Goal: Task Accomplishment & Management: Use online tool/utility

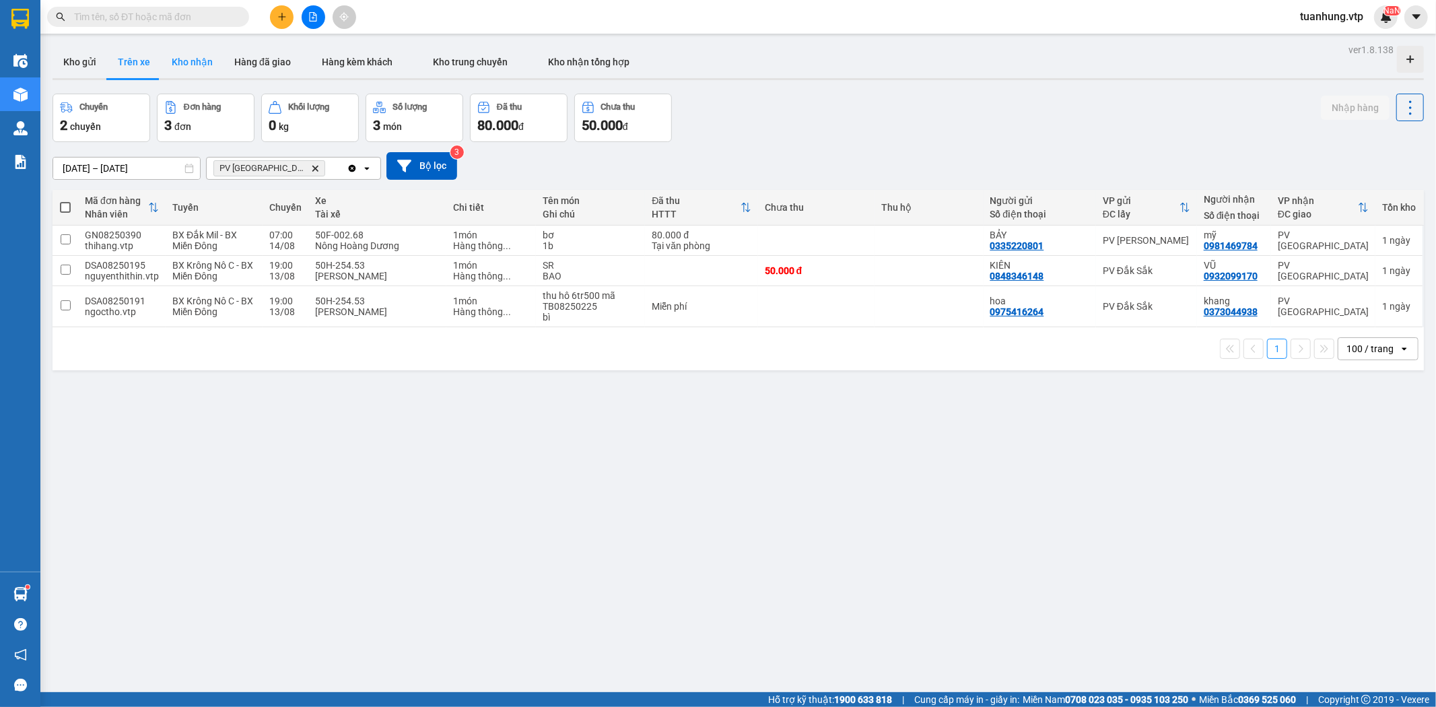
click at [191, 62] on button "Kho nhận" at bounding box center [192, 62] width 63 height 32
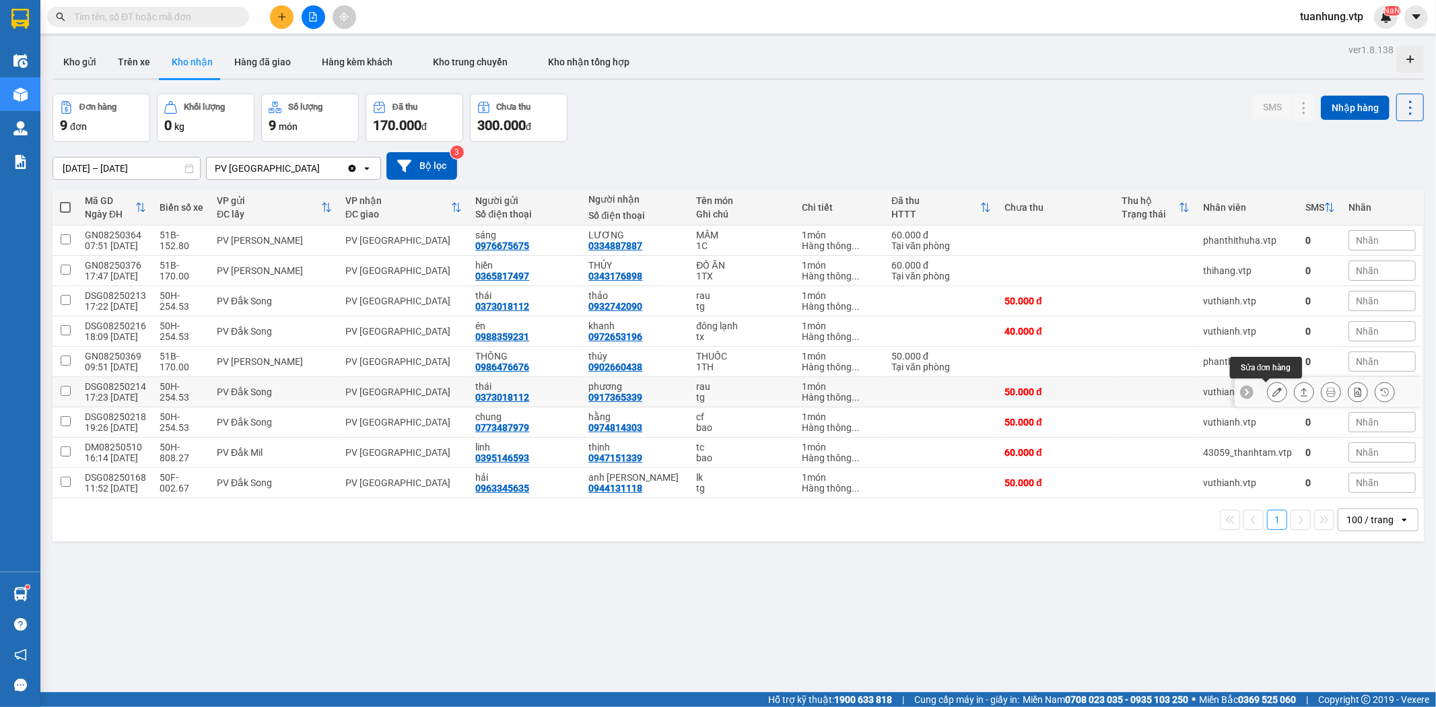
click at [1268, 386] on button at bounding box center [1277, 392] width 19 height 24
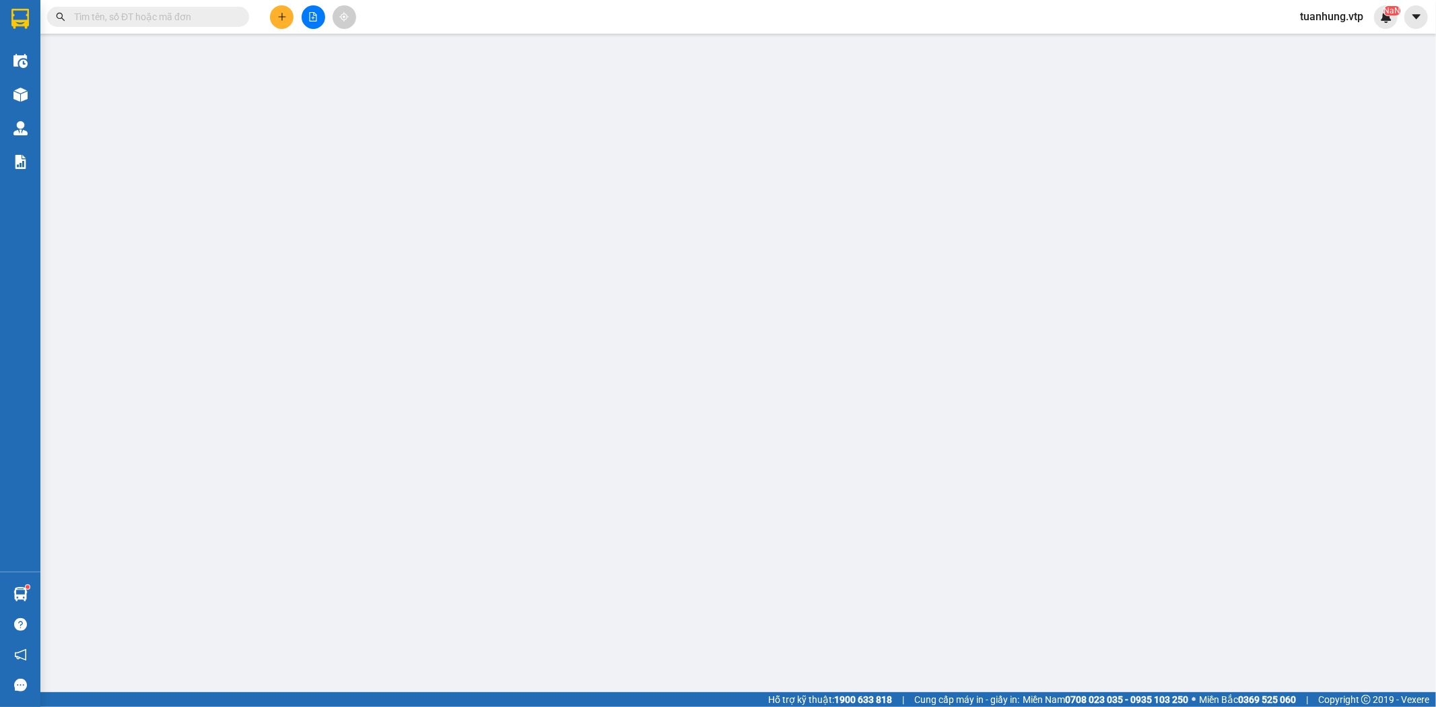
type input "2.500"
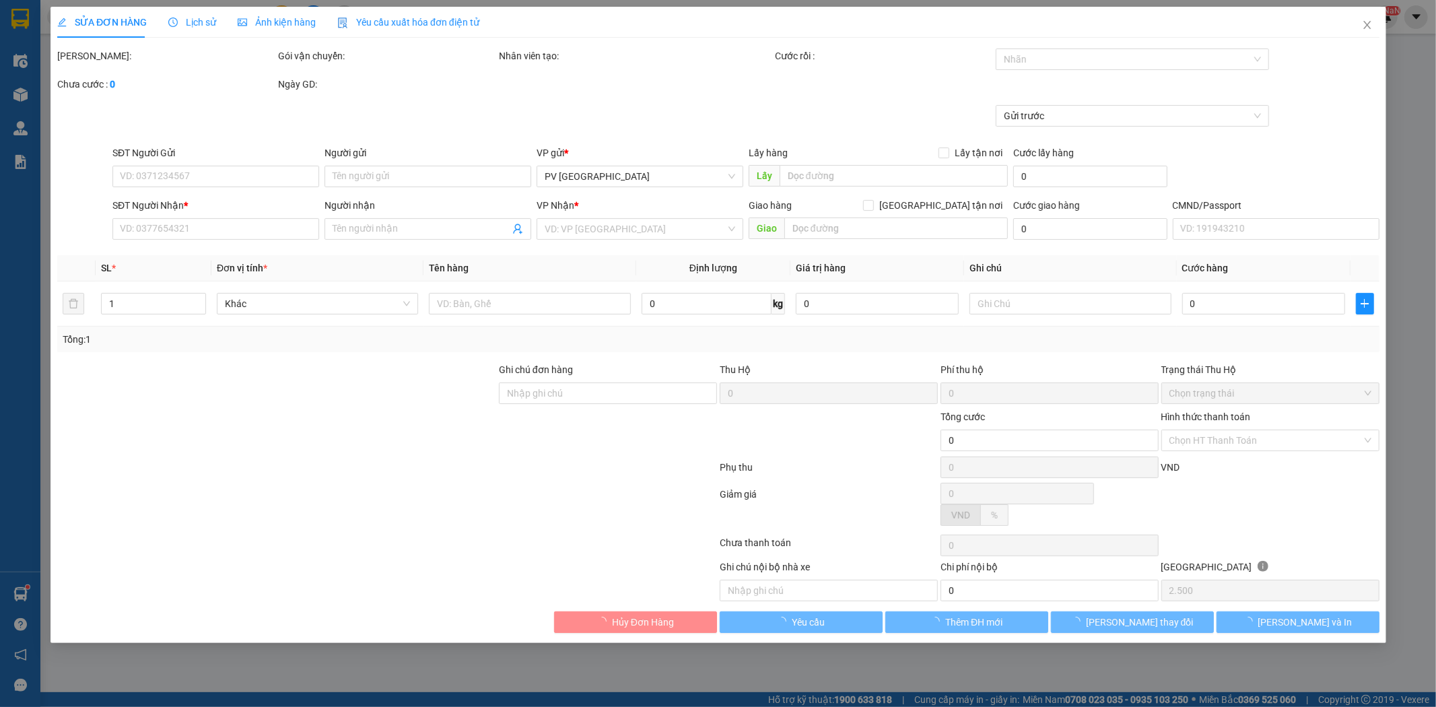
type input "0373018112"
type input "thái"
type input "0917365339"
type input "phương"
type input "50.000"
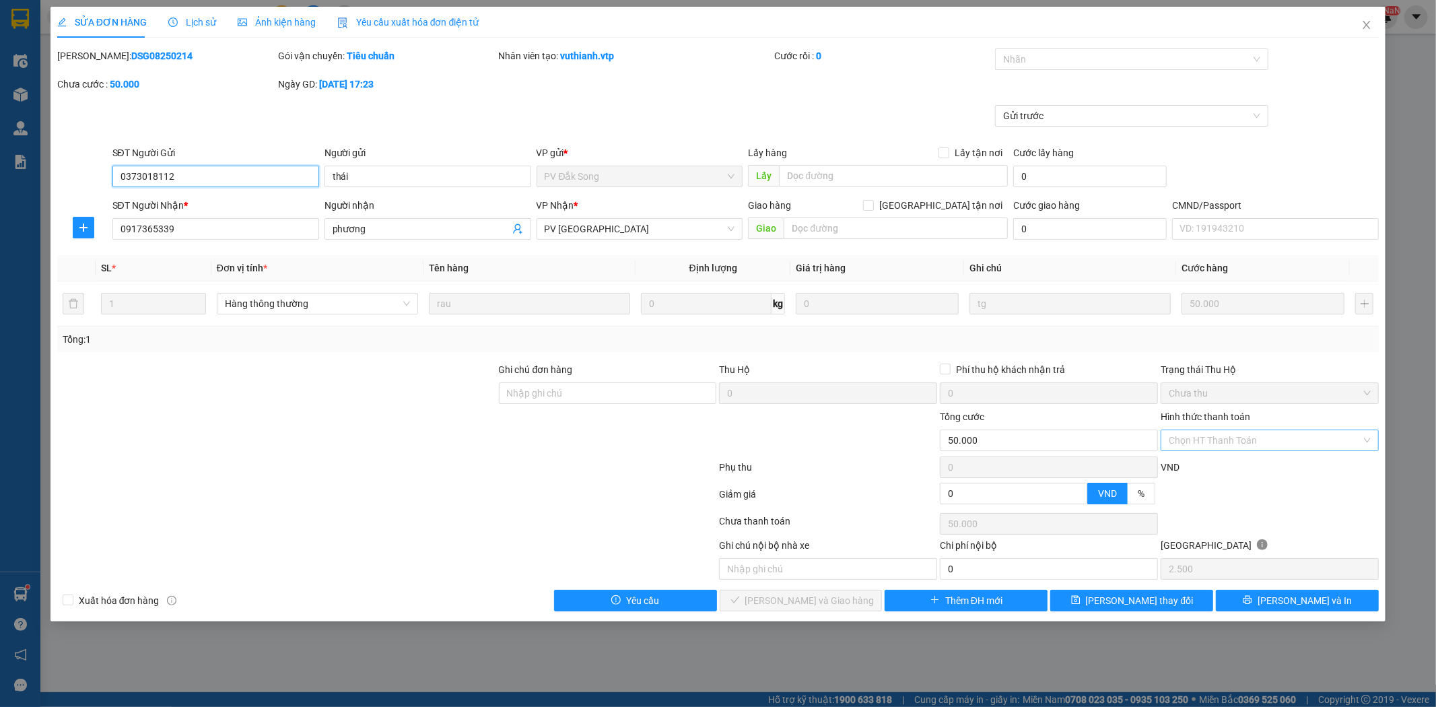
click at [1368, 436] on div "Chọn HT Thanh Toán" at bounding box center [1270, 441] width 218 height 22
click at [1330, 461] on div "Tại văn phòng" at bounding box center [1270, 467] width 202 height 15
type input "0"
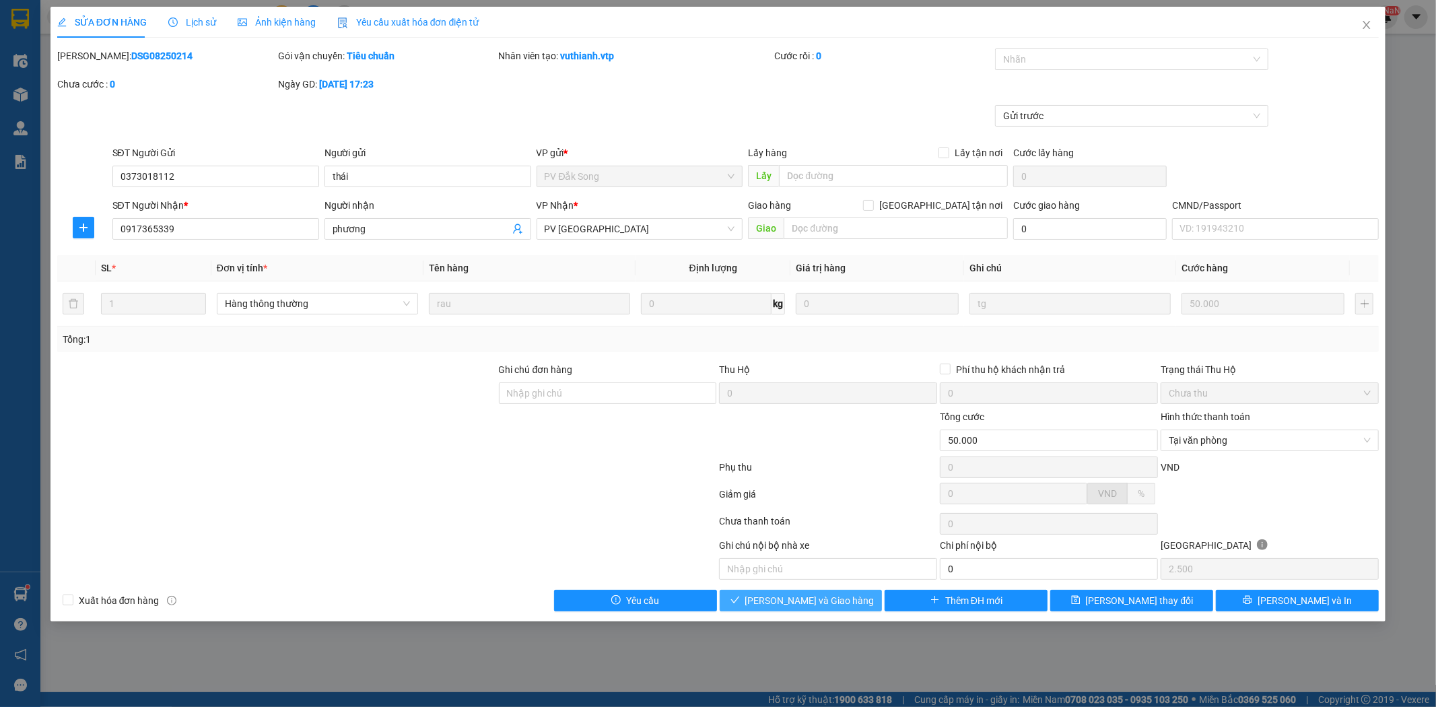
click at [828, 602] on span "Lưu và Giao hàng" at bounding box center [809, 600] width 129 height 15
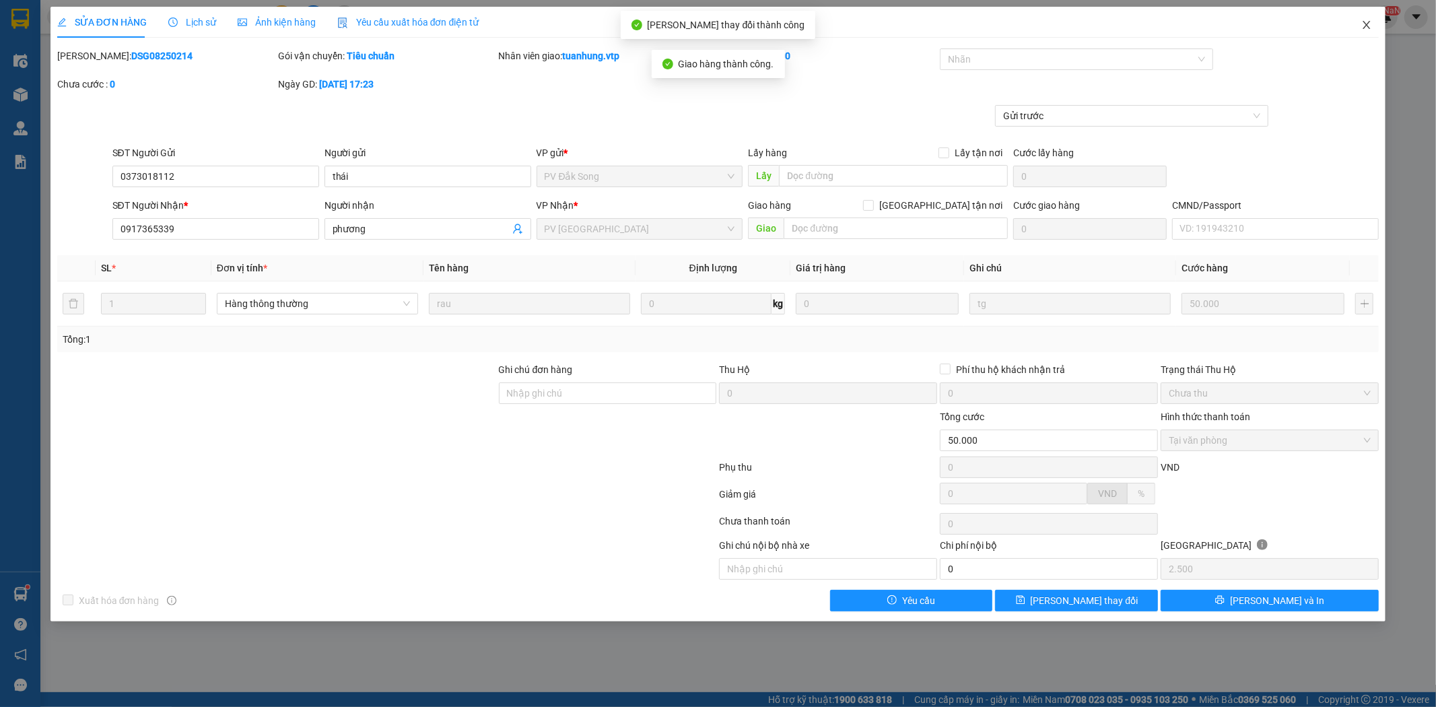
click at [1364, 30] on icon "close" at bounding box center [1366, 25] width 11 height 11
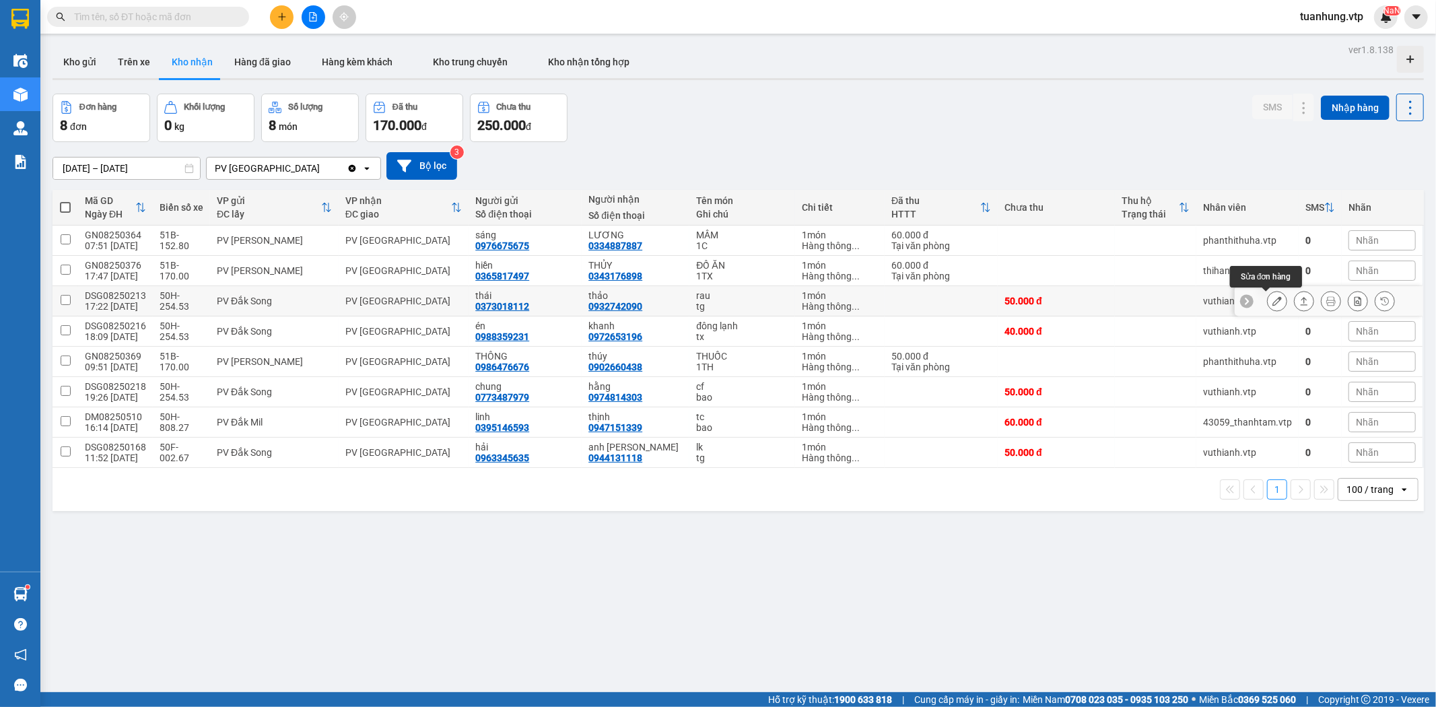
click at [1272, 301] on icon at bounding box center [1276, 300] width 9 height 9
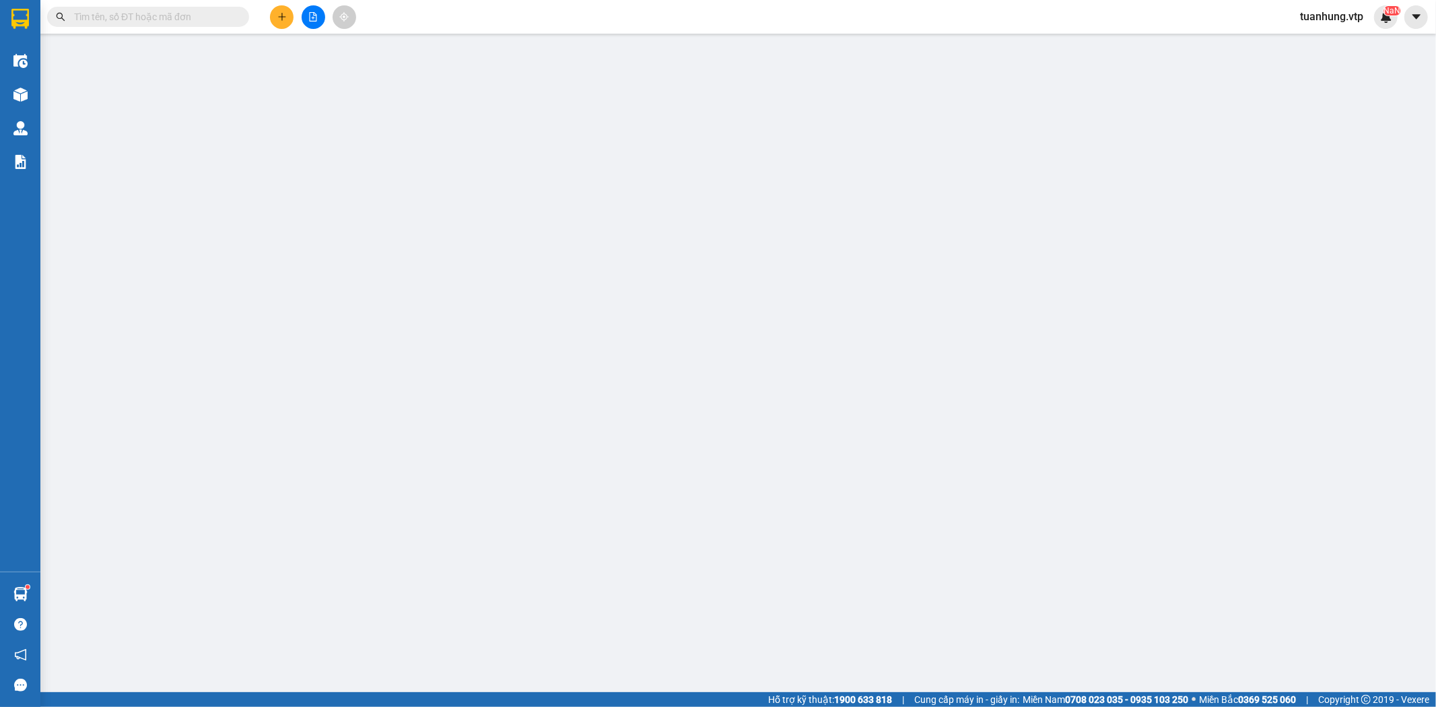
type input "0373018112"
type input "thái"
type input "0932742090"
type input "thảo"
type input "50.000"
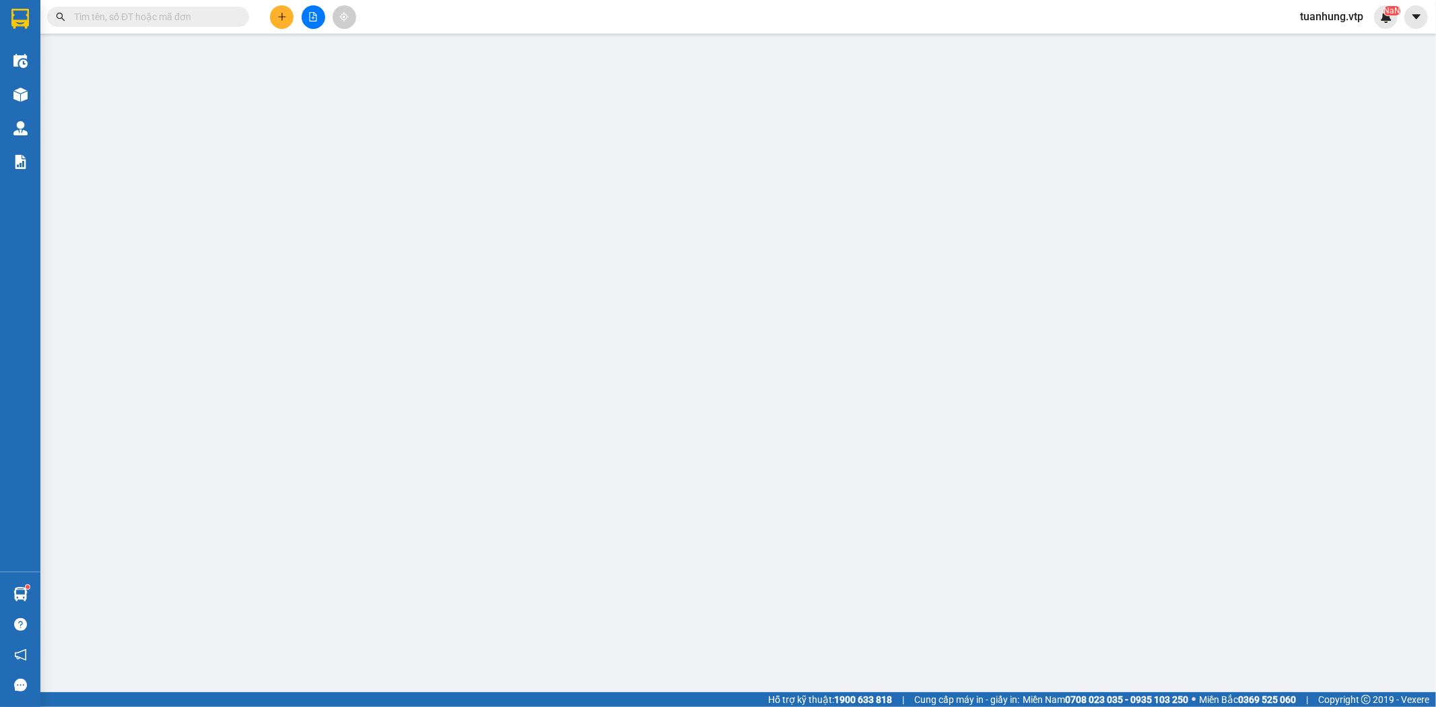
type input "50.000"
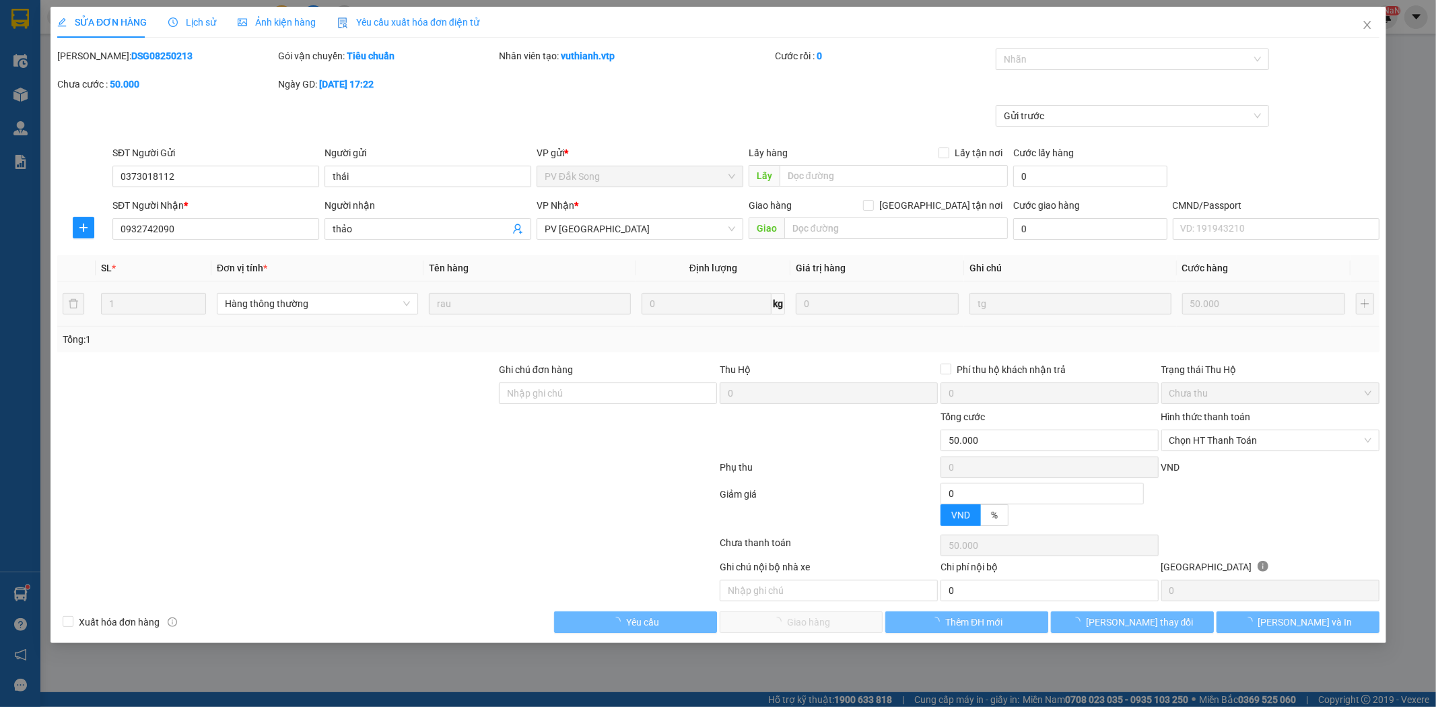
type input "2.500"
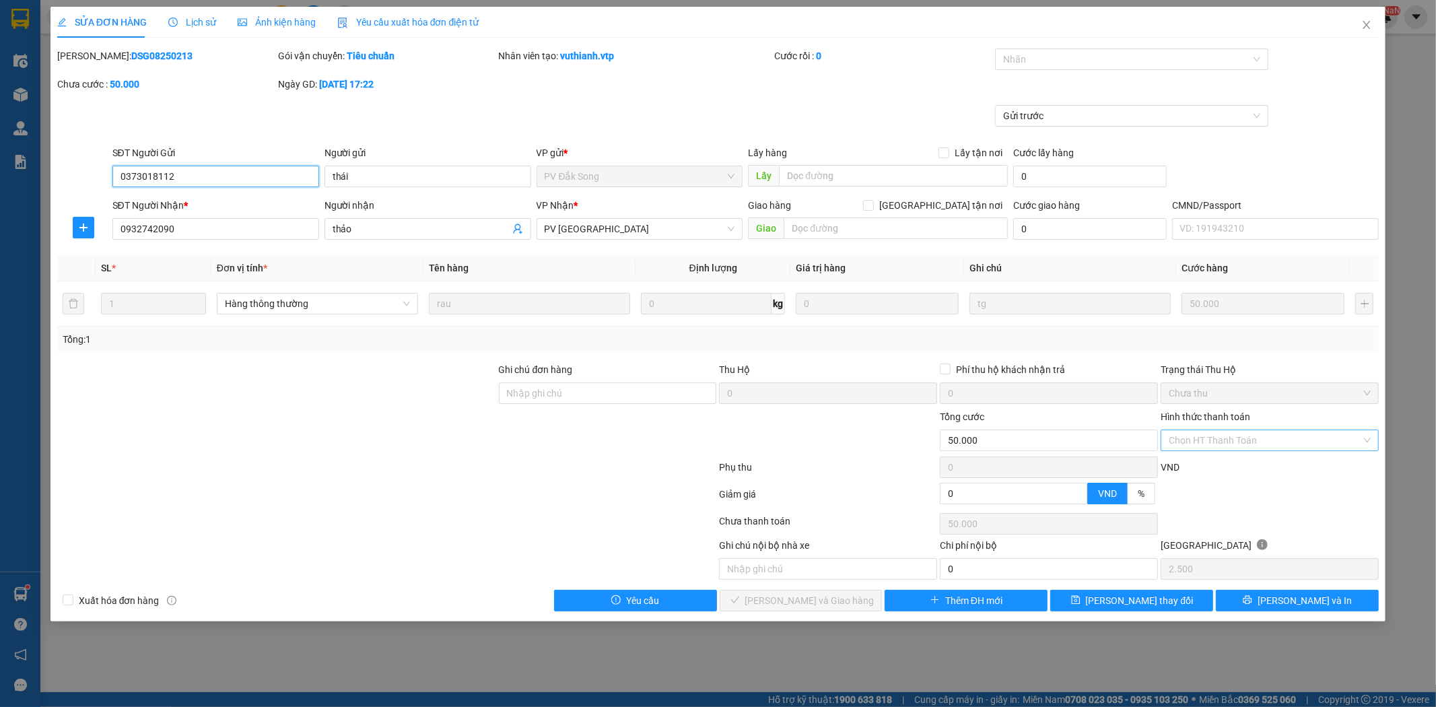
click at [1370, 436] on div "Chọn HT Thanh Toán" at bounding box center [1270, 441] width 218 height 22
click at [1264, 475] on div "Tại văn phòng" at bounding box center [1270, 467] width 218 height 22
type input "0"
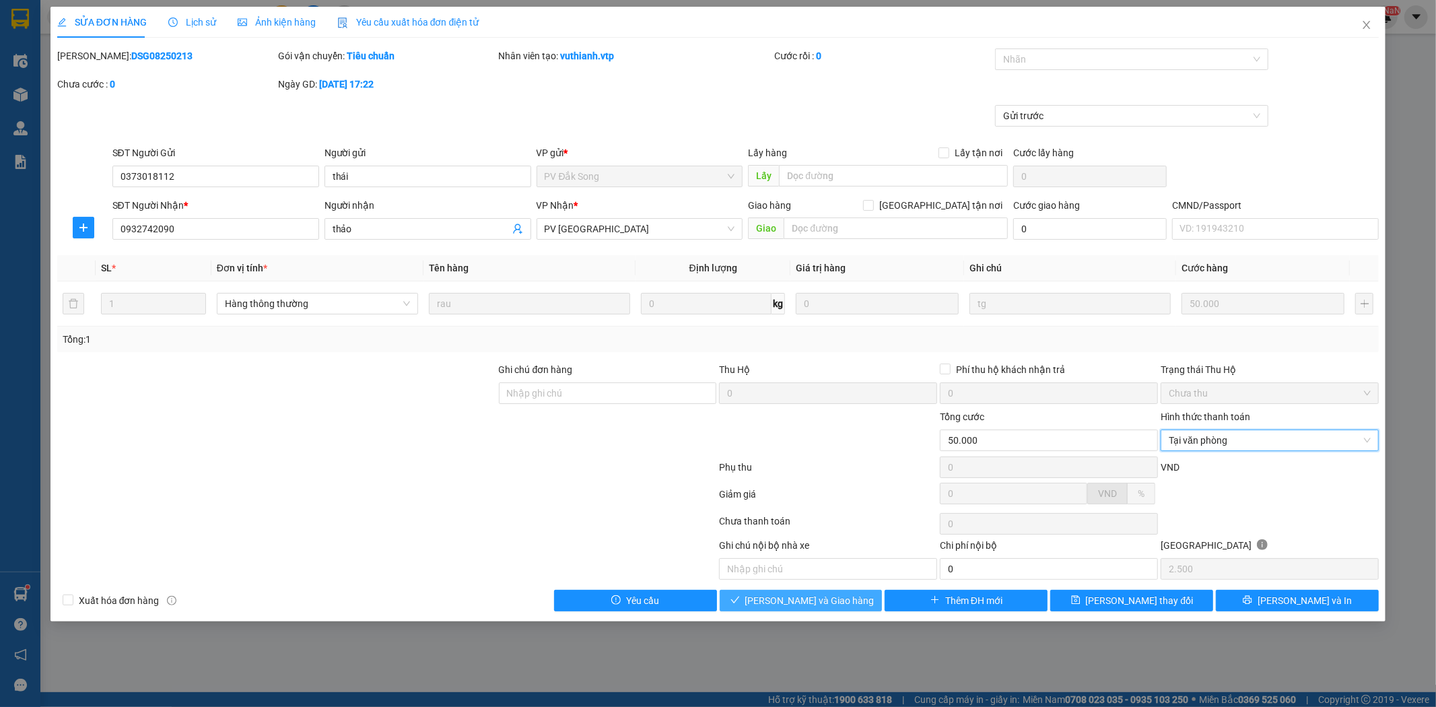
click at [847, 601] on button "Lưu và Giao hàng" at bounding box center [801, 601] width 163 height 22
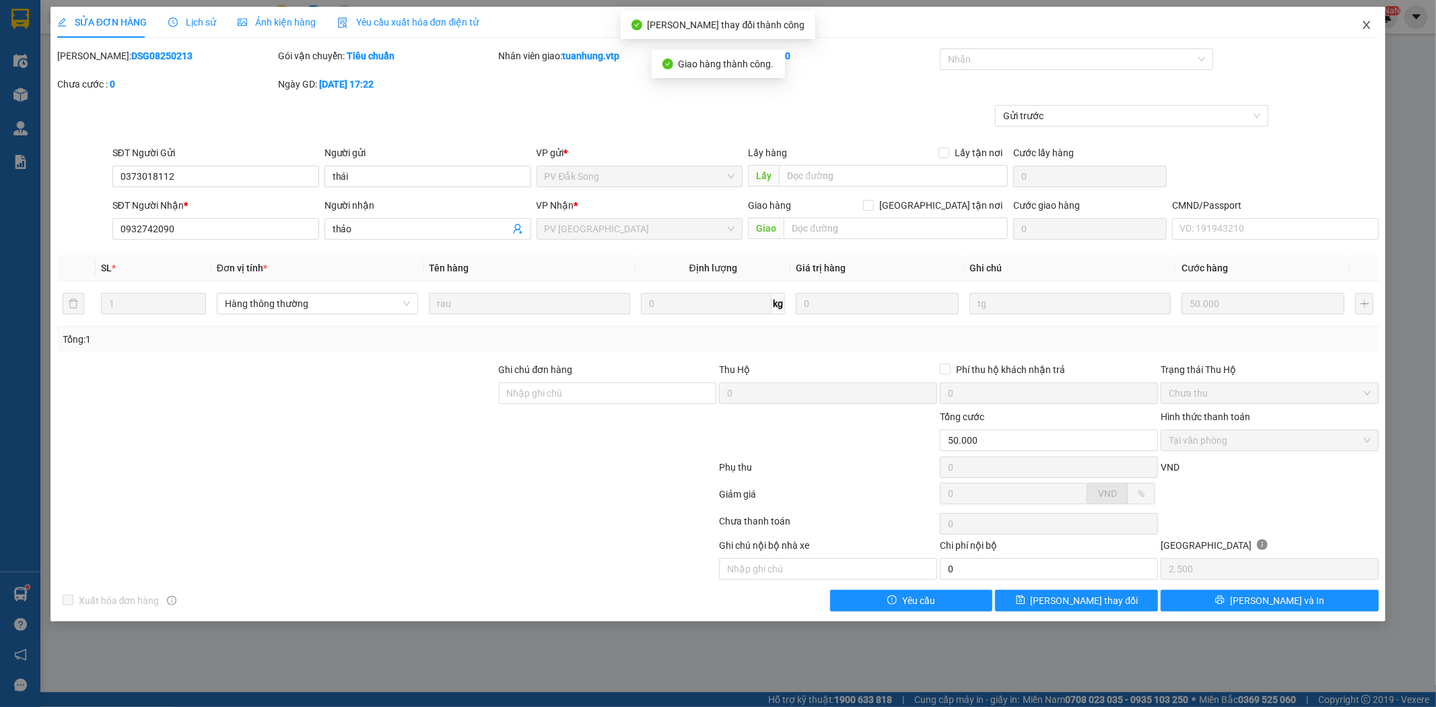
click at [1365, 30] on icon "close" at bounding box center [1366, 25] width 11 height 11
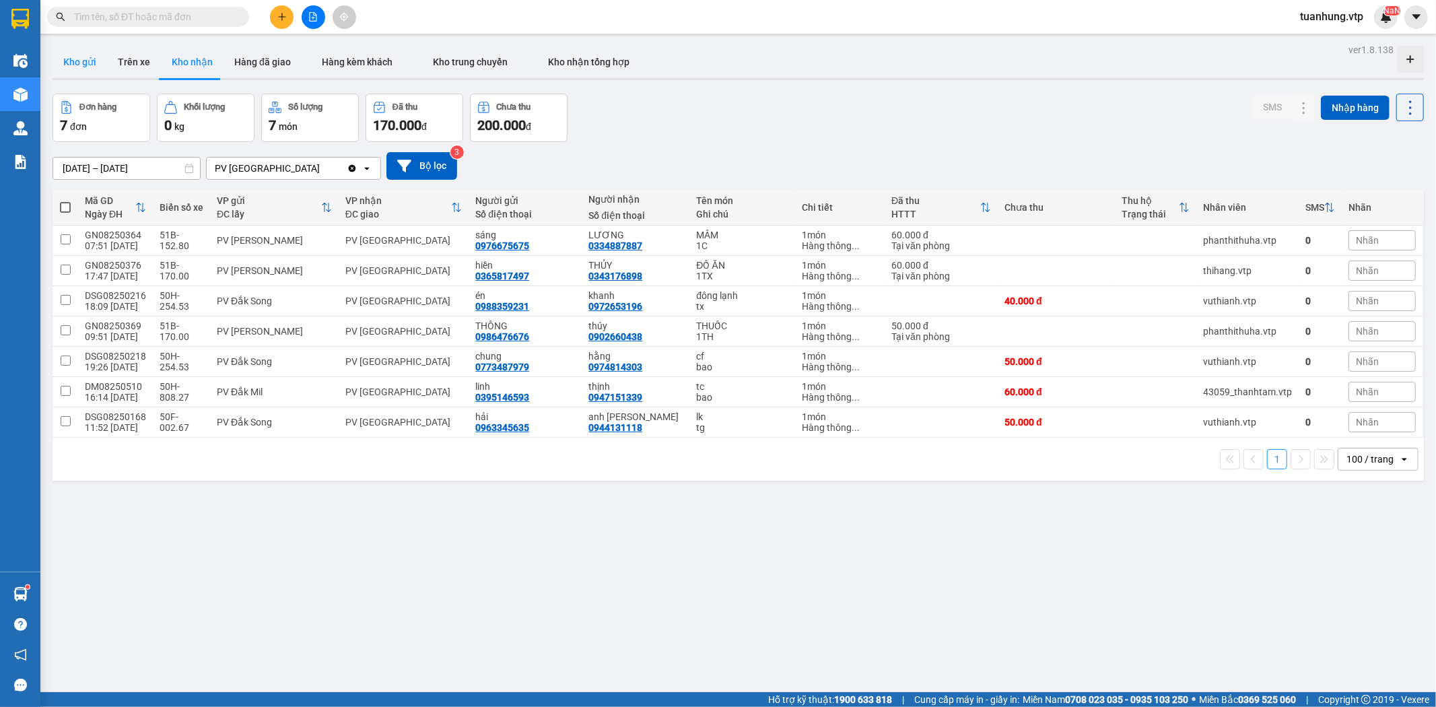
click at [83, 63] on button "Kho gửi" at bounding box center [80, 62] width 55 height 32
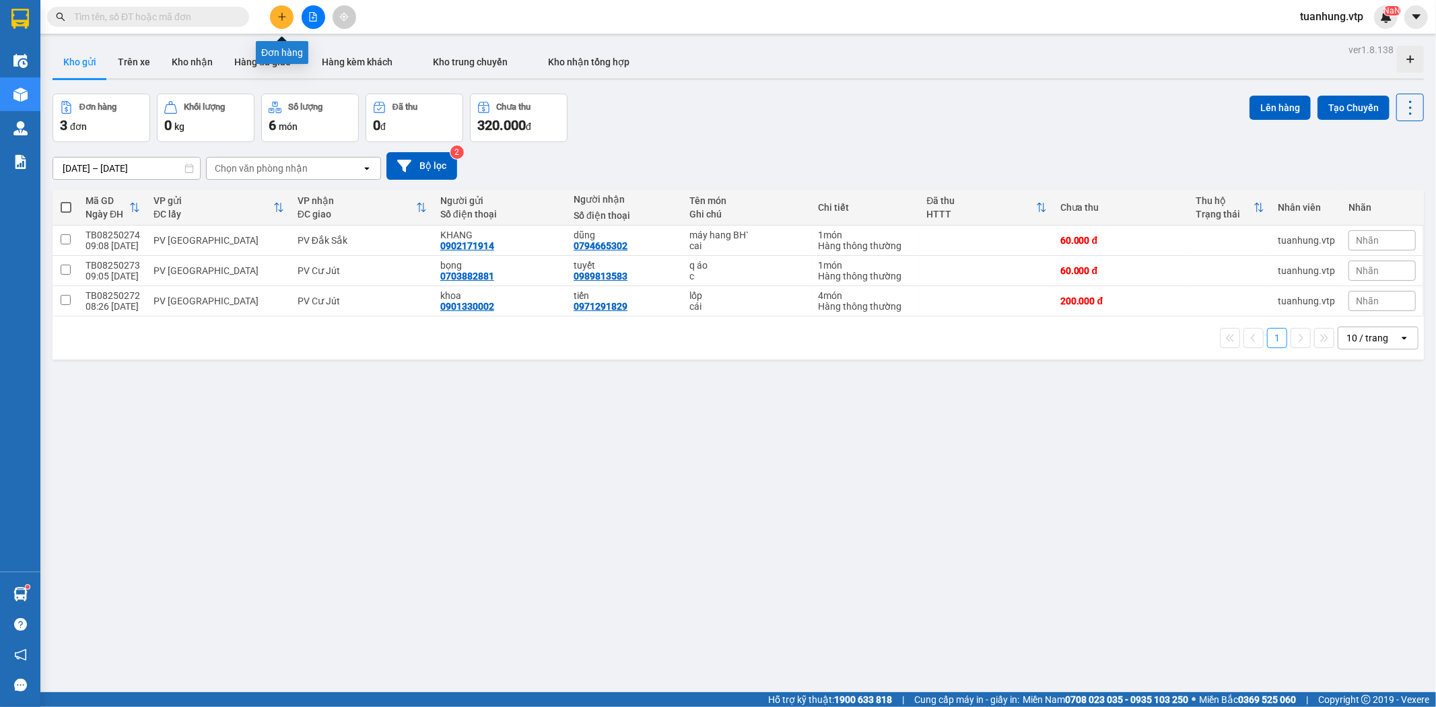
click at [286, 11] on button at bounding box center [282, 17] width 24 height 24
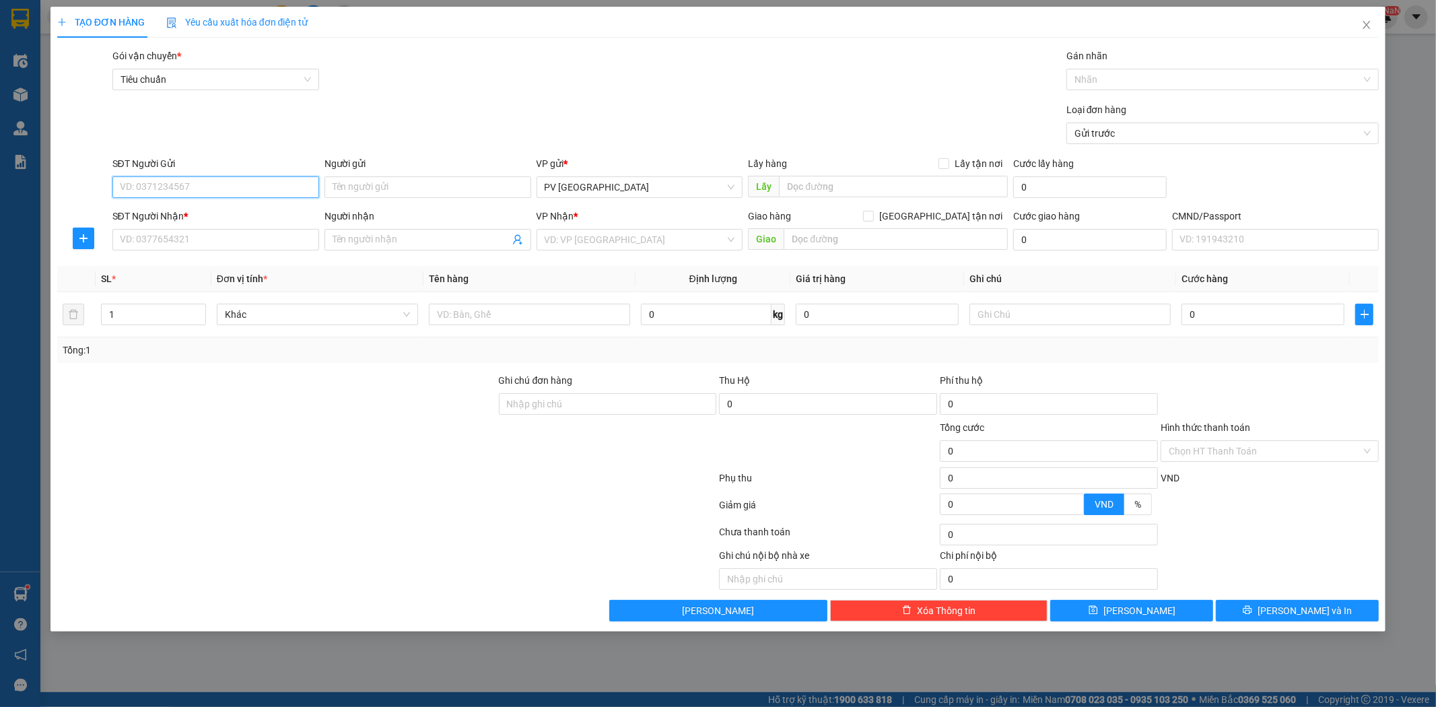
click at [268, 195] on input "SĐT Người Gửi" at bounding box center [215, 187] width 207 height 22
click at [179, 191] on input "028395901" at bounding box center [215, 187] width 207 height 22
type input "02839590165"
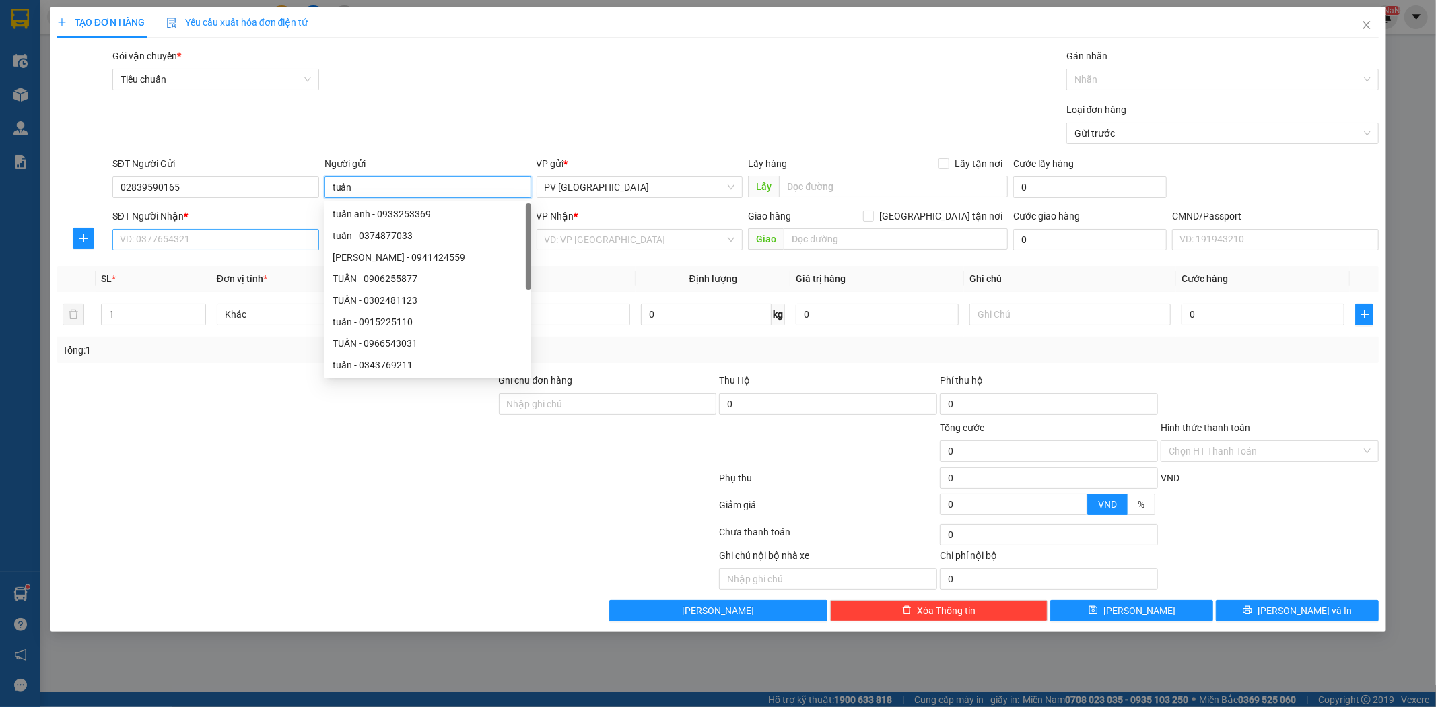
type input "tuấn"
click at [209, 240] on input "SĐT Người Nhận *" at bounding box center [215, 240] width 207 height 22
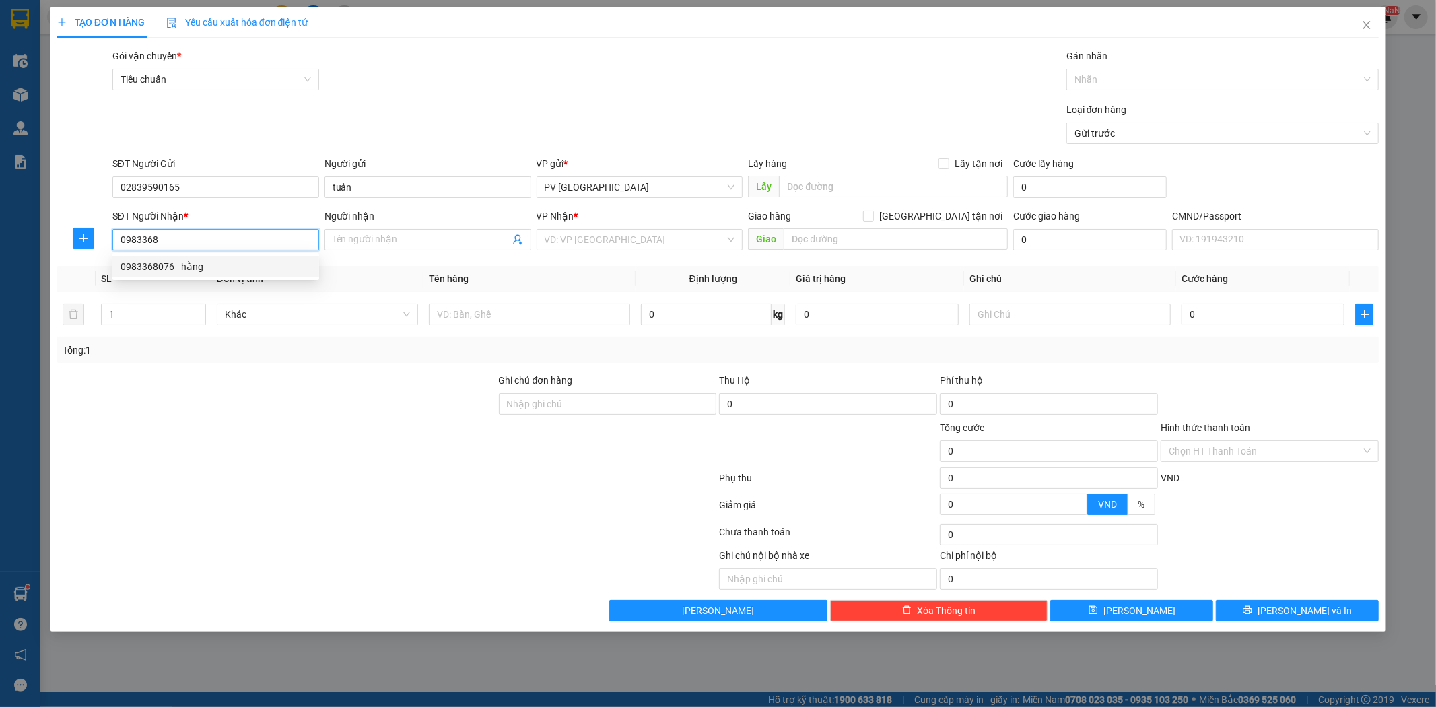
click at [217, 267] on div "0983368076 - hằng" at bounding box center [216, 266] width 191 height 15
type input "0983368076"
type input "hằng"
type input "0983368076"
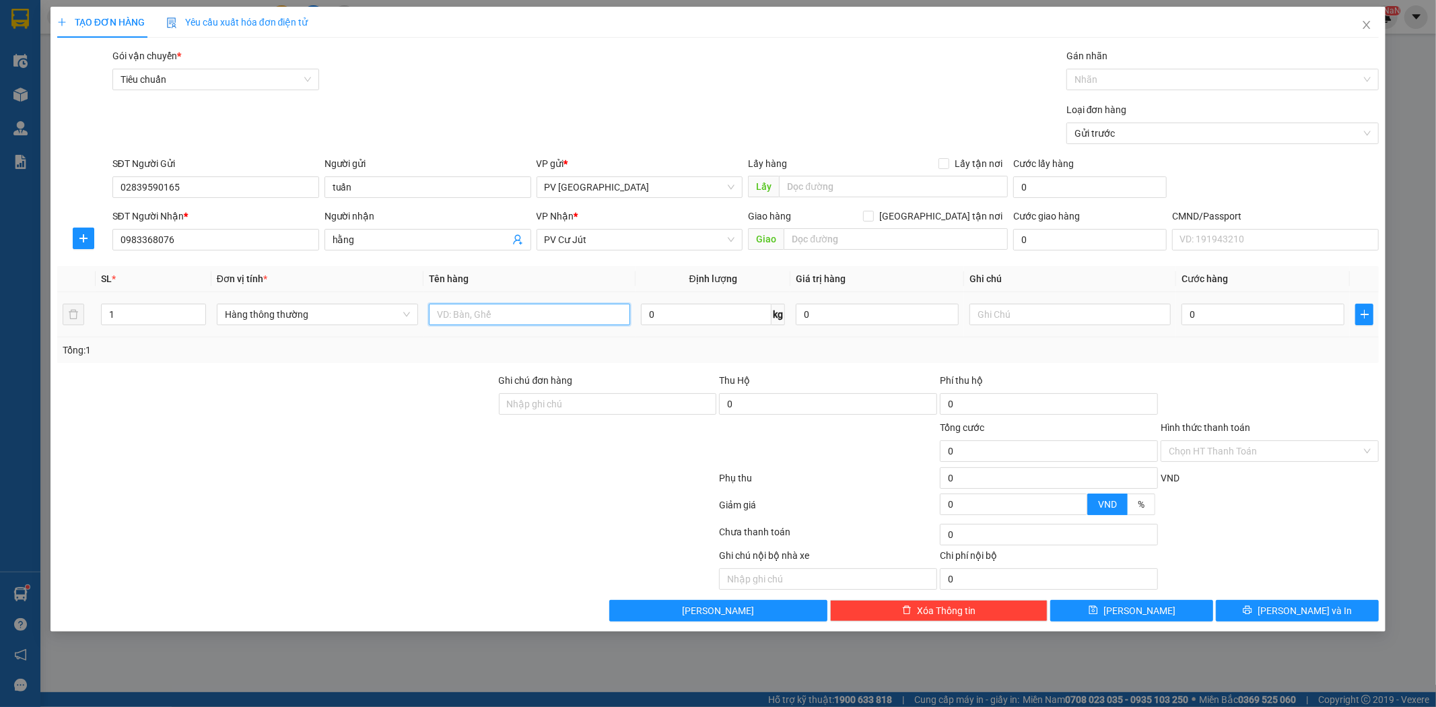
click at [488, 320] on input "text" at bounding box center [529, 315] width 201 height 22
type input "vải"
type input "b"
type input "8"
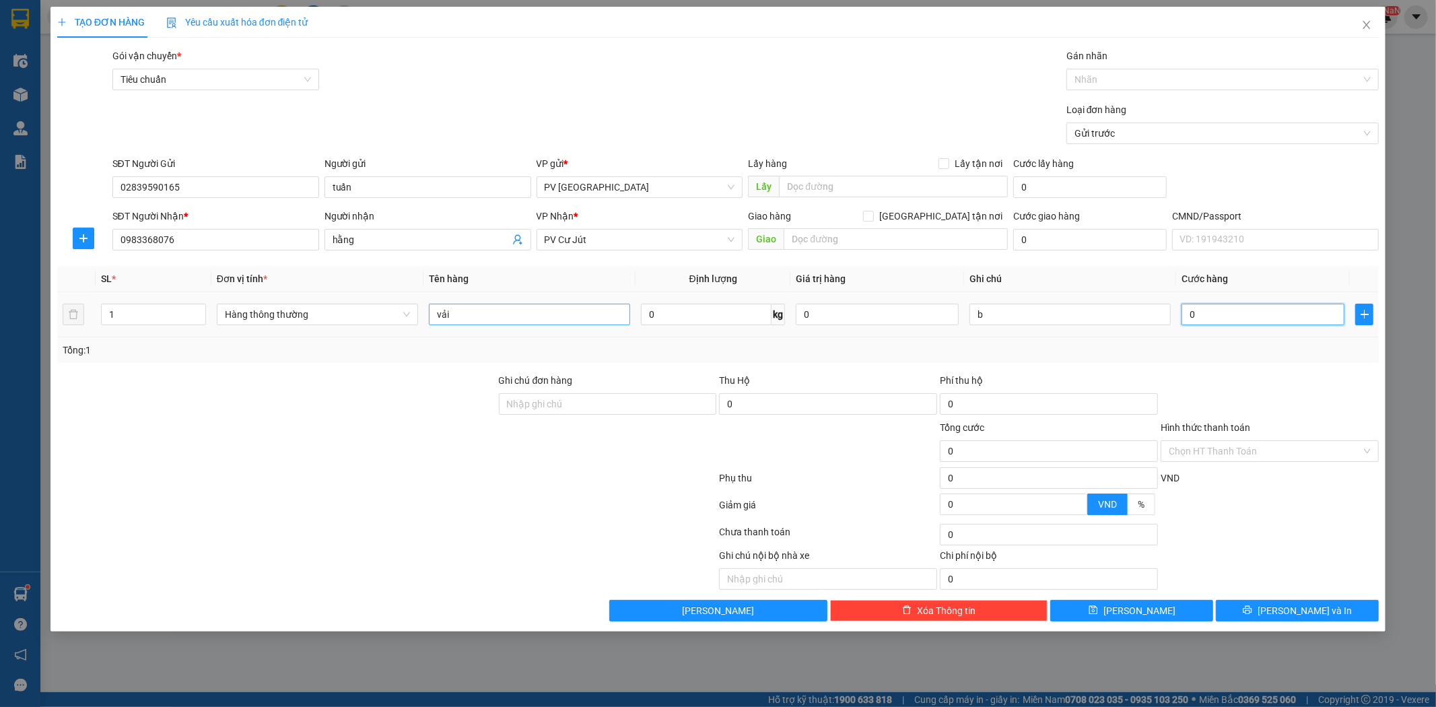
type input "8"
type input "80"
type input "800"
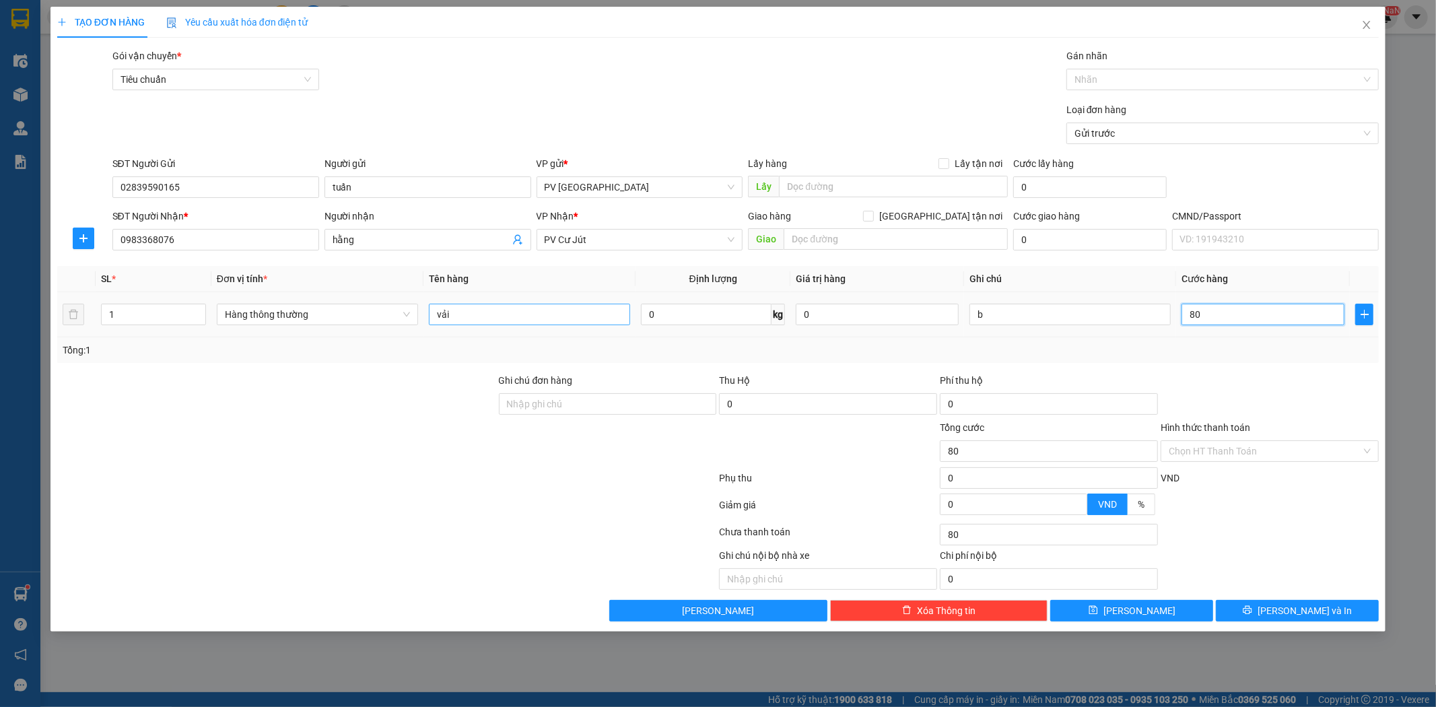
type input "800"
type input "8.000"
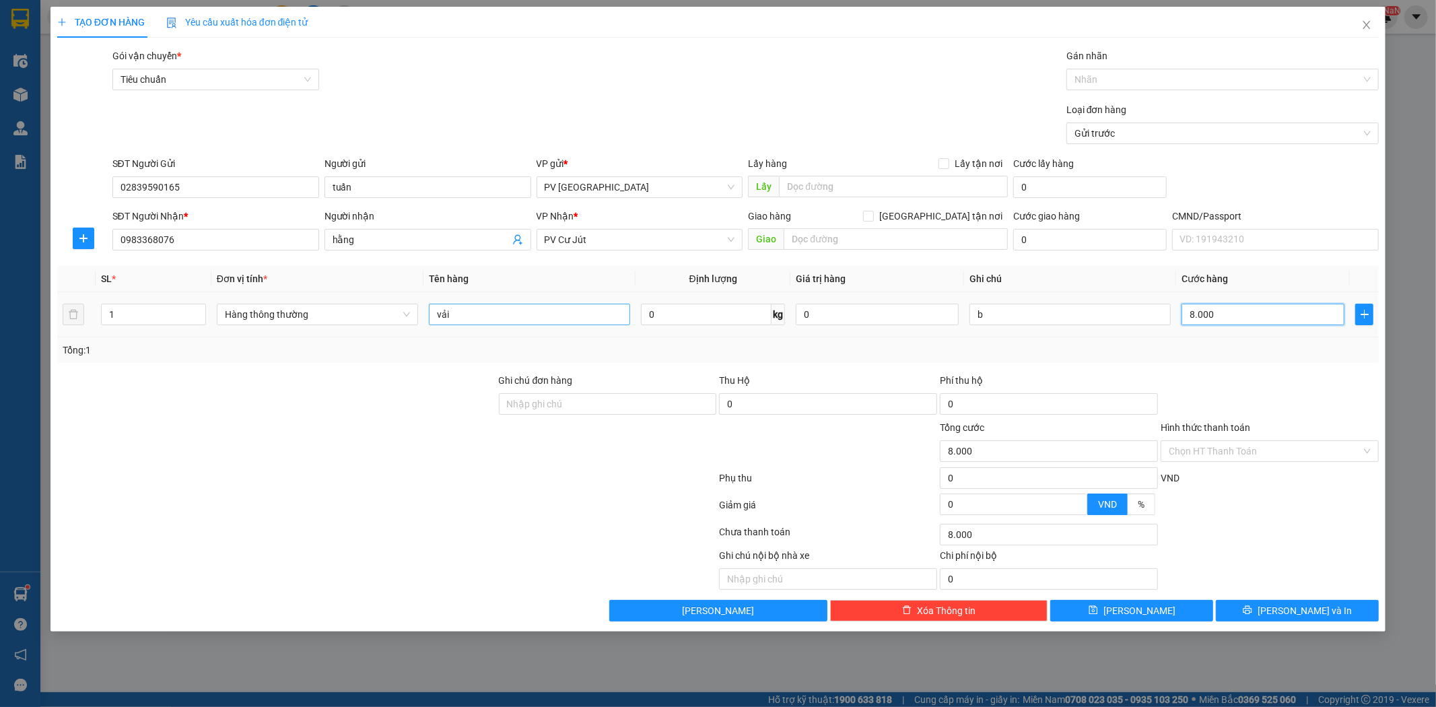
type input "80.000"
click at [1252, 607] on icon "printer" at bounding box center [1247, 609] width 9 height 9
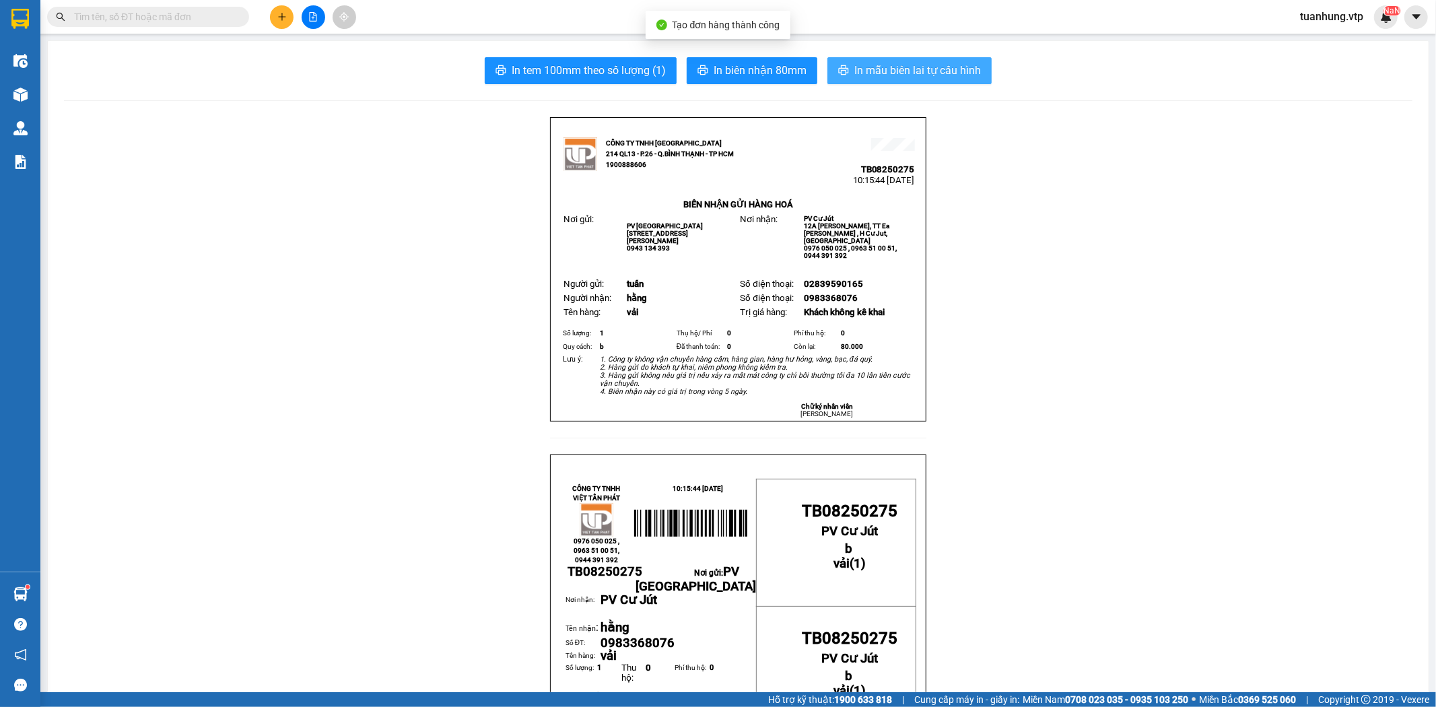
click at [909, 71] on span "In mẫu biên lai tự cấu hình" at bounding box center [917, 70] width 127 height 17
click at [286, 17] on icon "plus" at bounding box center [281, 16] width 9 height 9
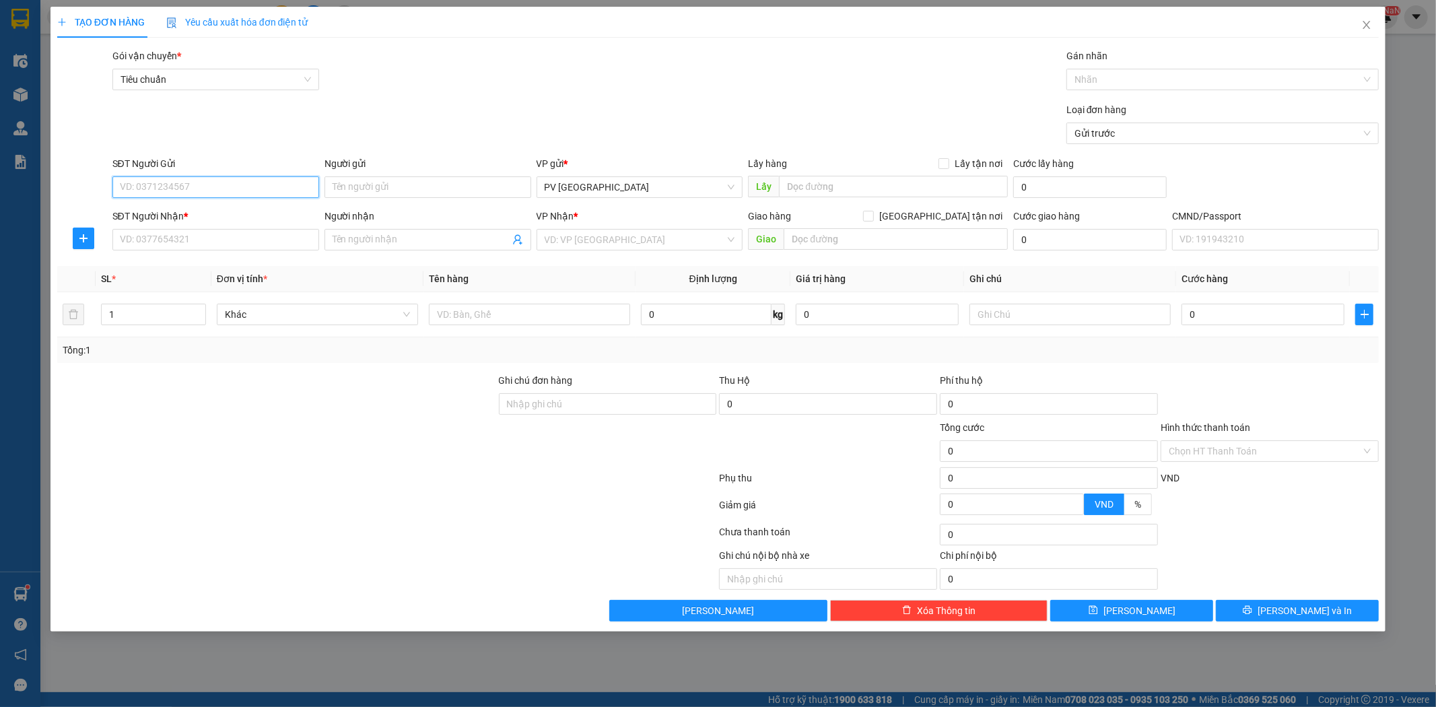
click at [279, 191] on input "SĐT Người Gửi" at bounding box center [215, 187] width 207 height 22
type input "0869270717"
click at [260, 213] on div "0869270717 - hữu" at bounding box center [216, 214] width 191 height 15
type input "hữu"
type input "0916767533"
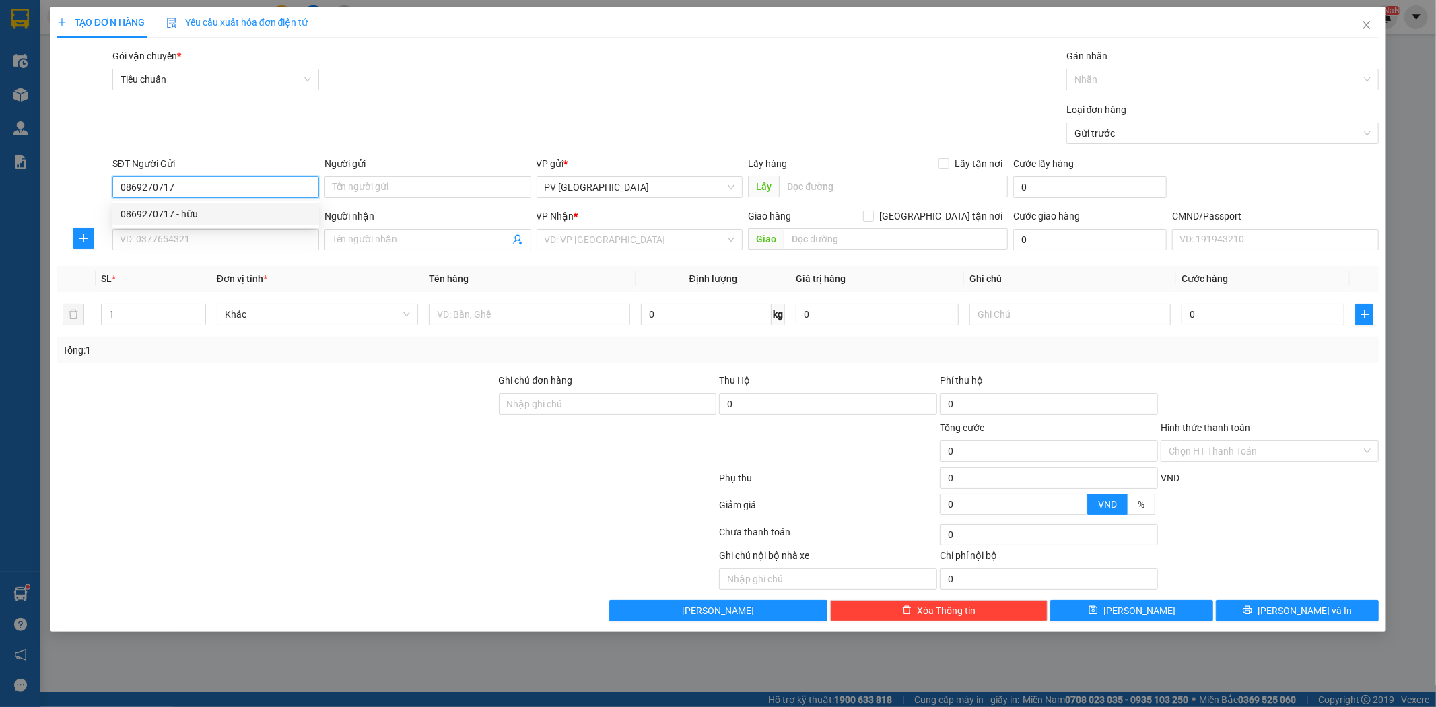
type input "thắng"
type input "0869270717"
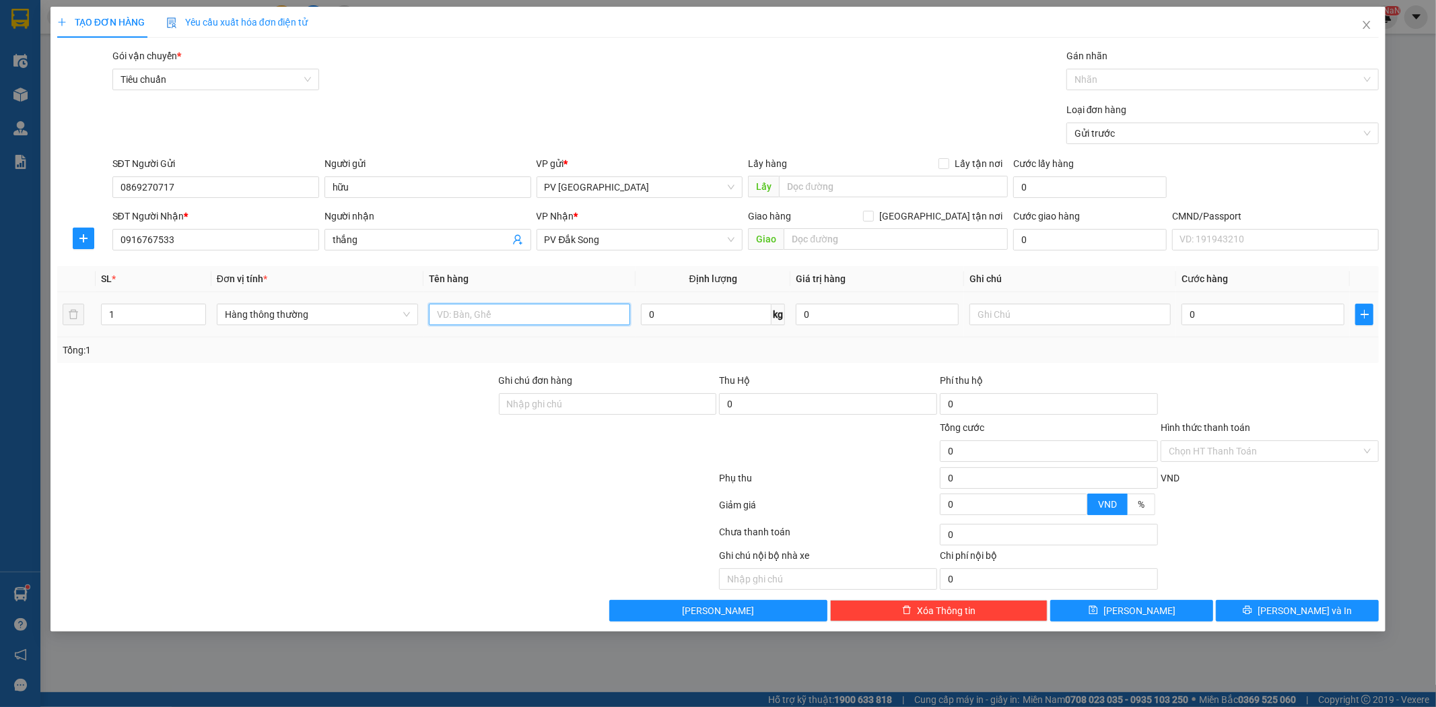
click at [574, 318] on input "text" at bounding box center [529, 315] width 201 height 22
type input "pk"
type input "gói"
type input "3"
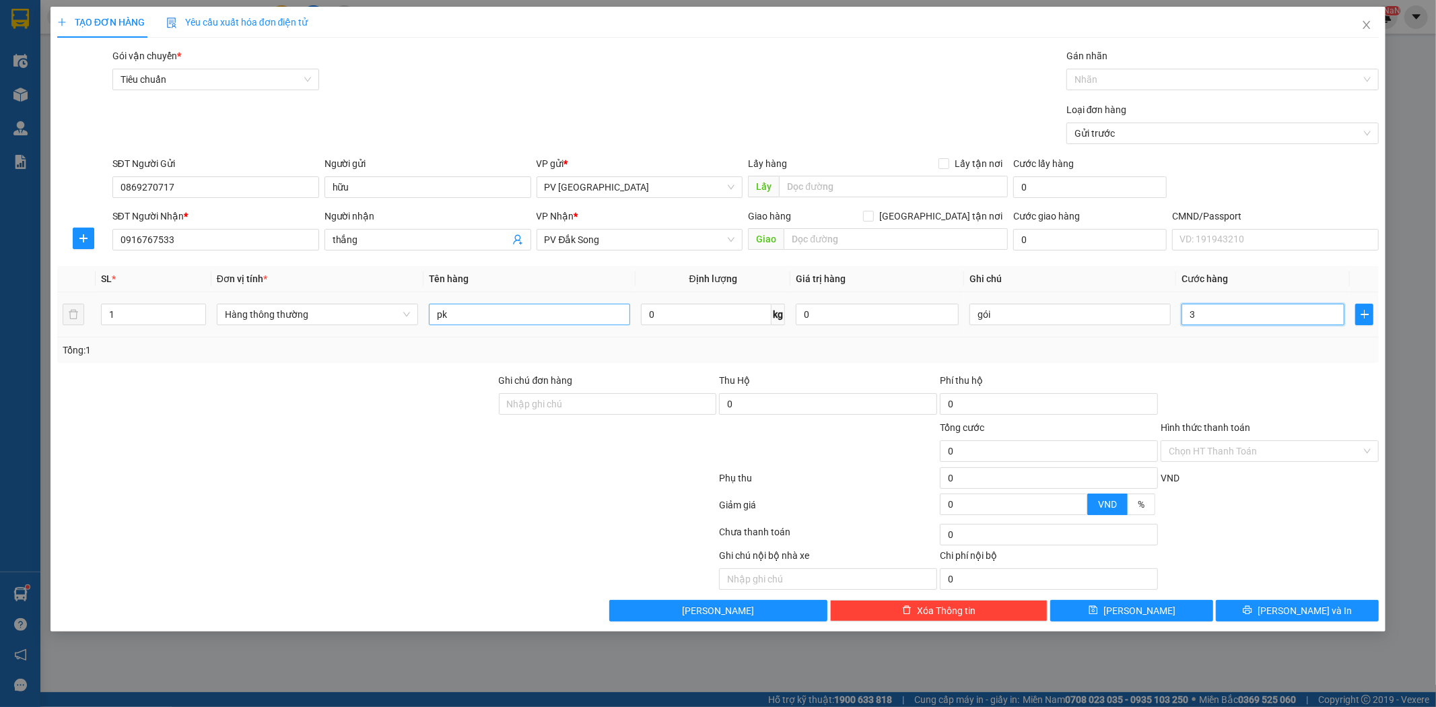
type input "3"
type input "30"
type input "300"
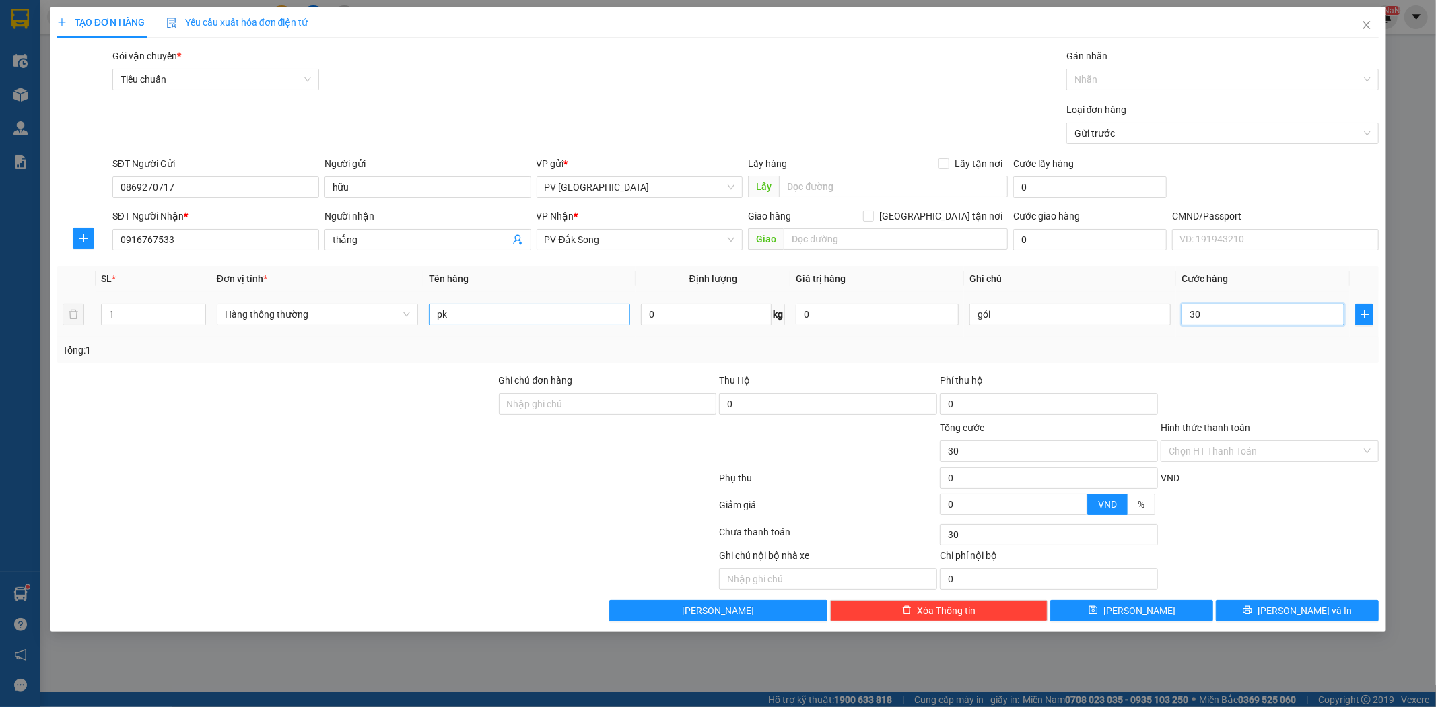
type input "300"
type input "3.000"
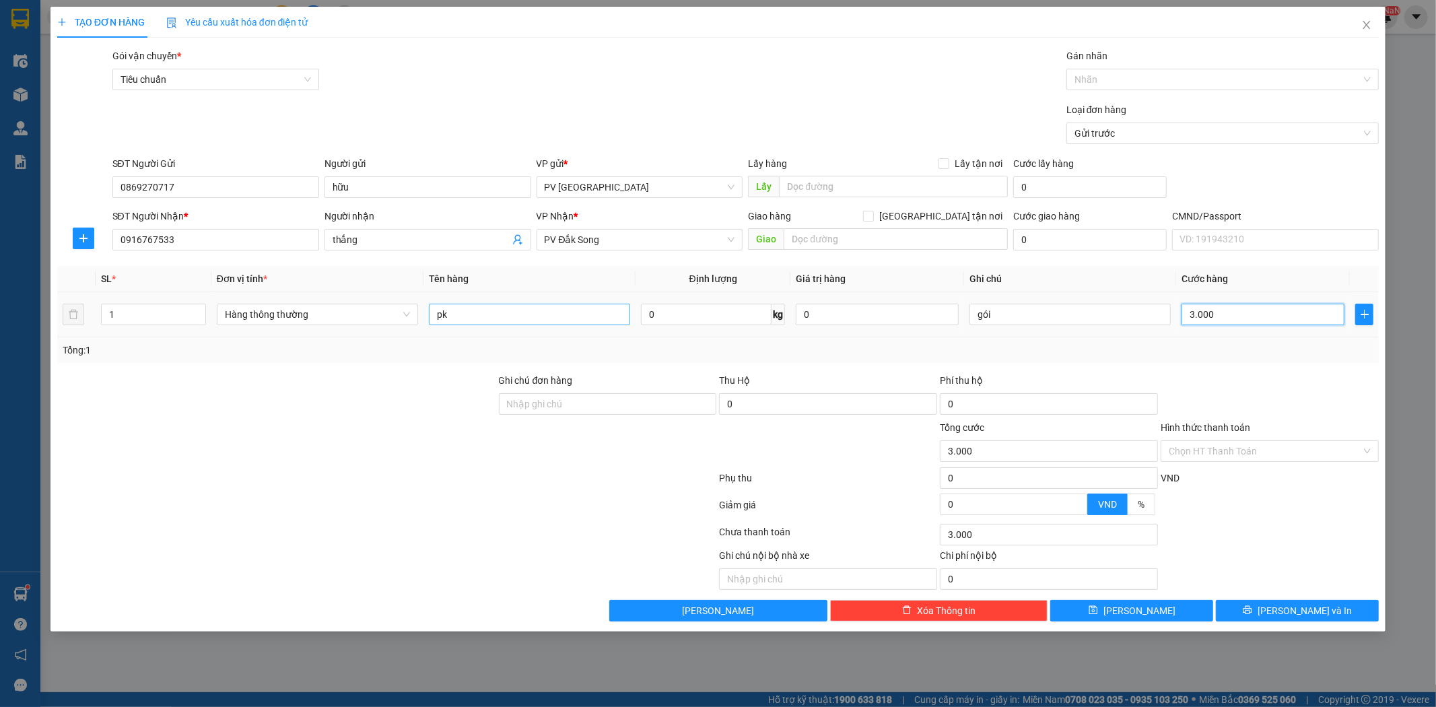
type input "30.000"
click at [816, 244] on input "text" at bounding box center [896, 239] width 224 height 22
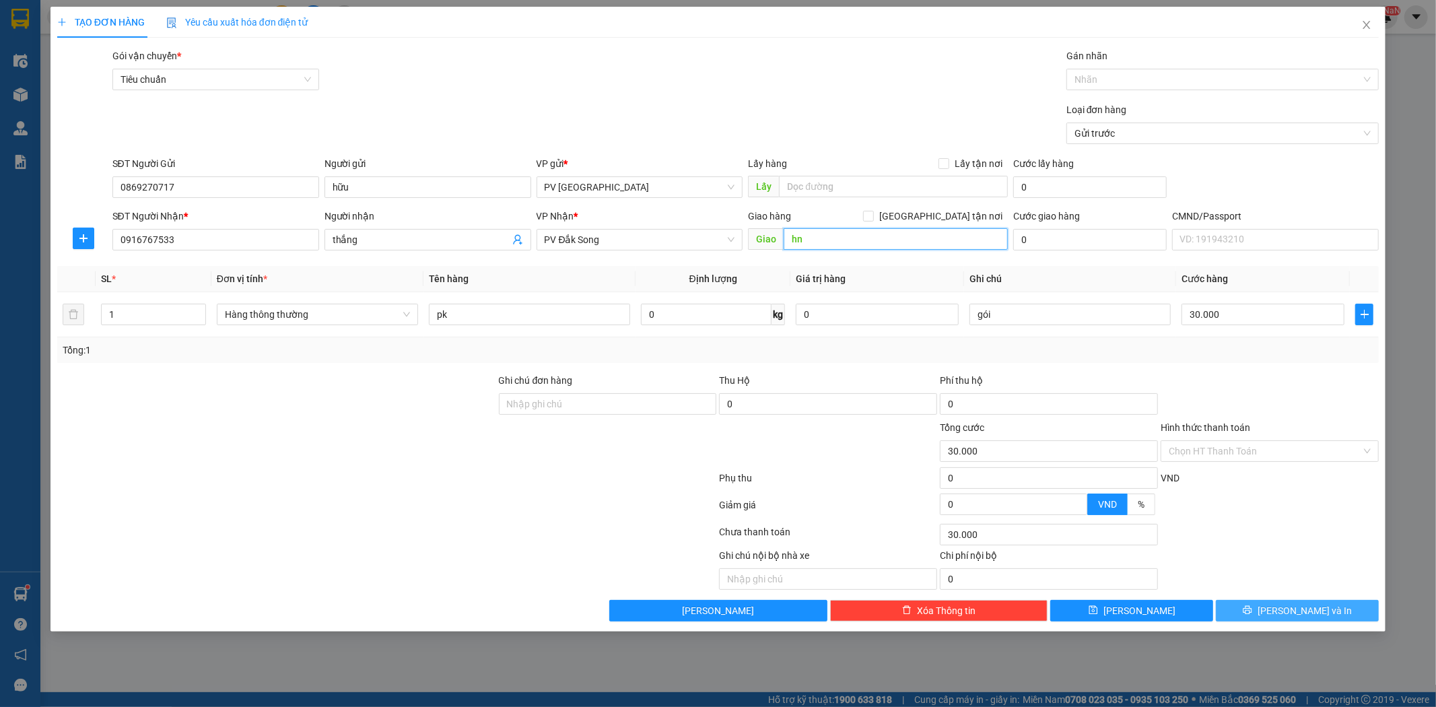
type input "hn"
click at [1335, 607] on button "Lưu và In" at bounding box center [1297, 611] width 163 height 22
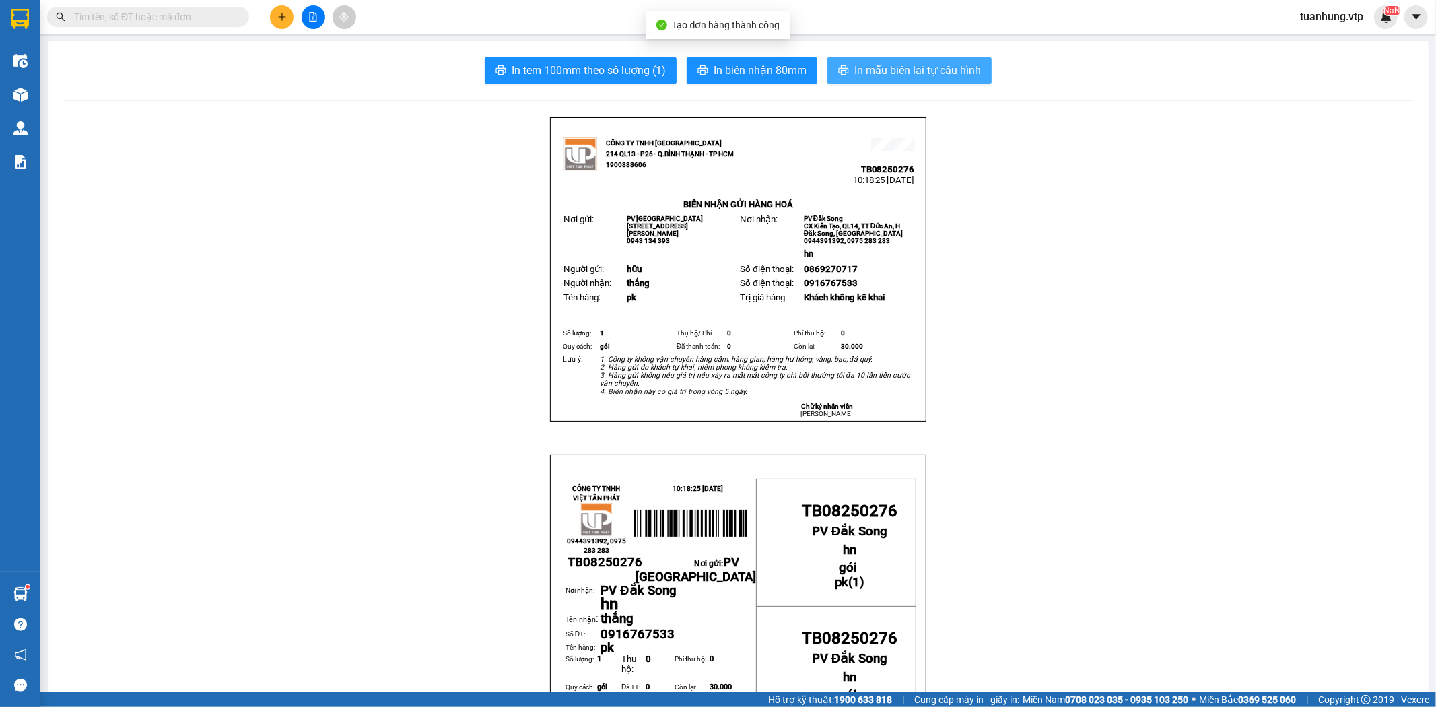
click at [916, 74] on span "In mẫu biên lai tự cấu hình" at bounding box center [917, 70] width 127 height 17
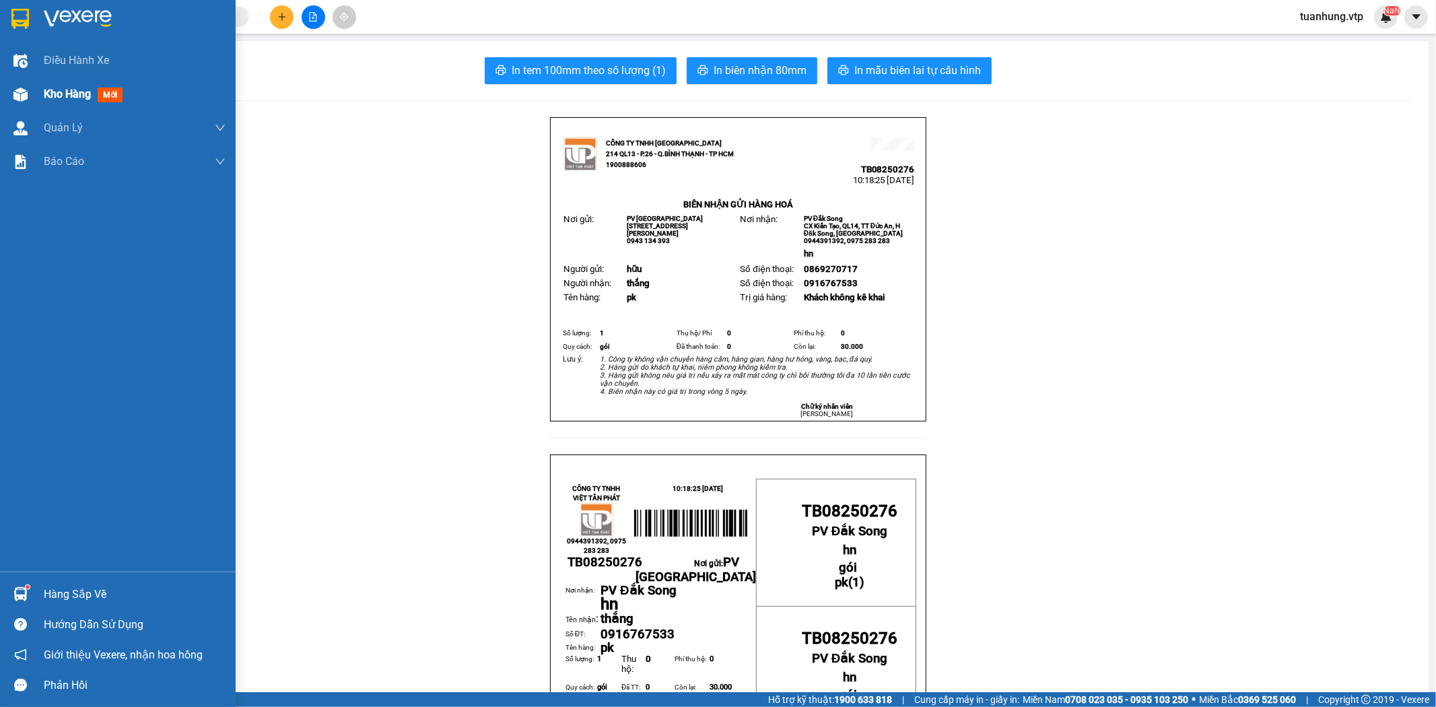
click at [69, 97] on span "Kho hàng" at bounding box center [67, 94] width 47 height 13
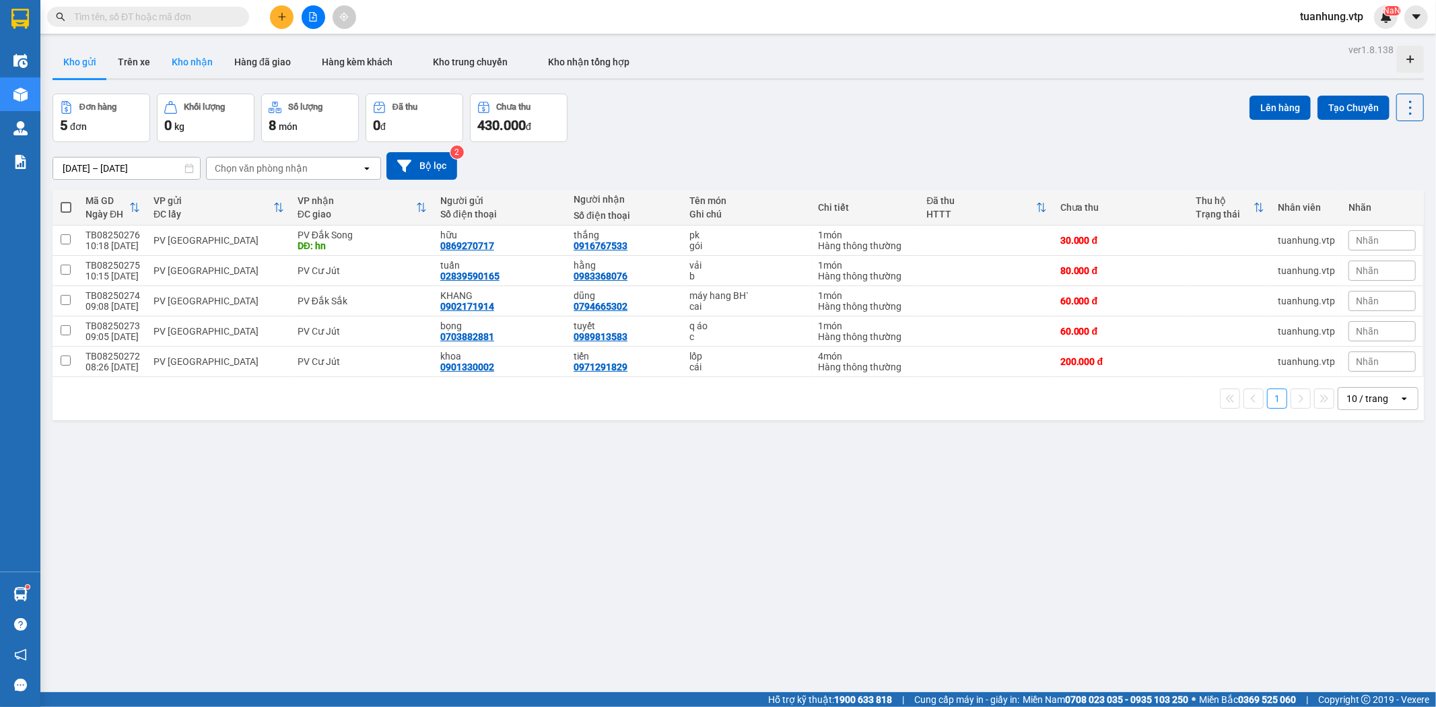
click at [205, 61] on button "Kho nhận" at bounding box center [192, 62] width 63 height 32
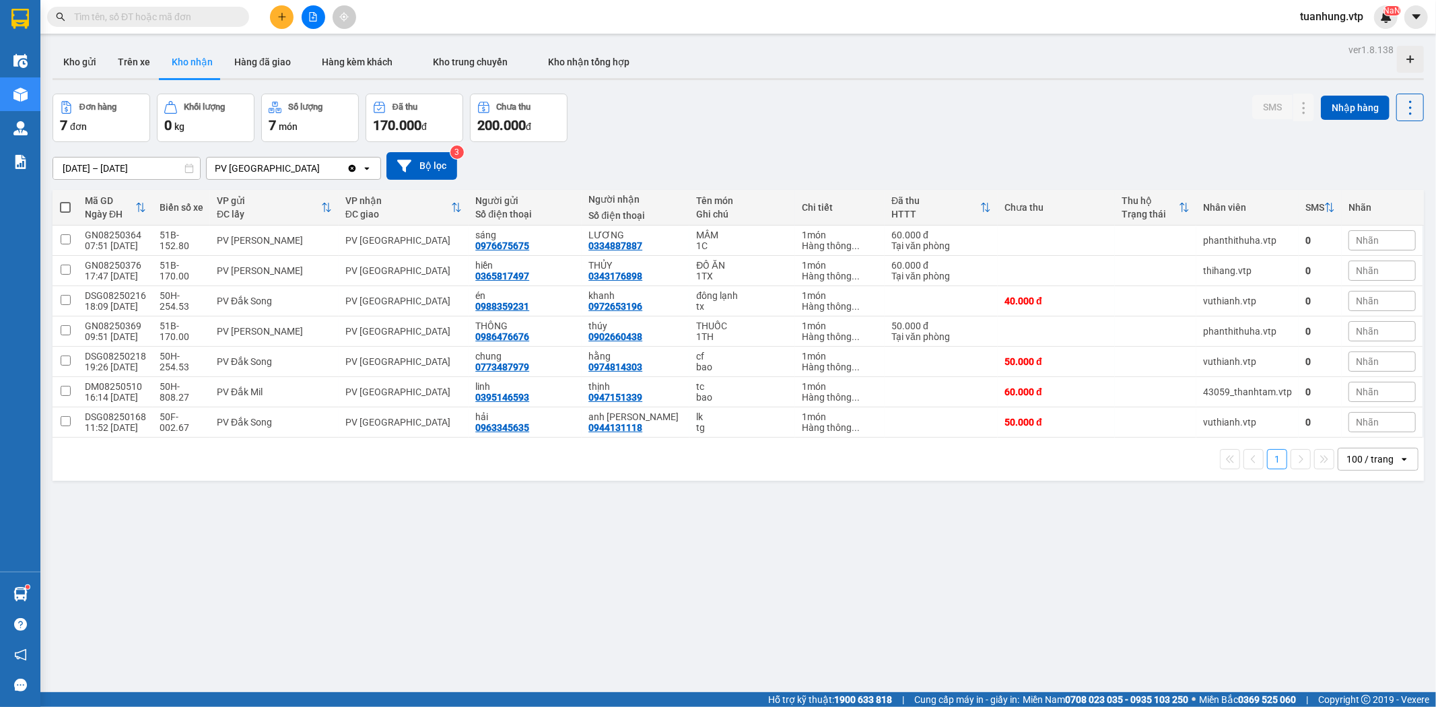
click at [194, 64] on button "Kho nhận" at bounding box center [192, 62] width 63 height 32
click at [1272, 391] on icon at bounding box center [1276, 391] width 9 height 9
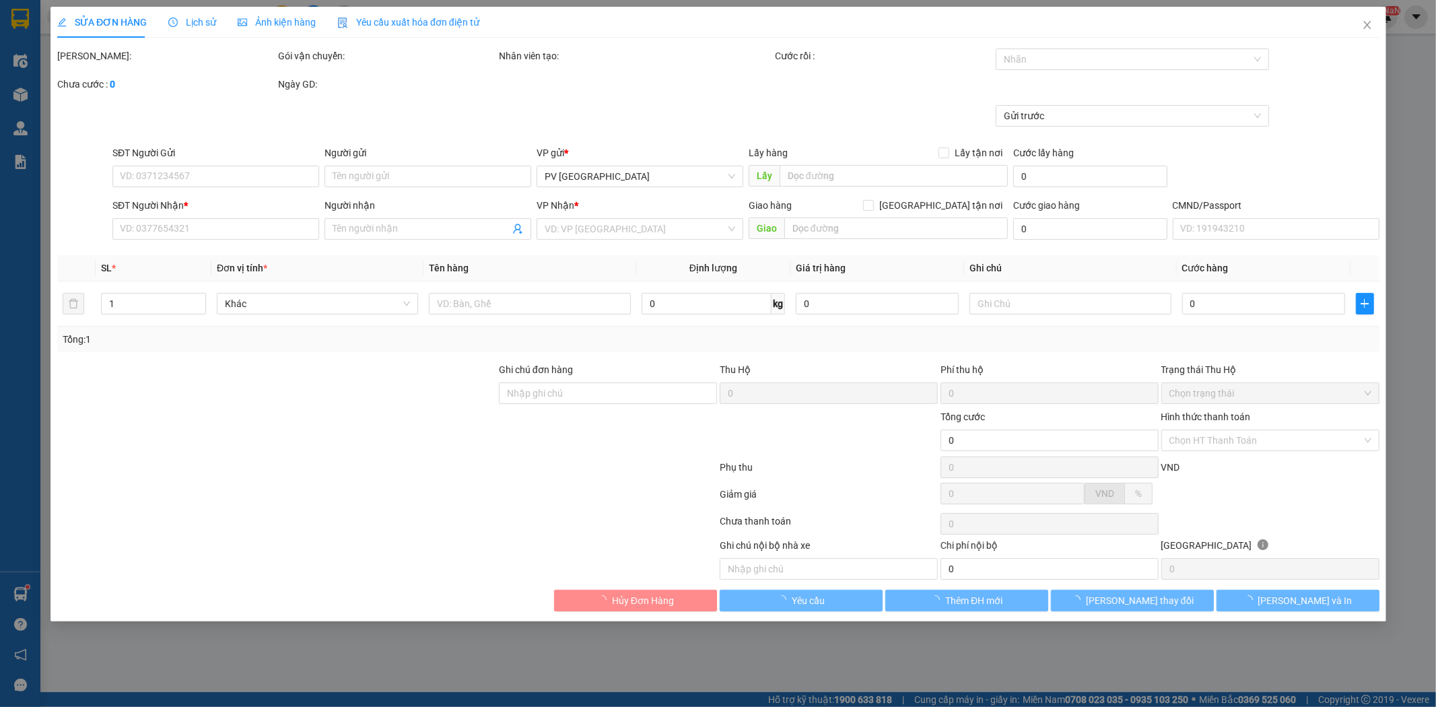
type input "3.000"
type input "0395146593"
type input "linh"
type input "0947151339"
type input "thịnh"
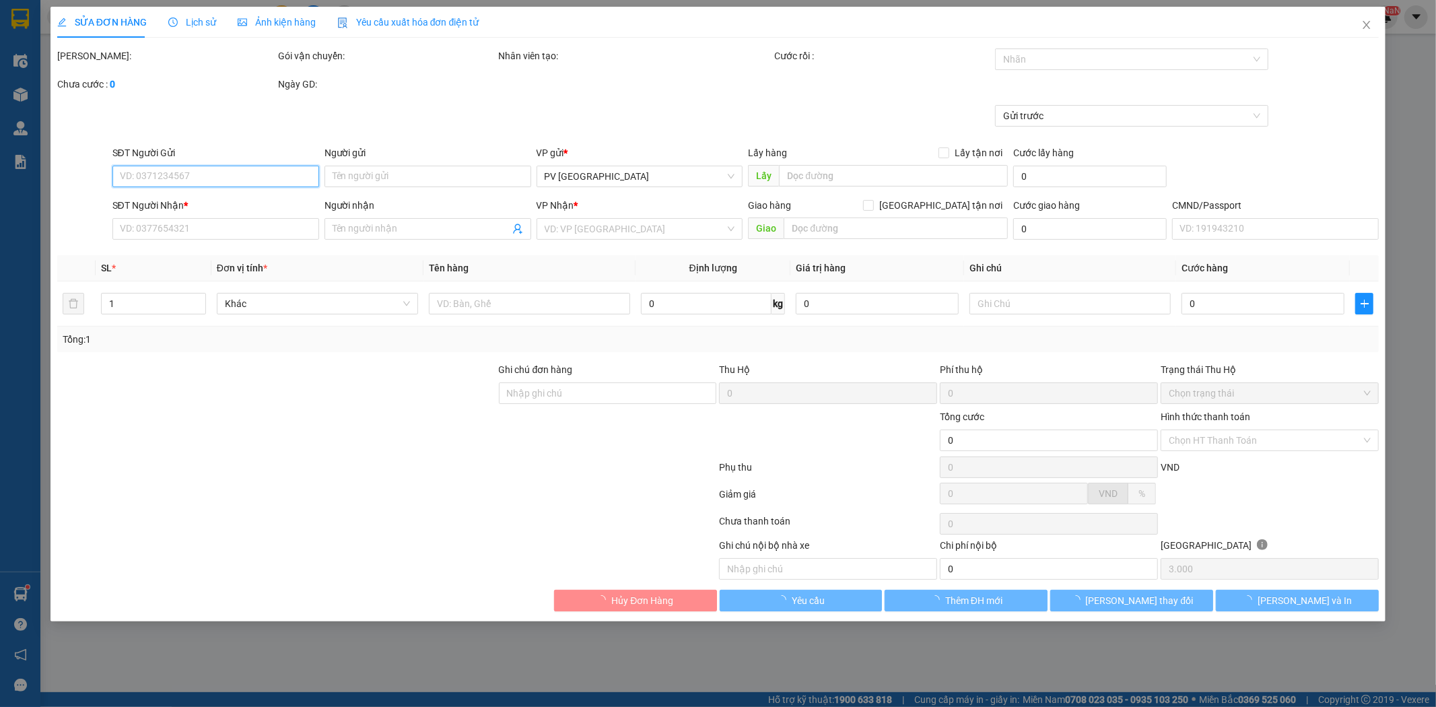
type input "60.000"
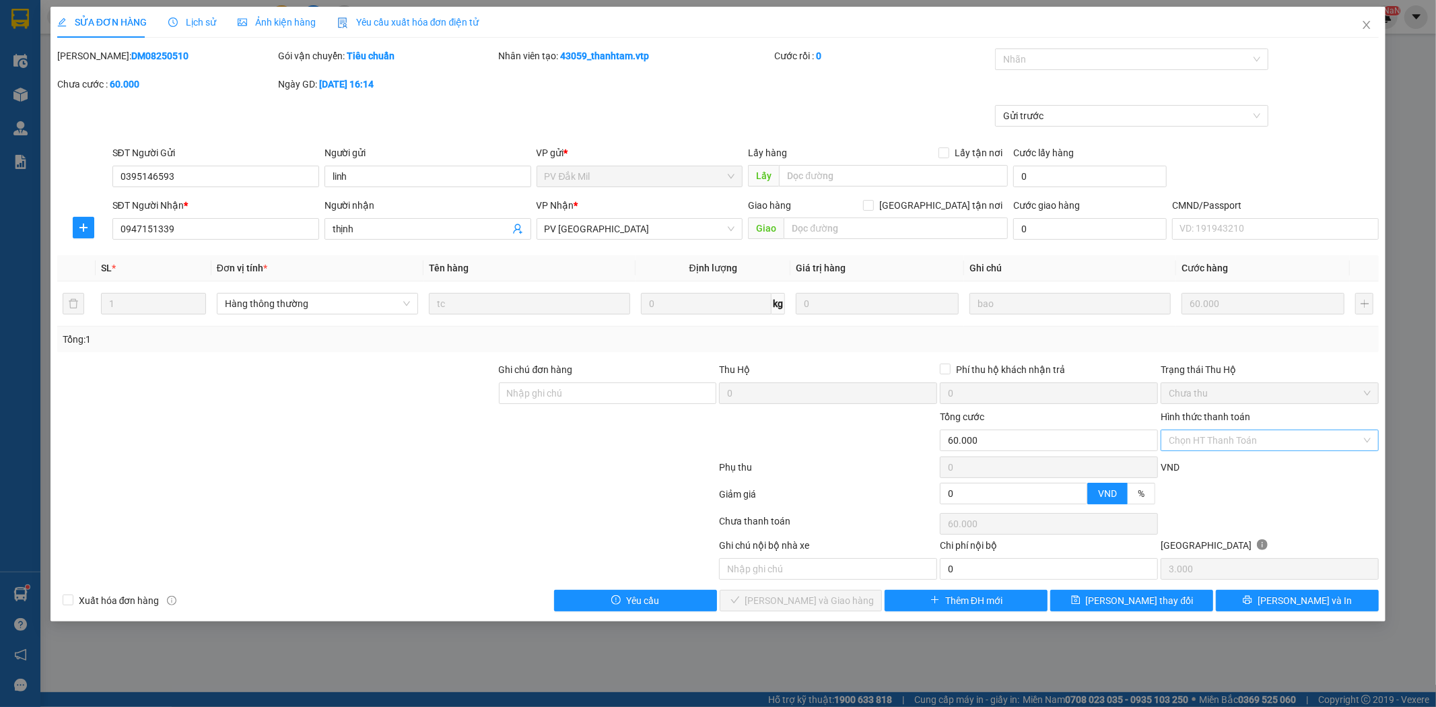
click at [1329, 440] on input "Hình thức thanh toán" at bounding box center [1265, 440] width 193 height 20
click at [1294, 463] on div "Tại văn phòng" at bounding box center [1270, 467] width 202 height 15
type input "0"
click at [854, 598] on button "Lưu và Giao hàng" at bounding box center [801, 601] width 163 height 22
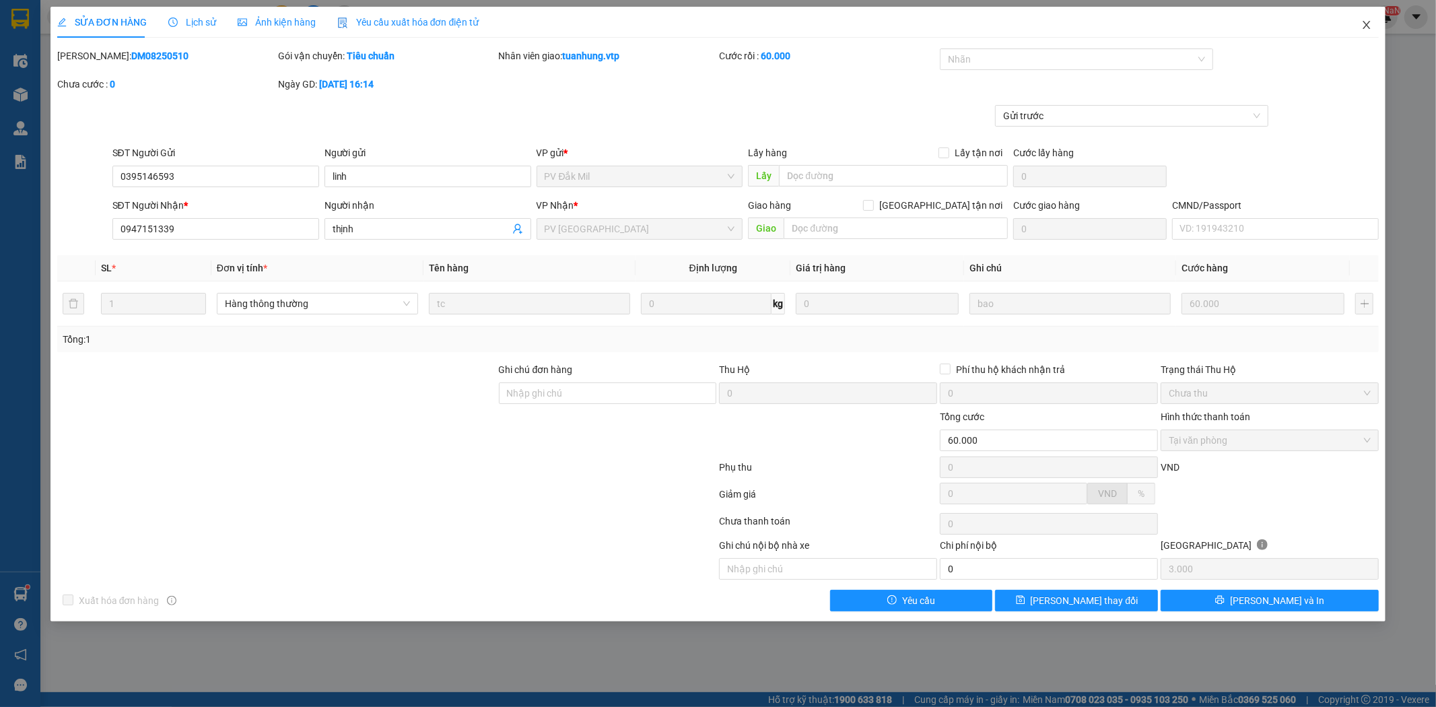
click at [1371, 32] on span "Close" at bounding box center [1367, 26] width 38 height 38
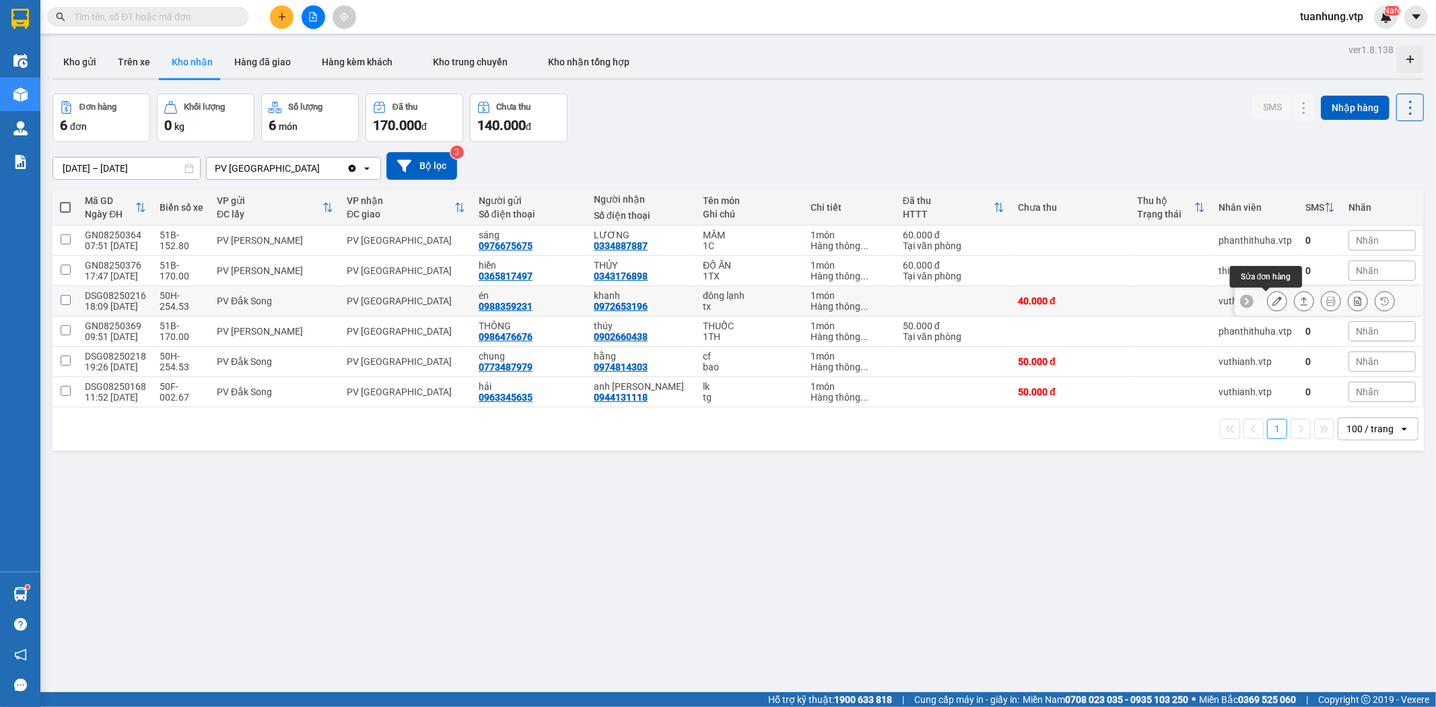
click at [1272, 301] on icon at bounding box center [1276, 300] width 9 height 9
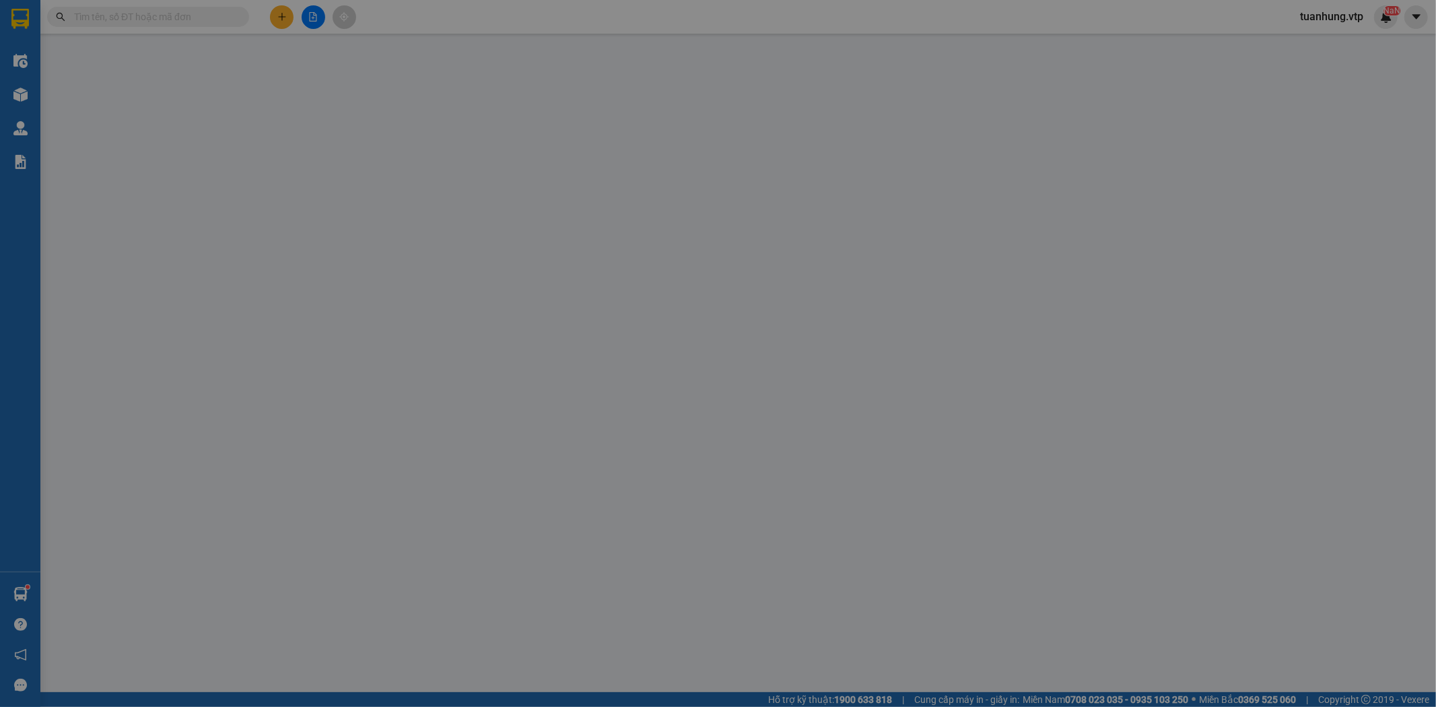
type input "2.000"
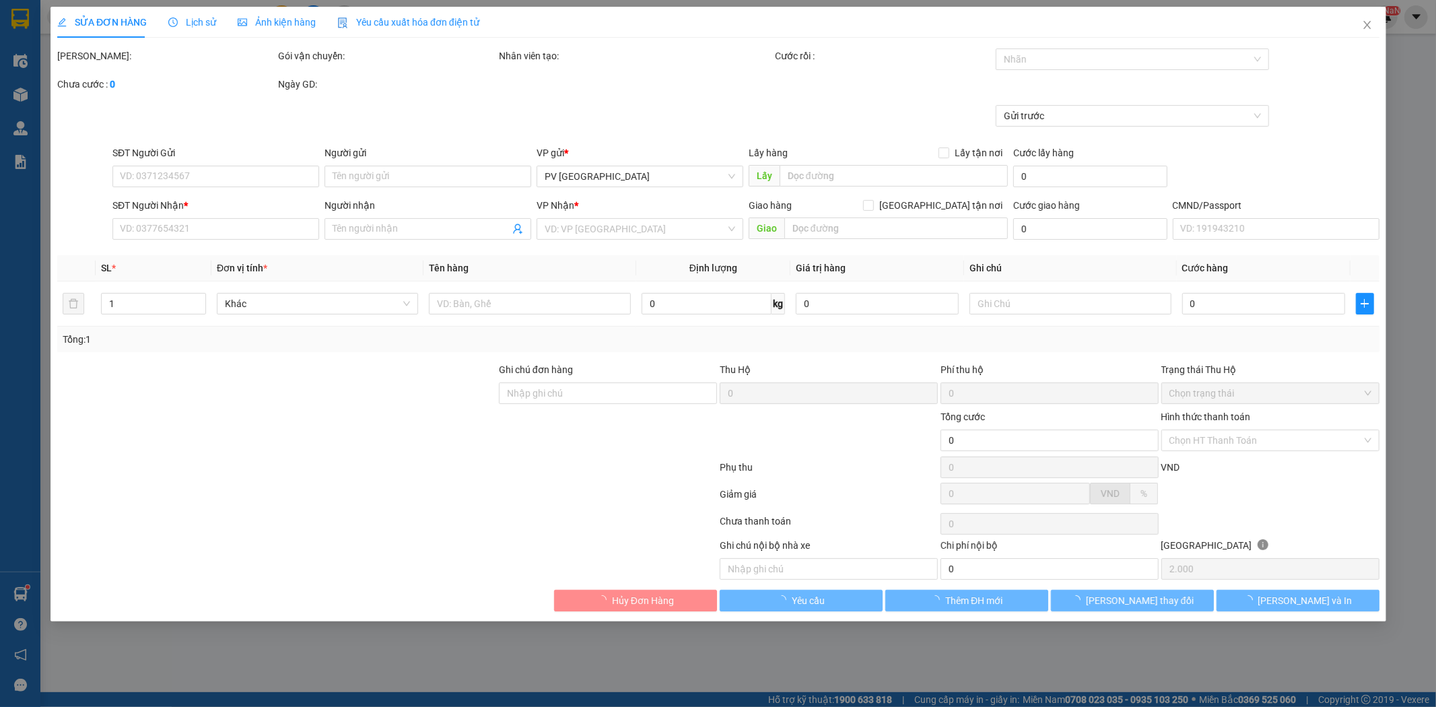
type input "0988359231"
type input "én"
type input "0972653196"
type input "khanh"
type input "40.000"
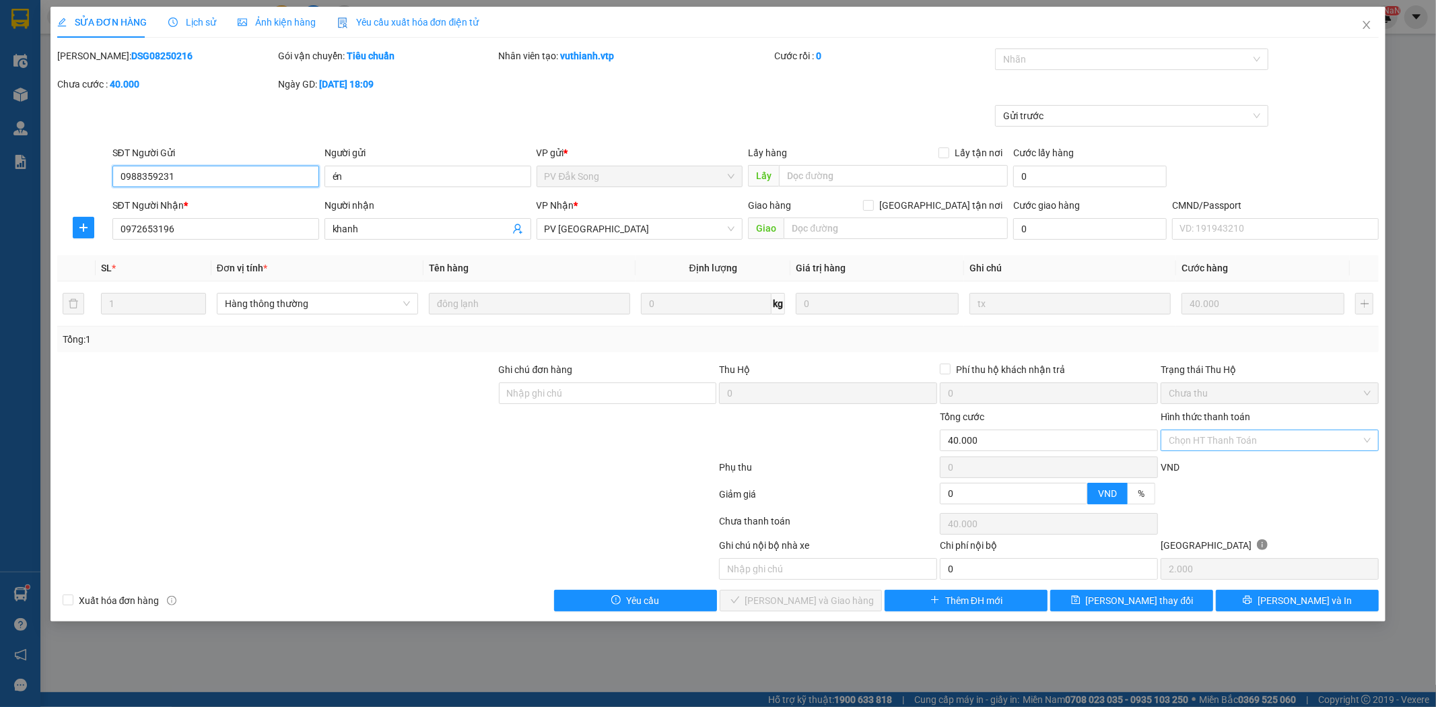
click at [1367, 436] on div "Chọn HT Thanh Toán" at bounding box center [1270, 441] width 218 height 22
click at [1325, 465] on div "Tại văn phòng" at bounding box center [1270, 467] width 202 height 15
type input "0"
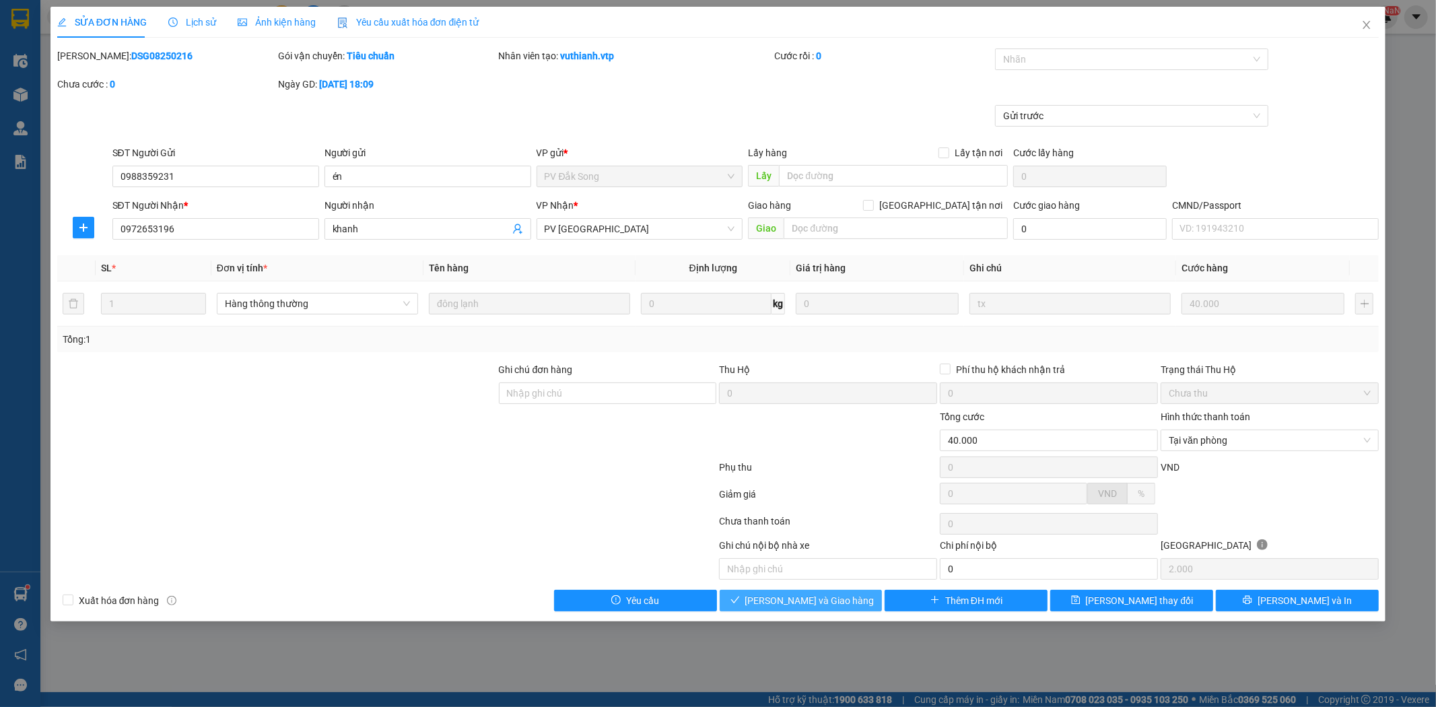
click at [852, 602] on button "Lưu và Giao hàng" at bounding box center [801, 601] width 163 height 22
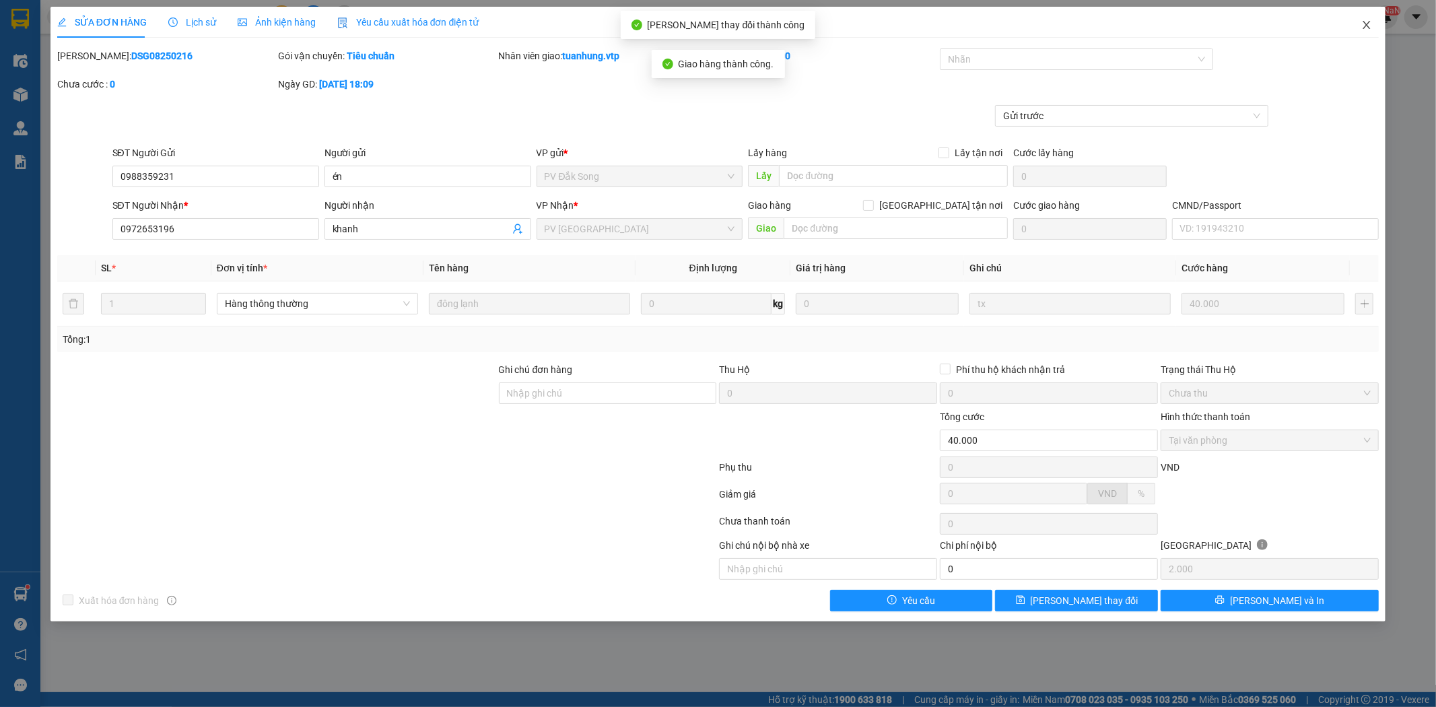
click at [1370, 30] on icon "close" at bounding box center [1366, 25] width 11 height 11
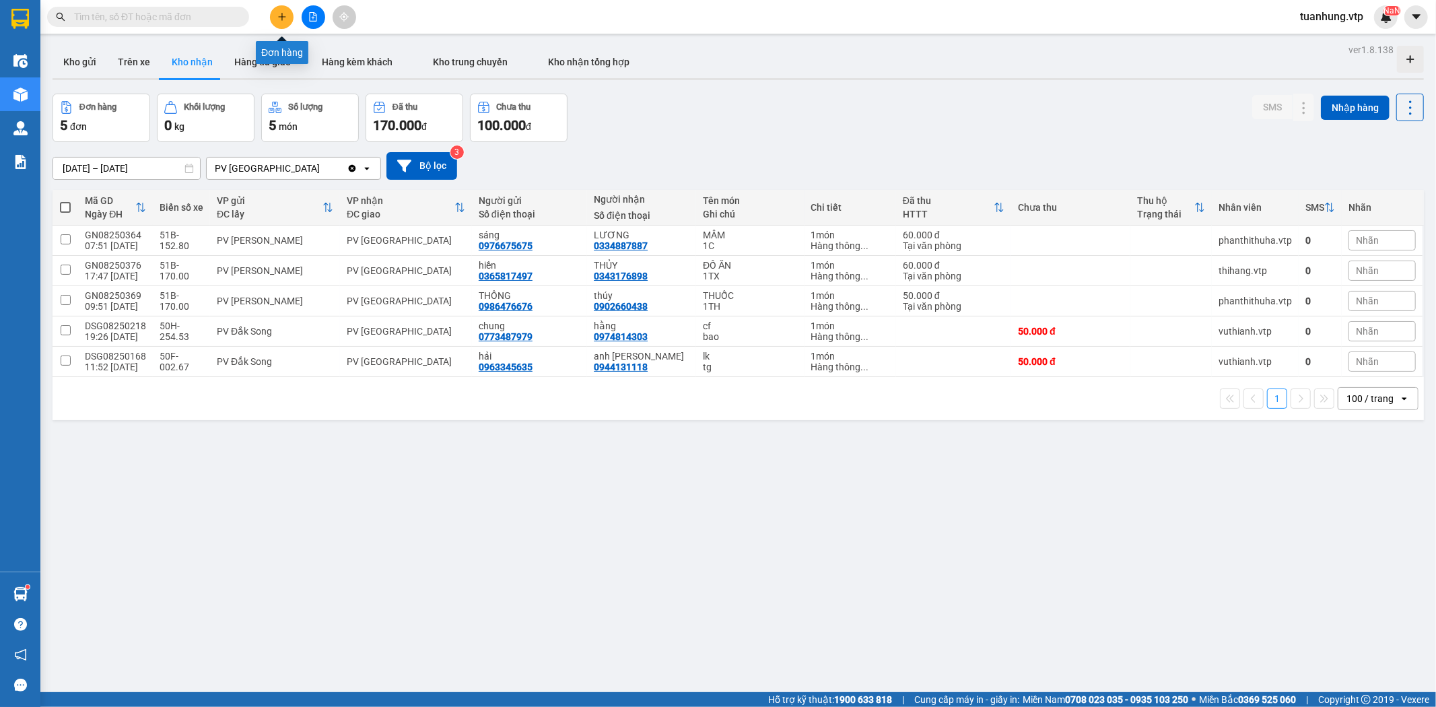
click at [281, 18] on icon "plus" at bounding box center [281, 16] width 1 height 7
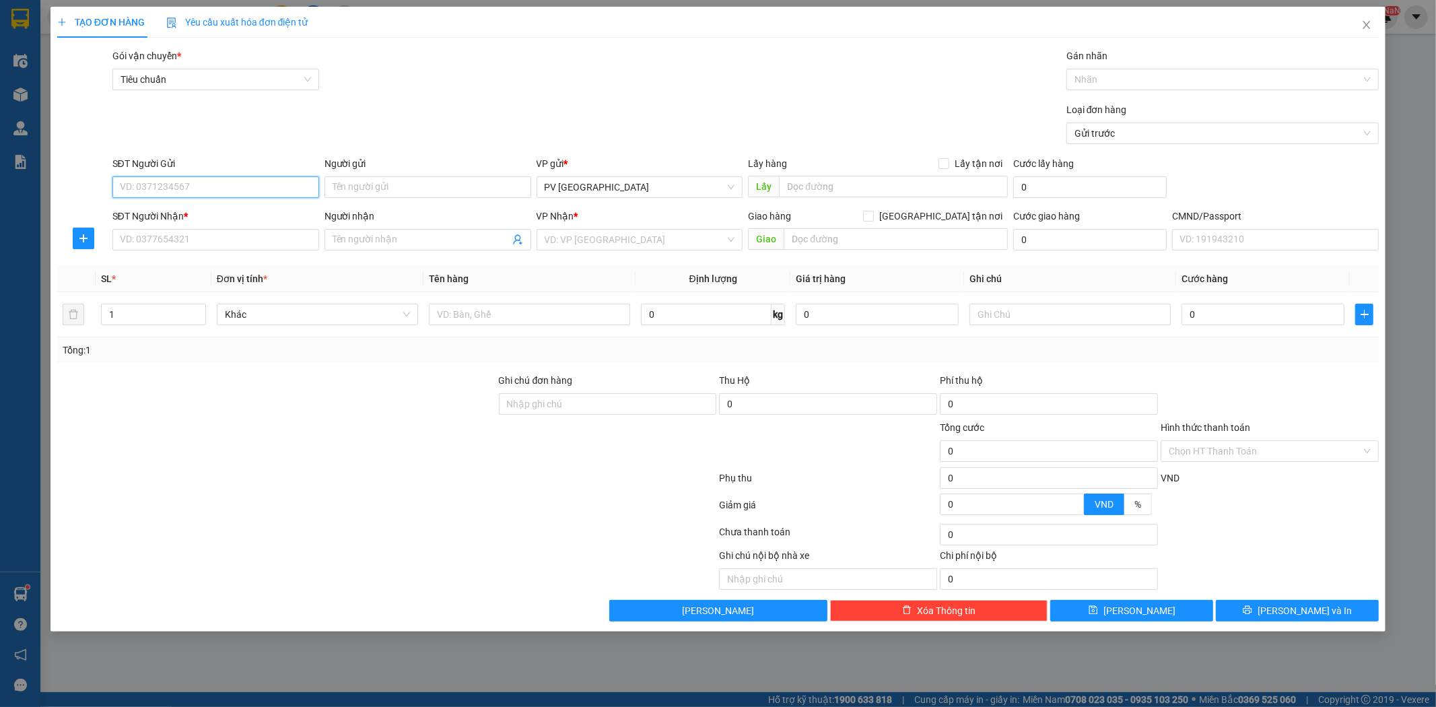
click at [237, 182] on input "SĐT Người Gửi" at bounding box center [215, 187] width 207 height 22
type input "0935267438"
click at [224, 217] on div "0935267438 - hưng" at bounding box center [216, 214] width 191 height 15
type input "hưng"
type input "0918661683"
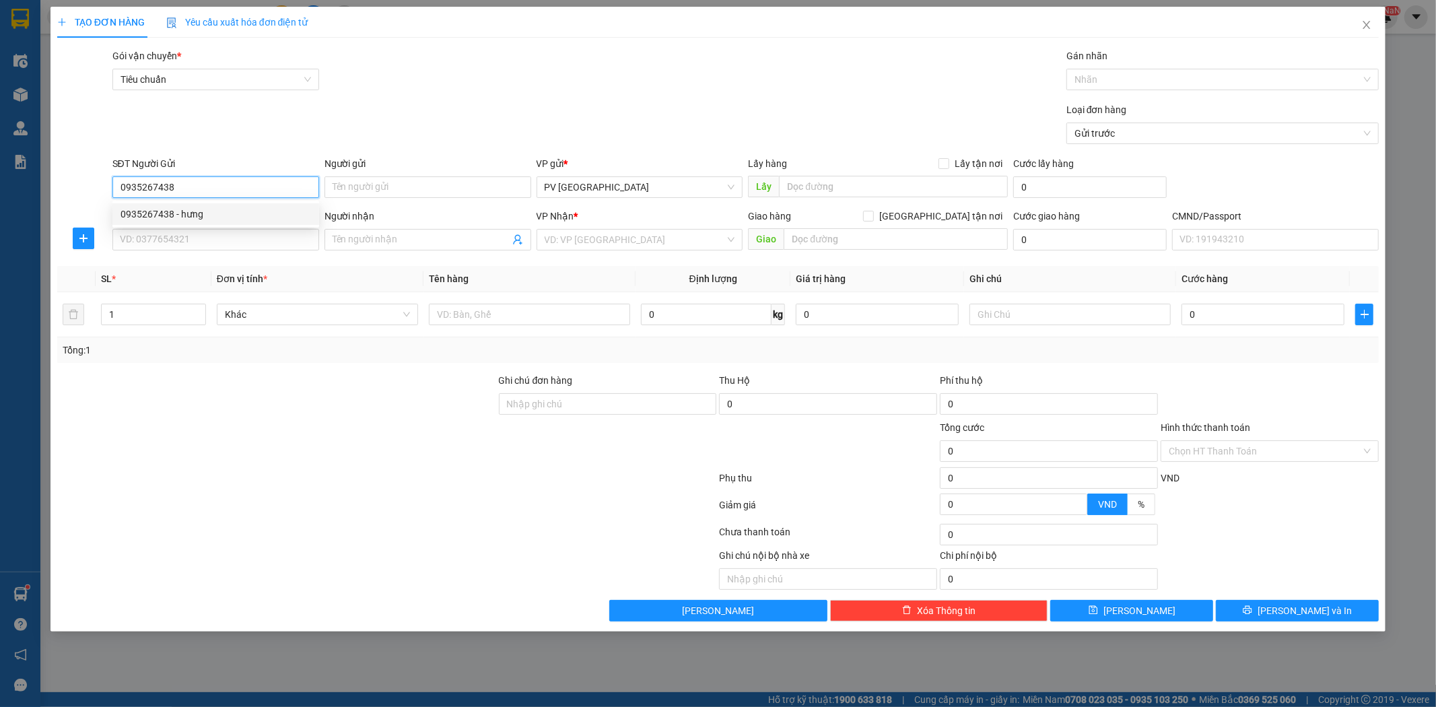
type input "mai"
type input "gấp ( hư ko đền"
type input "0935267438"
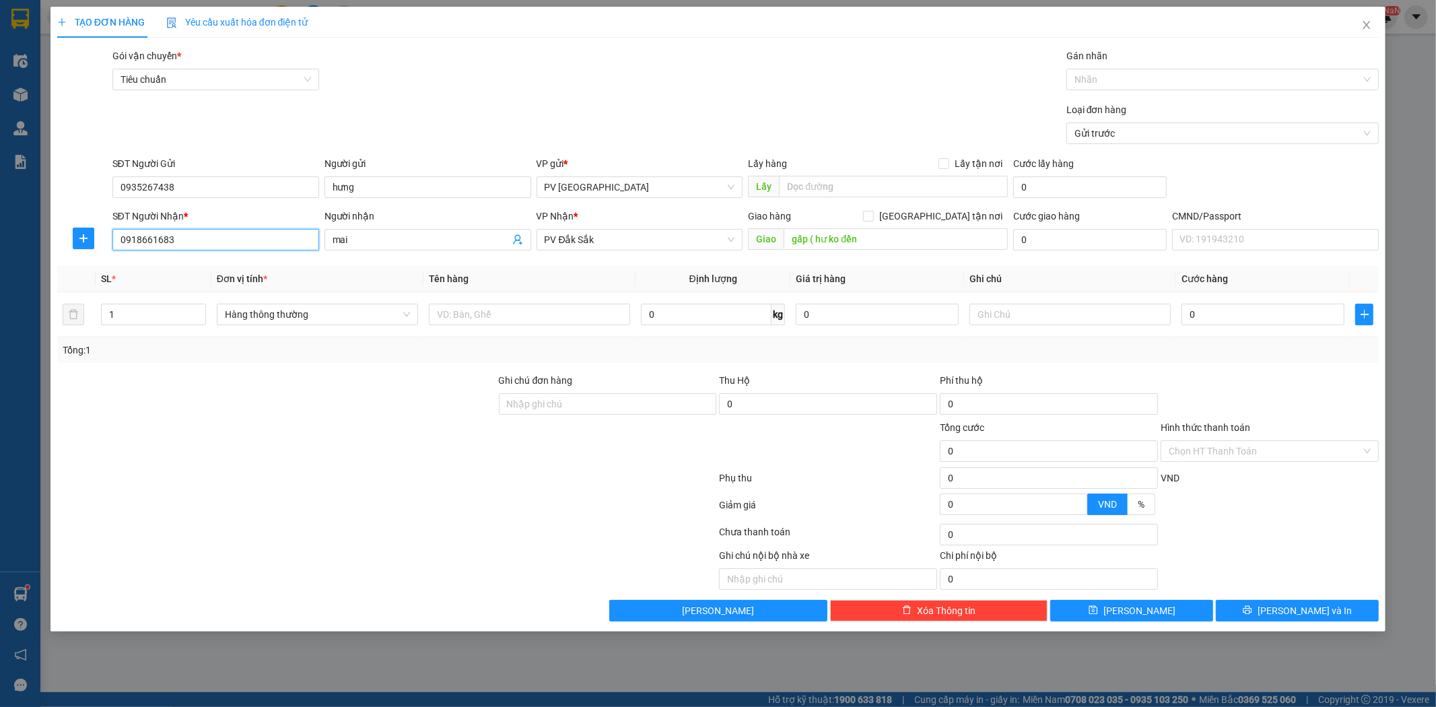
click at [234, 237] on input "0918661683" at bounding box center [215, 240] width 207 height 22
type input "0"
type input "0945236364"
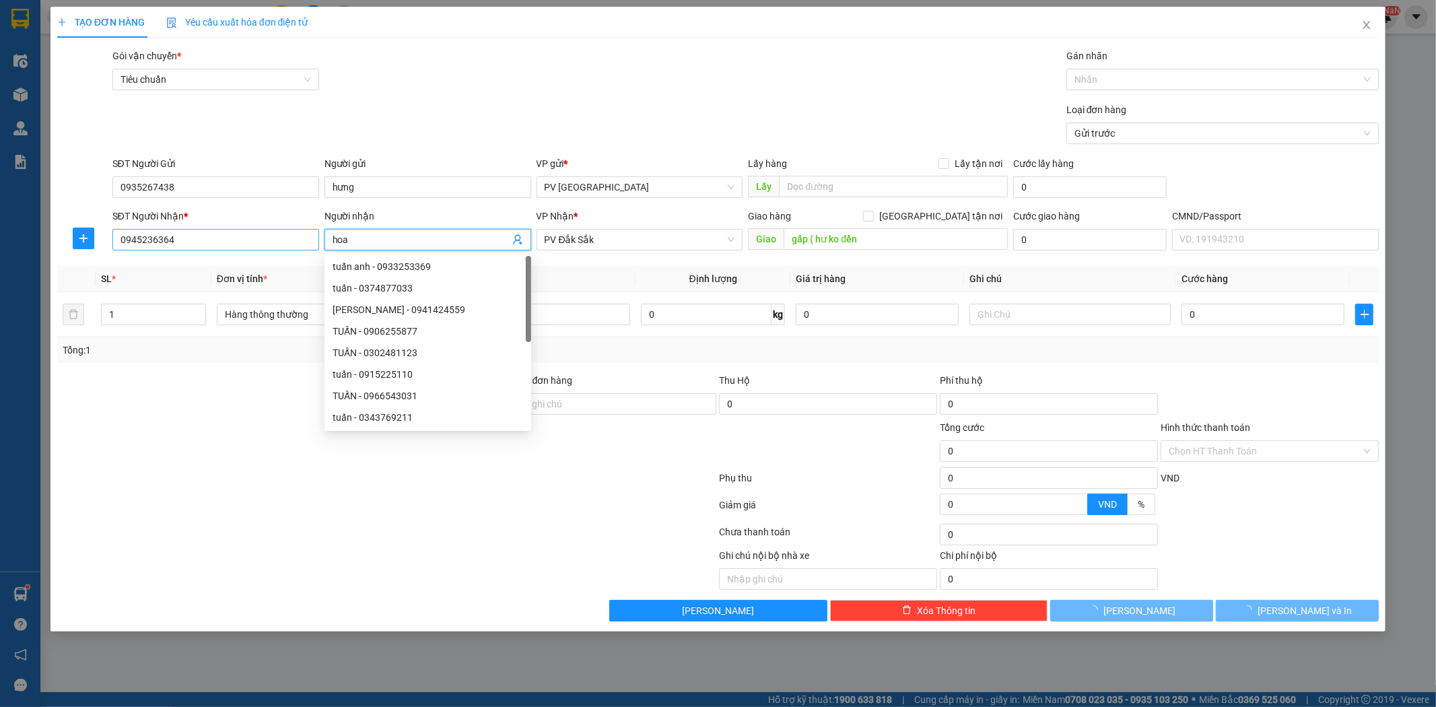
type input "hoa"
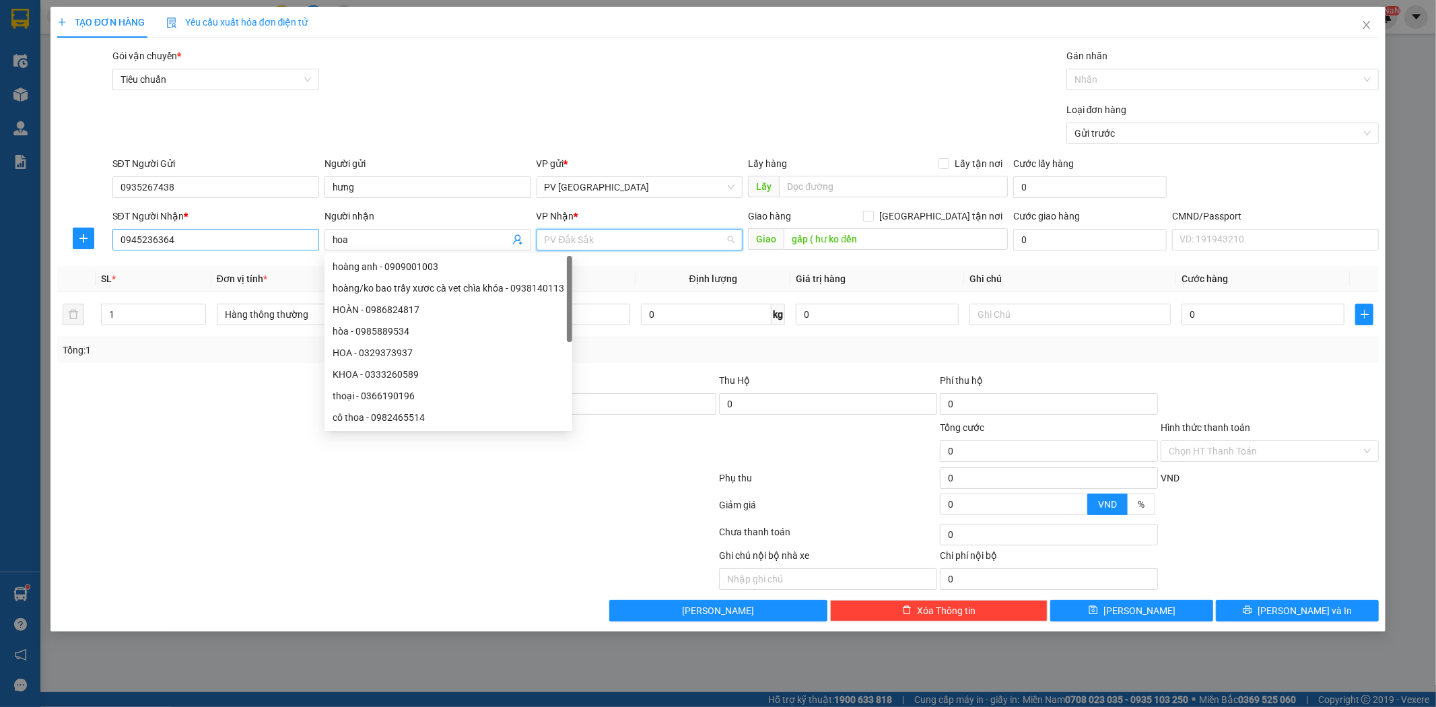
scroll to position [22, 0]
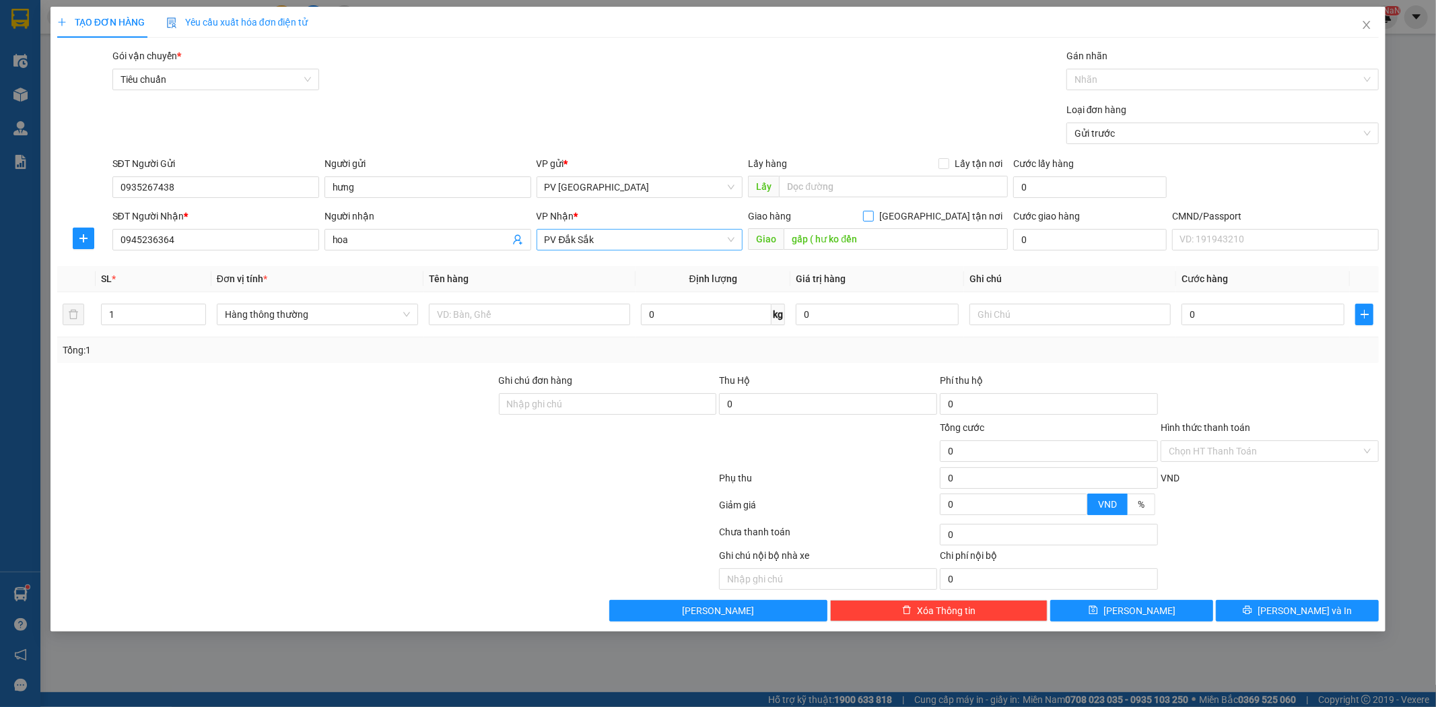
click at [554, 232] on span "PV Đắk Sắk" at bounding box center [640, 240] width 191 height 20
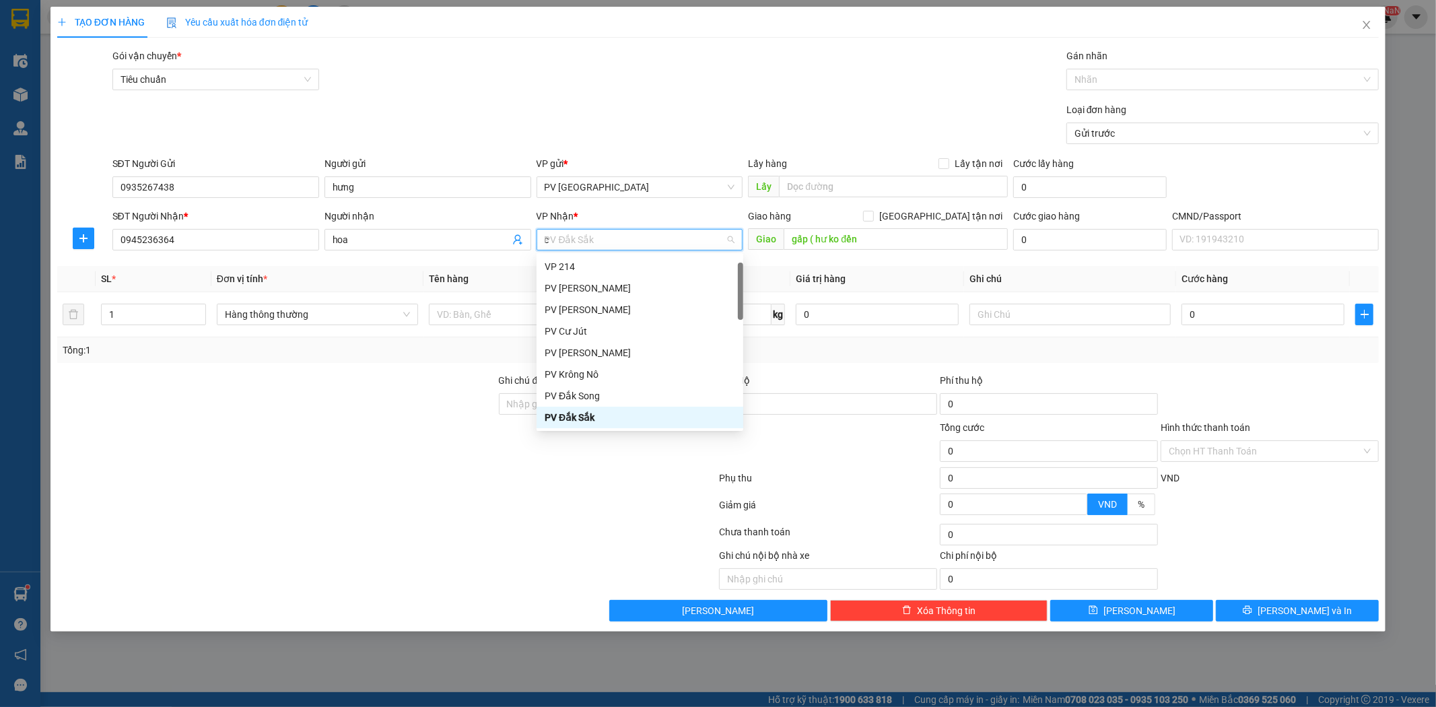
scroll to position [0, 0]
type input "cj"
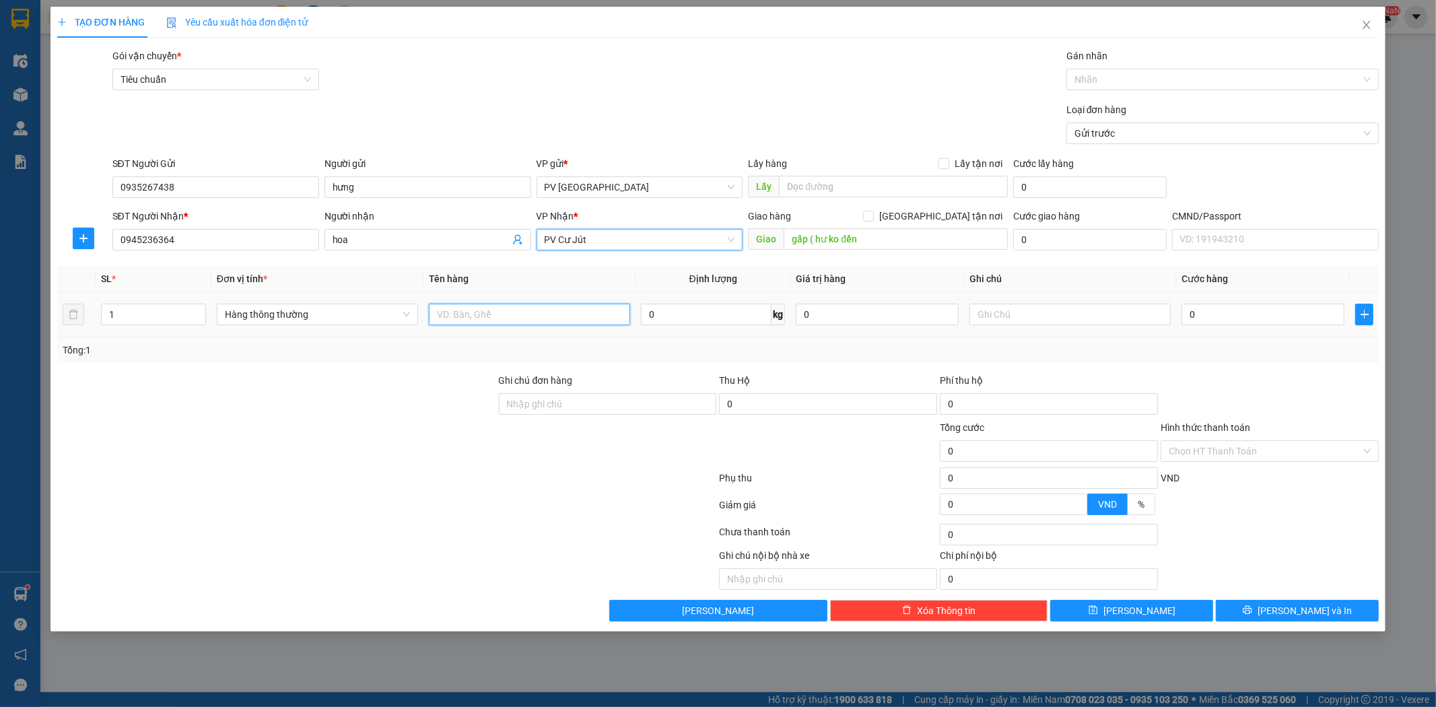
click at [473, 315] on input "text" at bounding box center [529, 315] width 201 height 22
type input "mp"
type input "t"
type input "5"
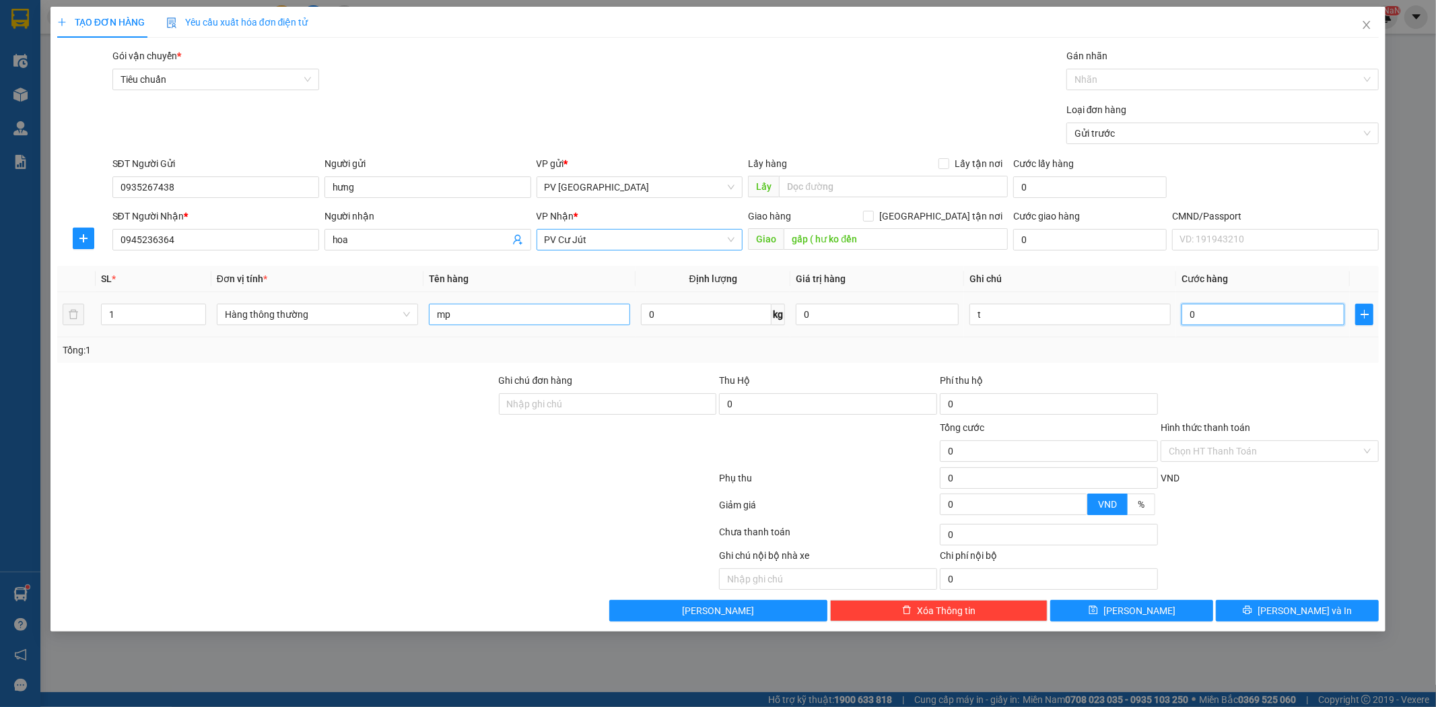
type input "5"
type input "50"
type input "500"
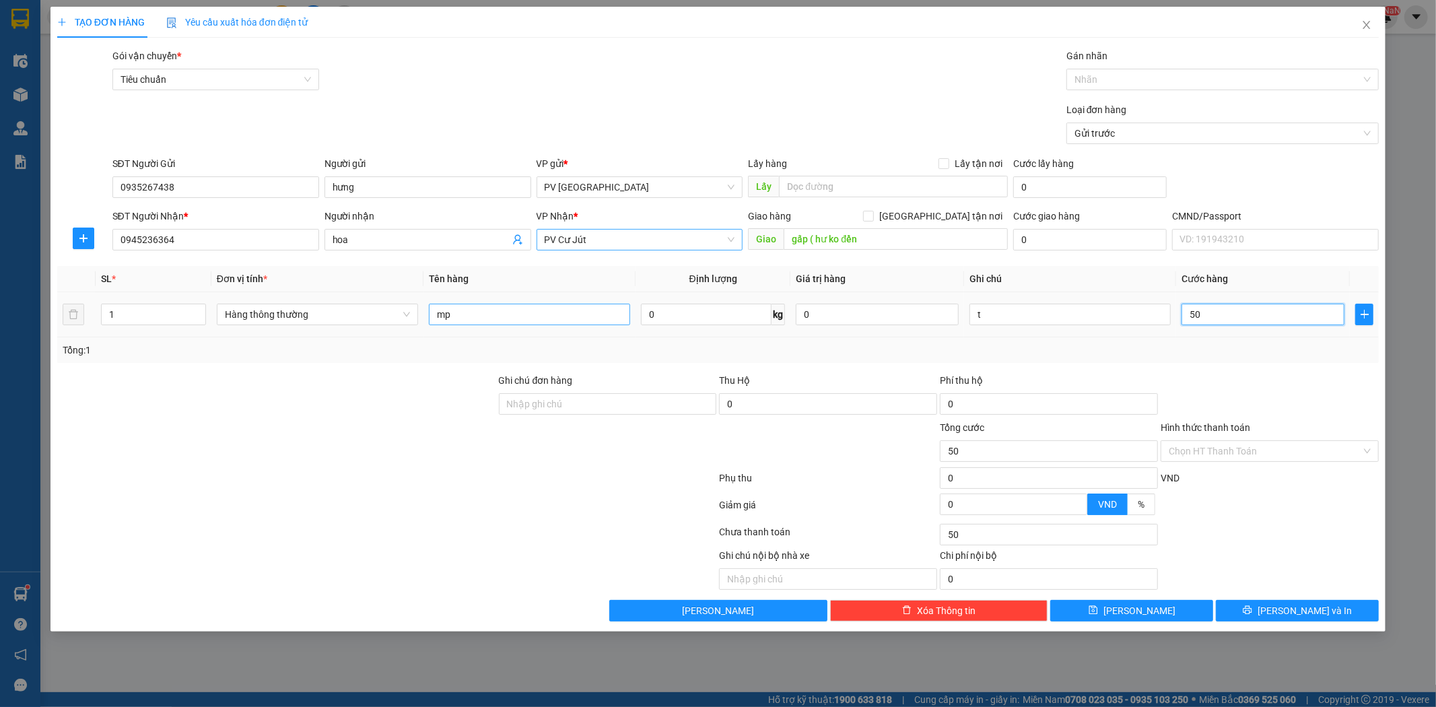
type input "500"
type input "5.000"
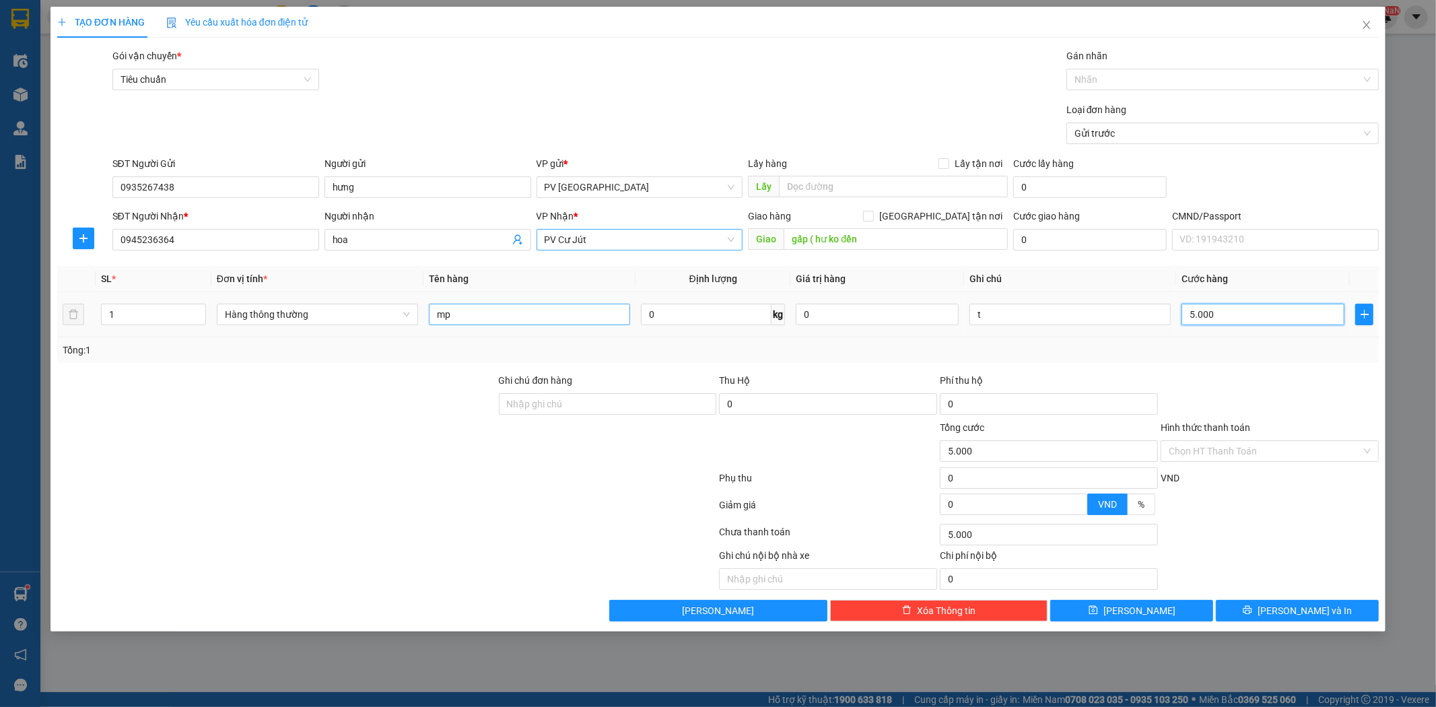
type input "50.000"
click at [1367, 451] on div "Chọn HT Thanh Toán" at bounding box center [1270, 451] width 218 height 22
type input "50.000"
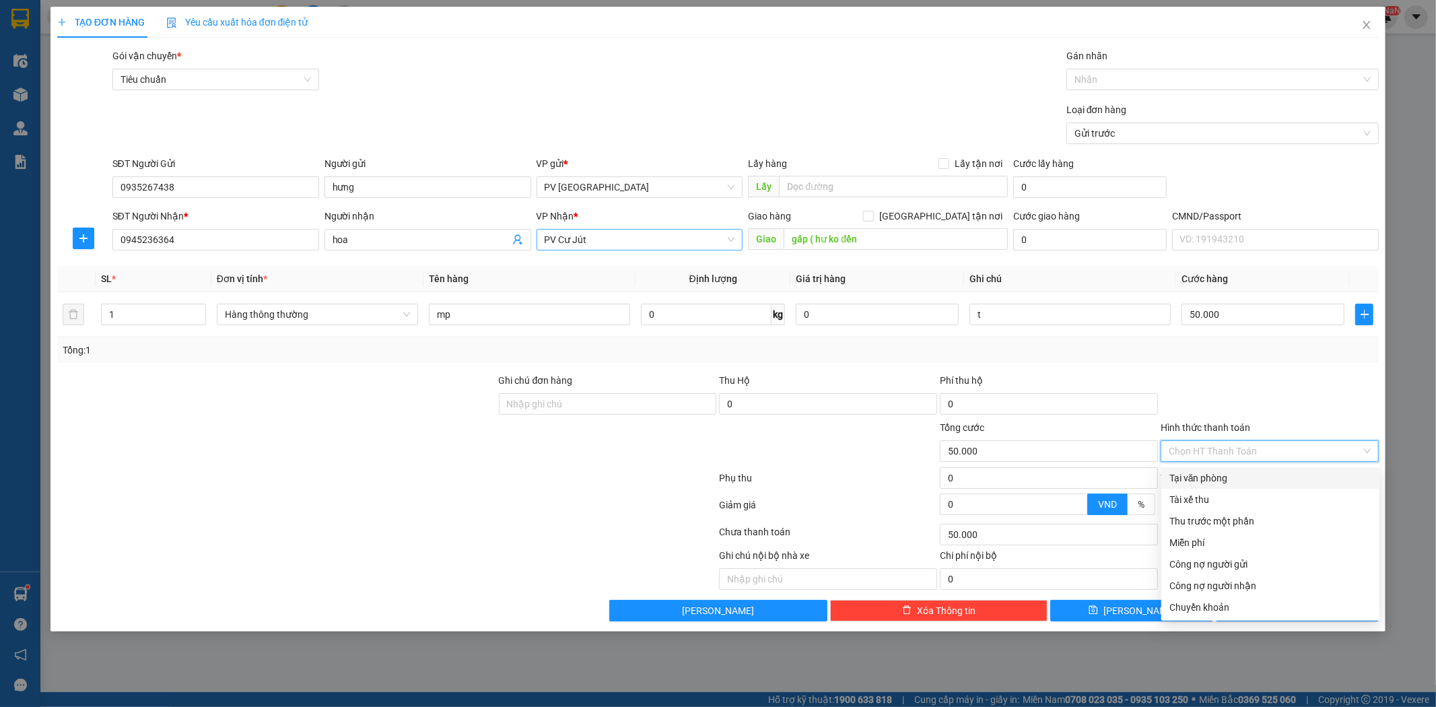
click at [1330, 468] on div "Tại văn phòng" at bounding box center [1270, 478] width 218 height 22
type input "0"
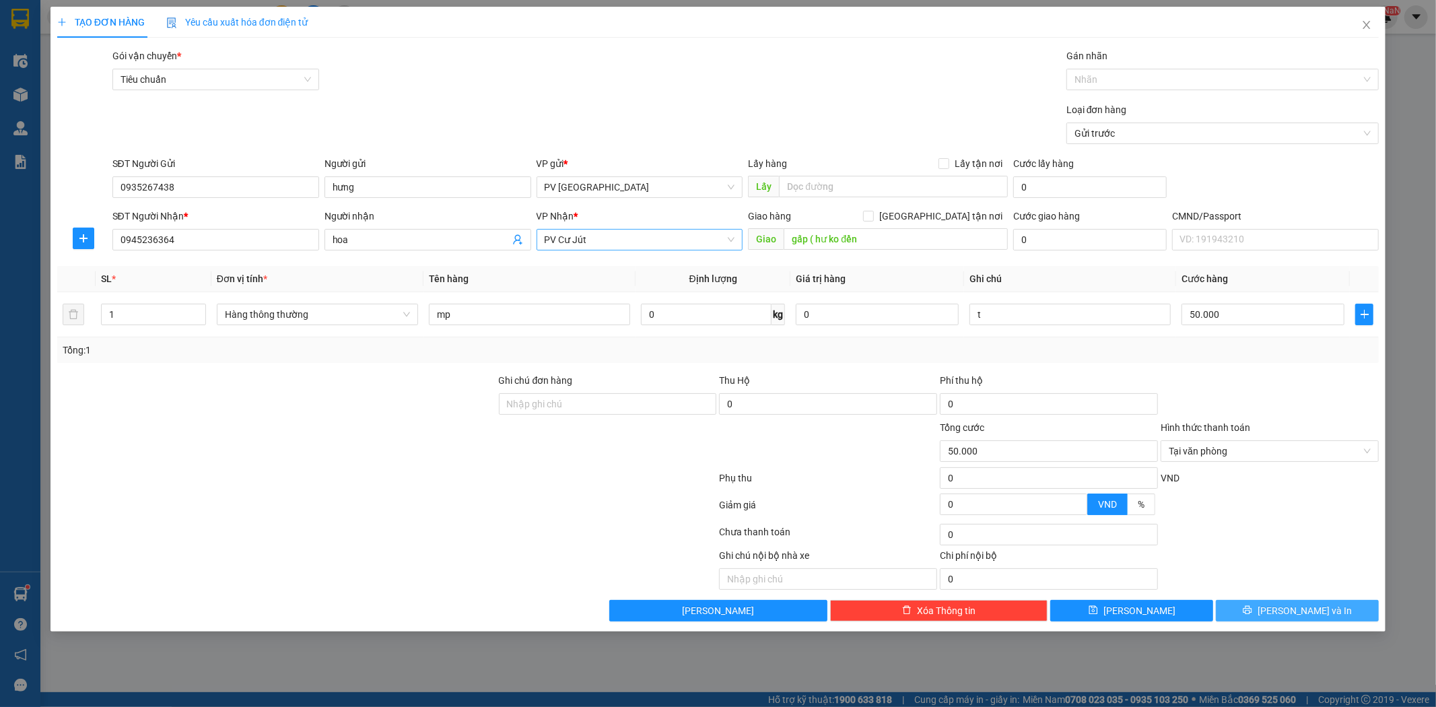
click at [1301, 613] on span "Lưu và In" at bounding box center [1305, 610] width 94 height 15
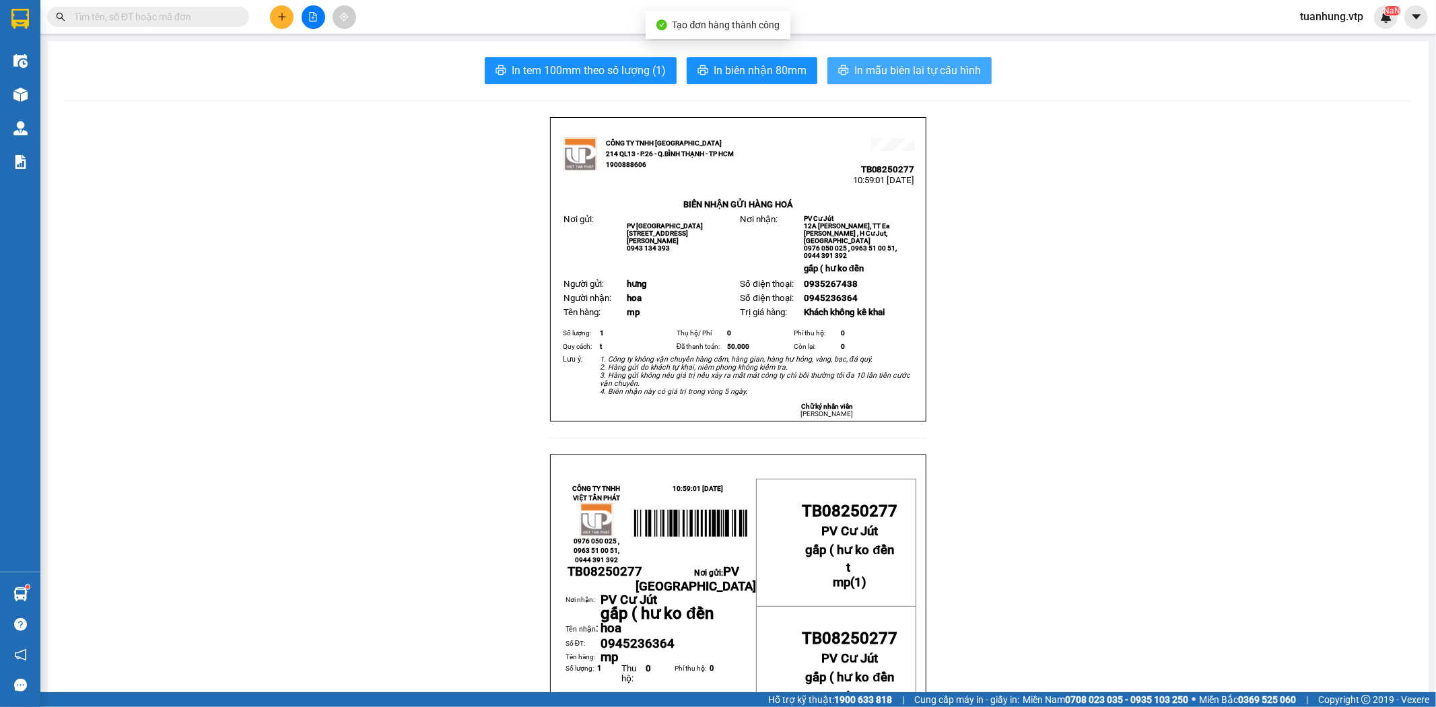
click at [961, 75] on span "In mẫu biên lai tự cấu hình" at bounding box center [917, 70] width 127 height 17
click at [278, 21] on icon "plus" at bounding box center [281, 16] width 9 height 9
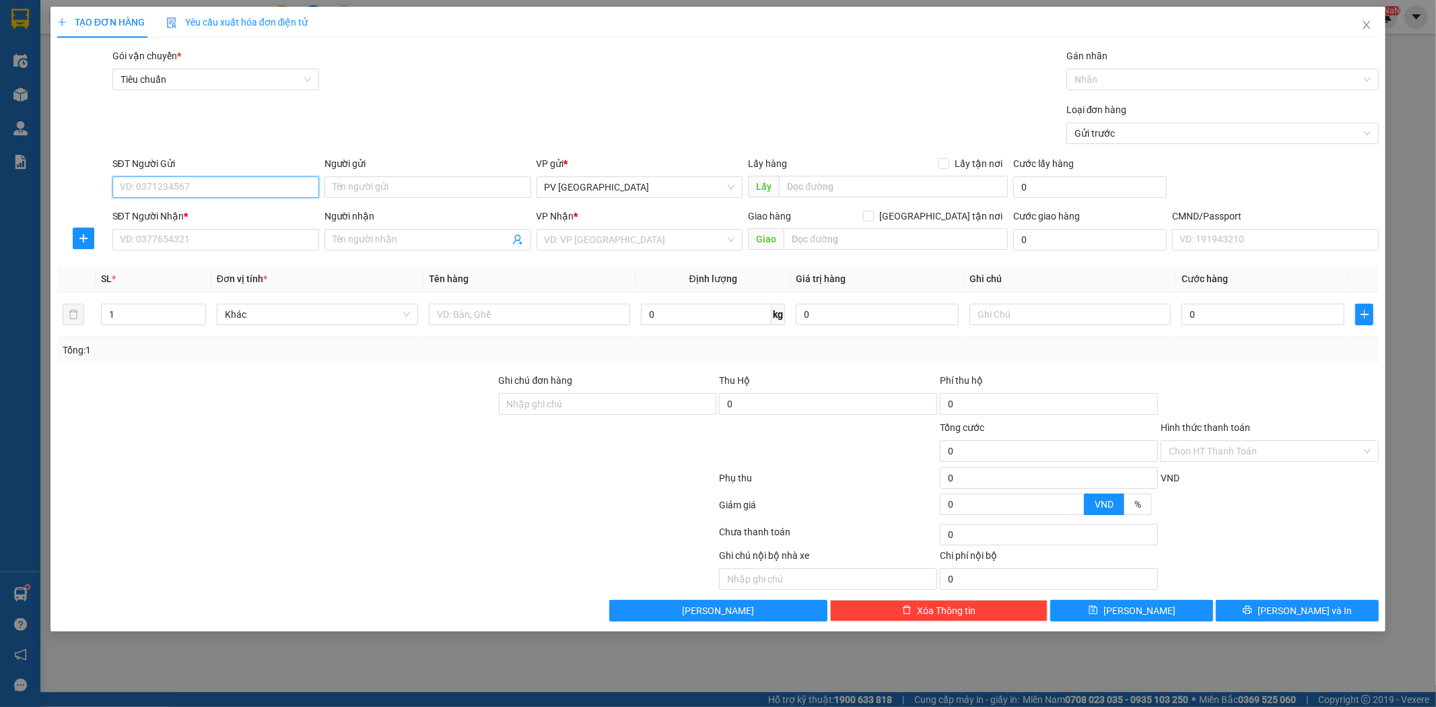
click at [250, 182] on input "SĐT Người Gửi" at bounding box center [215, 187] width 207 height 22
click at [238, 205] on div "0946499523 - tuyền" at bounding box center [215, 214] width 207 height 22
type input "0946499523"
type input "tuyền"
type input "0388273988"
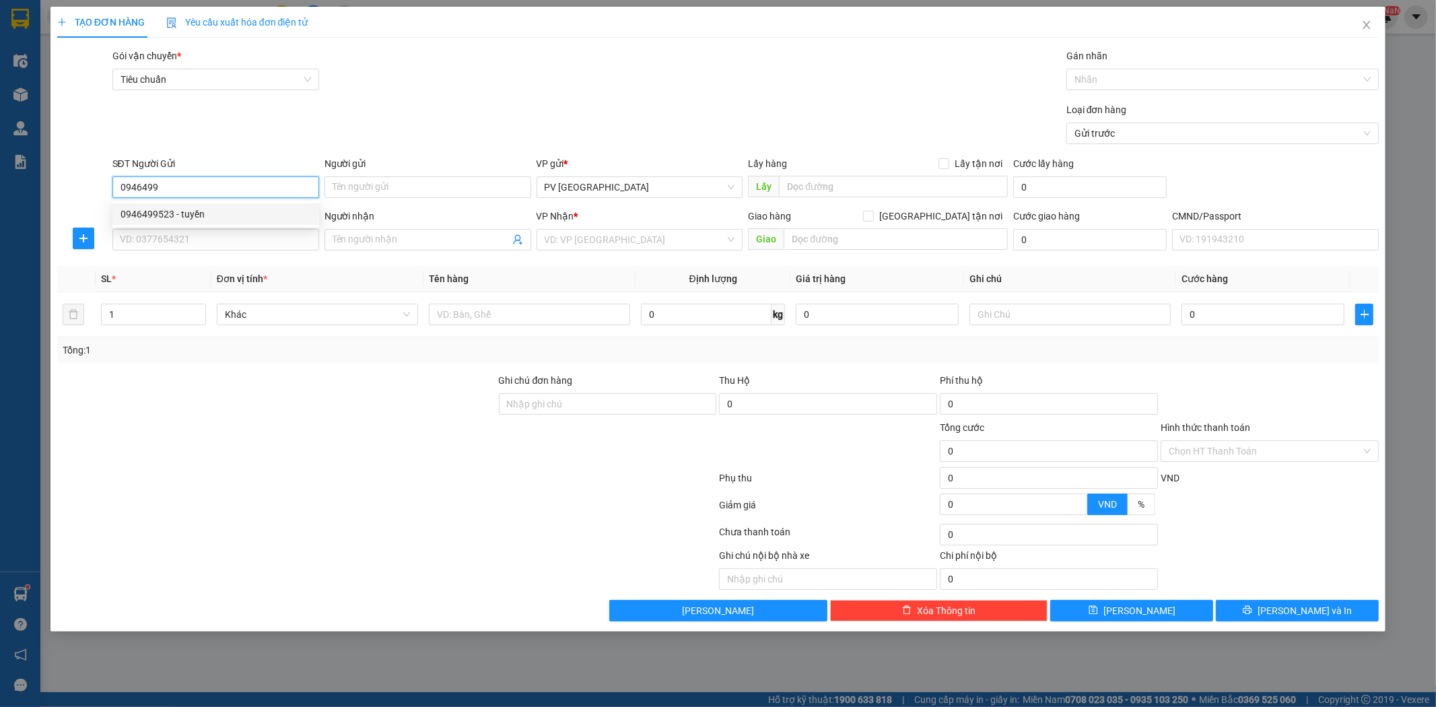
type input "trường"
type input "0946499523"
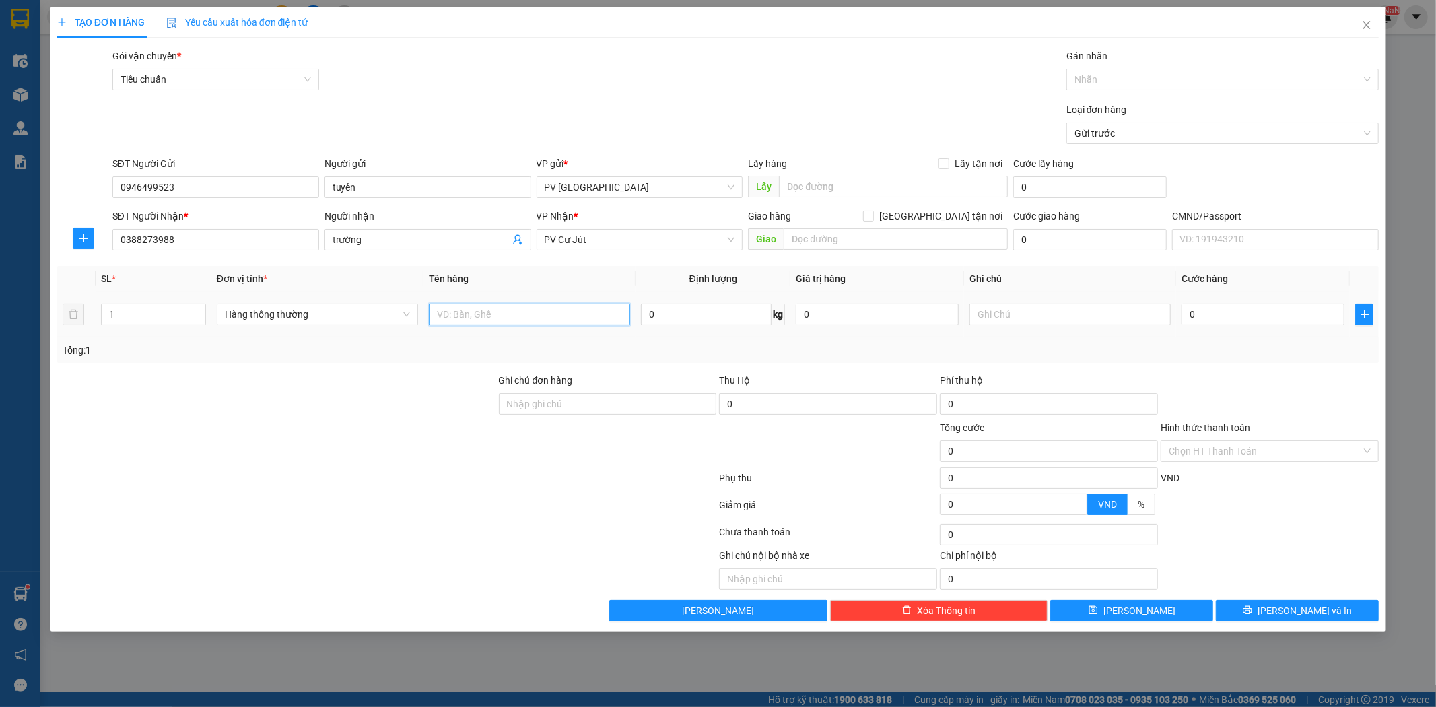
click at [572, 314] on input "text" at bounding box center [529, 315] width 201 height 22
type input "vải"
type input "b"
type input "1"
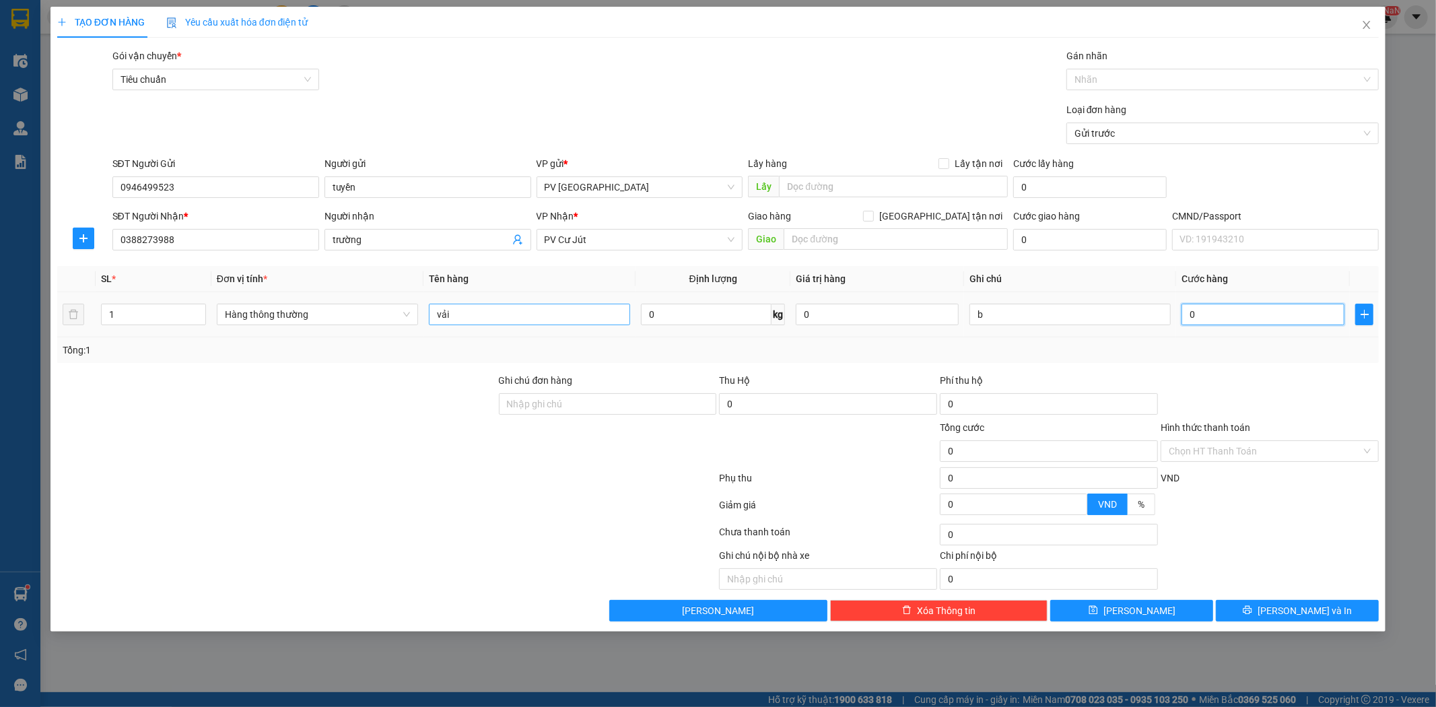
type input "1"
type input "10"
type input "100"
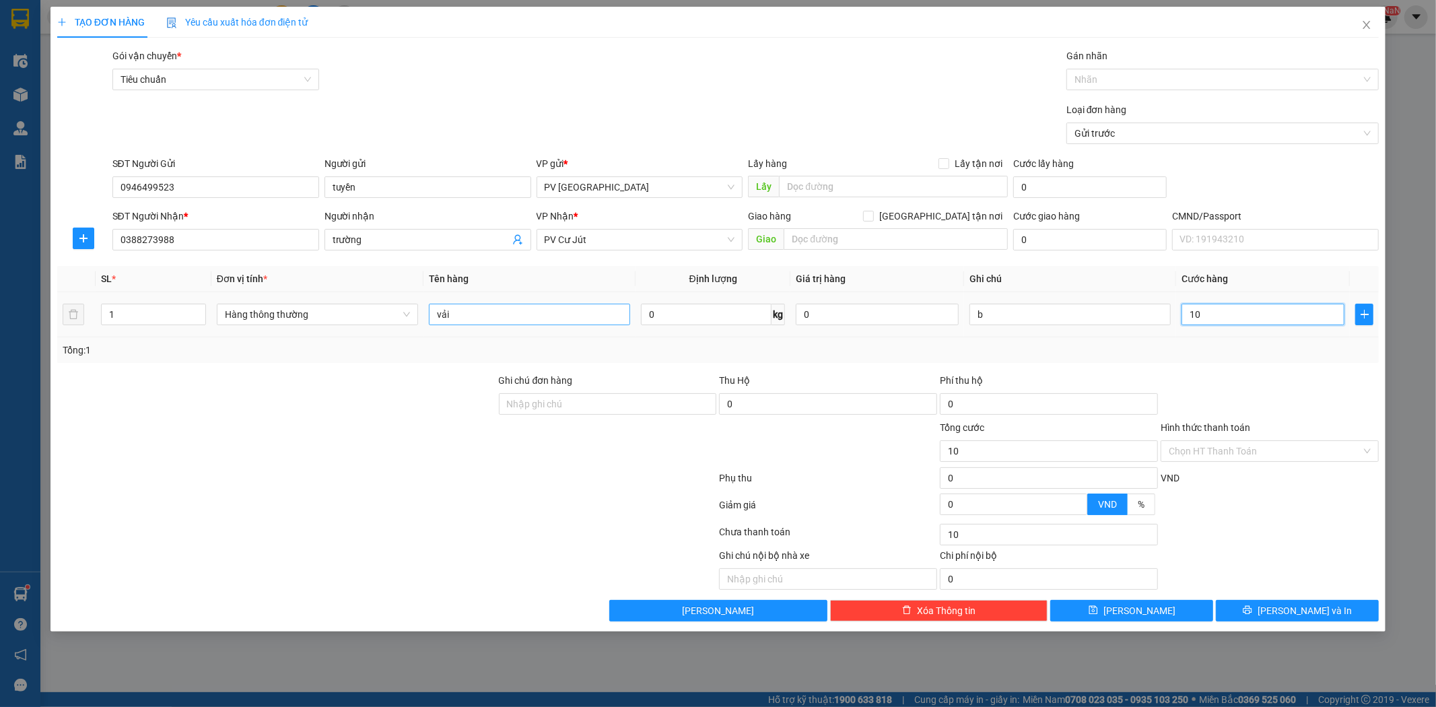
type input "100"
type input "1.000"
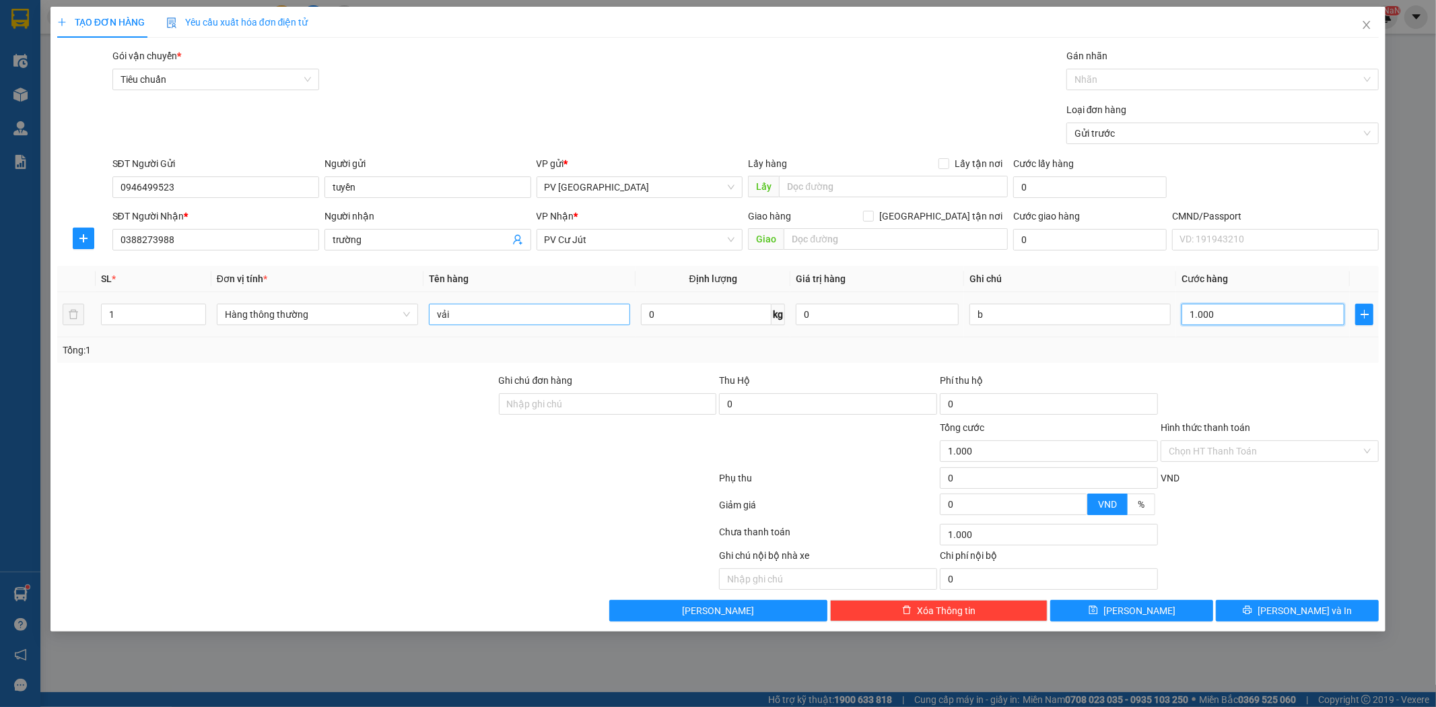
type input "10.000"
type input "100.000"
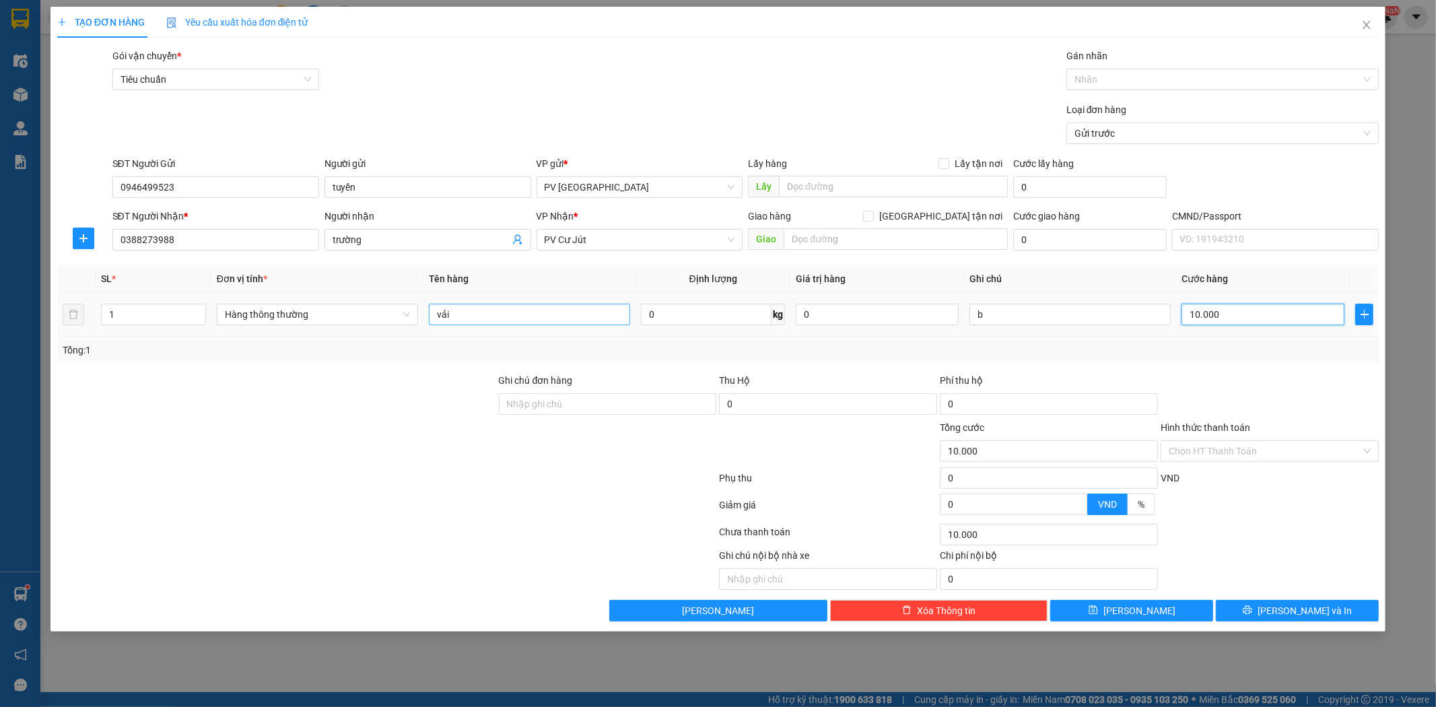
type input "100.000"
click at [1270, 610] on button "Lưu và In" at bounding box center [1297, 611] width 163 height 22
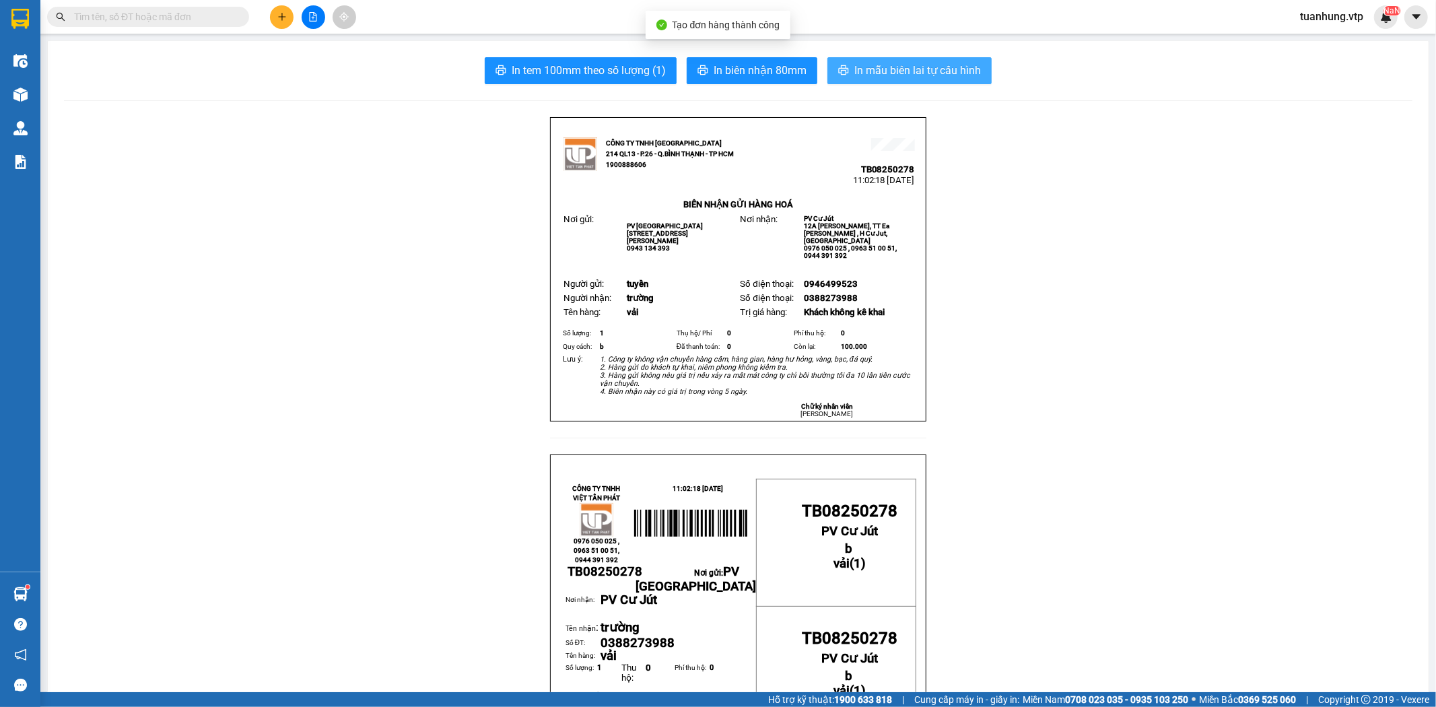
click at [940, 71] on span "In mẫu biên lai tự cấu hình" at bounding box center [917, 70] width 127 height 17
click at [281, 13] on icon "plus" at bounding box center [281, 16] width 9 height 9
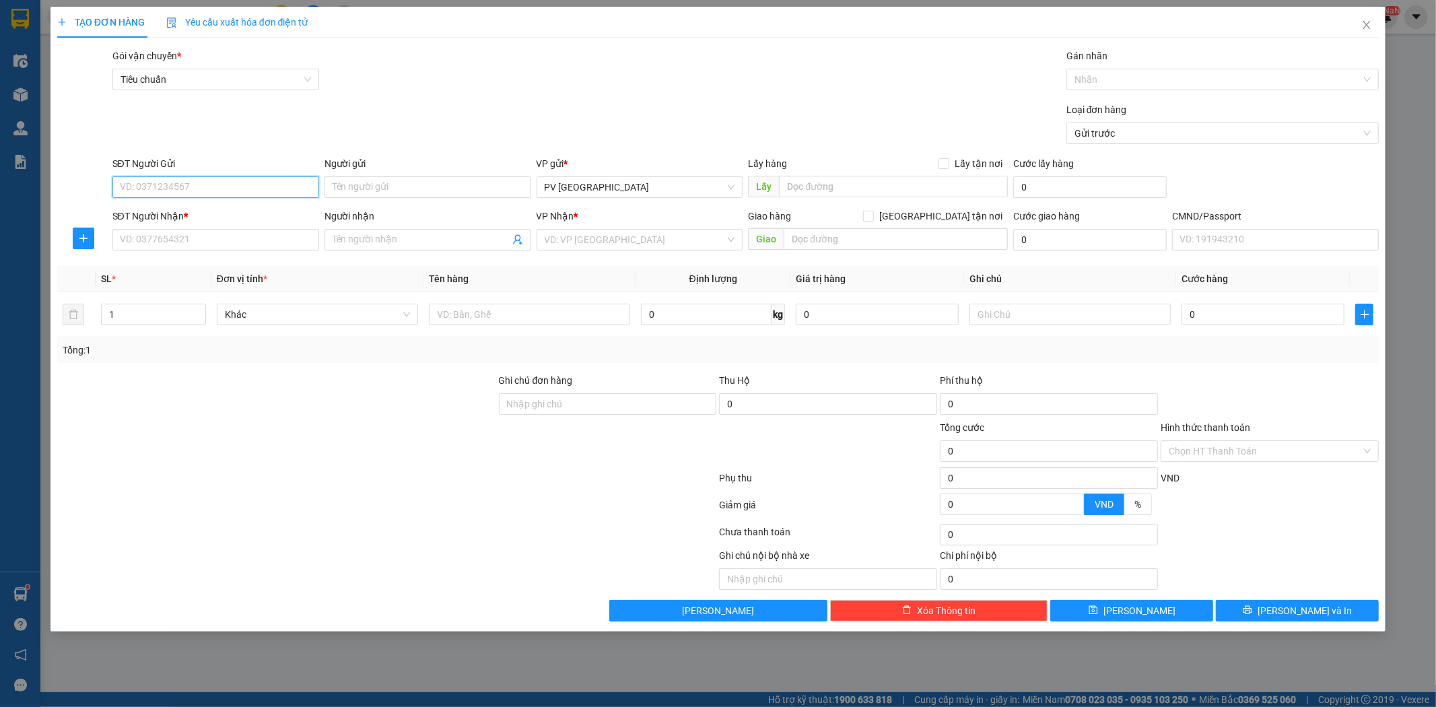
click at [268, 187] on input "SĐT Người Gửi" at bounding box center [215, 187] width 207 height 22
click at [221, 211] on div "0343741201 - thịnh" at bounding box center [216, 214] width 191 height 15
type input "0343741201"
type input "thịnh"
type input "0362267117"
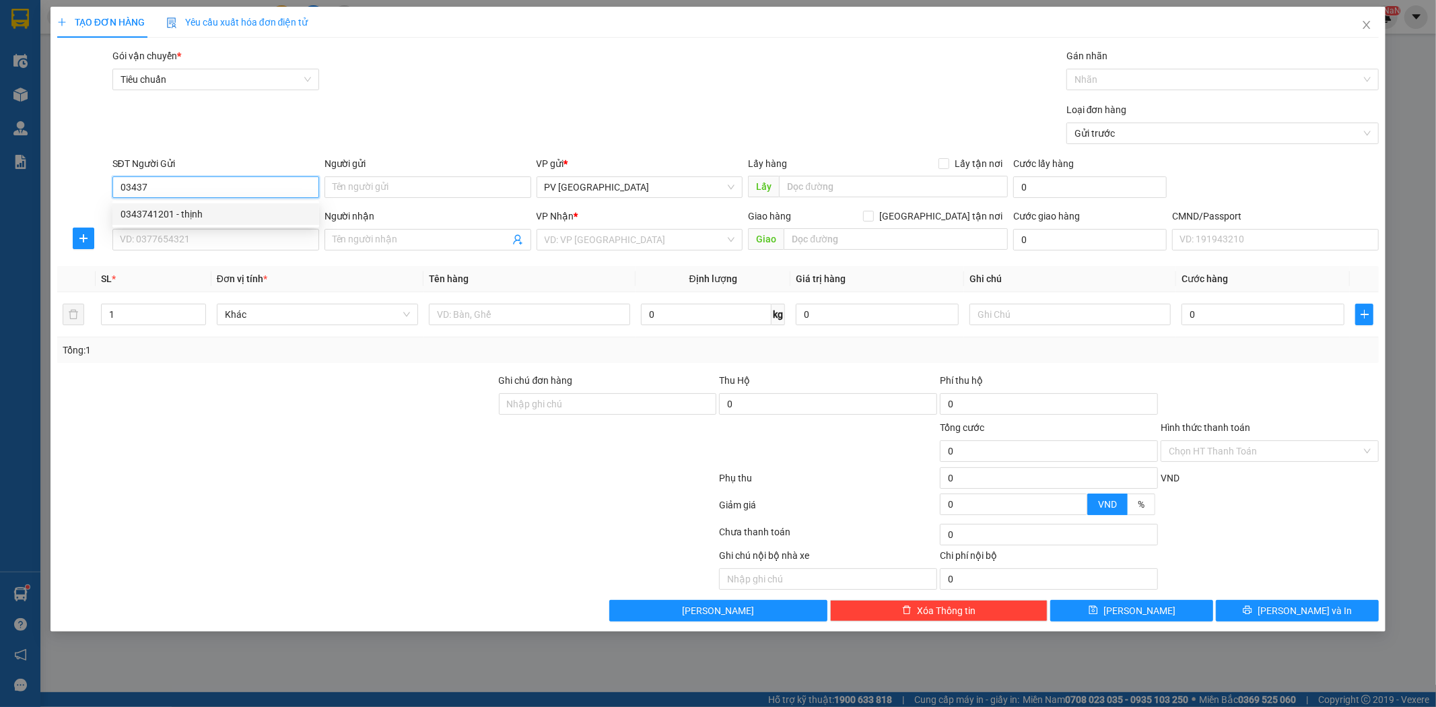
type input "phi"
type input "0343741201"
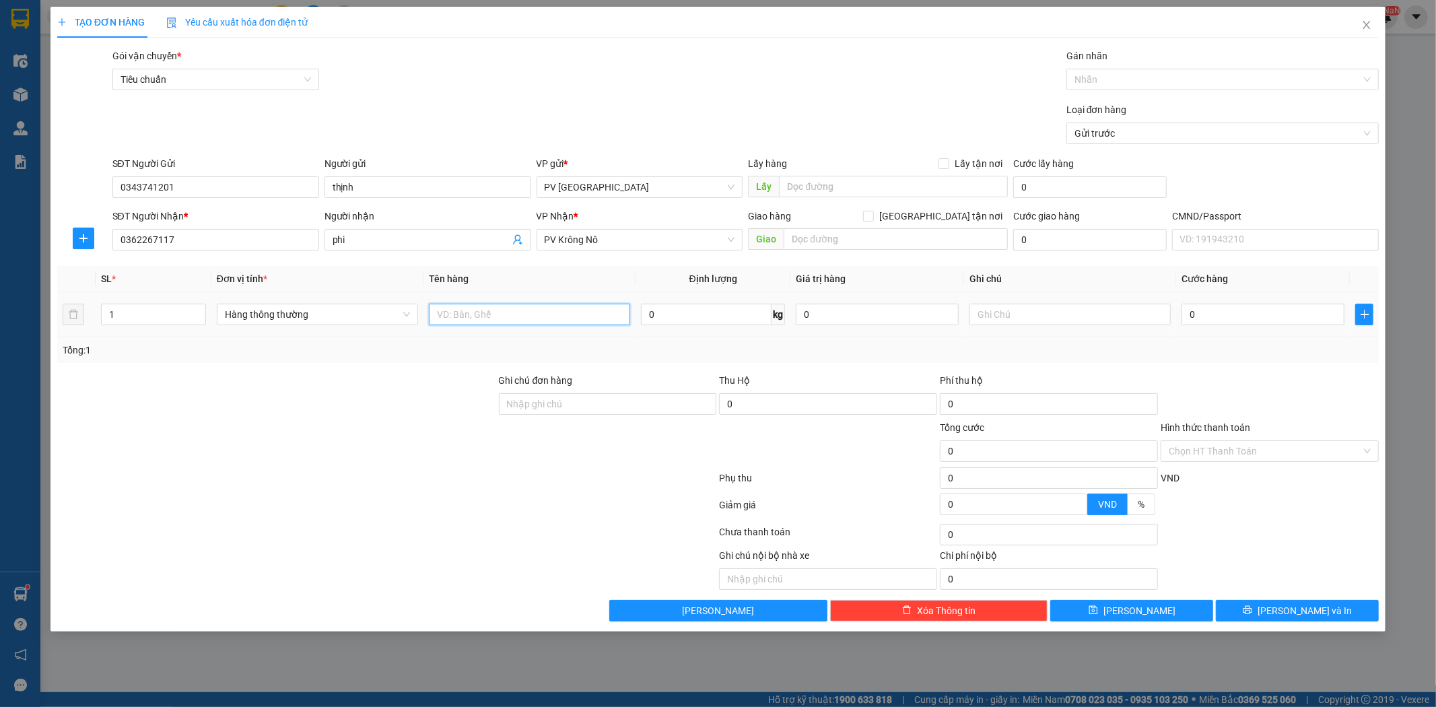
click at [531, 313] on input "text" at bounding box center [529, 315] width 201 height 22
type input "bún"
type input "b"
type input "6"
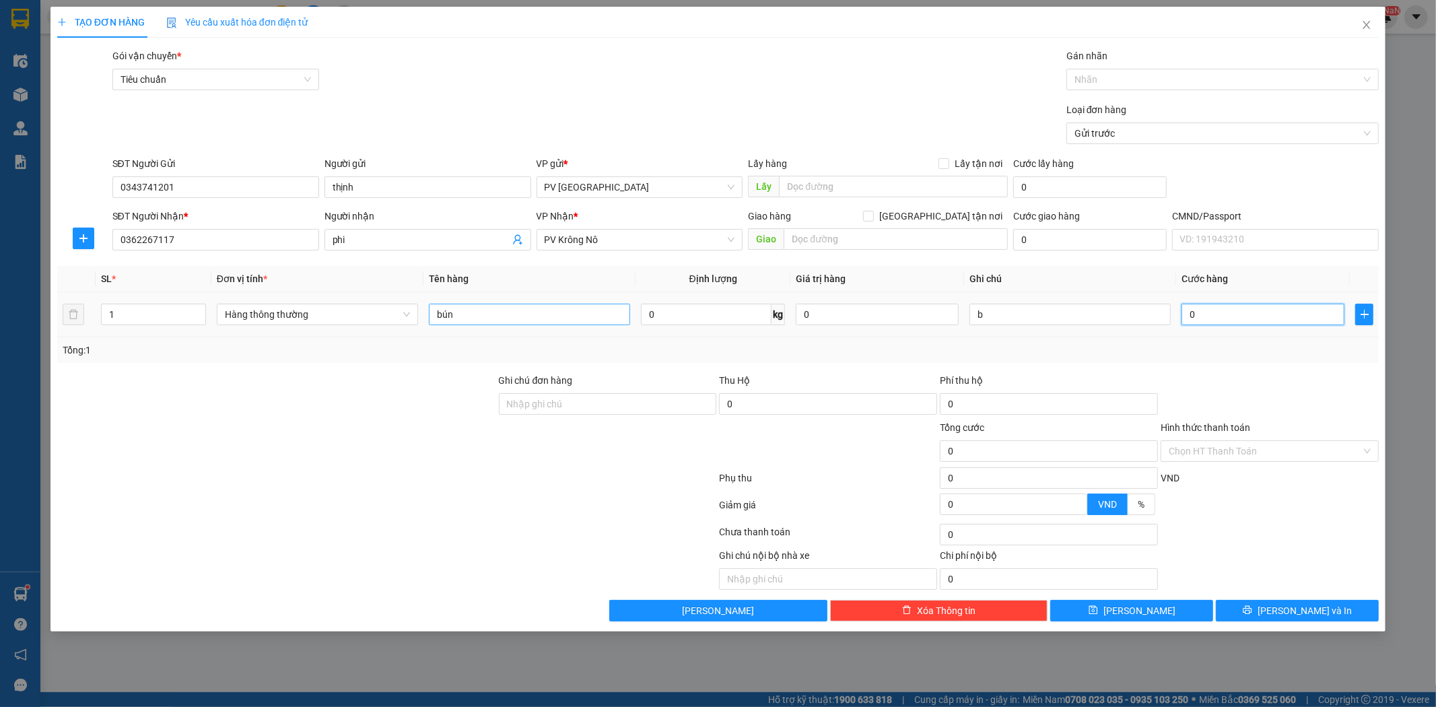
type input "6"
type input "60"
type input "600"
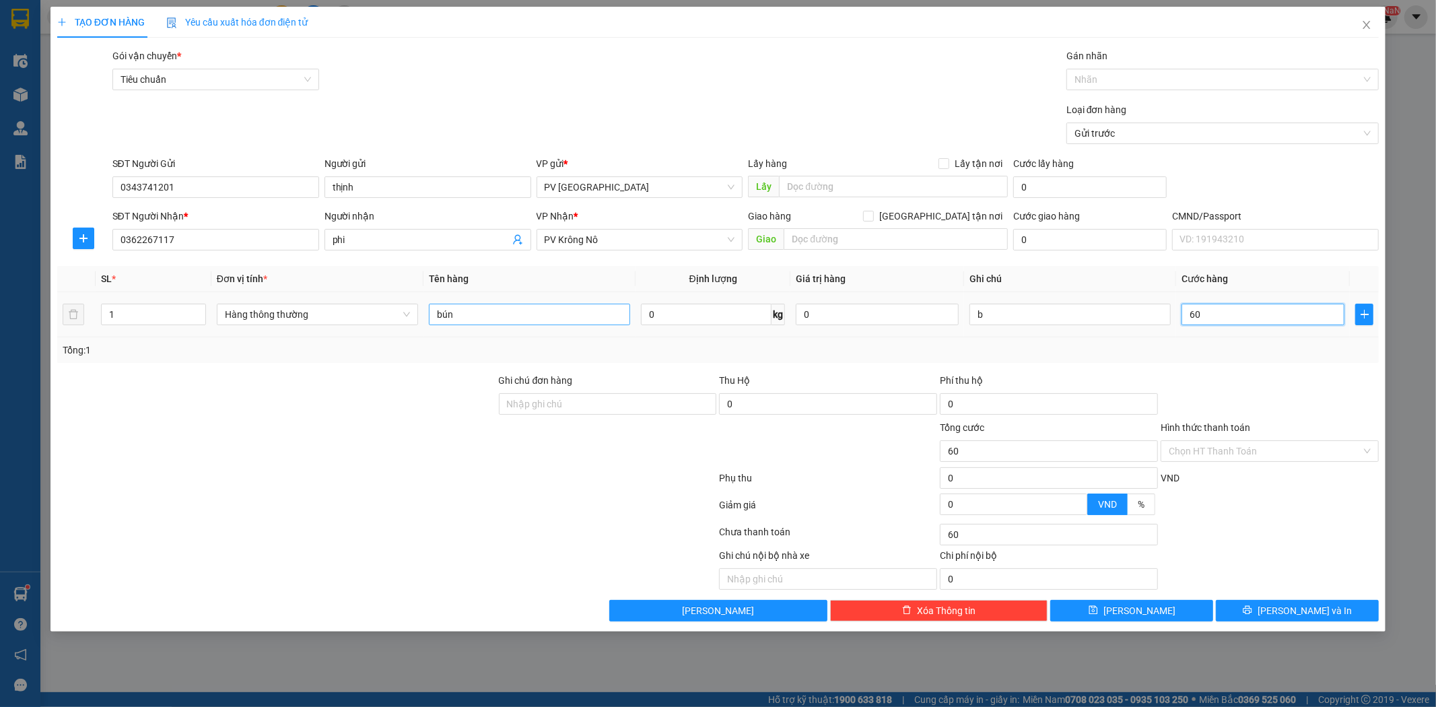
type input "600"
type input "6.000"
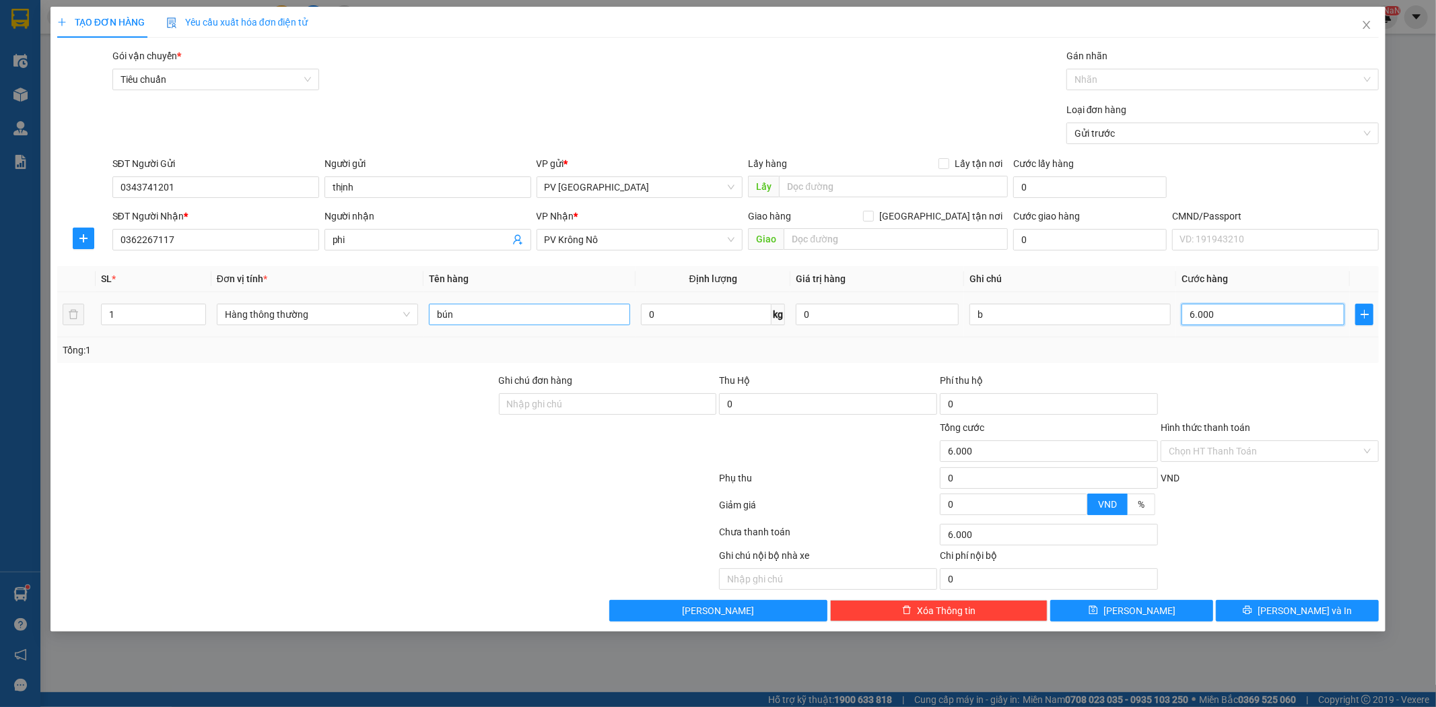
type input "60.000"
click at [1303, 614] on span "Lưu và In" at bounding box center [1305, 610] width 94 height 15
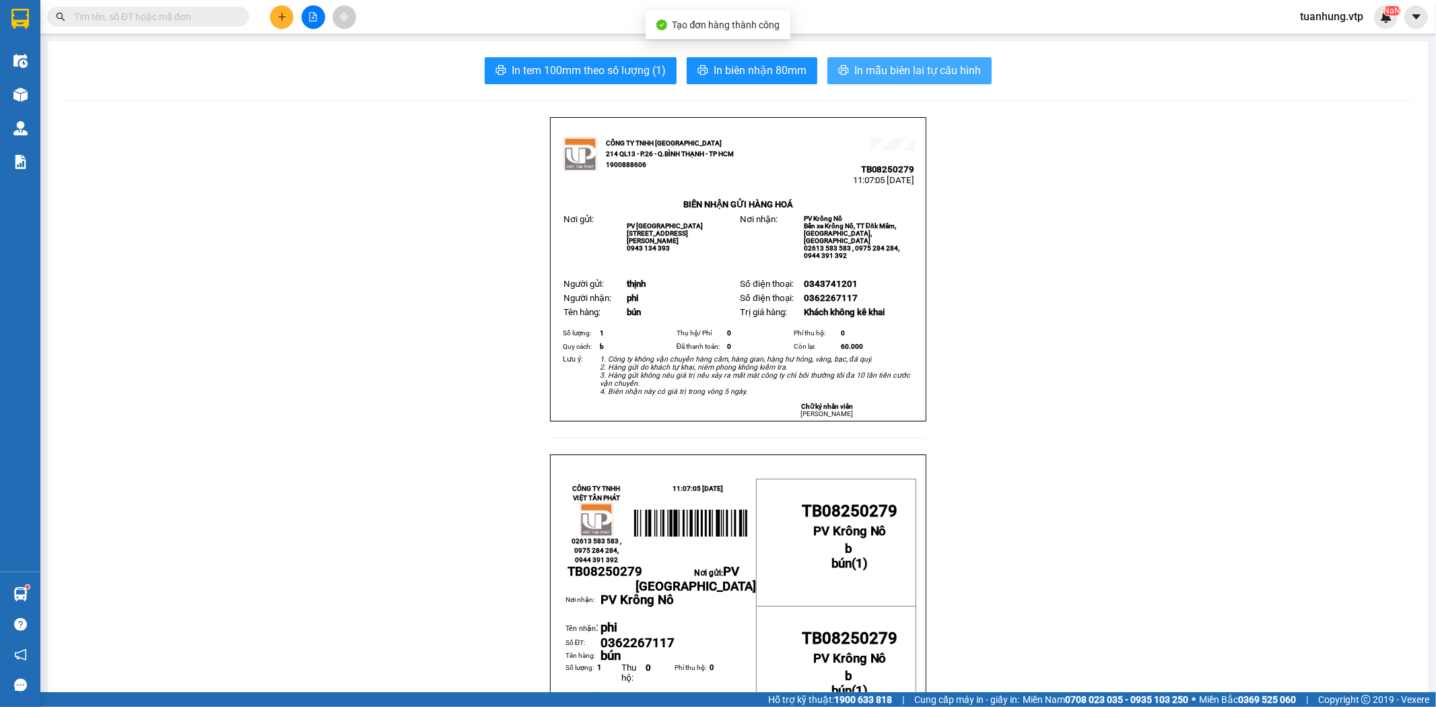
click at [938, 68] on span "In mẫu biên lai tự cấu hình" at bounding box center [917, 70] width 127 height 17
click at [279, 15] on icon "plus" at bounding box center [281, 16] width 9 height 9
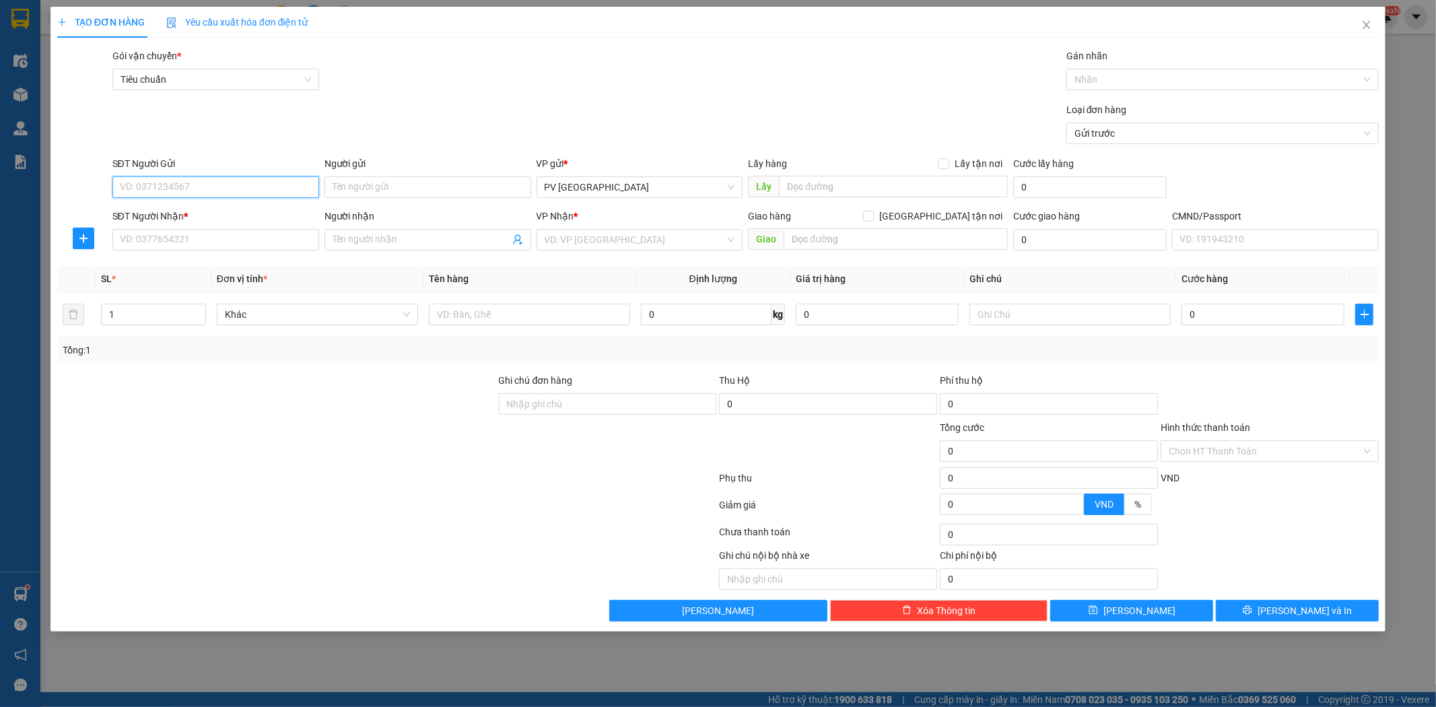
click at [287, 182] on input "SĐT Người Gửi" at bounding box center [215, 187] width 207 height 22
type input "0909509270"
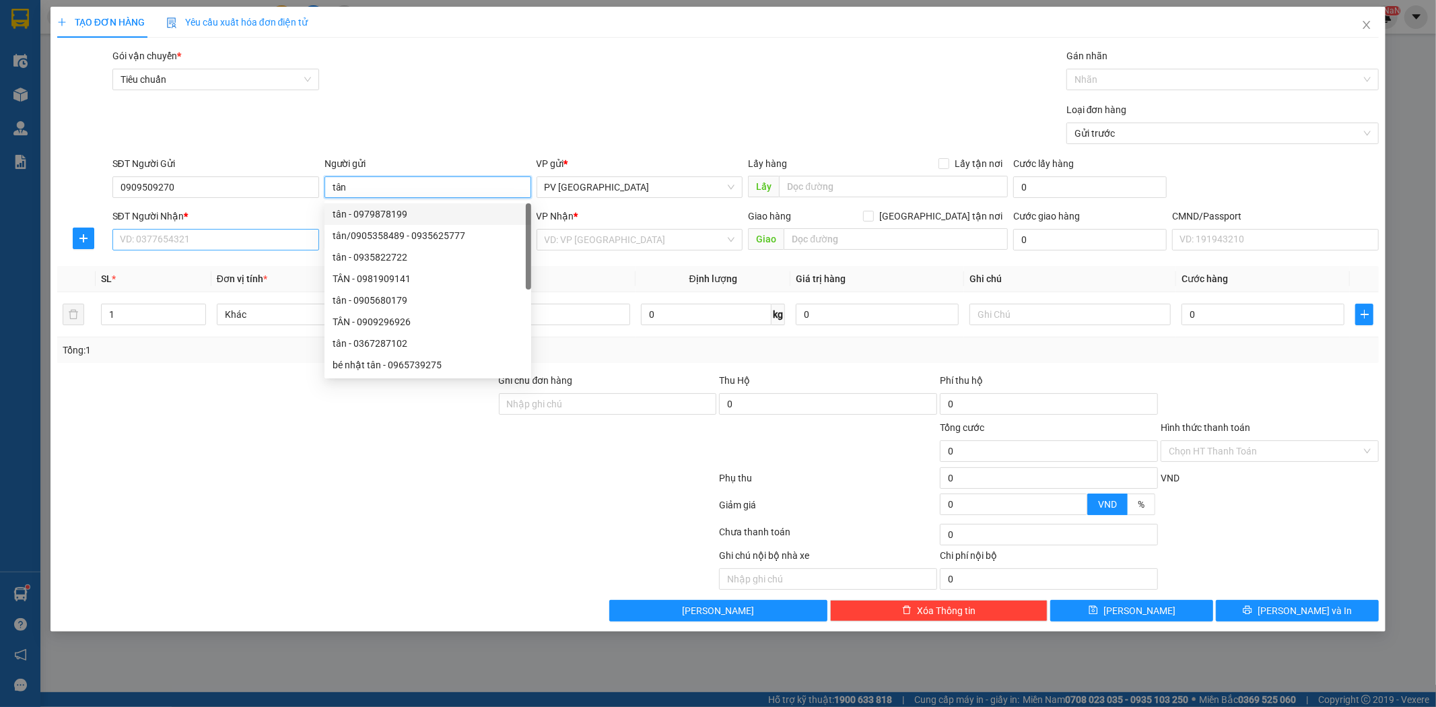
type input "tân"
click at [193, 238] on input "SĐT Người Nhận *" at bounding box center [215, 240] width 207 height 22
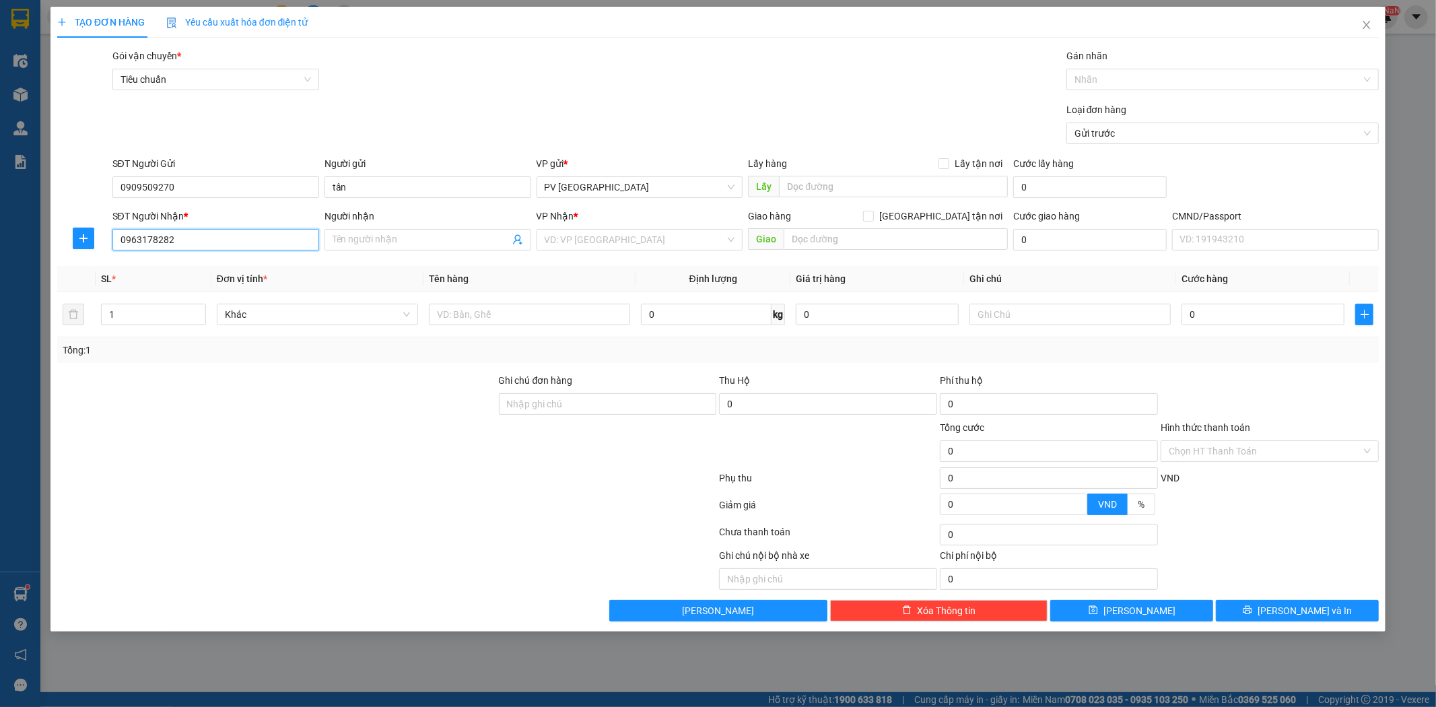
type input "0963178282"
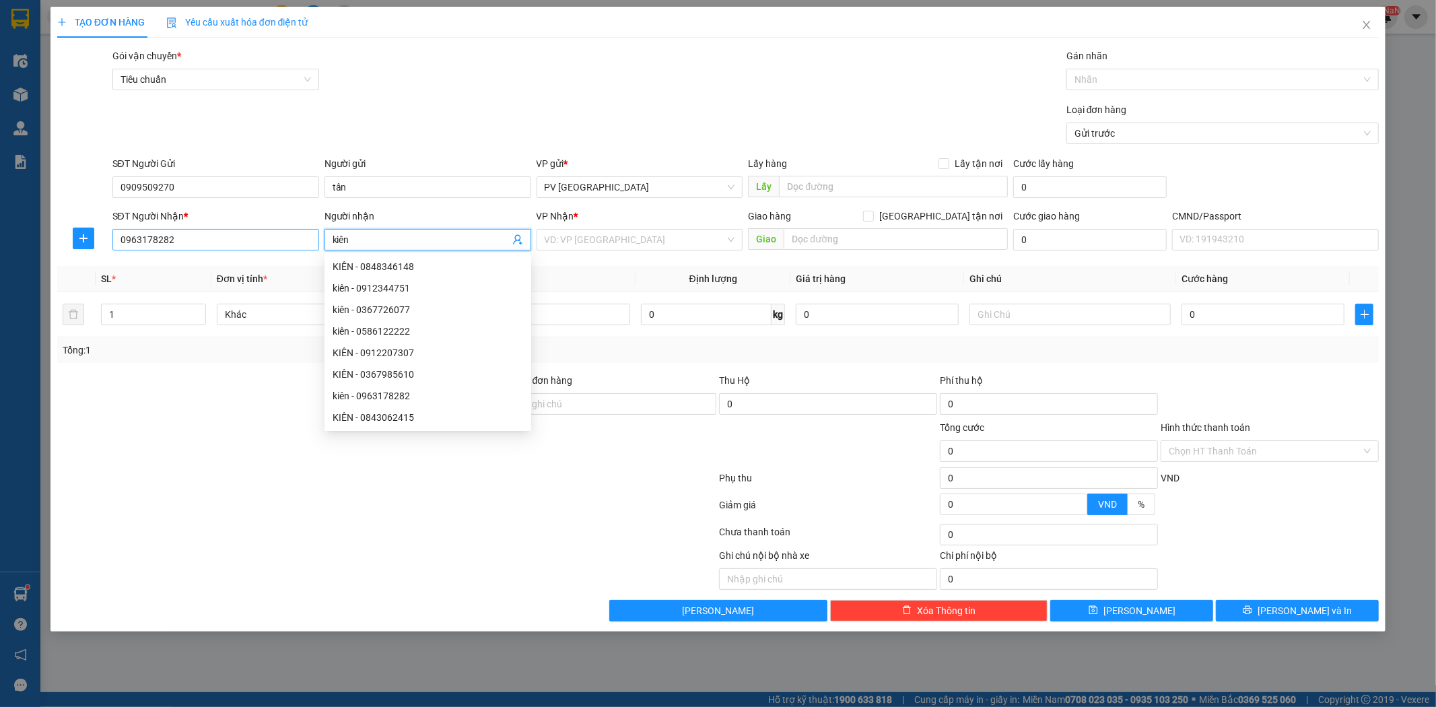
type input "kiên"
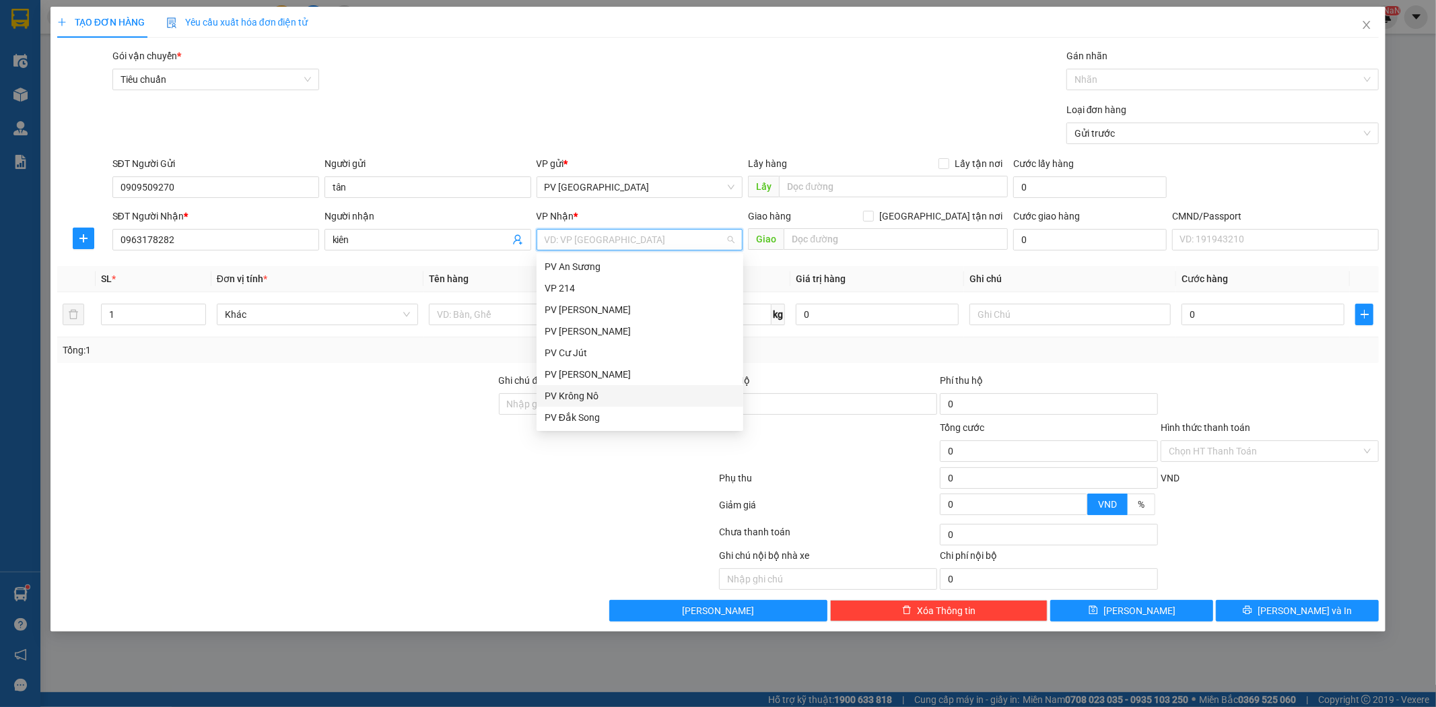
click at [594, 399] on div "PV Krông Nô" at bounding box center [640, 395] width 191 height 15
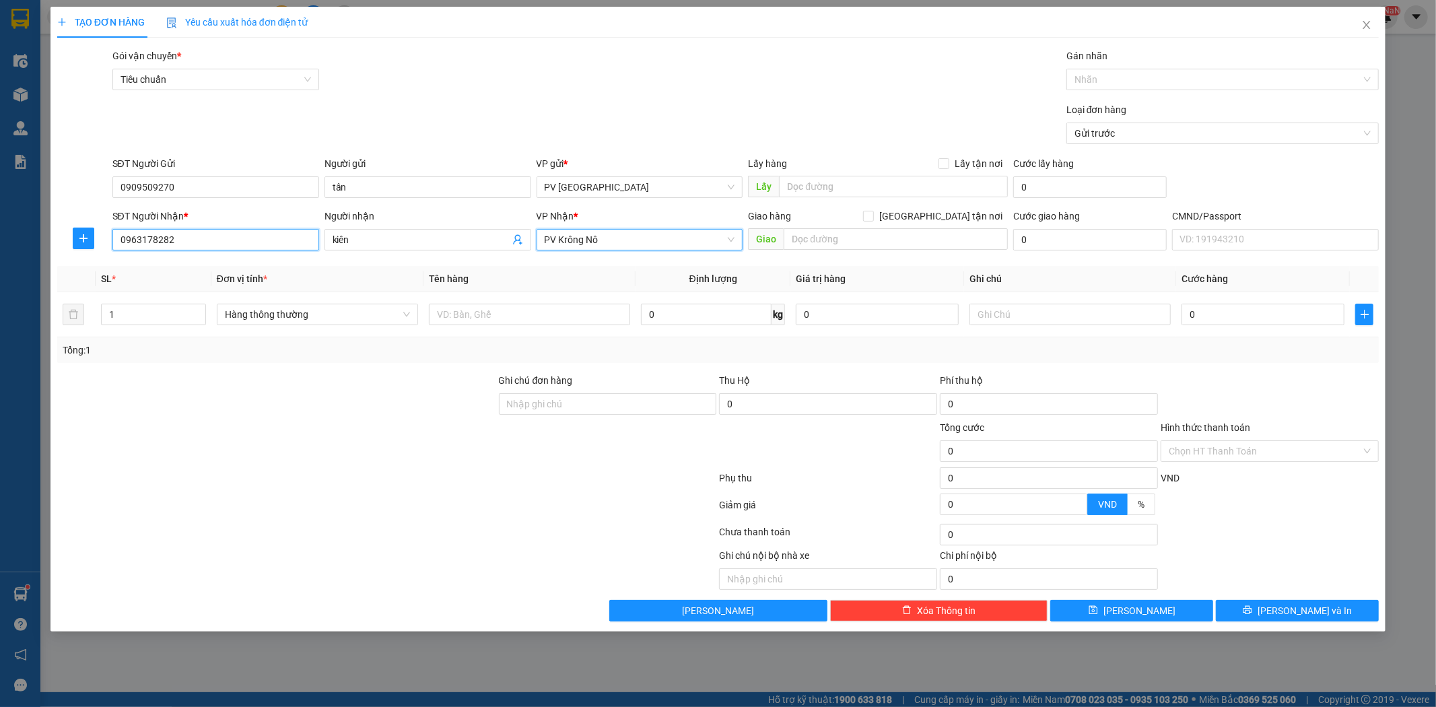
click at [192, 240] on input "0963178282" at bounding box center [215, 240] width 207 height 22
drag, startPoint x: 170, startPoint y: 240, endPoint x: 98, endPoint y: 281, distance: 82.6
click at [98, 281] on div "Transit Pickup Surcharge Ids Transit Deliver Surcharge Ids Transit Deliver Surc…" at bounding box center [718, 334] width 1322 height 573
click at [573, 315] on input "text" at bounding box center [529, 315] width 201 height 22
type input "d"
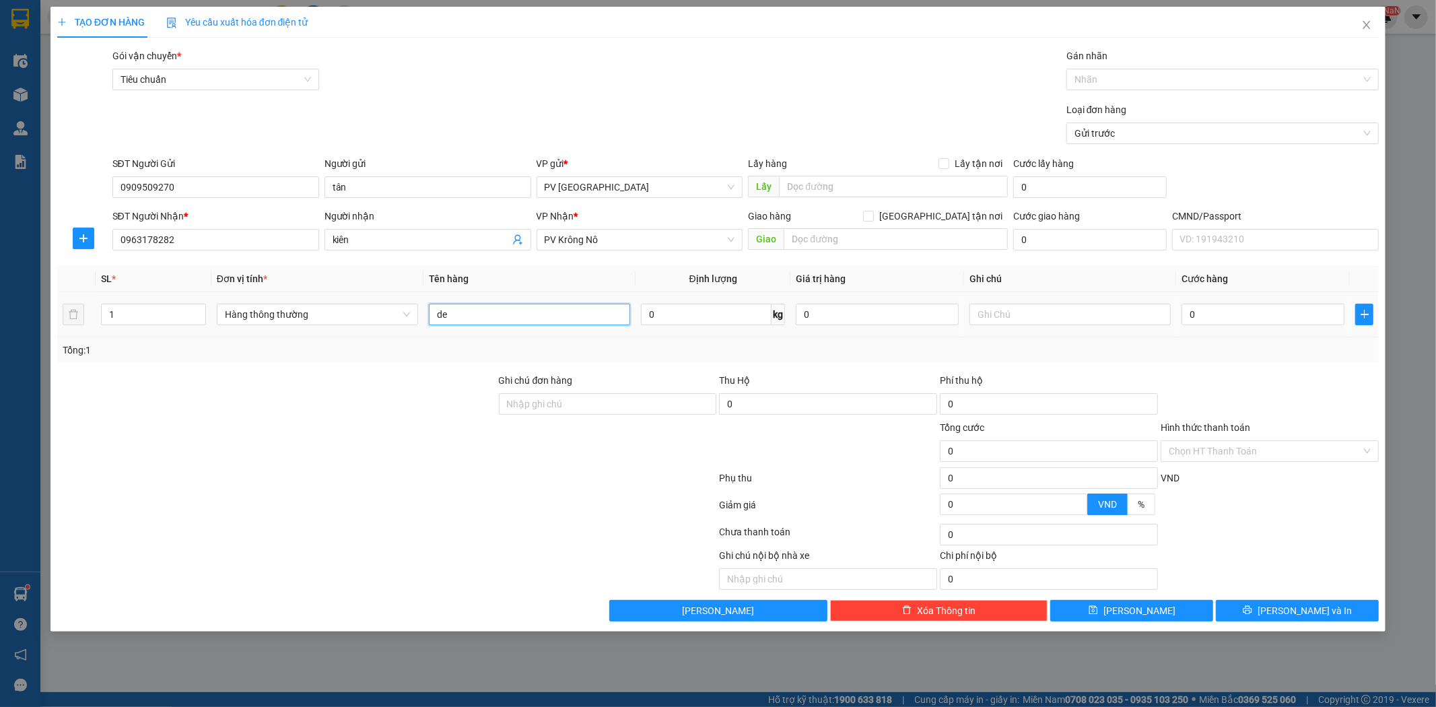
type input "d"
type input "đ"
type input "p"
type input "pk"
type input "t"
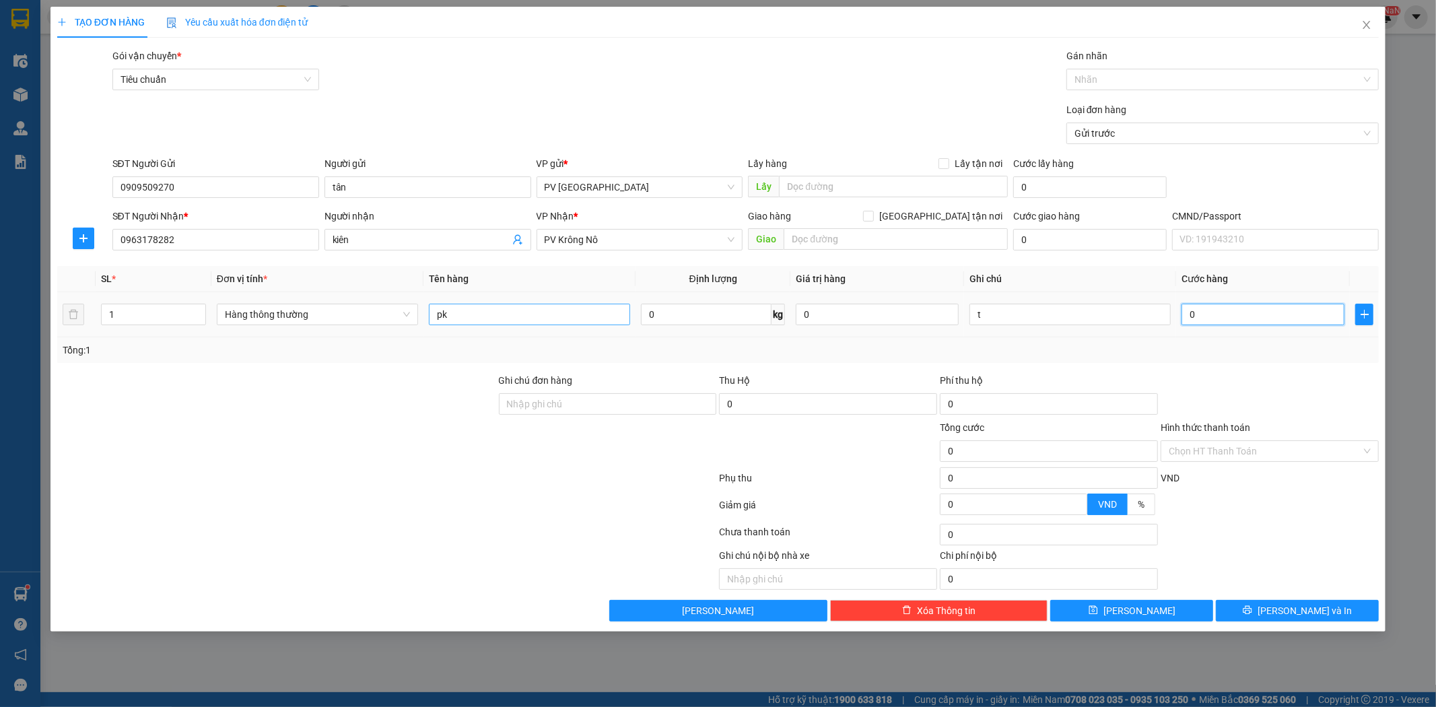
type input "5"
type input "50"
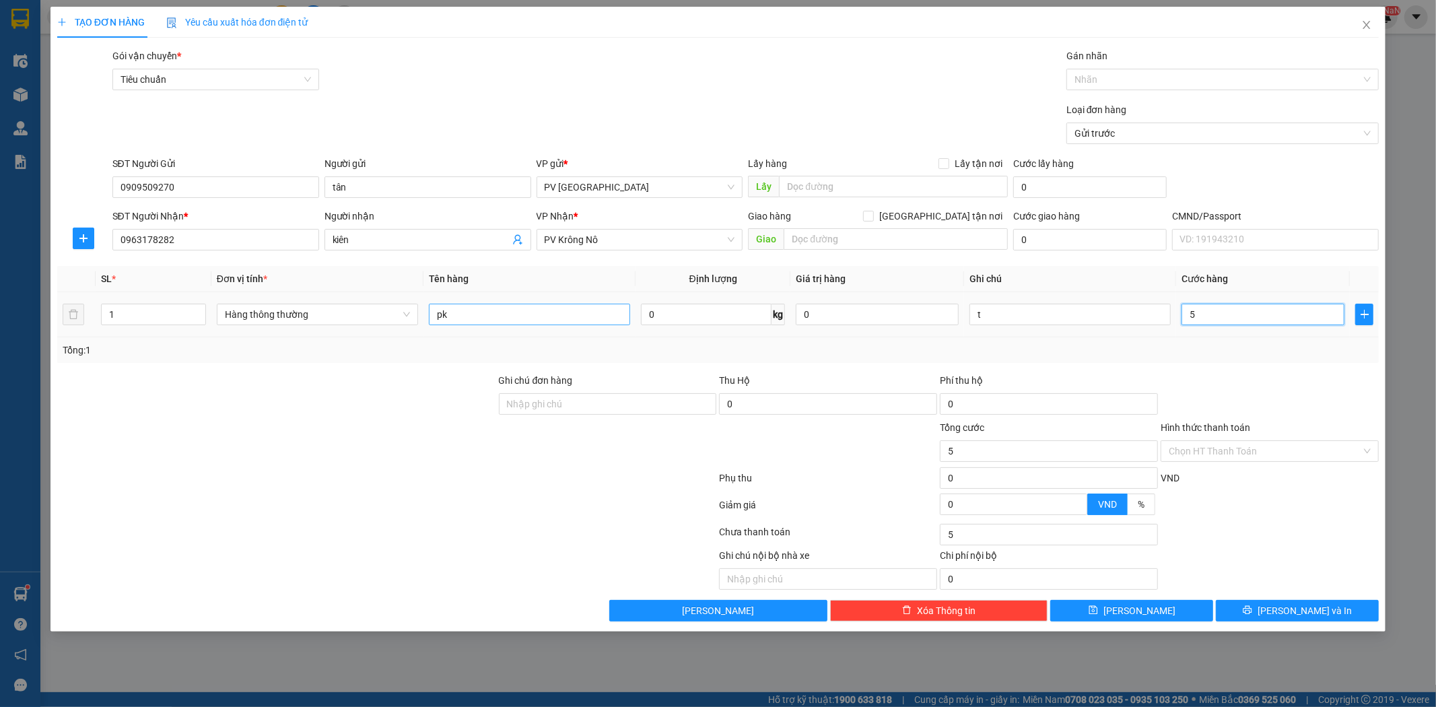
type input "50"
type input "500"
type input "5.000"
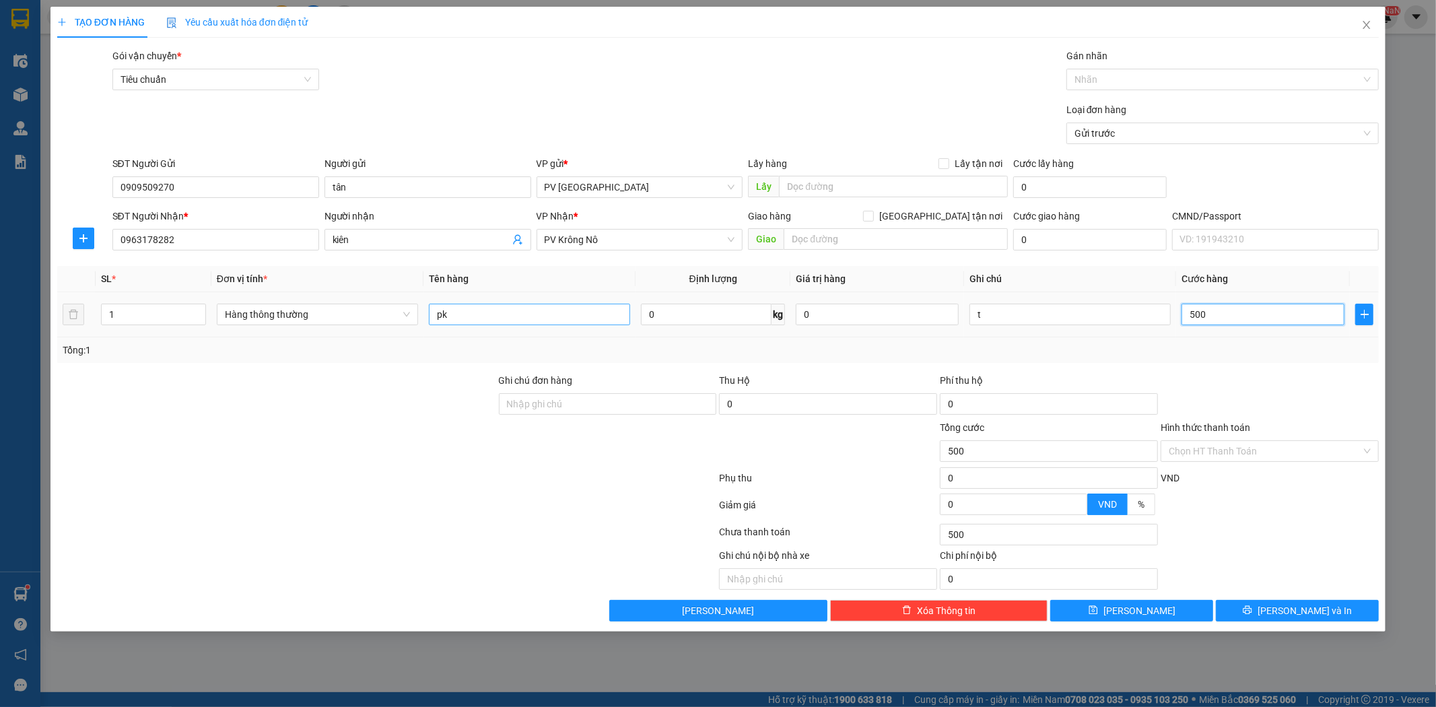
type input "5.000"
type input "50.000"
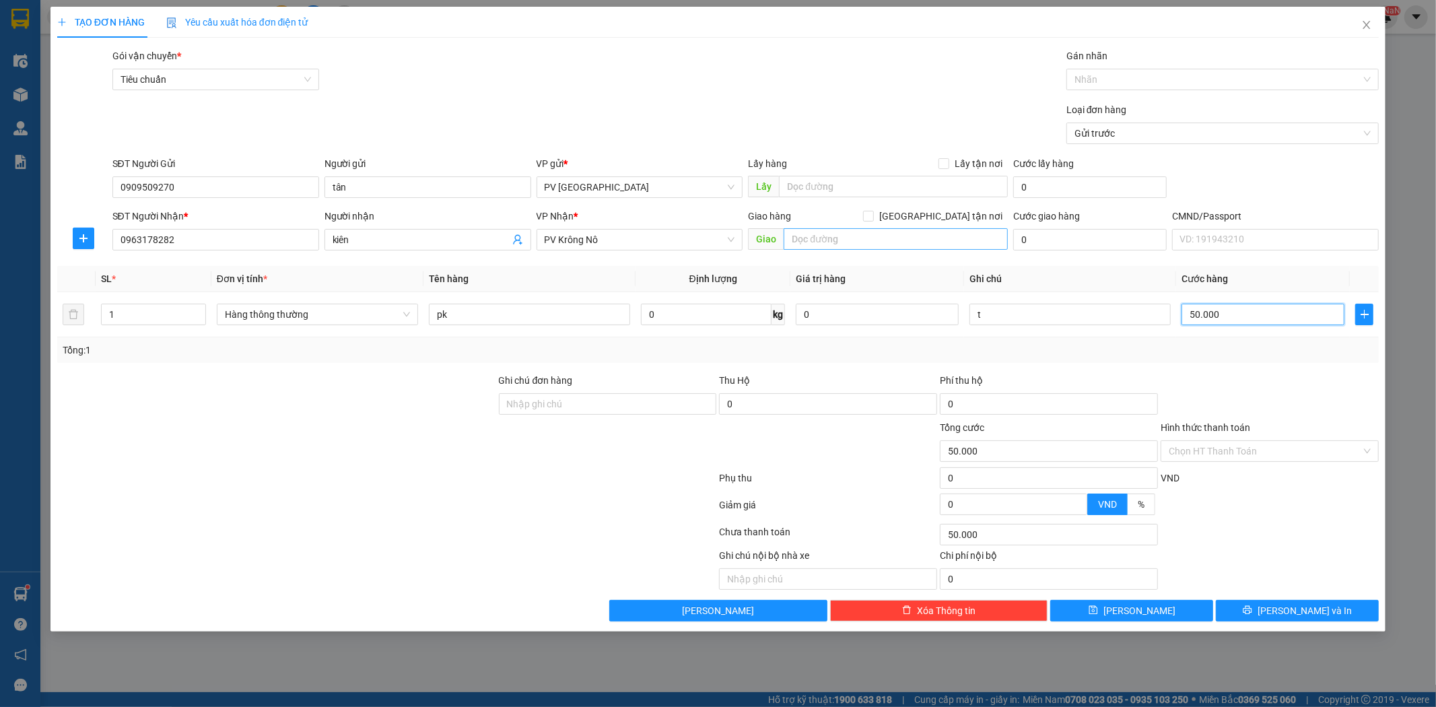
type input "50.000"
click at [853, 242] on input "text" at bounding box center [896, 239] width 224 height 22
type input "nam đà"
click at [1345, 615] on button "Lưu và In" at bounding box center [1297, 611] width 163 height 22
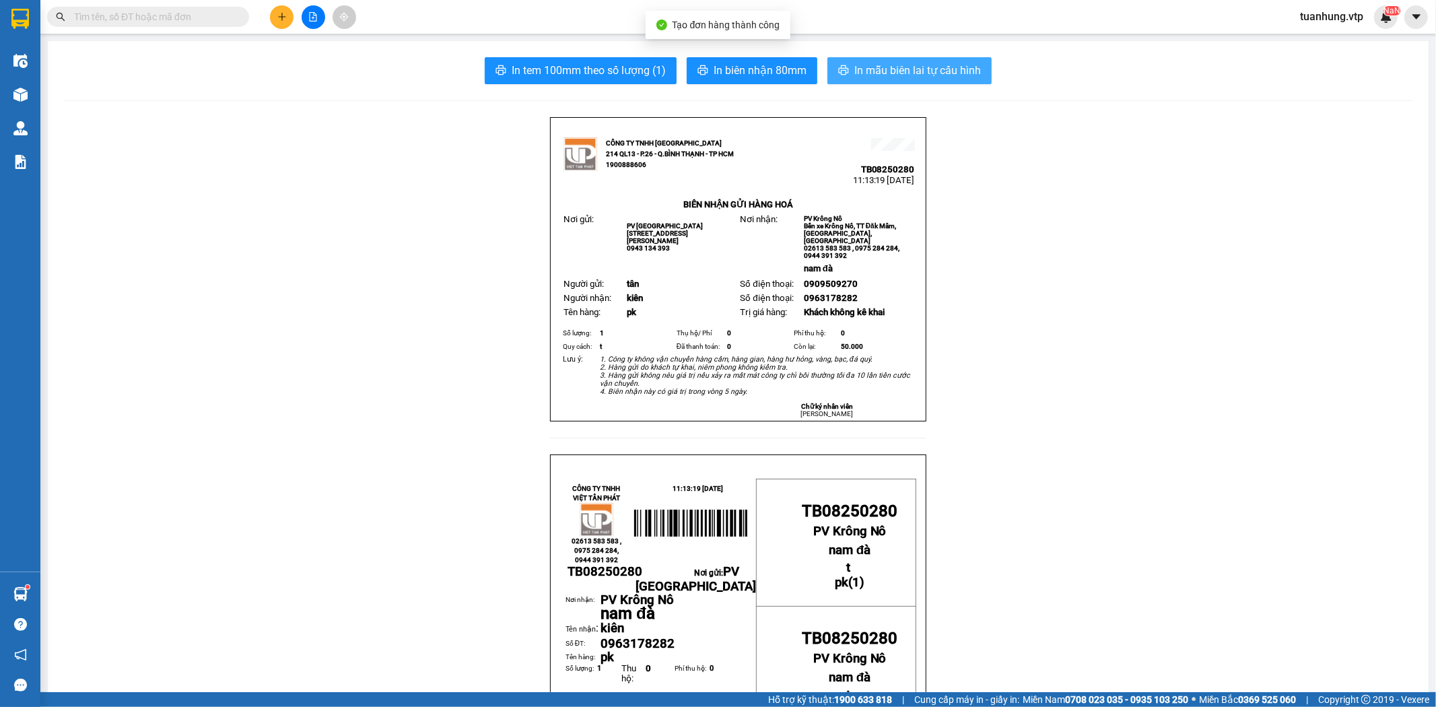
click at [926, 69] on span "In mẫu biên lai tự cấu hình" at bounding box center [917, 70] width 127 height 17
click at [286, 18] on icon "plus" at bounding box center [281, 16] width 9 height 9
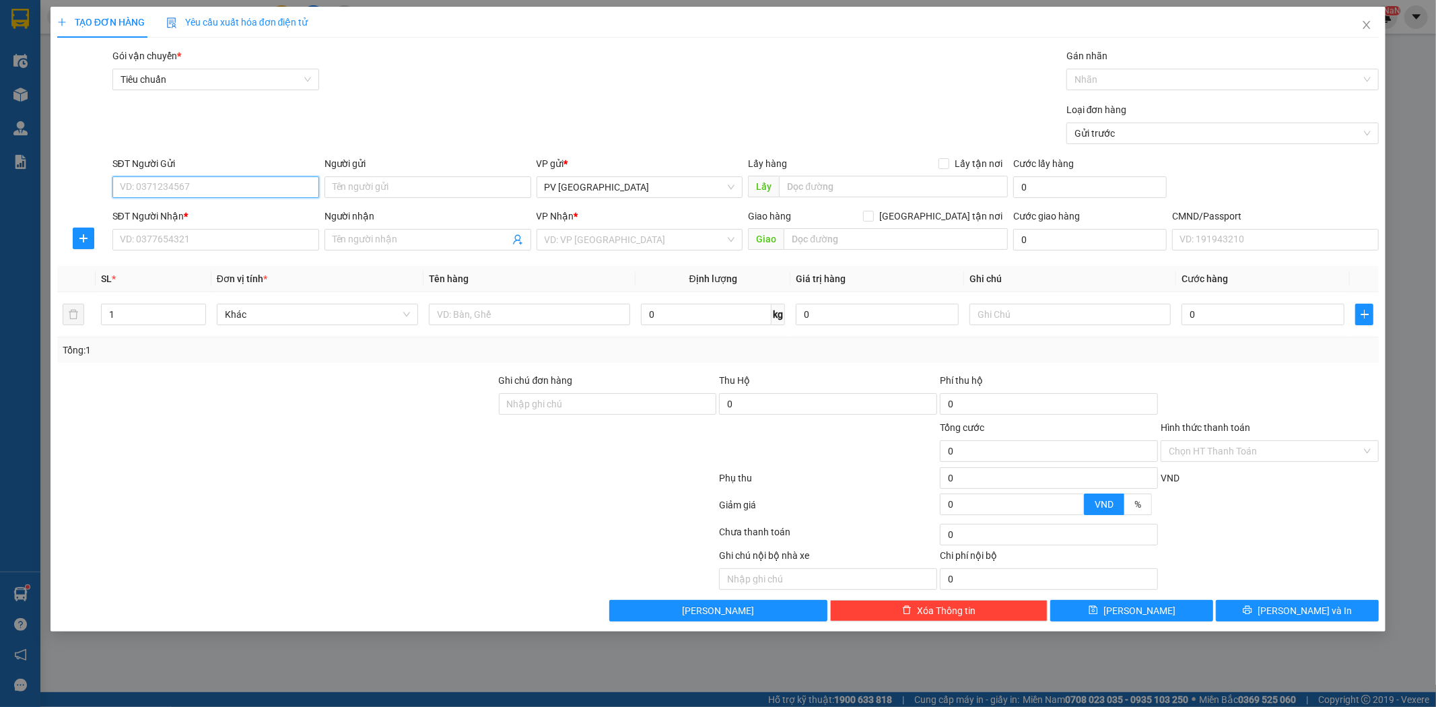
click at [285, 191] on input "SĐT Người Gửi" at bounding box center [215, 187] width 207 height 22
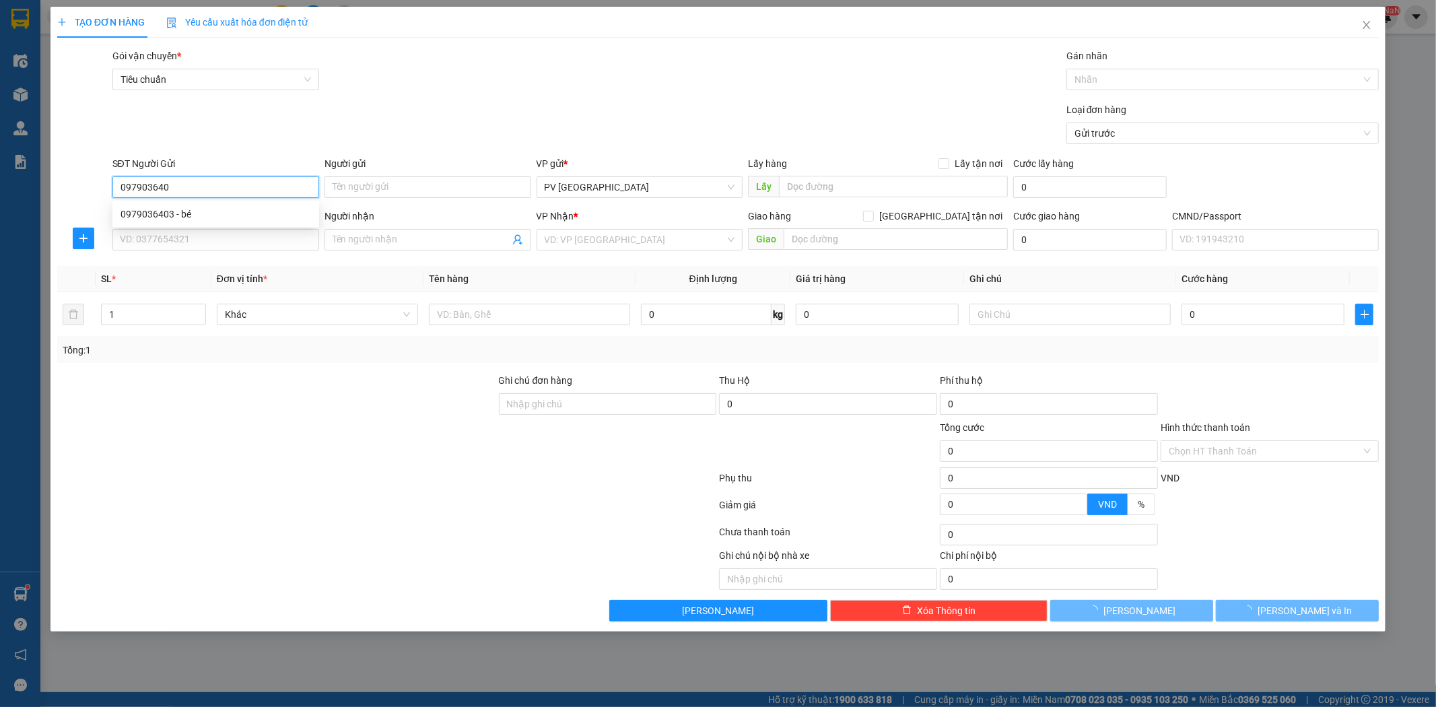
type input "0979036403"
click at [259, 209] on div "0979036403 - bé" at bounding box center [216, 214] width 191 height 15
type input "bé"
type input "0905065233"
type input "dung"
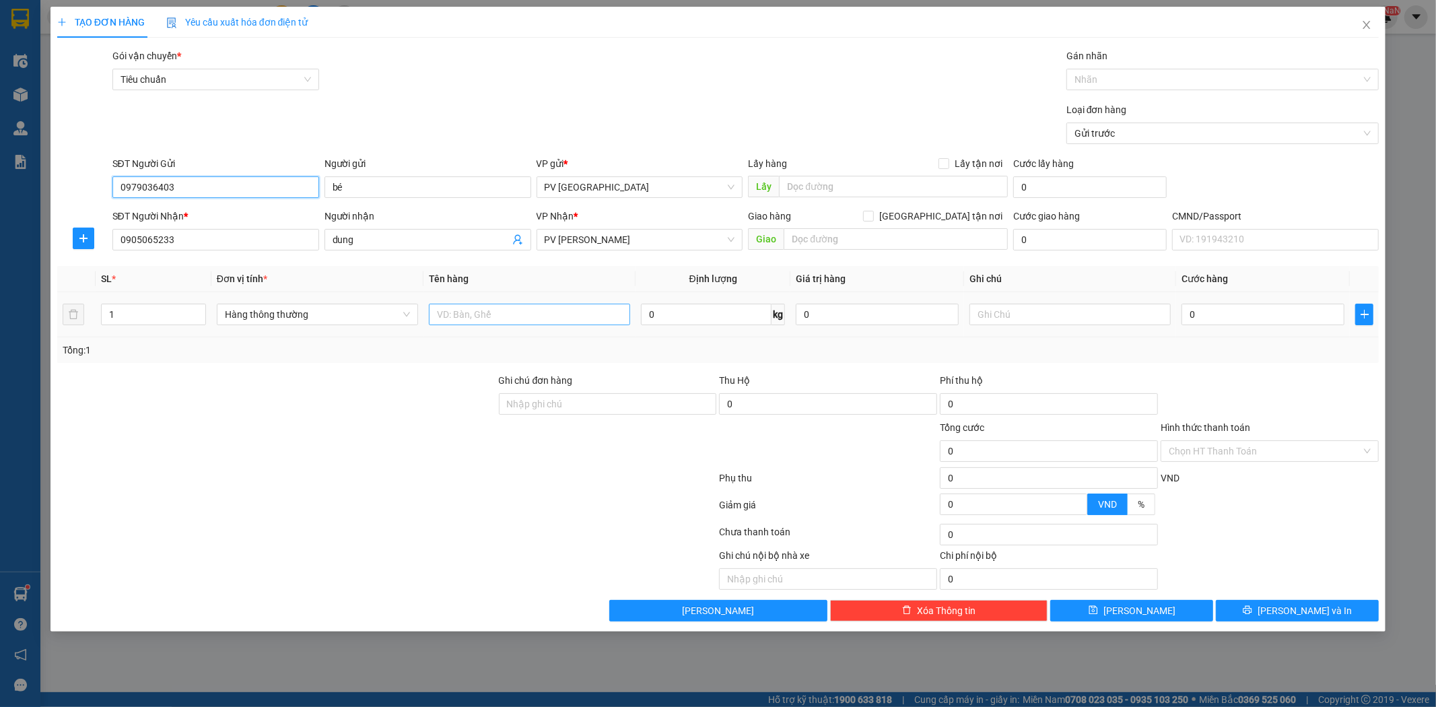
type input "0979036403"
click at [520, 314] on input "text" at bounding box center [529, 315] width 201 height 22
type input "q áo"
type input "c"
type input "5"
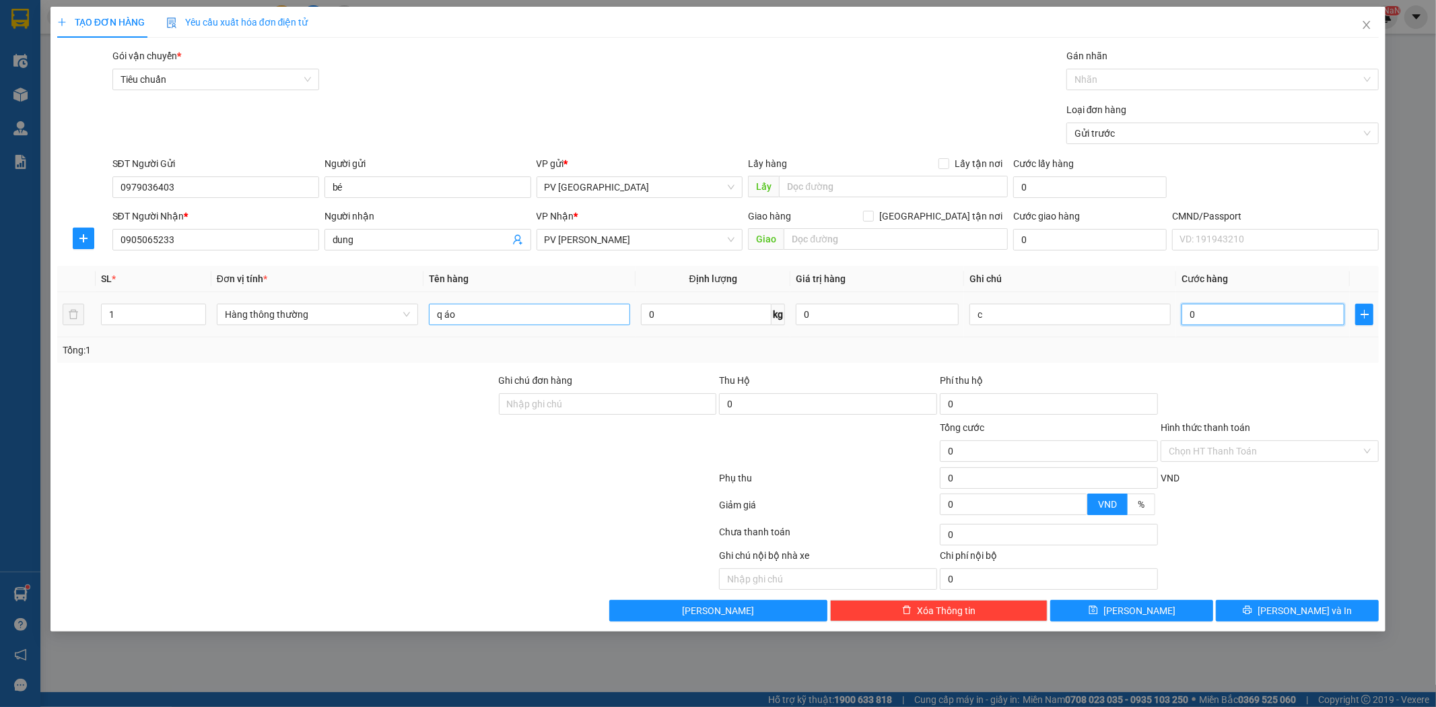
type input "5"
type input "50"
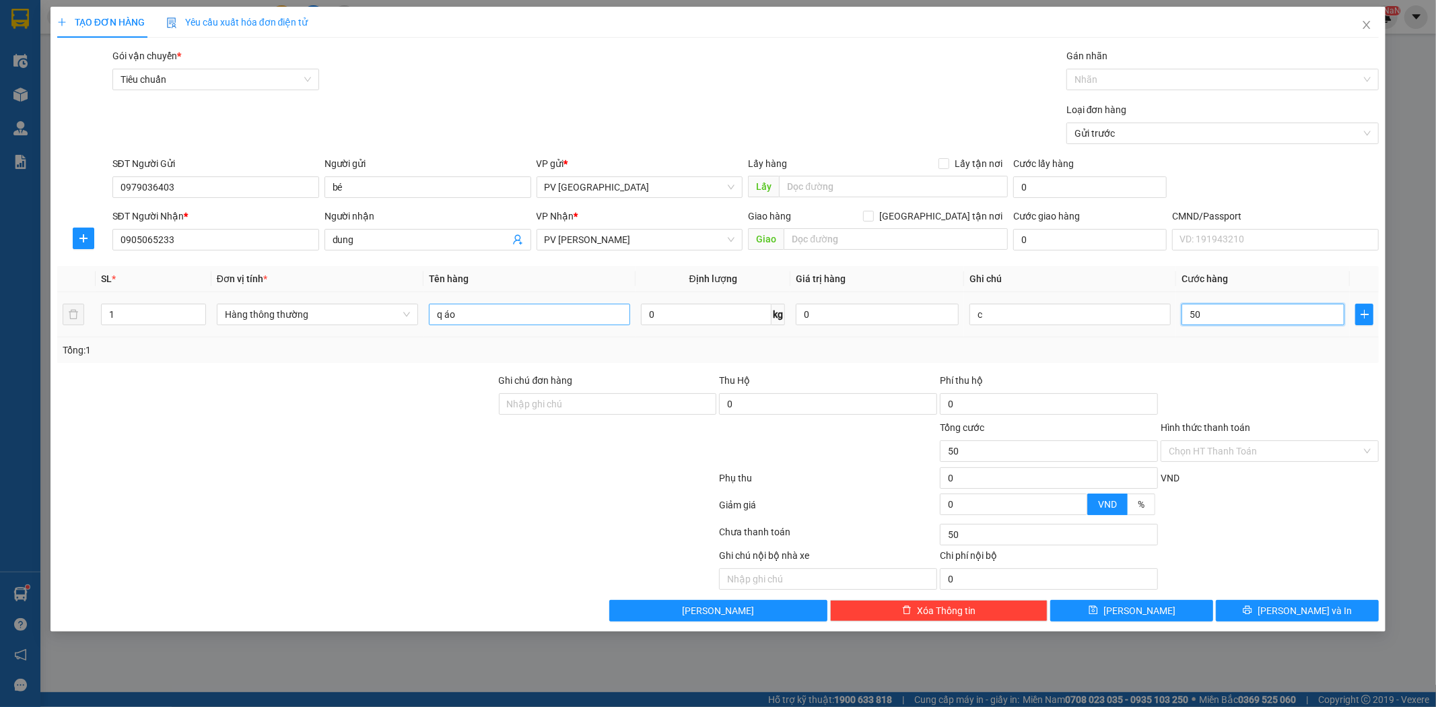
type input "500"
type input "5.000"
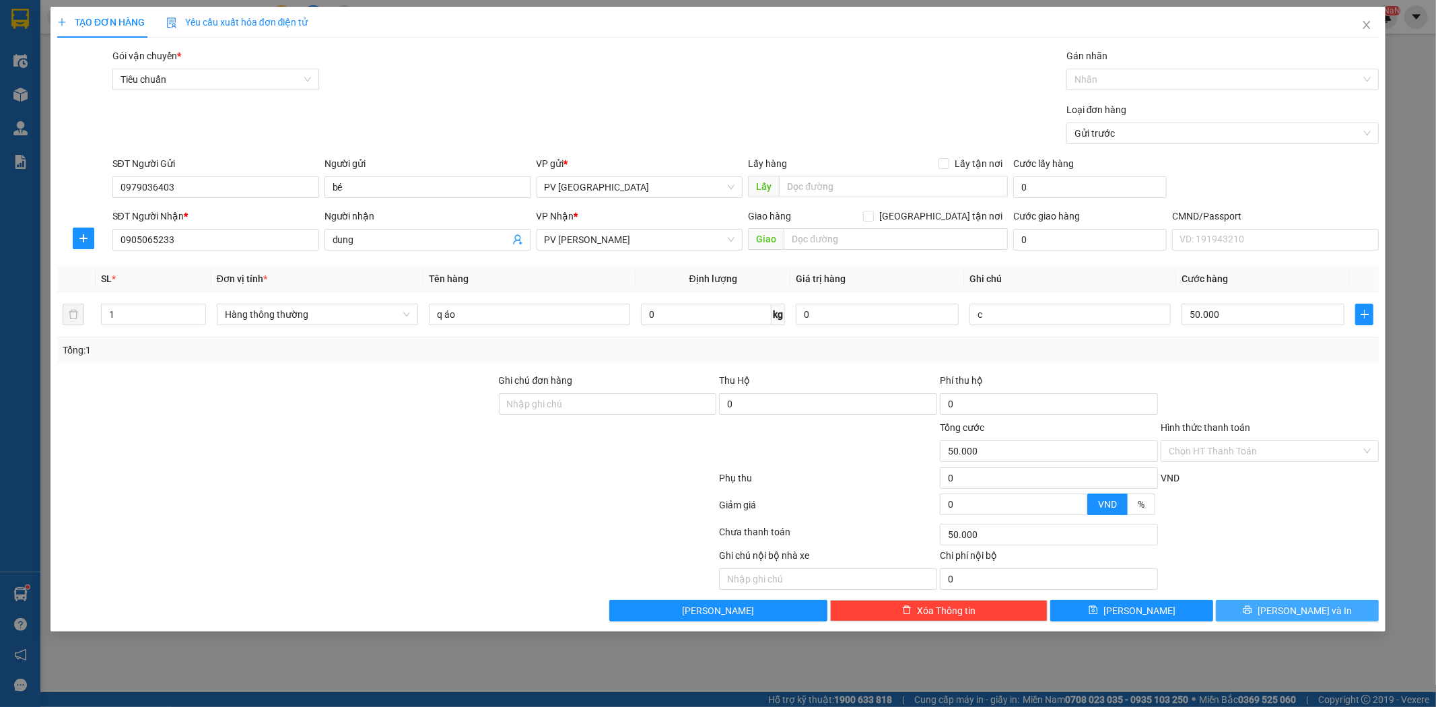
click at [1348, 603] on button "Lưu và In" at bounding box center [1297, 611] width 163 height 22
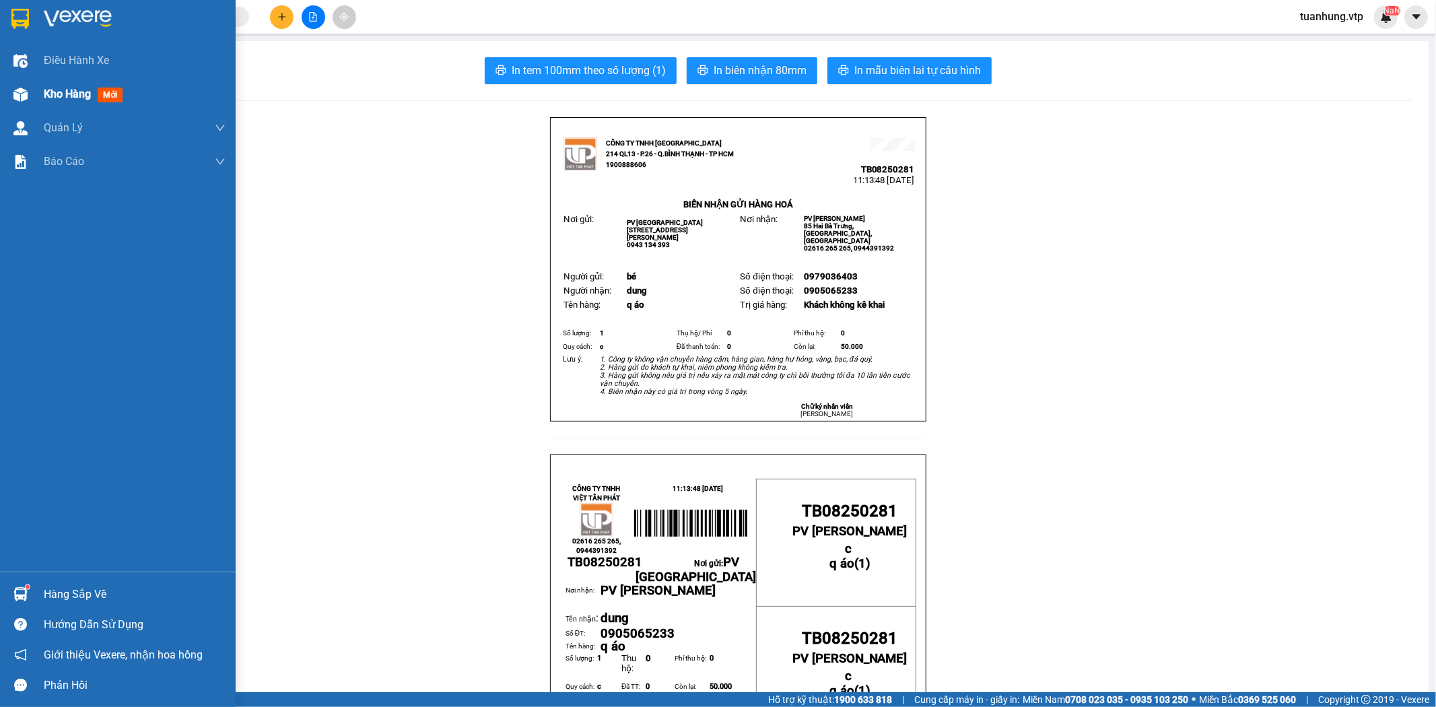
click at [34, 98] on div "Kho hàng mới" at bounding box center [118, 94] width 236 height 34
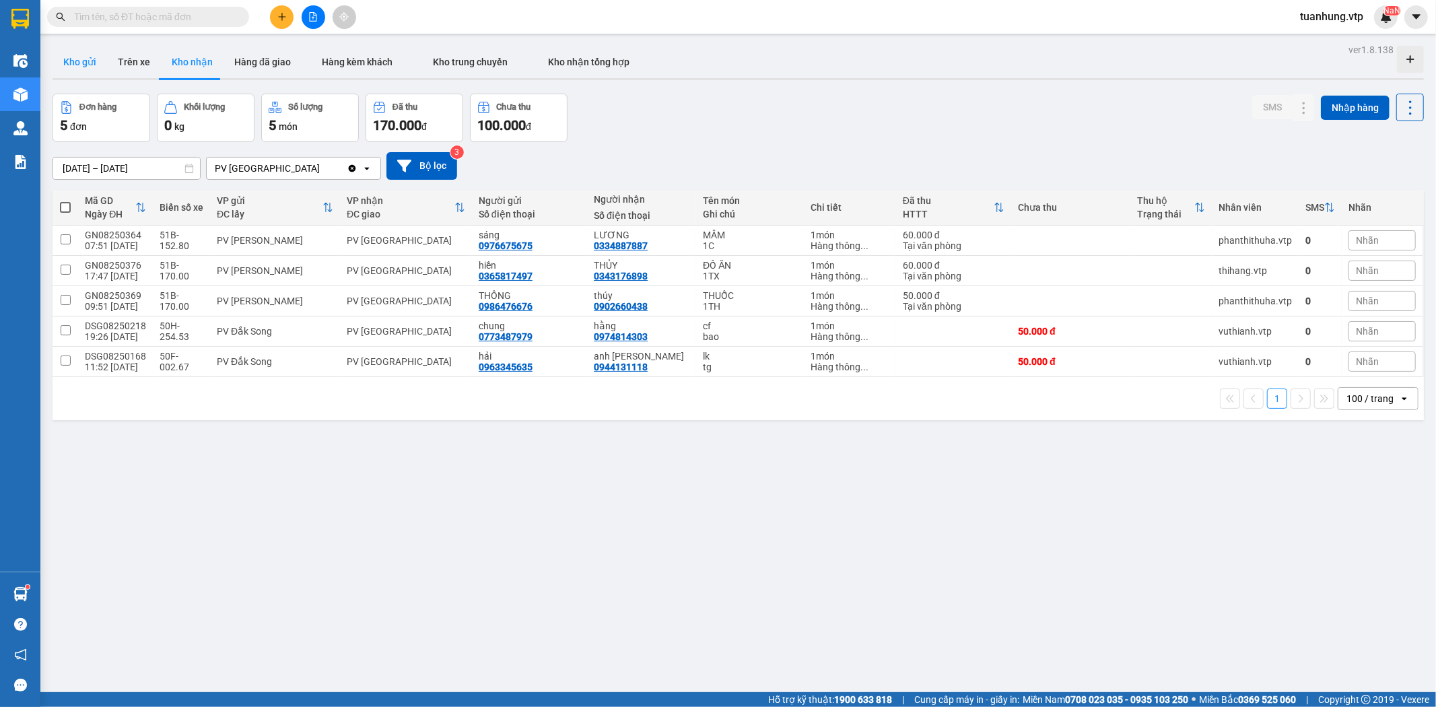
click at [72, 55] on button "Kho gửi" at bounding box center [80, 62] width 55 height 32
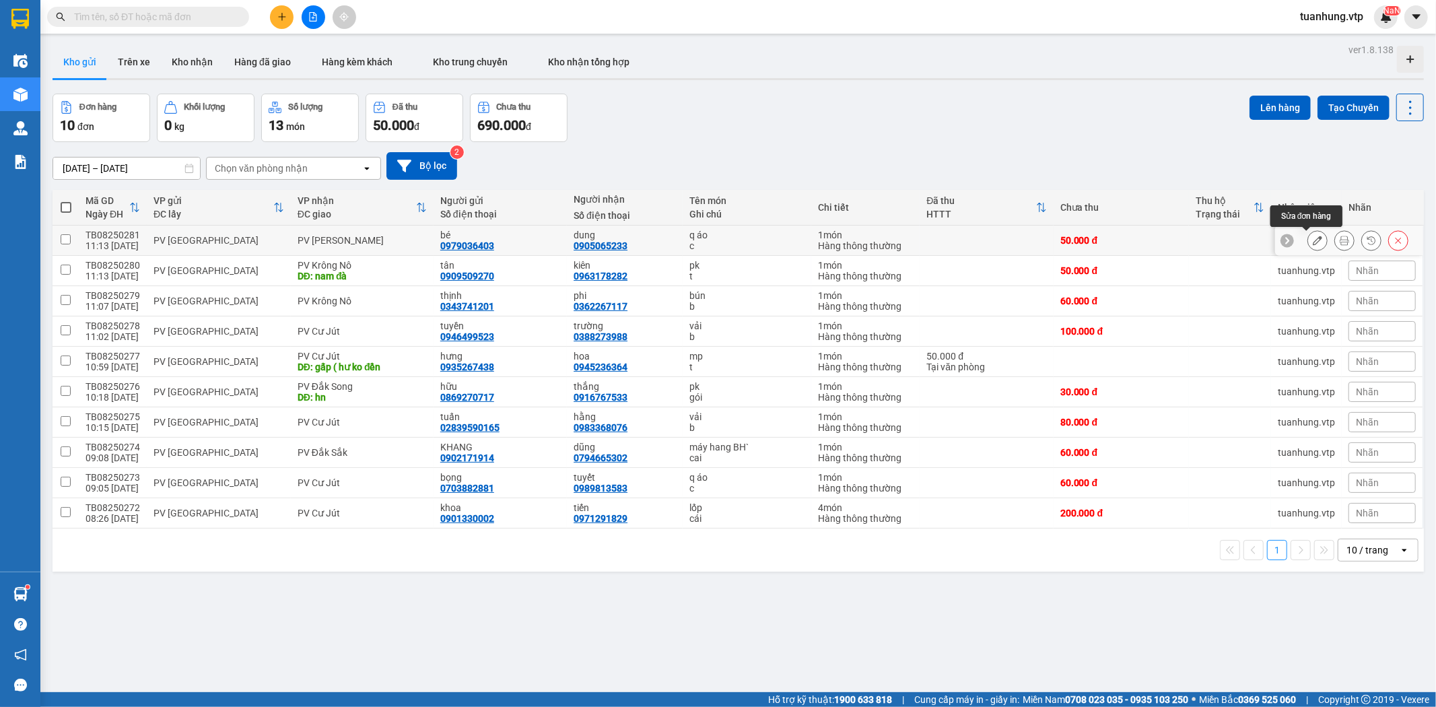
click at [1313, 241] on button at bounding box center [1317, 241] width 19 height 24
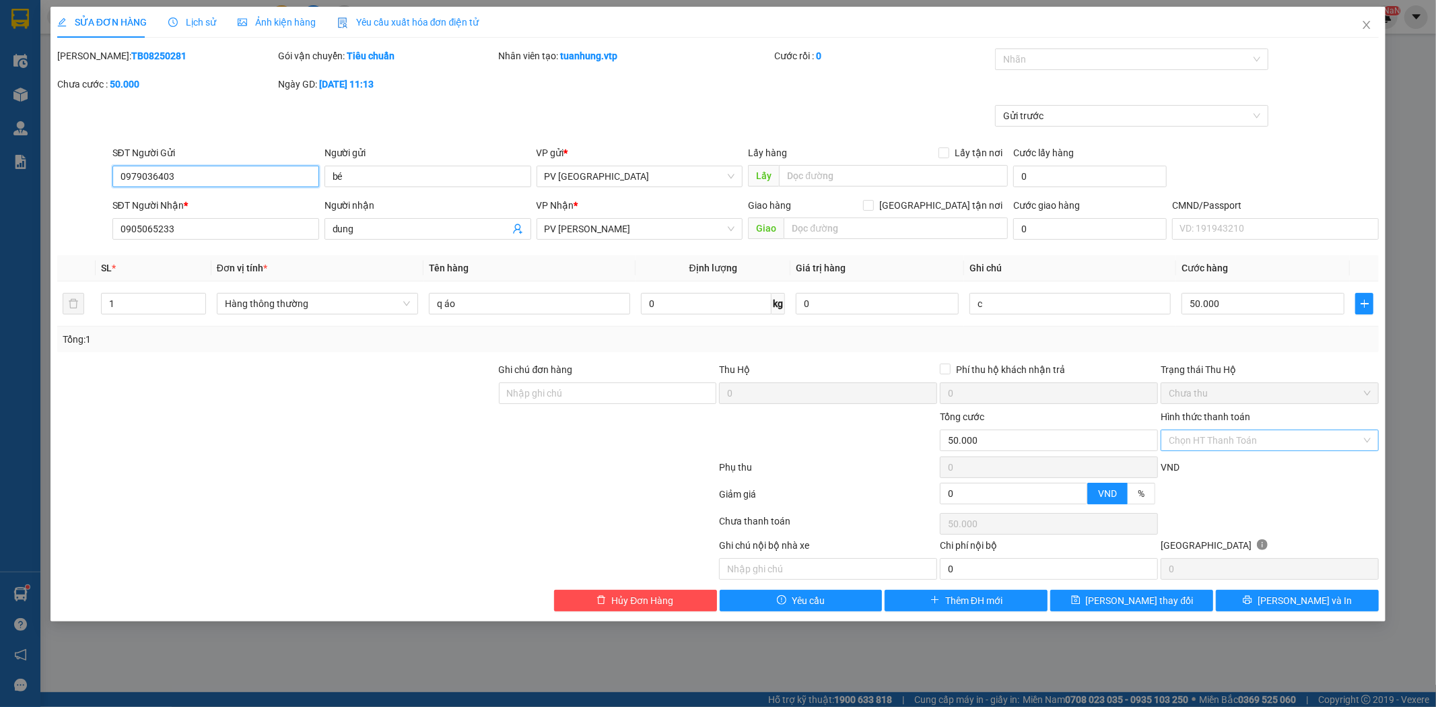
click at [1367, 439] on div "Chọn HT Thanh Toán" at bounding box center [1270, 441] width 218 height 22
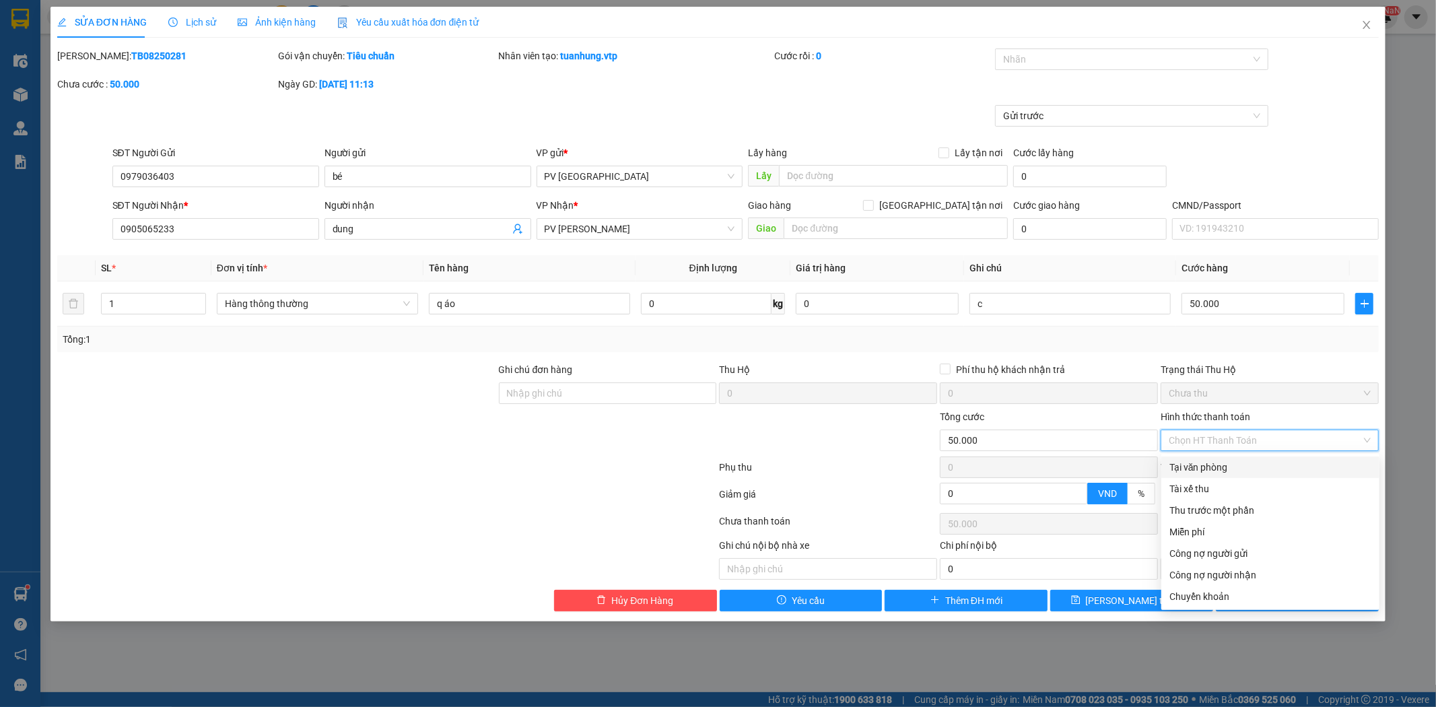
click at [1299, 466] on div "Tại văn phòng" at bounding box center [1270, 467] width 202 height 15
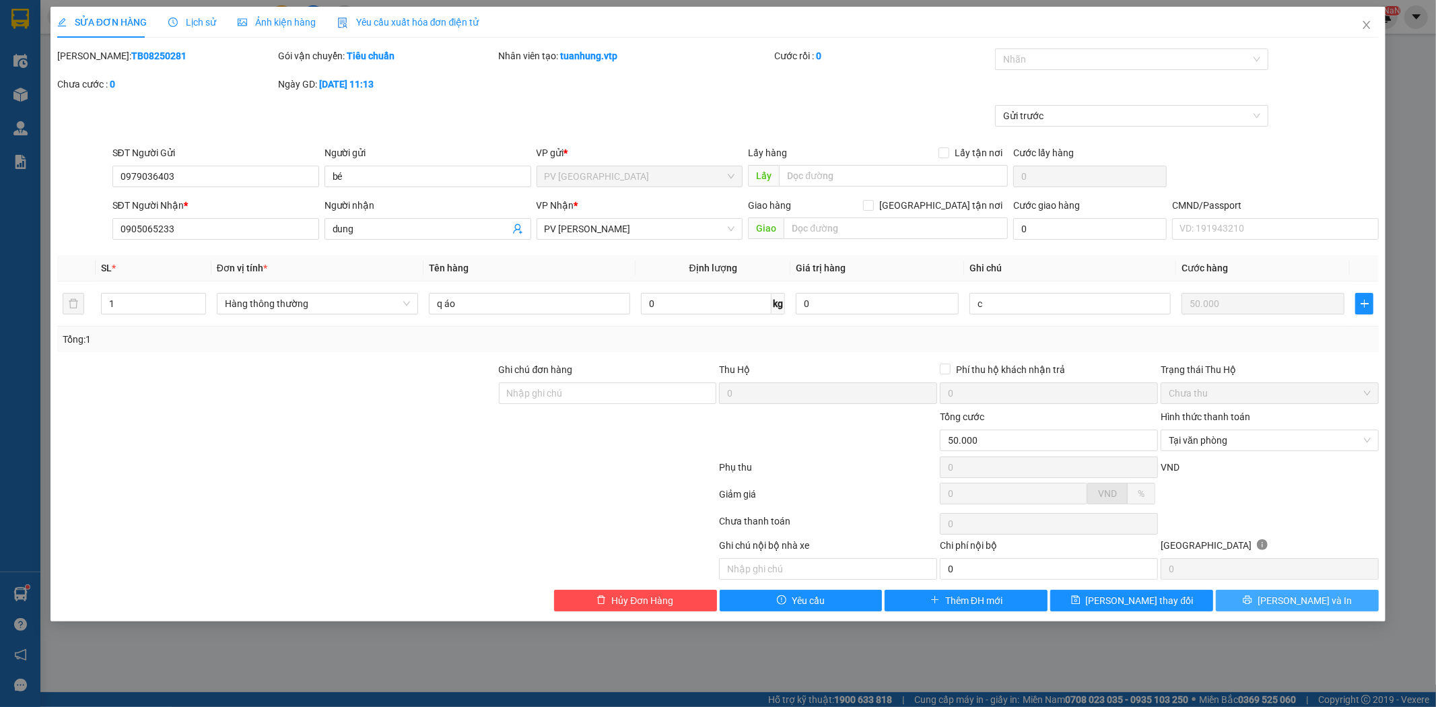
click at [1260, 602] on button "Lưu và In" at bounding box center [1297, 601] width 163 height 22
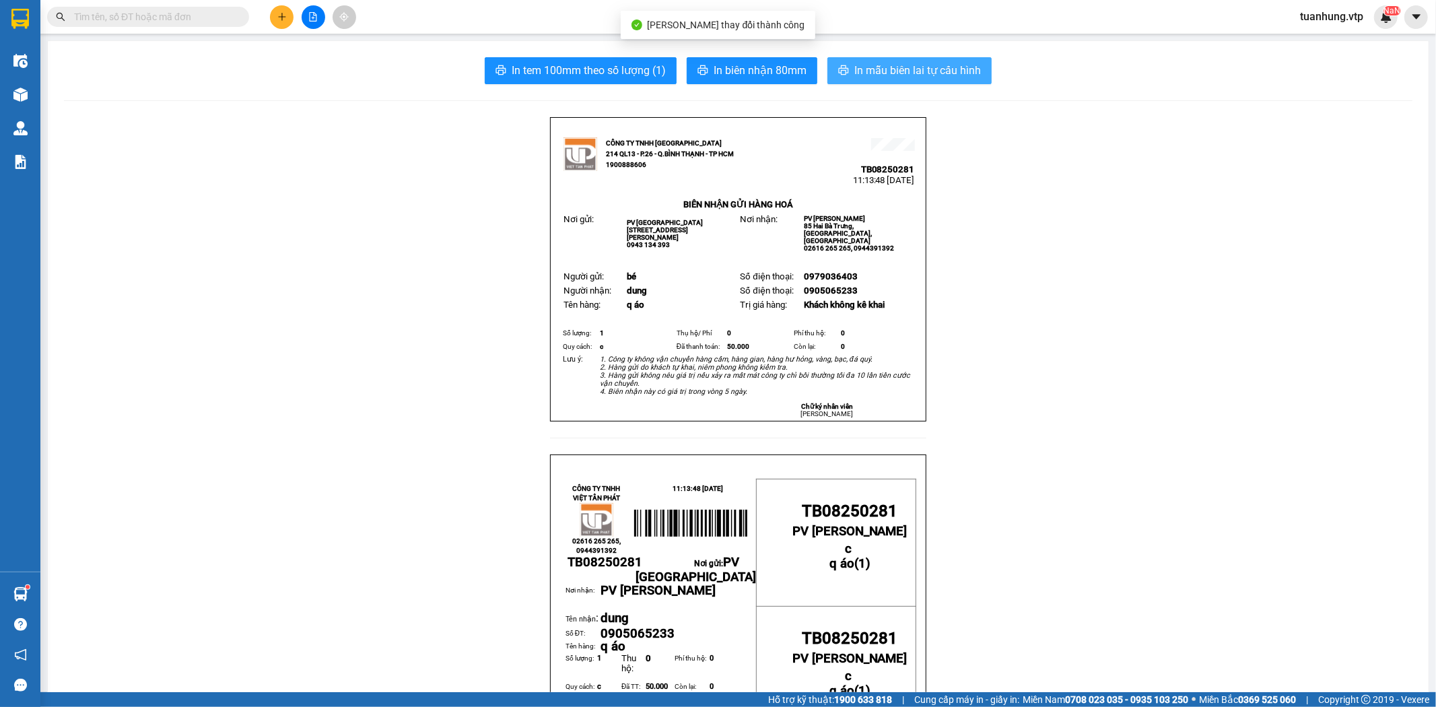
click at [900, 74] on span "In mẫu biên lai tự cấu hình" at bounding box center [917, 70] width 127 height 17
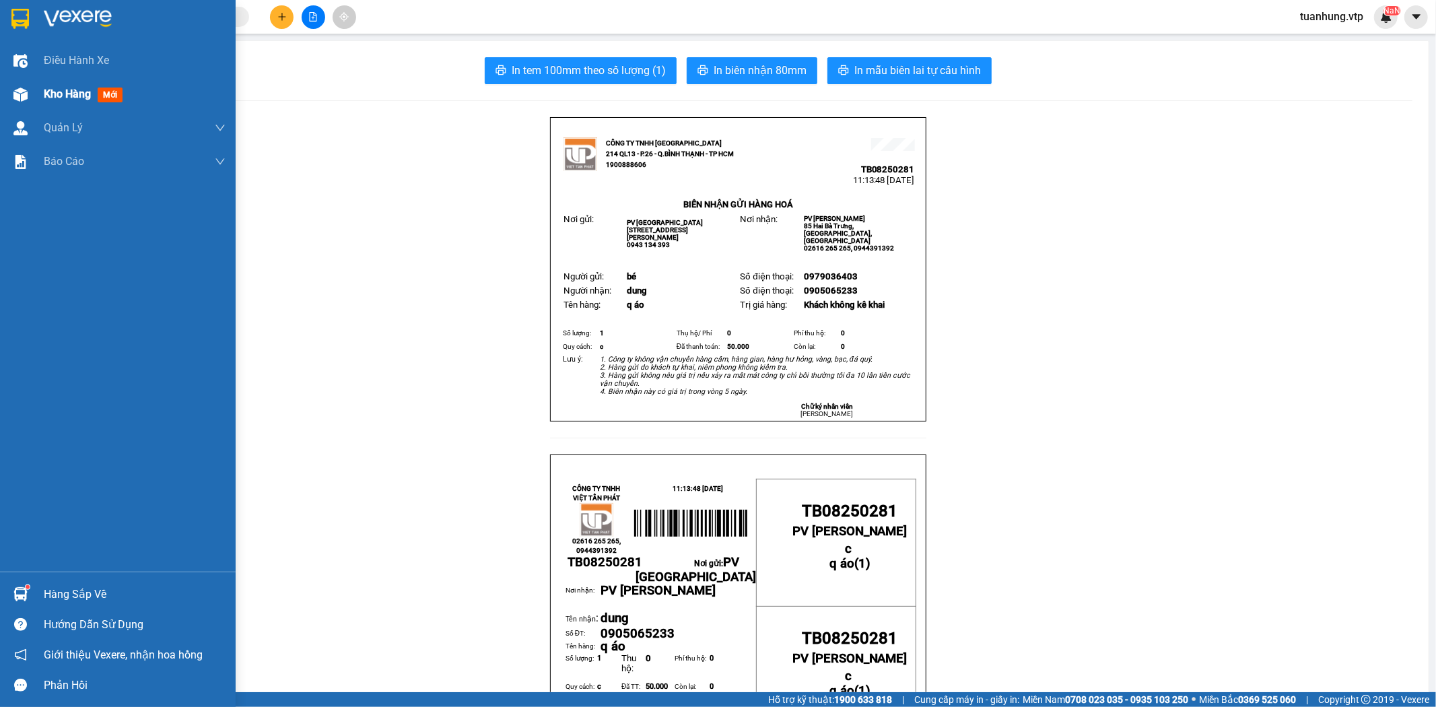
click at [27, 92] on img at bounding box center [20, 95] width 14 height 14
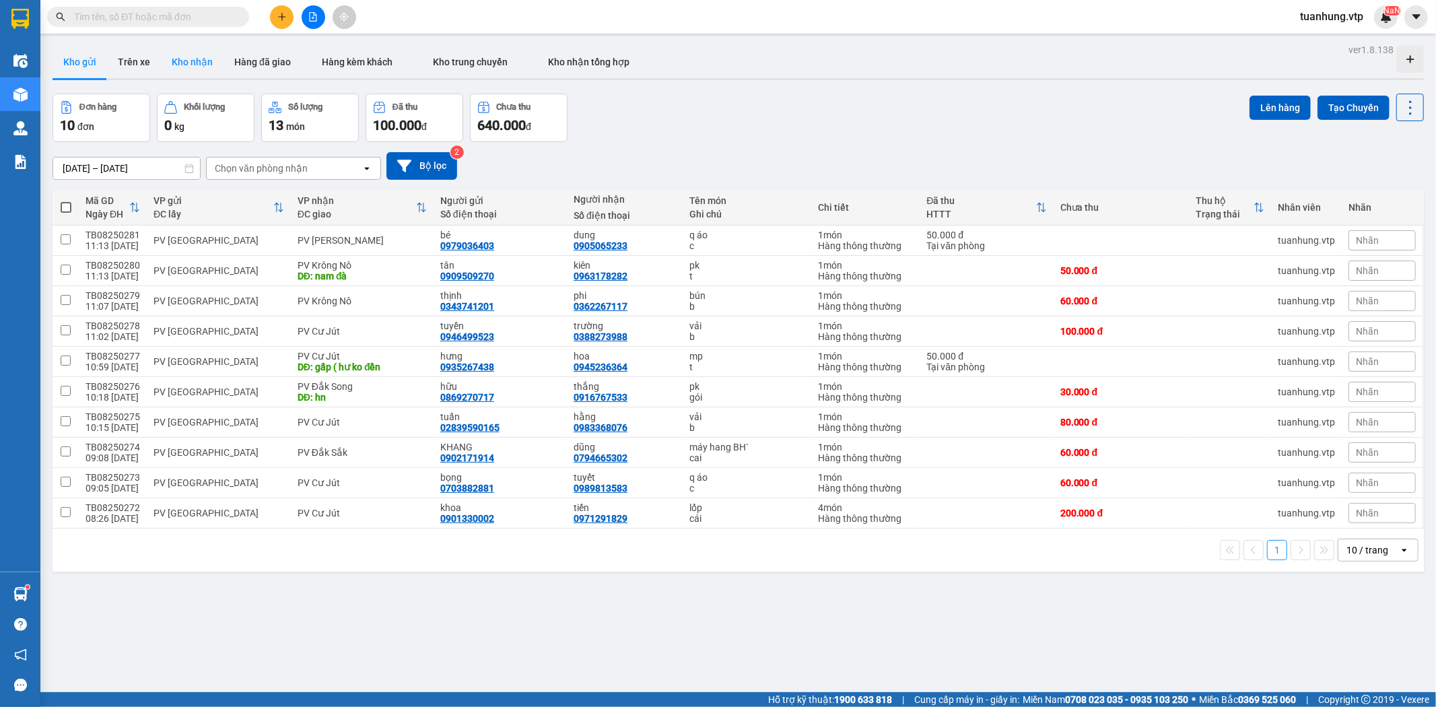
click at [197, 65] on button "Kho nhận" at bounding box center [192, 62] width 63 height 32
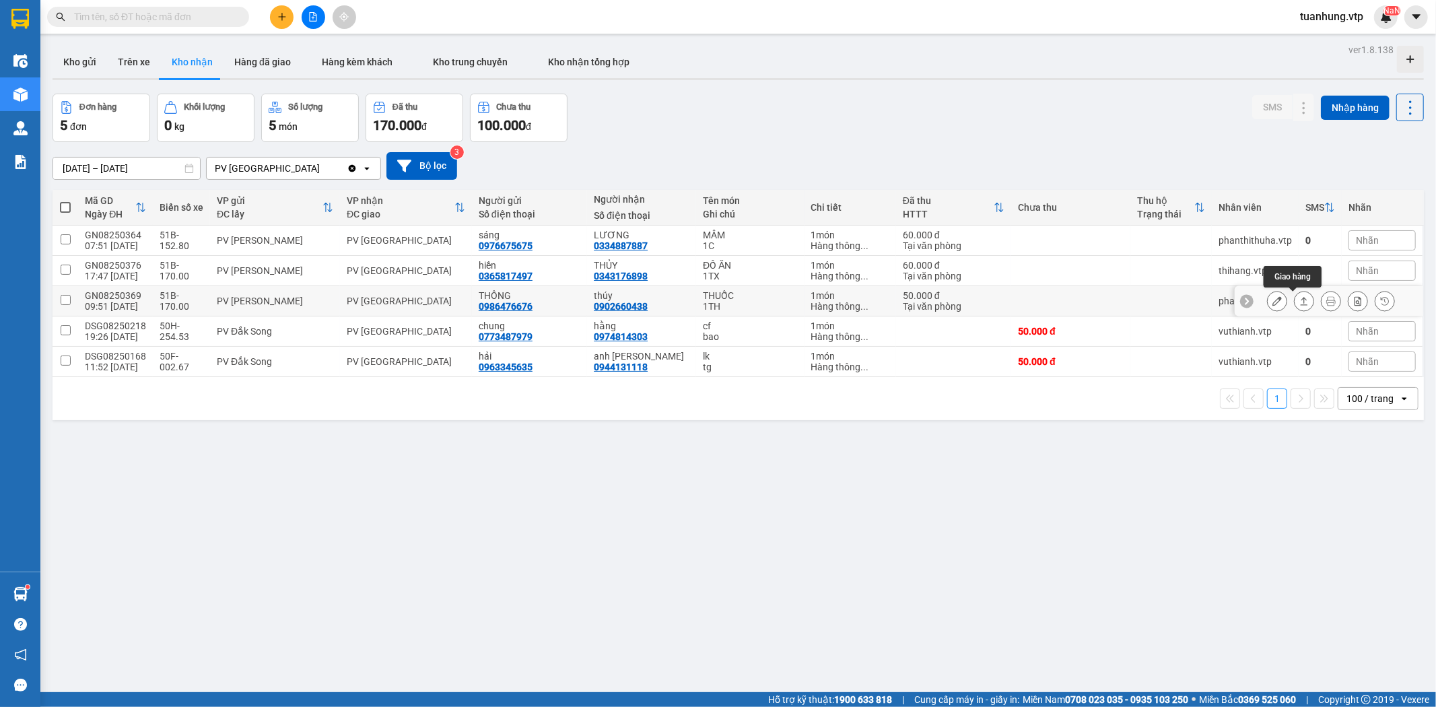
click at [1299, 302] on icon at bounding box center [1303, 300] width 9 height 9
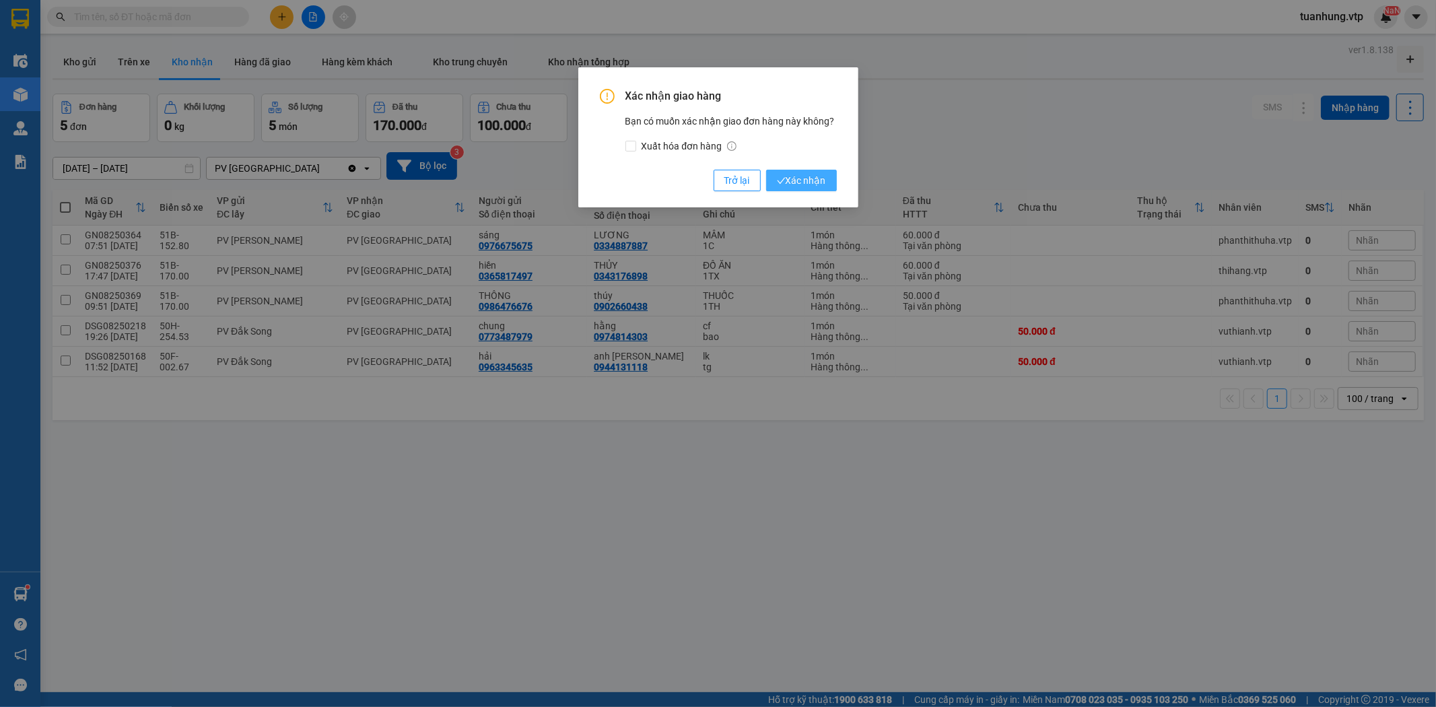
click at [818, 180] on span "Xác nhận" at bounding box center [801, 180] width 49 height 15
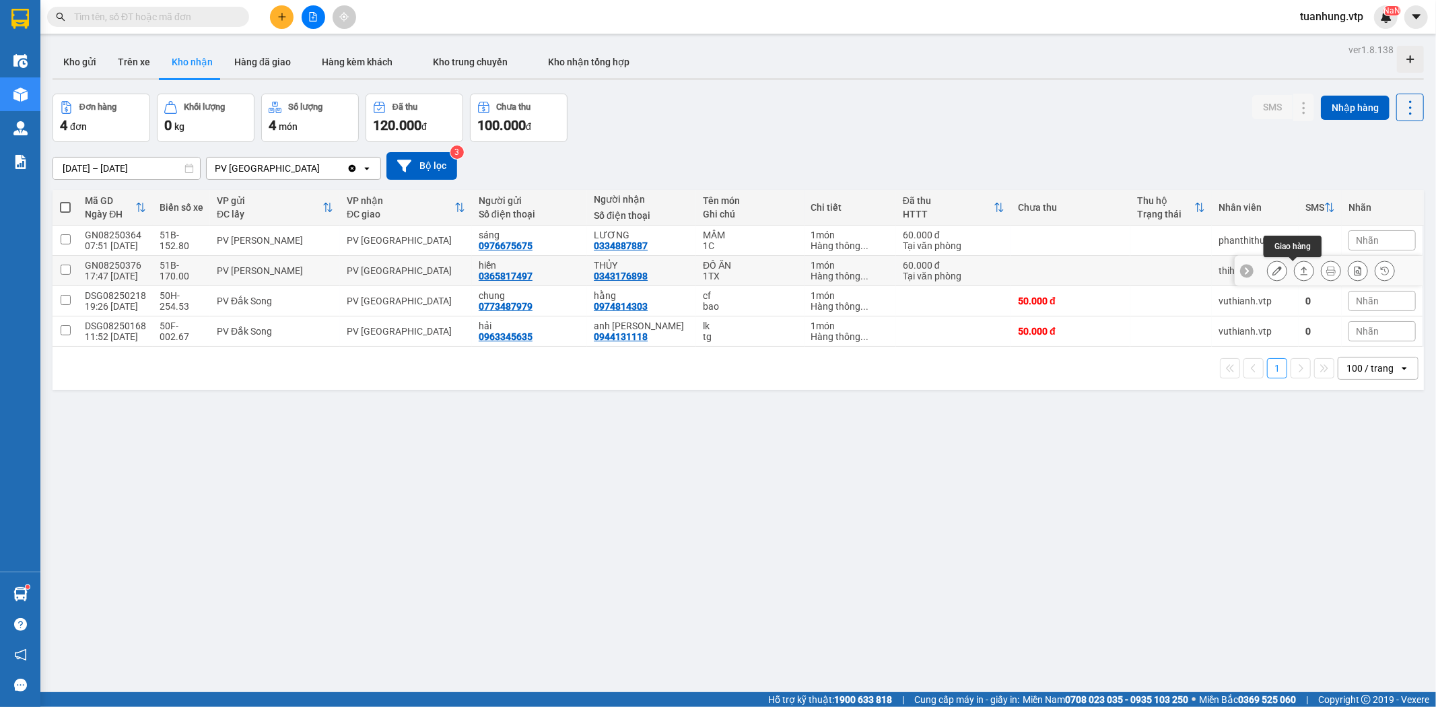
click at [1299, 272] on button at bounding box center [1304, 271] width 19 height 24
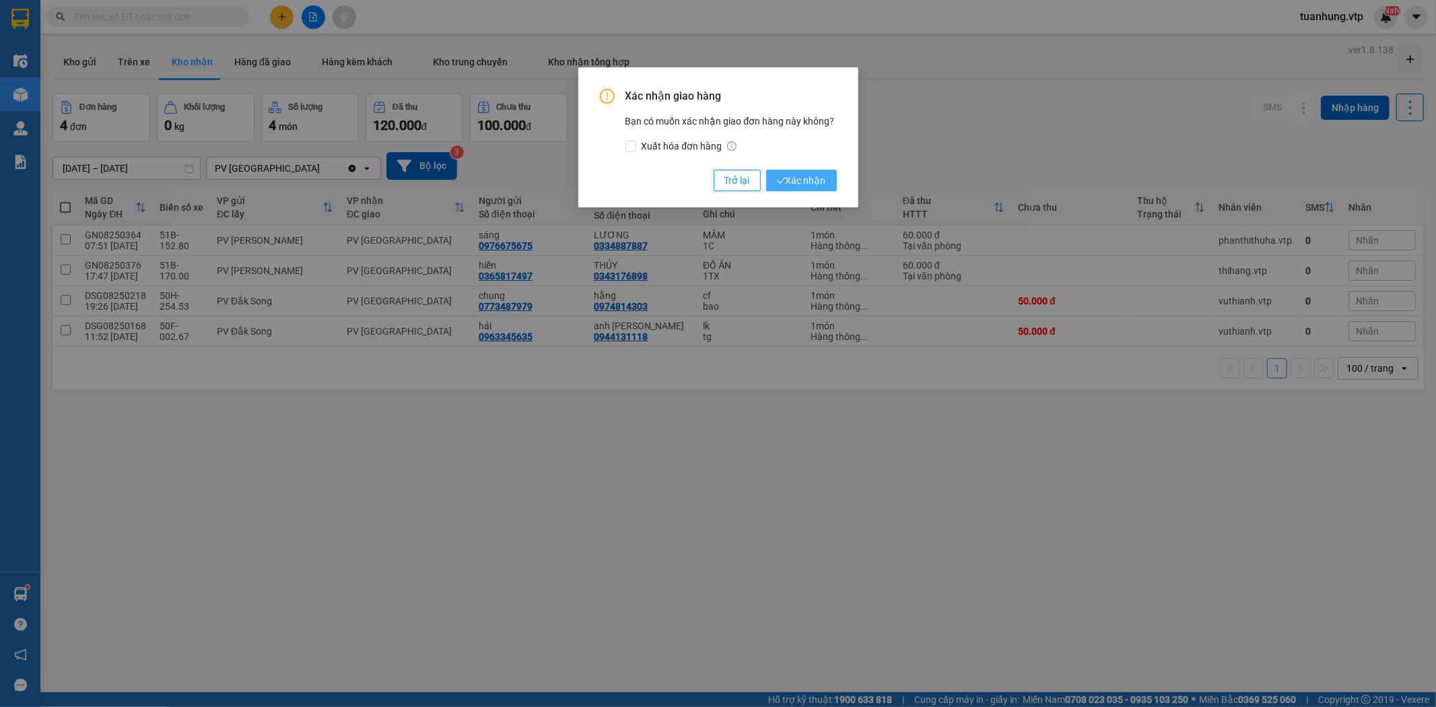
click at [819, 184] on span "Xác nhận" at bounding box center [801, 180] width 49 height 15
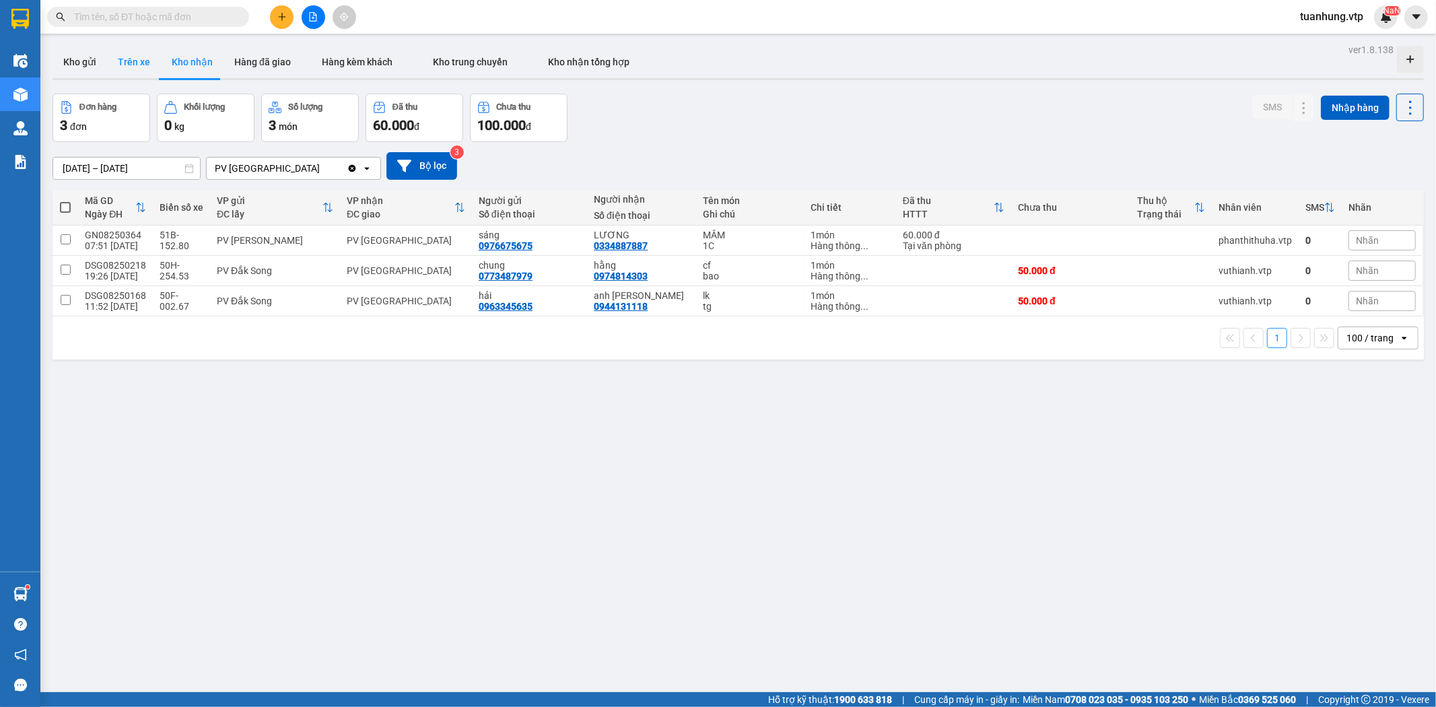
click at [131, 65] on button "Trên xe" at bounding box center [134, 62] width 54 height 32
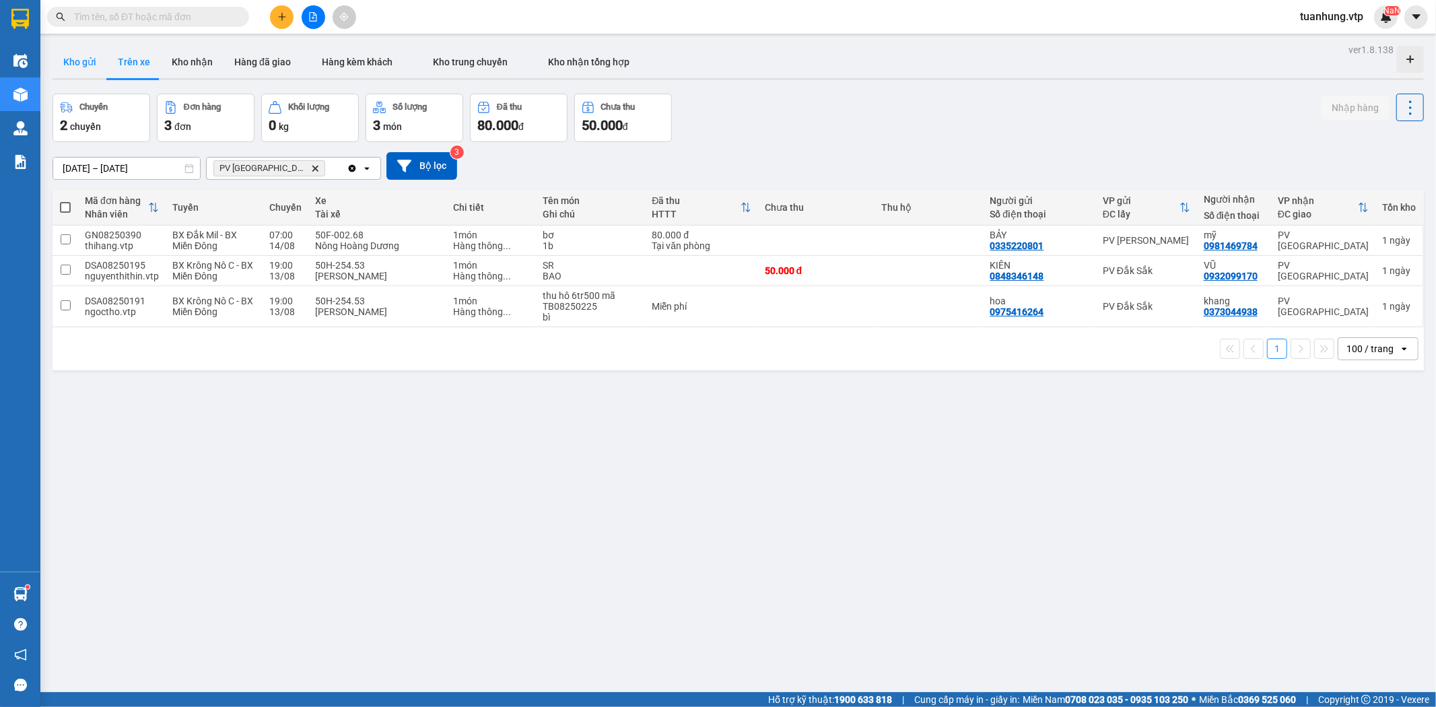
click at [75, 62] on button "Kho gửi" at bounding box center [80, 62] width 55 height 32
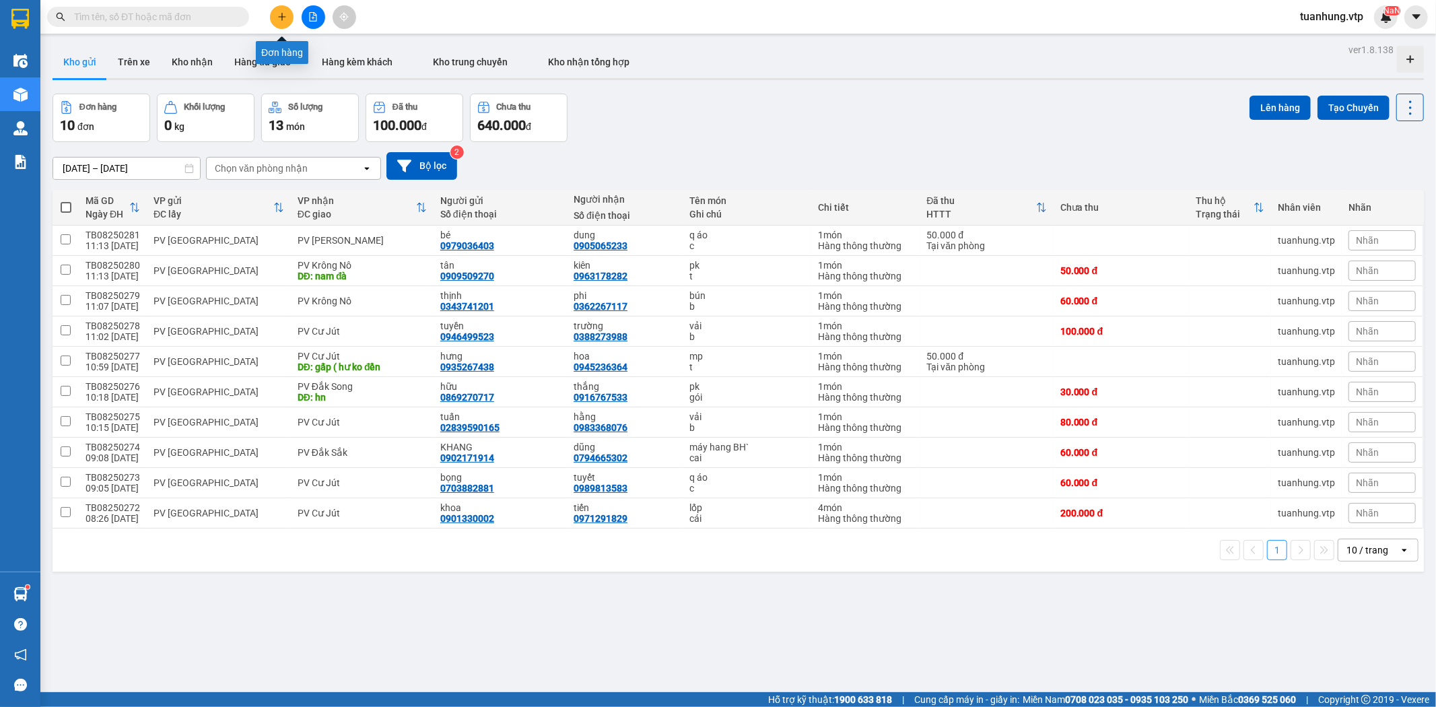
click at [286, 17] on icon "plus" at bounding box center [281, 16] width 9 height 9
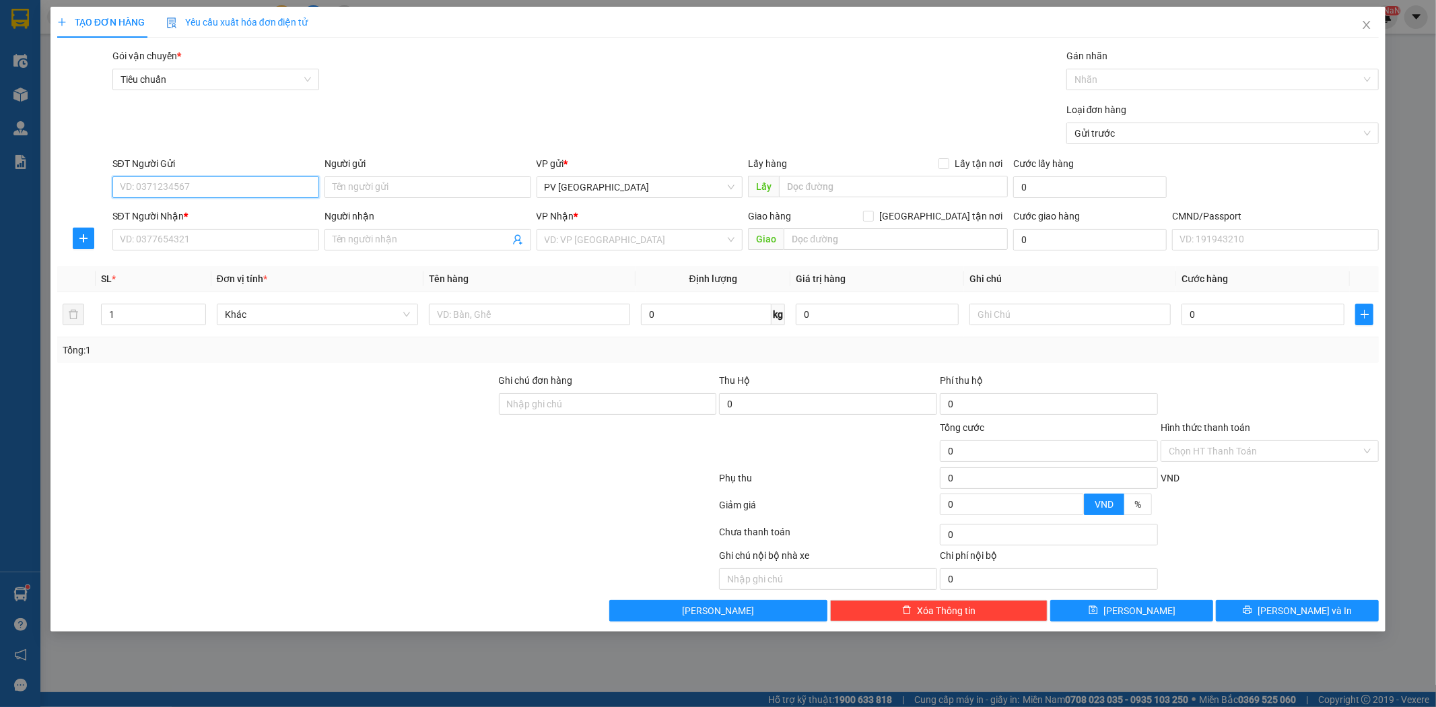
drag, startPoint x: 285, startPoint y: 187, endPoint x: 306, endPoint y: 146, distance: 45.8
click at [285, 186] on input "SĐT Người Gửi" at bounding box center [215, 187] width 207 height 22
click at [270, 209] on div "0908072118 - gia phát" at bounding box center [216, 214] width 191 height 15
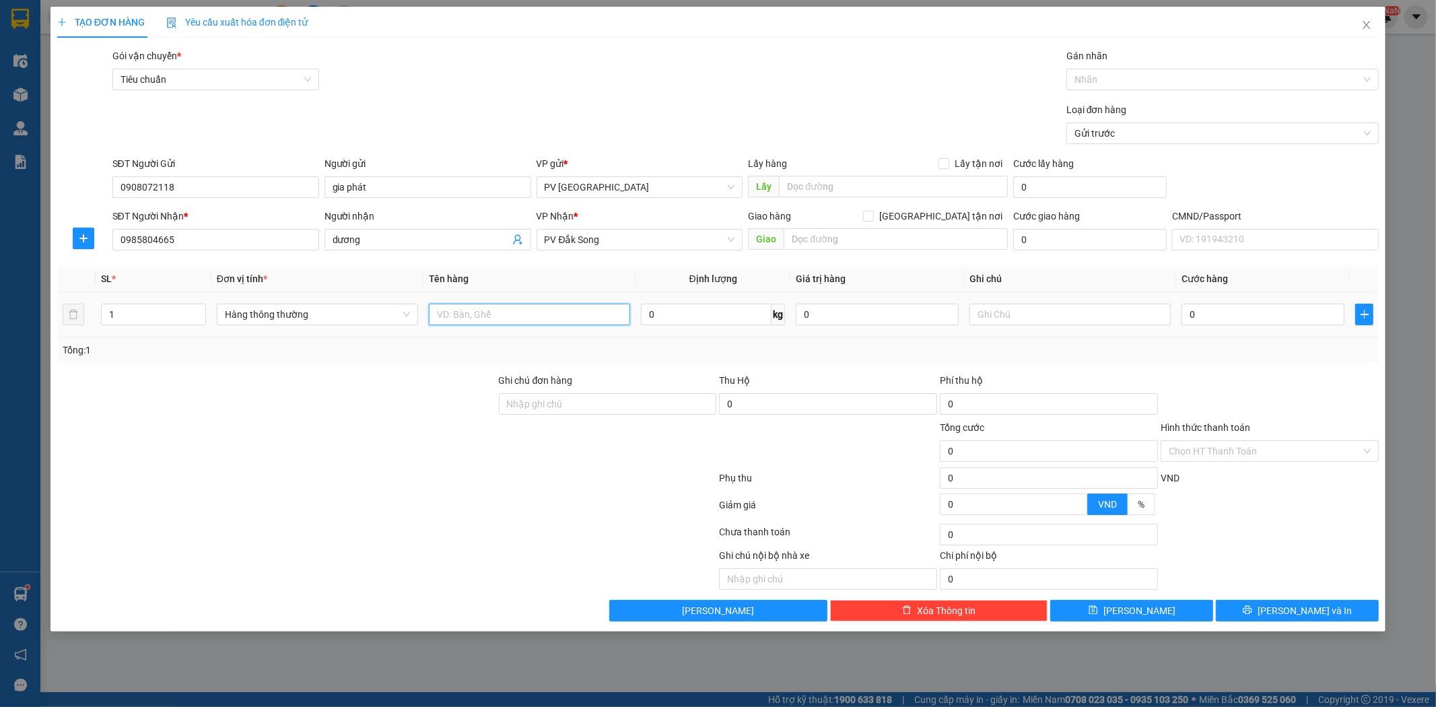
click at [524, 312] on input "text" at bounding box center [529, 315] width 201 height 22
click at [1196, 314] on input "050.000" at bounding box center [1263, 315] width 163 height 22
click at [1286, 605] on span "Lưu và In" at bounding box center [1305, 610] width 94 height 15
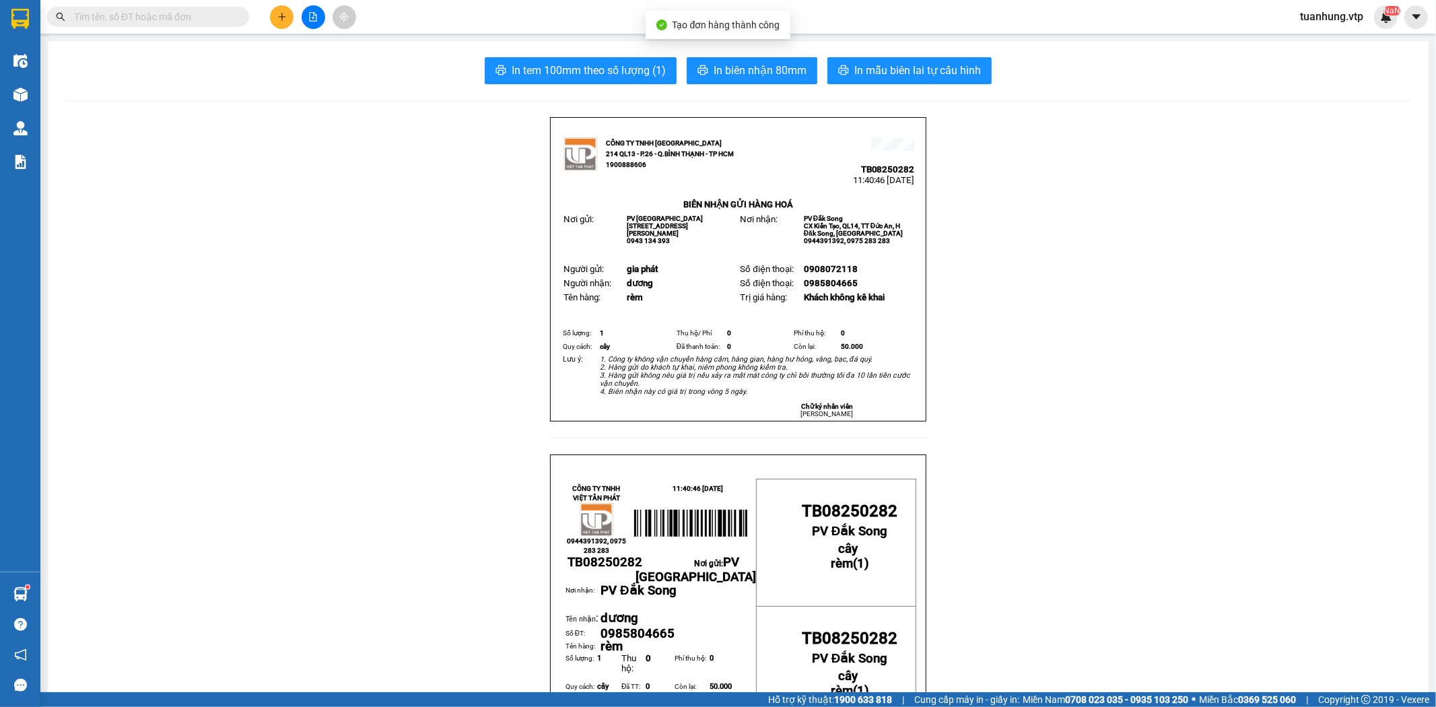
click at [894, 70] on span "In mẫu biên lai tự cấu hình" at bounding box center [917, 70] width 127 height 17
click at [273, 16] on button at bounding box center [282, 17] width 24 height 24
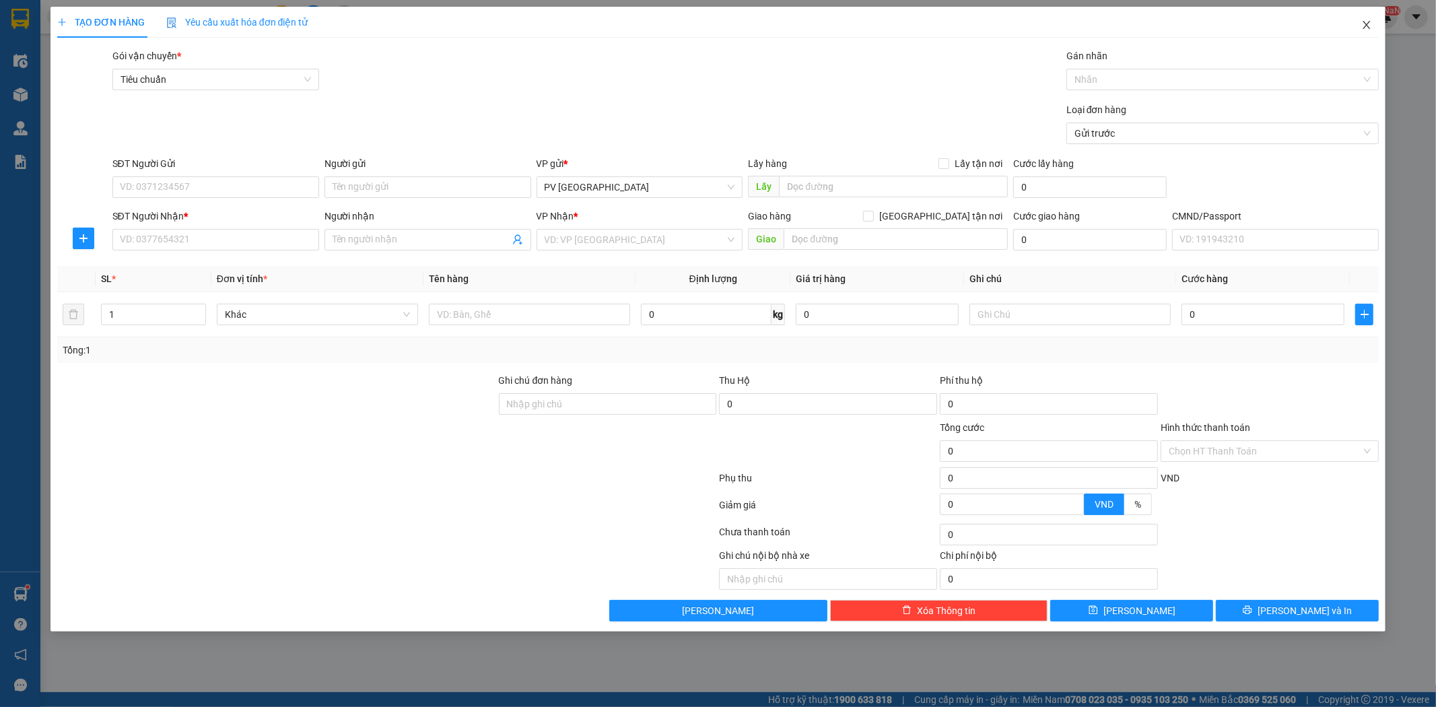
click at [1363, 24] on icon "close" at bounding box center [1366, 25] width 11 height 11
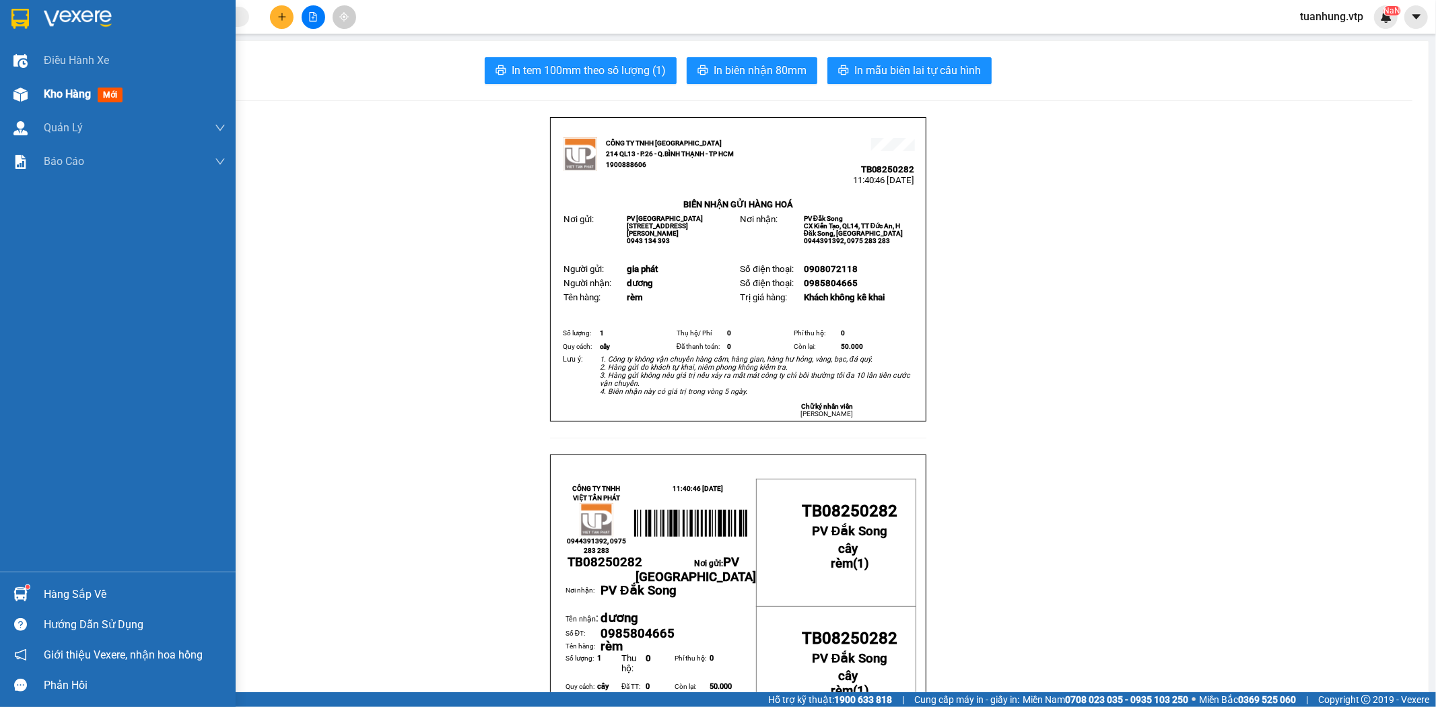
click at [9, 98] on div at bounding box center [21, 95] width 24 height 24
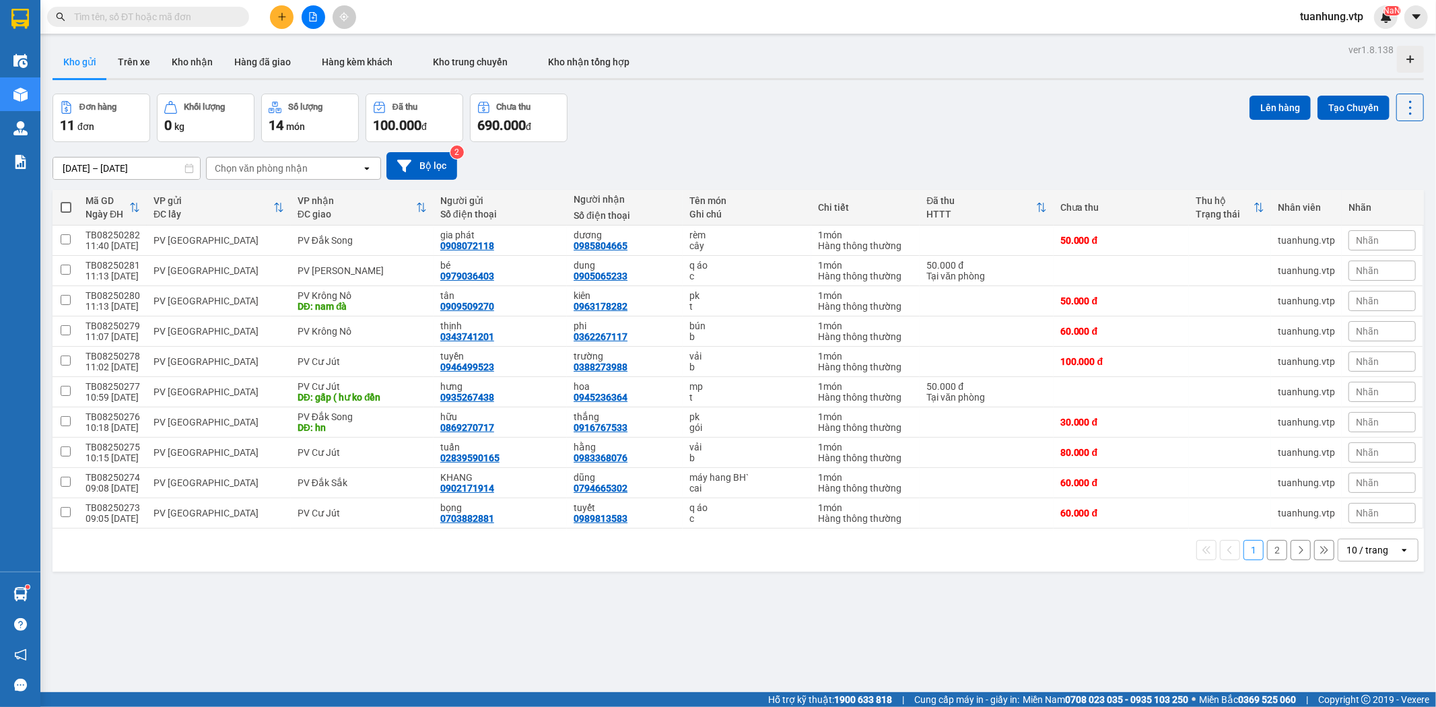
drag, startPoint x: 191, startPoint y: 65, endPoint x: 186, endPoint y: 77, distance: 12.8
click at [190, 65] on button "Kho nhận" at bounding box center [192, 62] width 63 height 32
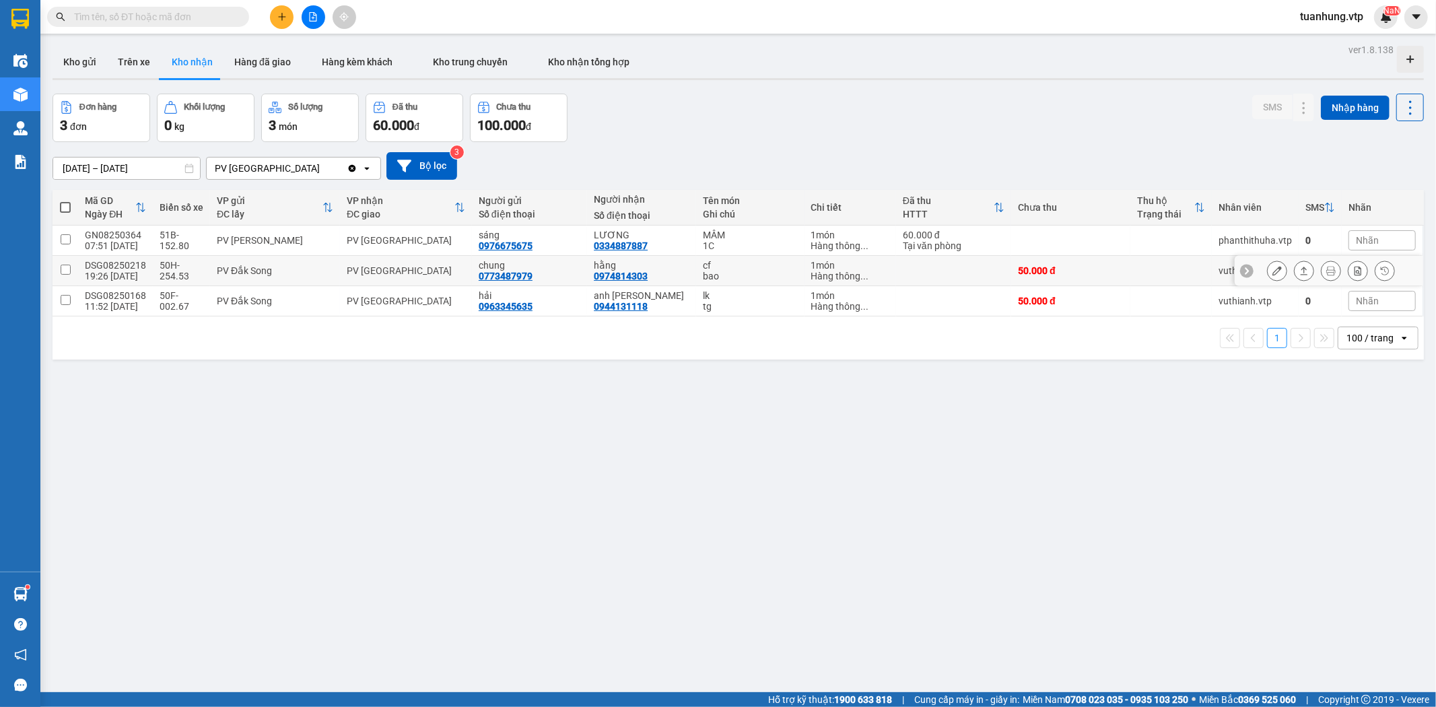
drag, startPoint x: 645, startPoint y: 274, endPoint x: 641, endPoint y: 281, distance: 7.9
click at [644, 276] on div "hằng 0974814303" at bounding box center [642, 271] width 96 height 22
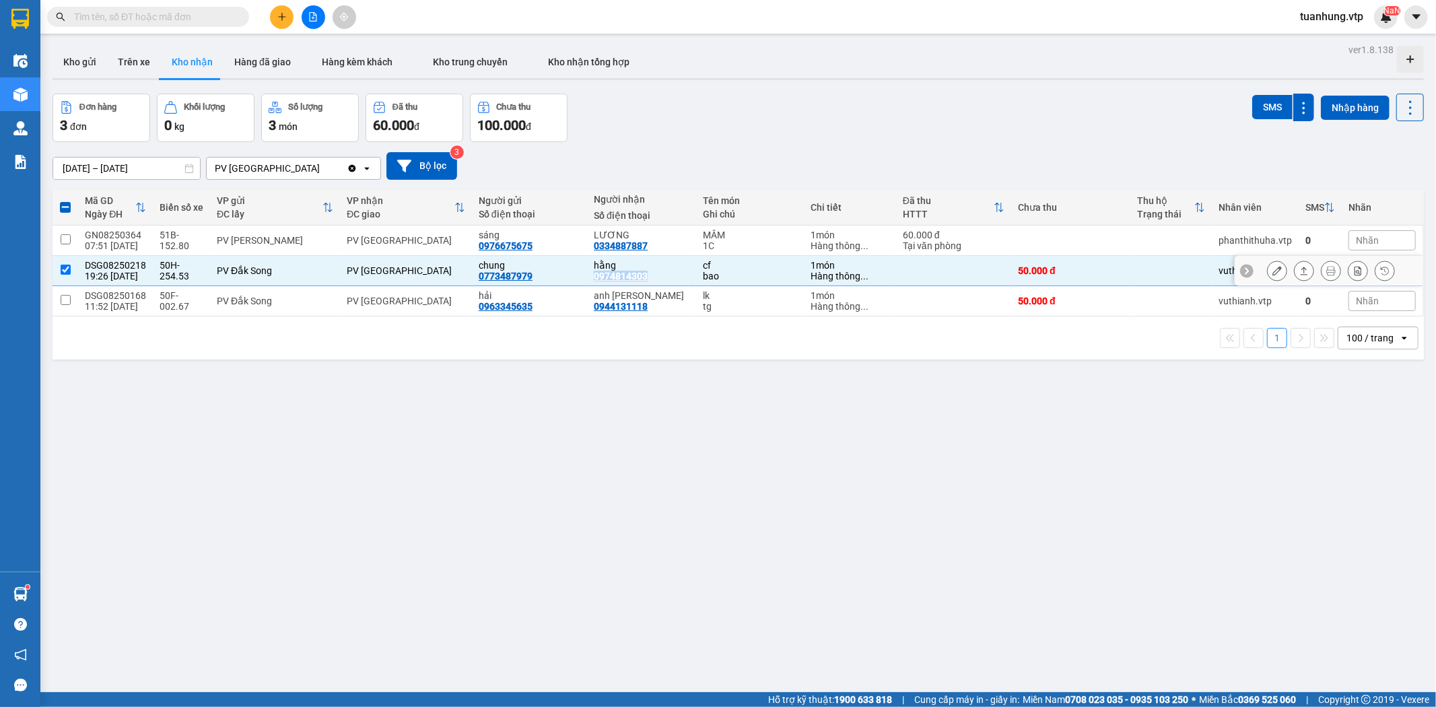
drag, startPoint x: 641, startPoint y: 280, endPoint x: 586, endPoint y: 280, distance: 54.5
click at [587, 280] on td "hằng 0974814303" at bounding box center [641, 271] width 109 height 30
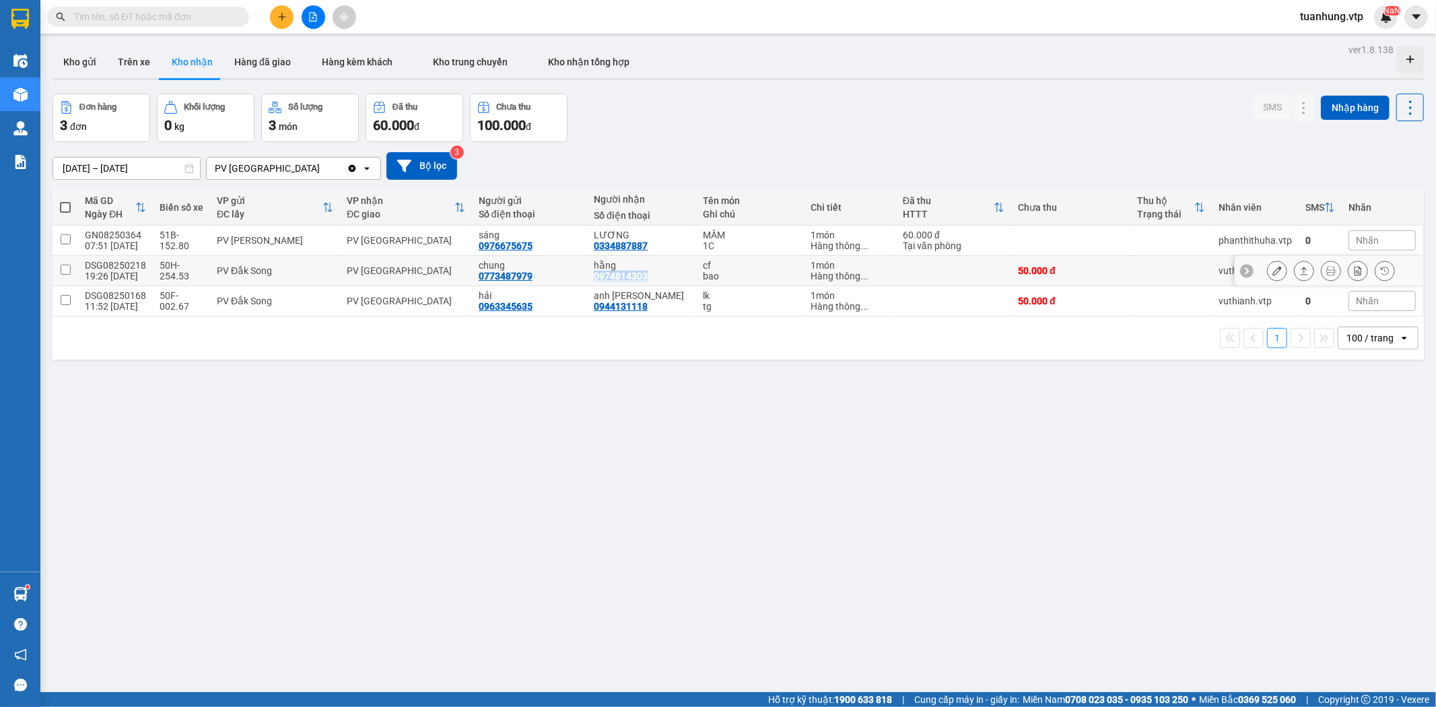
copy div "0974814303"
click at [339, 471] on div "ver 1.8.138 Kho gửi Trên xe Kho nhận Hàng đã giao Hàng kèm khách Kho trung chuy…" at bounding box center [738, 393] width 1382 height 707
click at [433, 450] on div "ver 1.8.138 Kho gửi Trên xe Kho nhận Hàng đã giao Hàng kèm khách Kho trung chuy…" at bounding box center [738, 393] width 1382 height 707
click at [97, 61] on button "Kho gửi" at bounding box center [80, 62] width 55 height 32
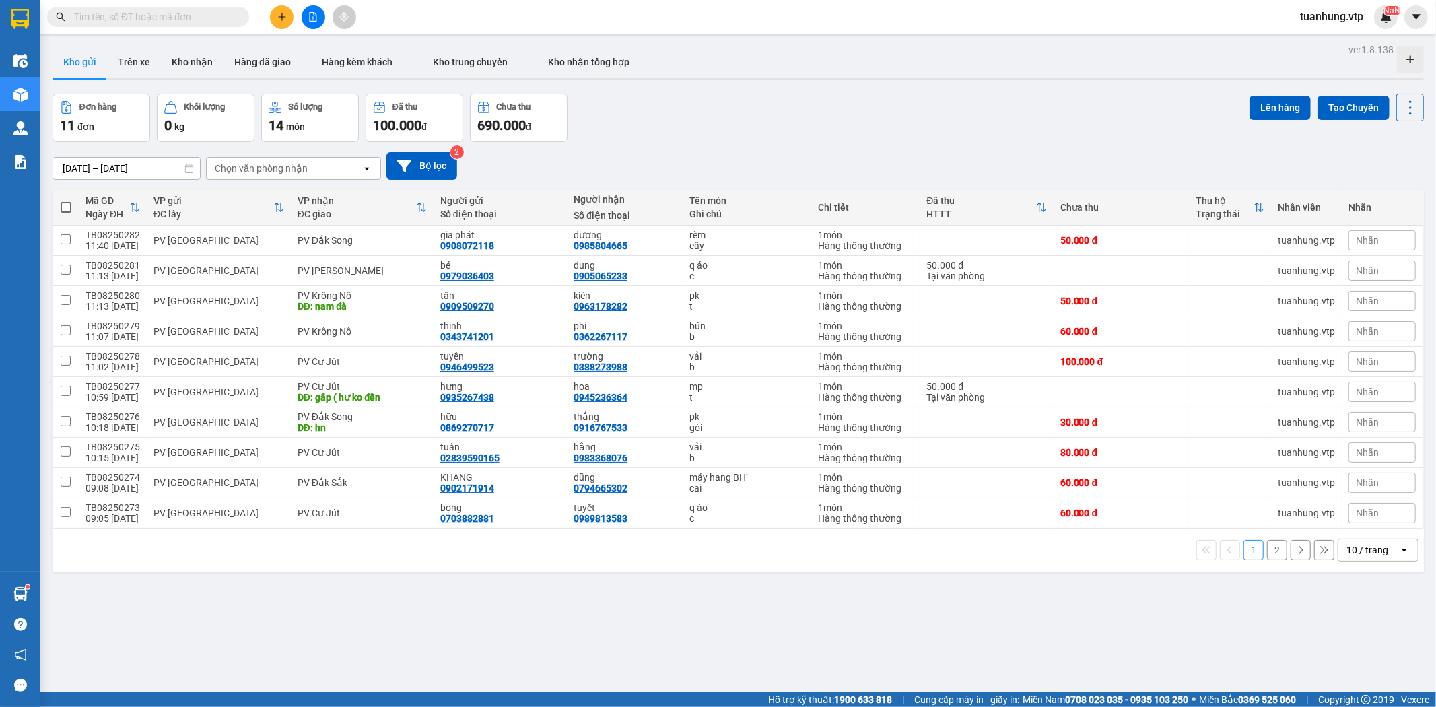
click at [1399, 548] on icon "open" at bounding box center [1404, 550] width 11 height 11
click at [1372, 524] on span "100 / trang" at bounding box center [1361, 521] width 48 height 13
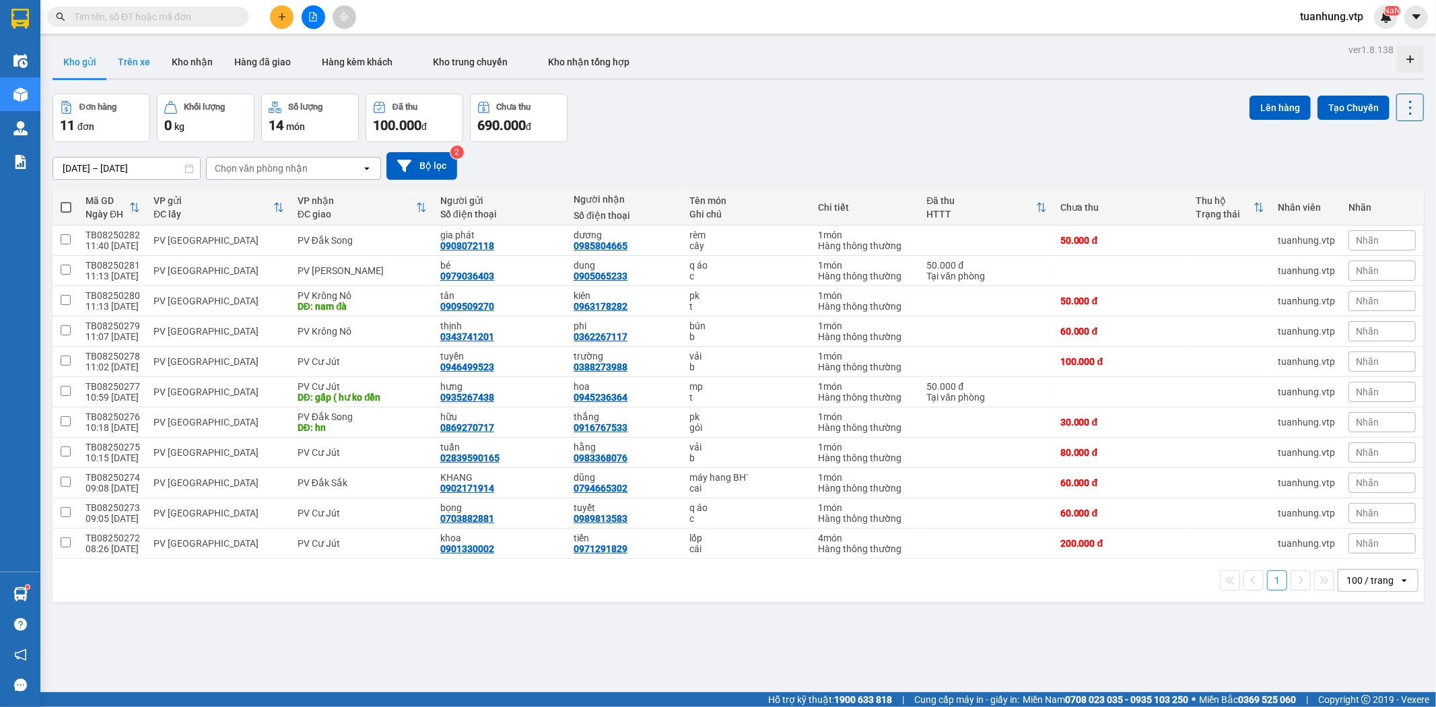
click at [141, 58] on button "Trên xe" at bounding box center [134, 62] width 54 height 32
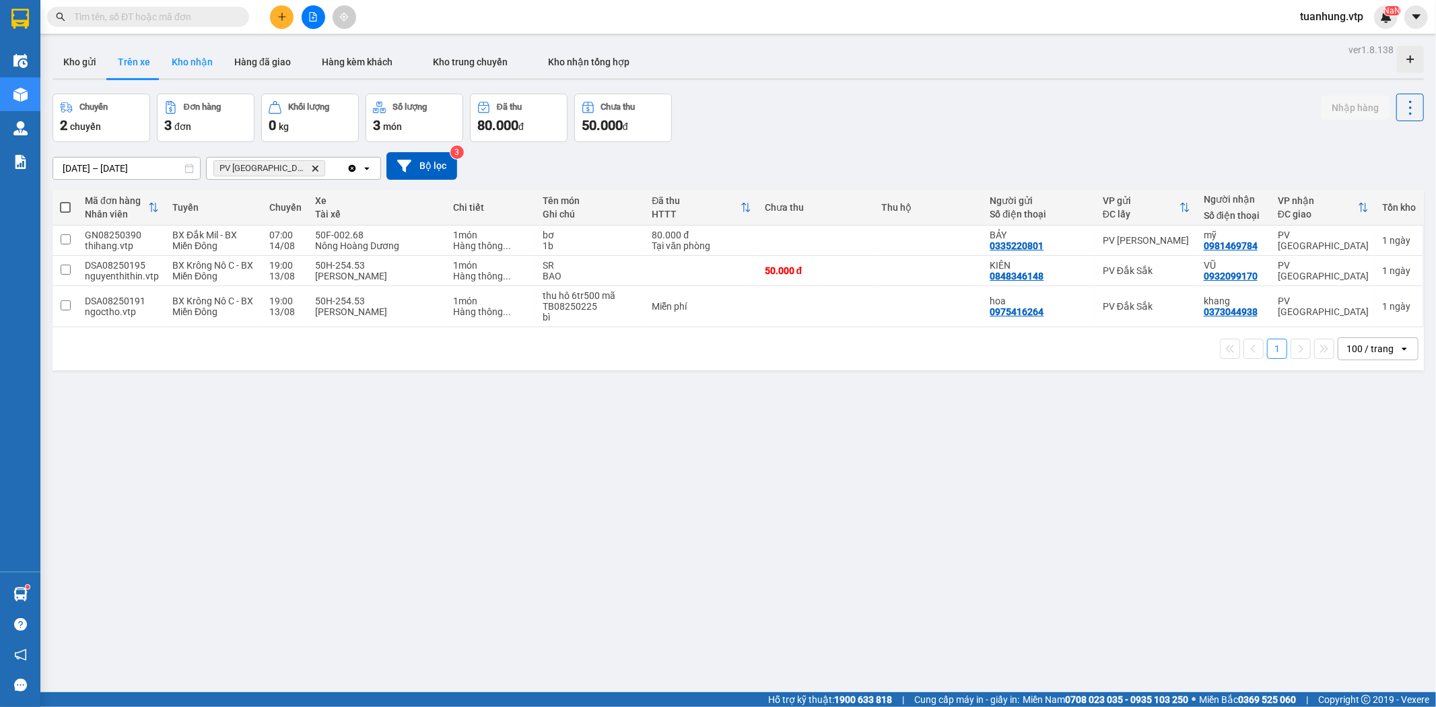
click at [202, 64] on button "Kho nhận" at bounding box center [192, 62] width 63 height 32
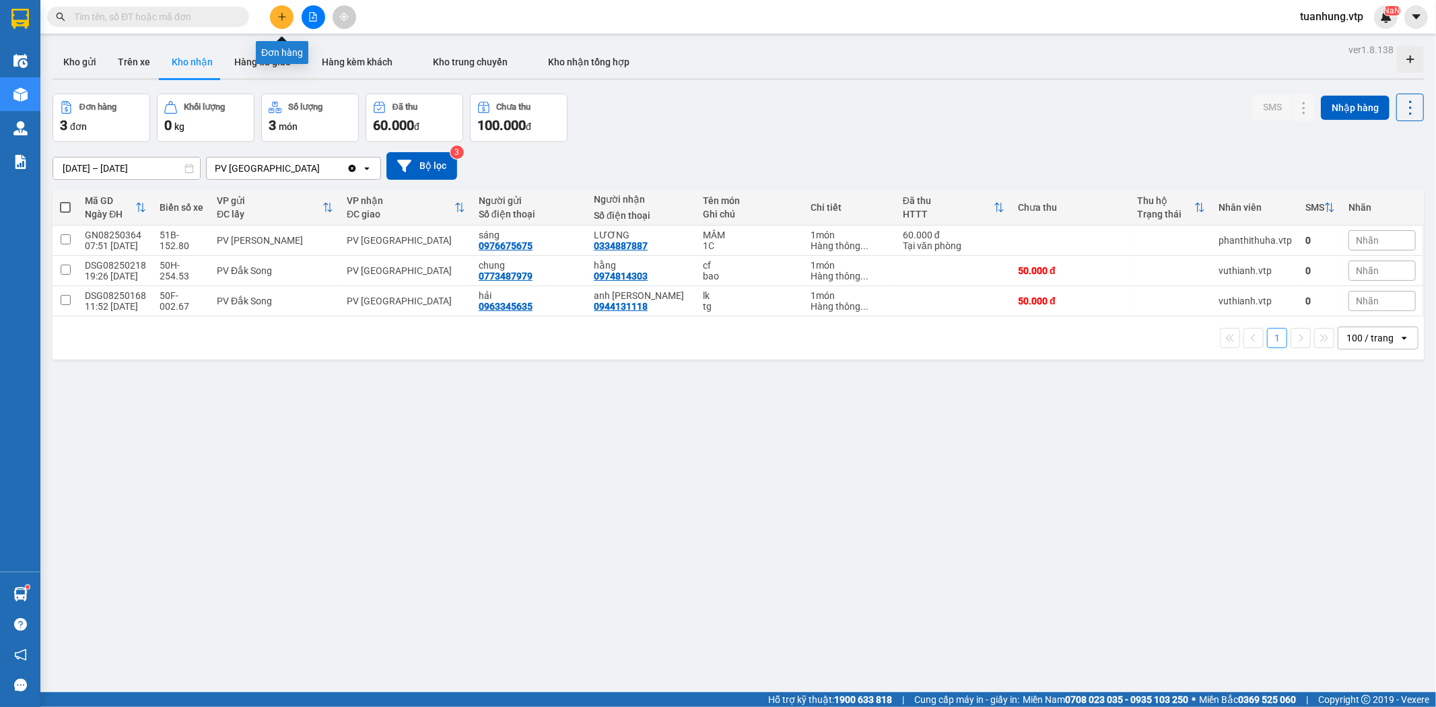
click at [279, 21] on icon "plus" at bounding box center [281, 16] width 9 height 9
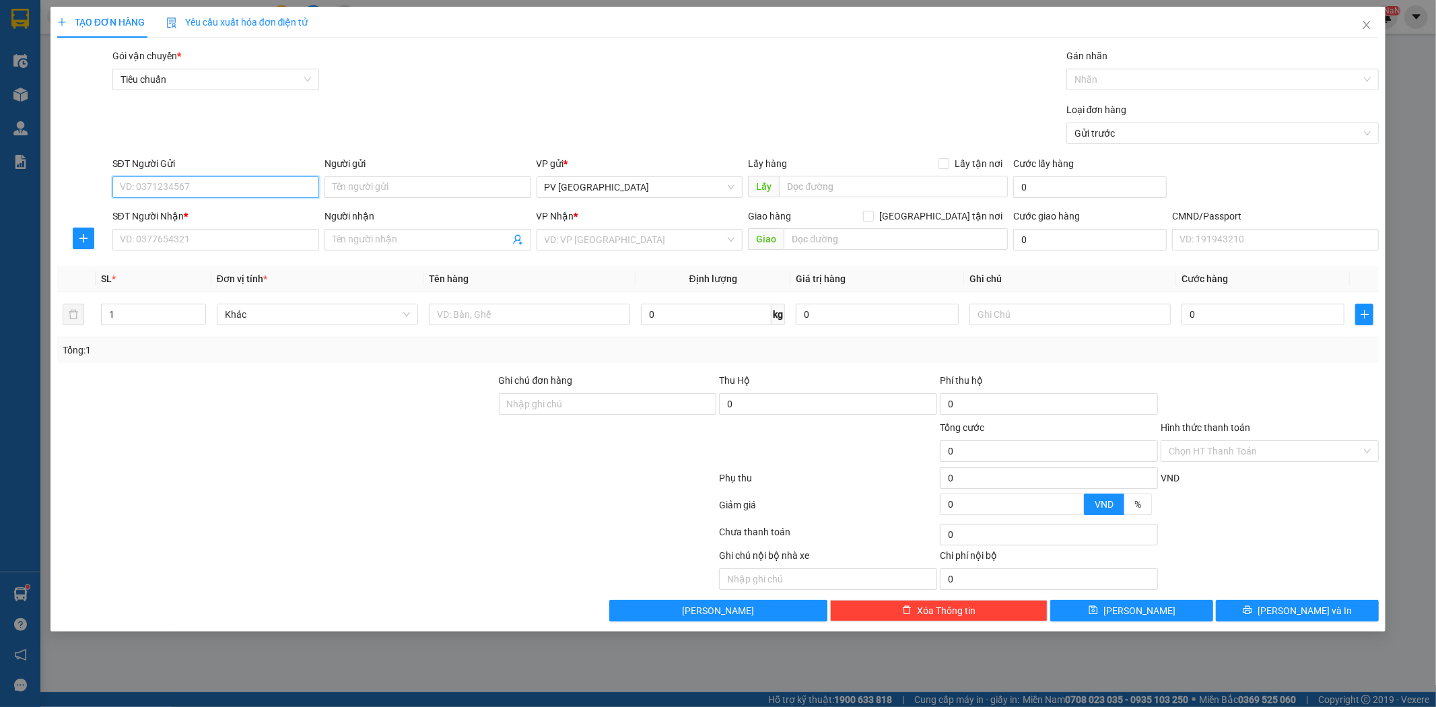
click at [272, 189] on input "SĐT Người Gửi" at bounding box center [215, 187] width 207 height 22
click at [267, 249] on input "SĐT Người Nhận *" at bounding box center [215, 240] width 207 height 22
click at [257, 261] on div "0909561606 - HOÀNG ANH" at bounding box center [216, 266] width 191 height 15
click at [424, 187] on input "Người gửi" at bounding box center [427, 187] width 207 height 22
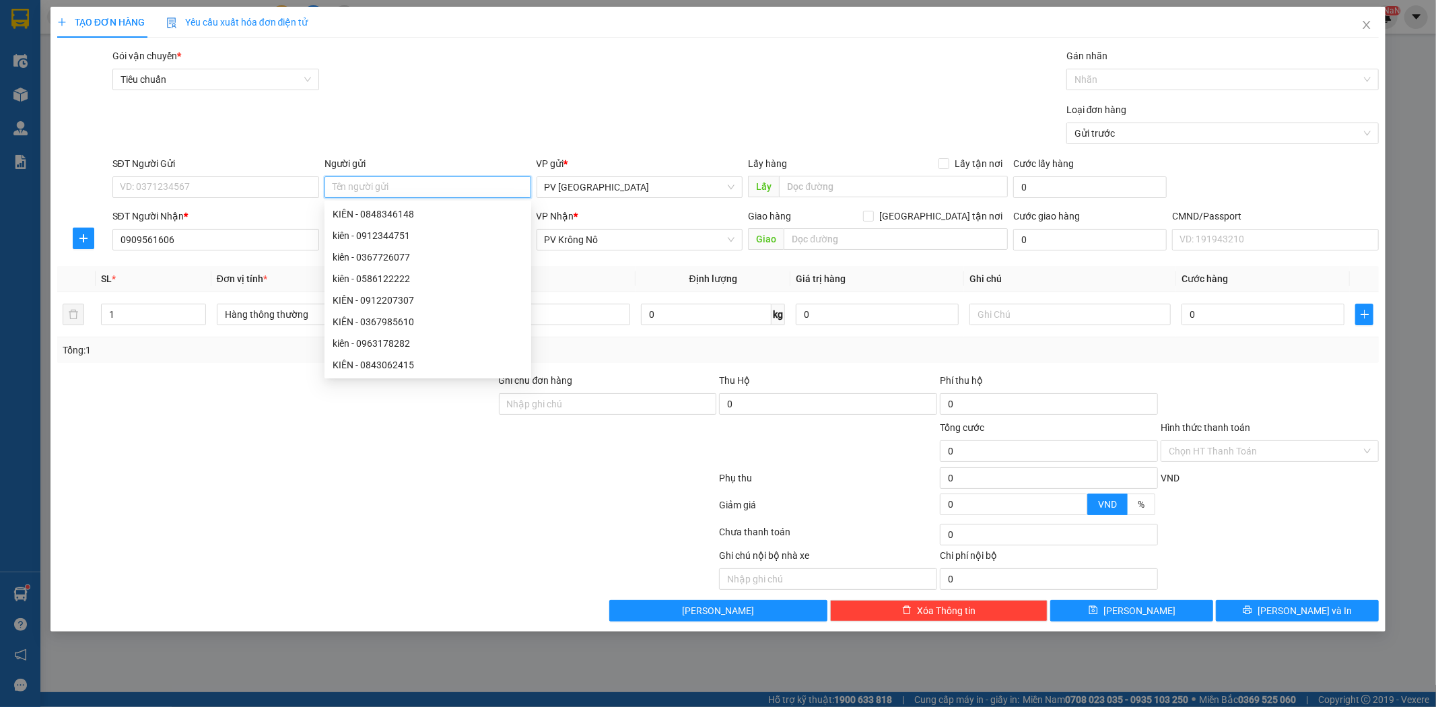
click at [421, 187] on input "Người gửi" at bounding box center [427, 187] width 207 height 22
click at [672, 405] on input "Ghi chú đơn hàng" at bounding box center [608, 404] width 218 height 22
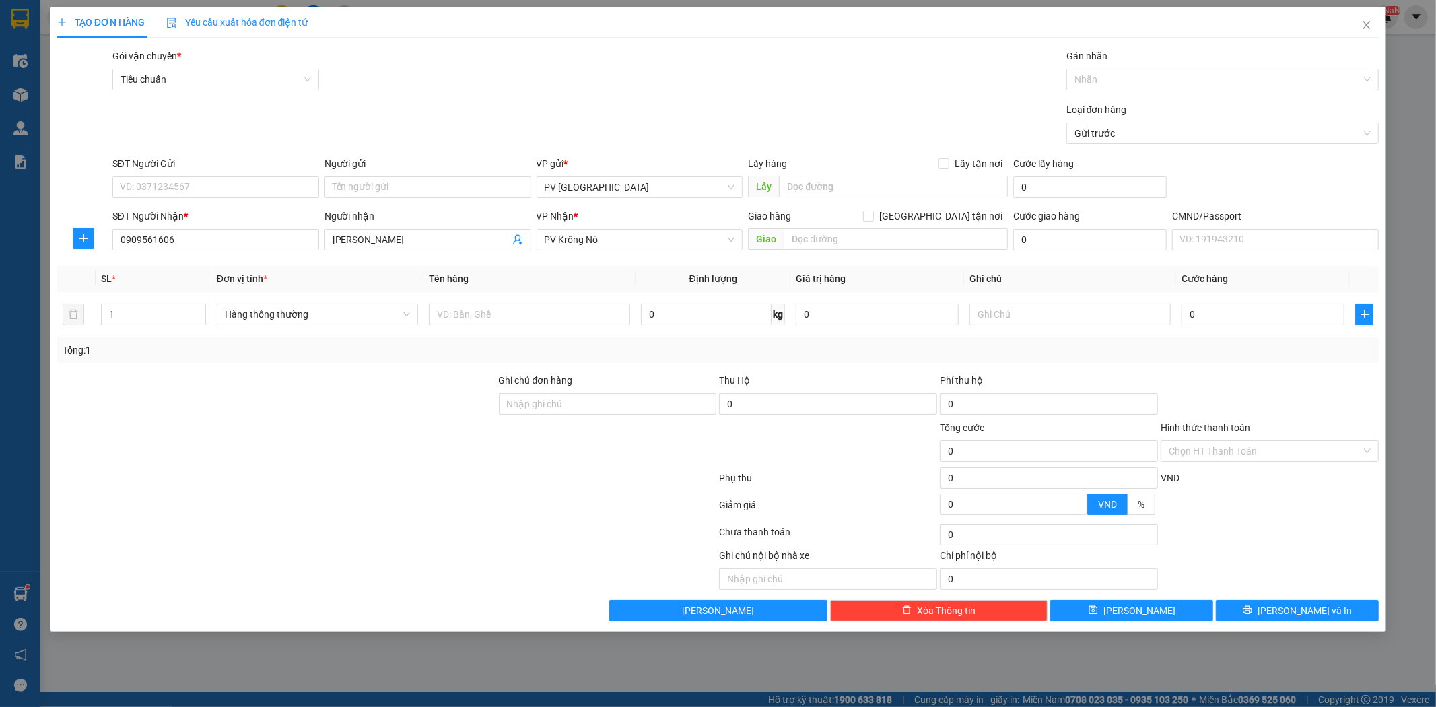
click at [680, 382] on div "Ghi chú đơn hàng" at bounding box center [608, 383] width 218 height 20
click at [563, 320] on input "text" at bounding box center [529, 315] width 201 height 22
click at [851, 237] on input "text" at bounding box center [896, 239] width 224 height 22
click at [1329, 605] on button "Lưu và In" at bounding box center [1297, 611] width 163 height 22
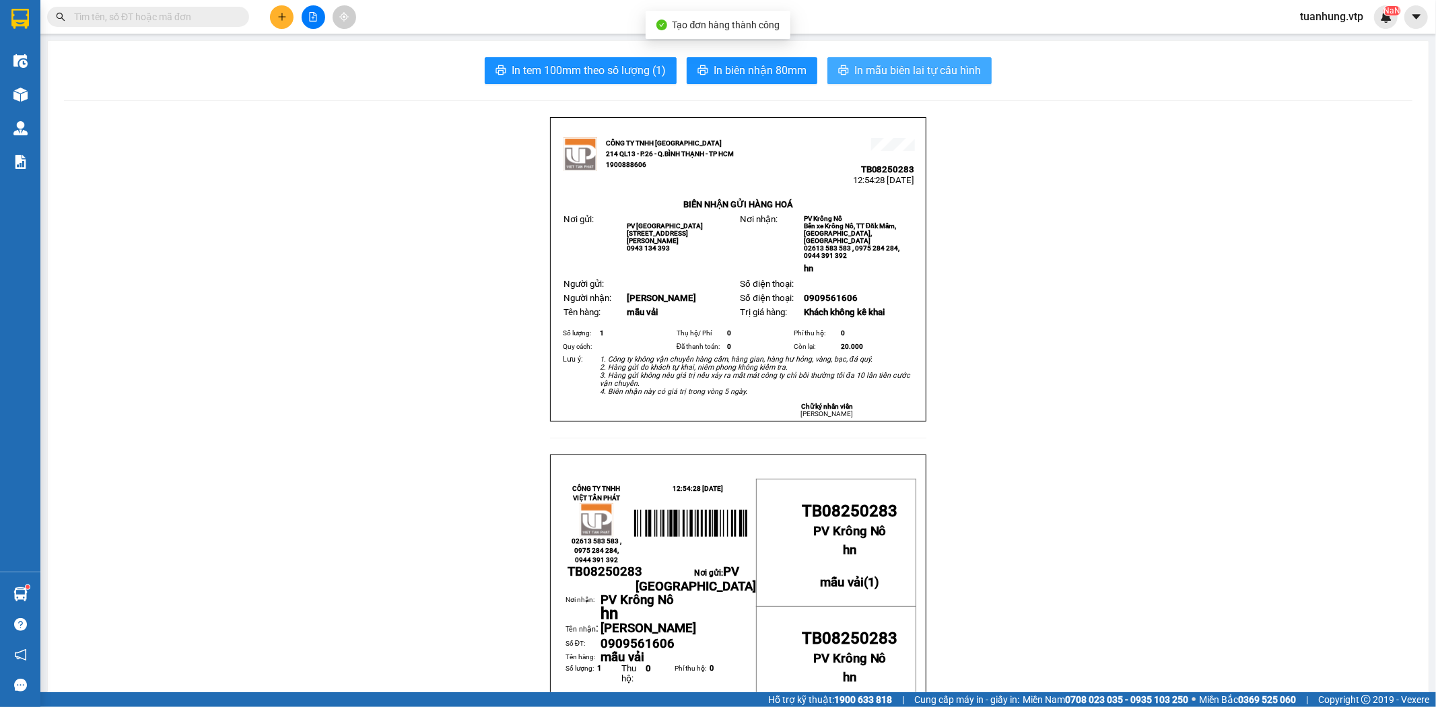
click at [917, 77] on span "In mẫu biên lai tự cấu hình" at bounding box center [917, 70] width 127 height 17
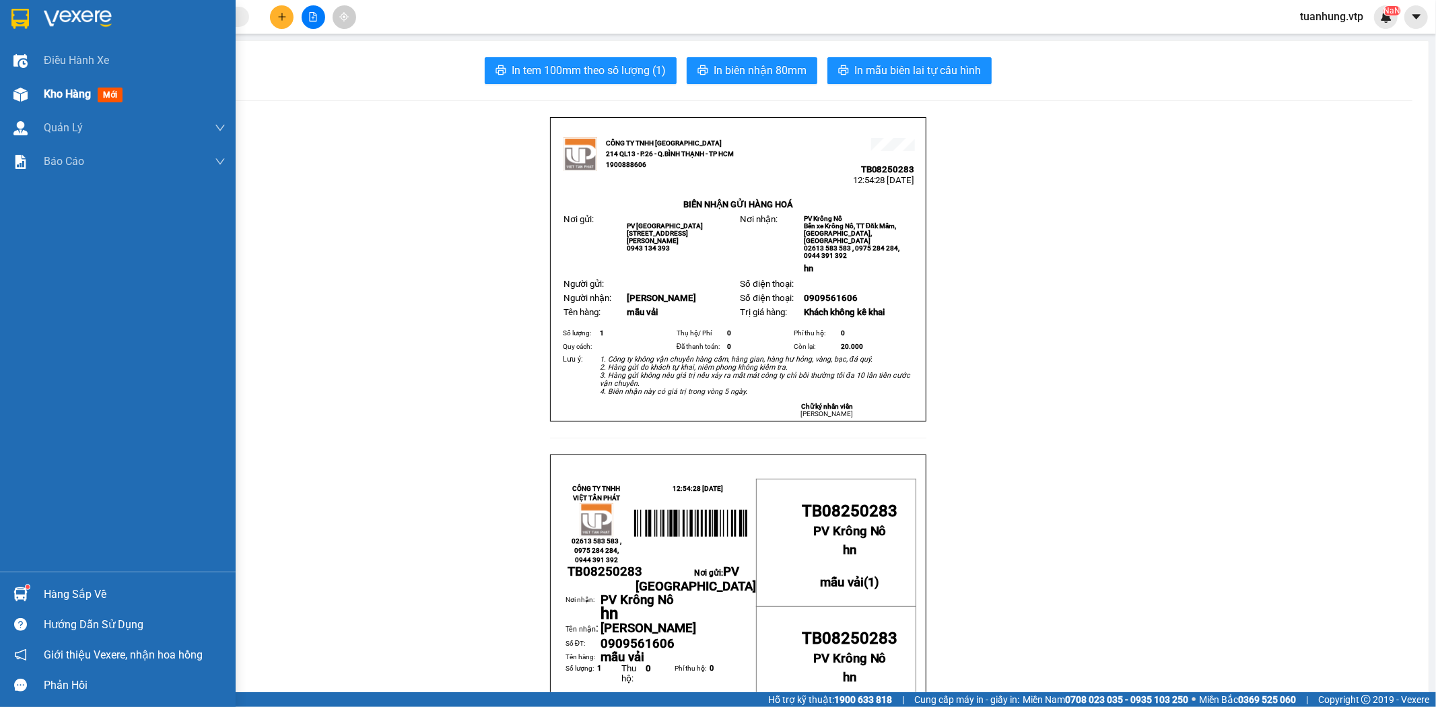
drag, startPoint x: 53, startPoint y: 95, endPoint x: 63, endPoint y: 93, distance: 11.0
click at [53, 95] on span "Kho hàng" at bounding box center [67, 94] width 47 height 13
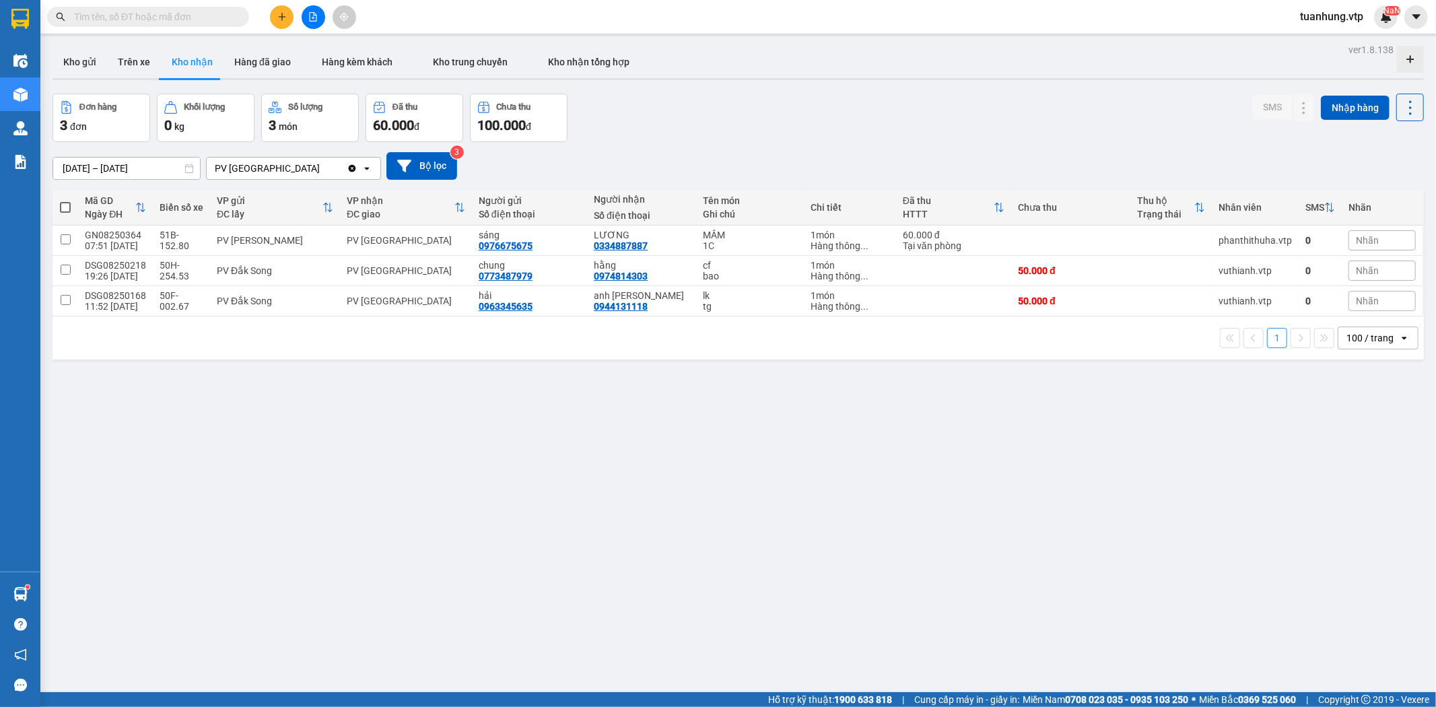
click at [196, 61] on button "Kho nhận" at bounding box center [192, 62] width 63 height 32
click at [1272, 274] on icon at bounding box center [1276, 270] width 9 height 9
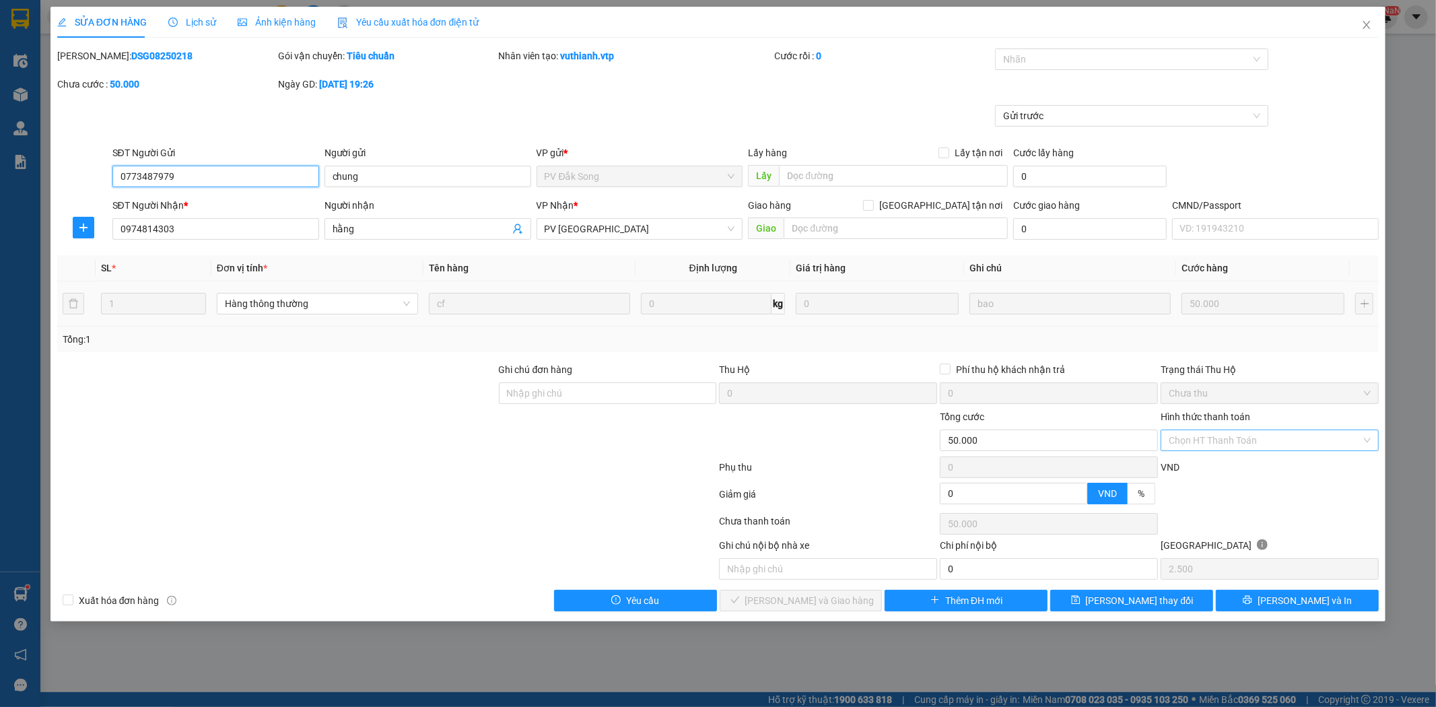
click at [1365, 440] on div "Chọn HT Thanh Toán" at bounding box center [1270, 441] width 218 height 22
click at [1313, 470] on div "Tại văn phòng" at bounding box center [1270, 467] width 202 height 15
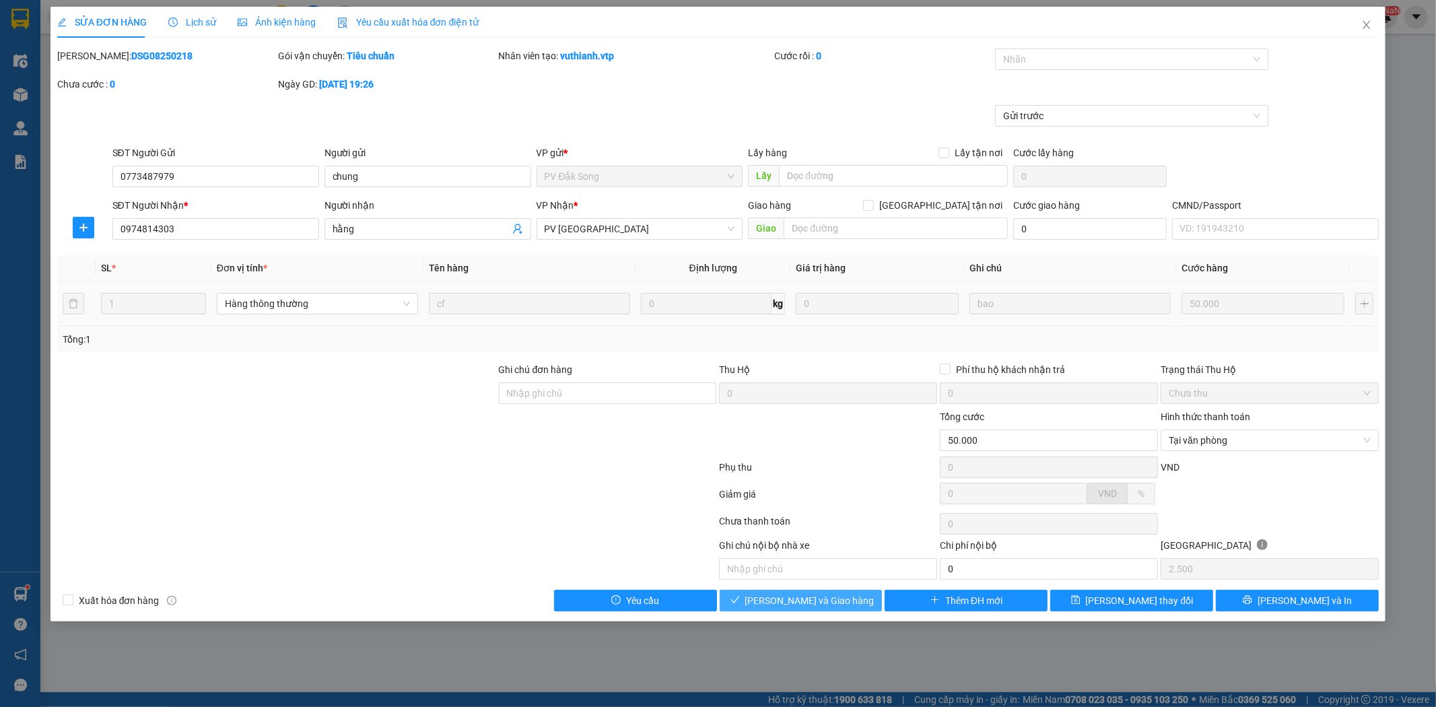
click at [817, 600] on span "Lưu và Giao hàng" at bounding box center [809, 600] width 129 height 15
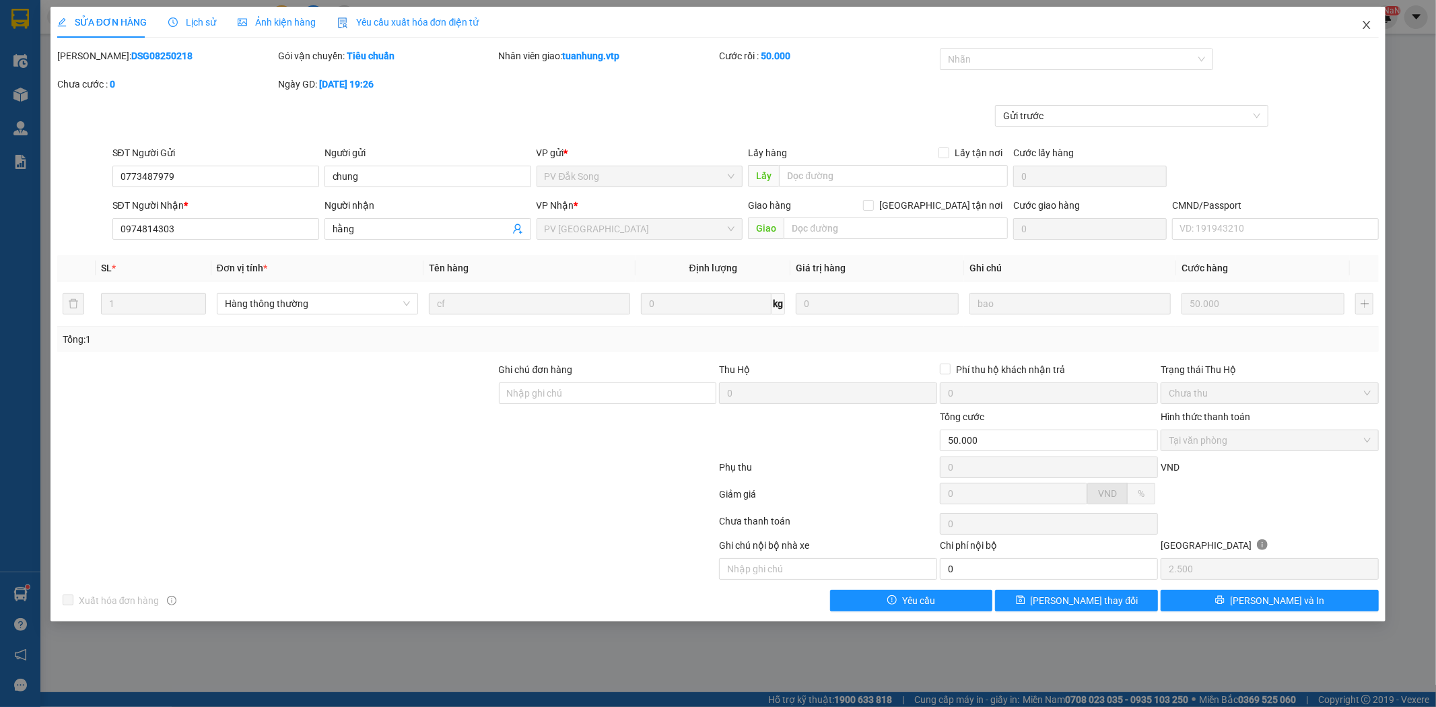
click at [1368, 31] on span "Close" at bounding box center [1367, 26] width 38 height 38
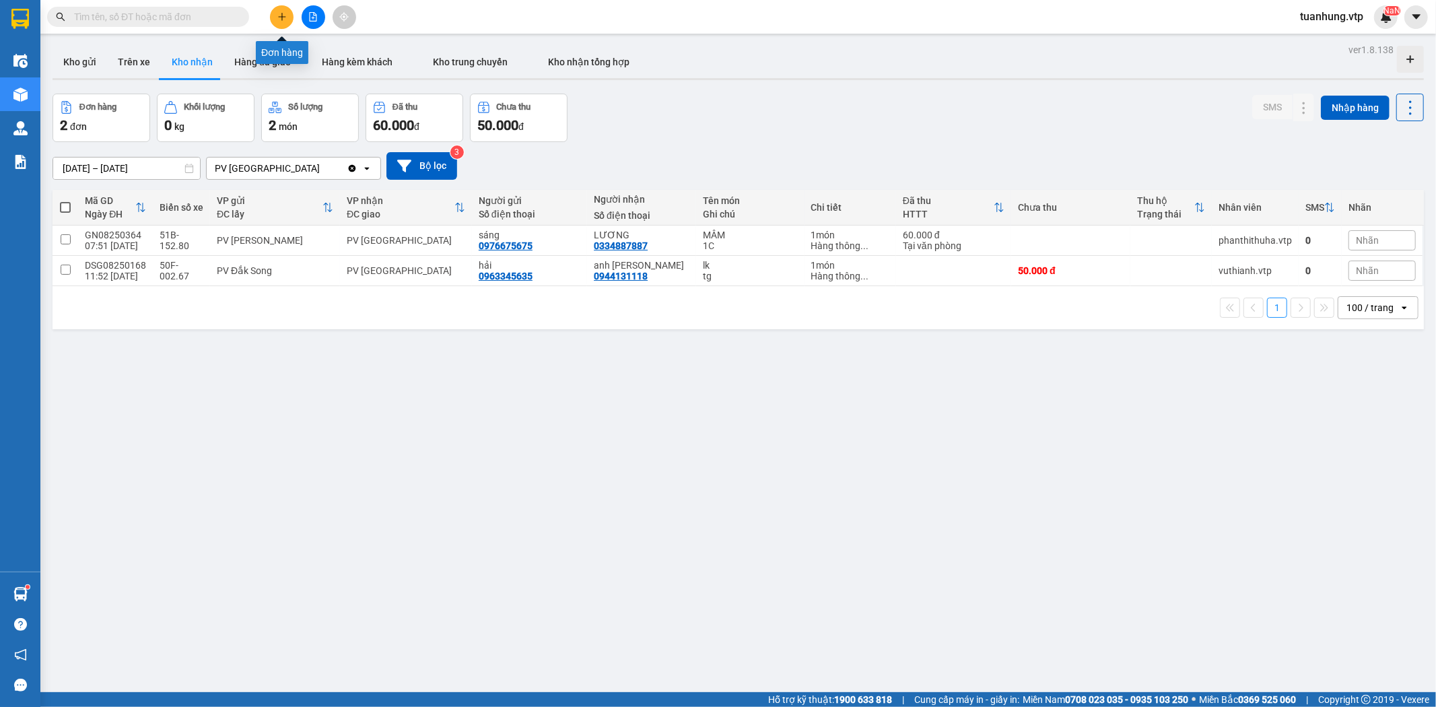
click at [278, 15] on icon "plus" at bounding box center [281, 16] width 9 height 9
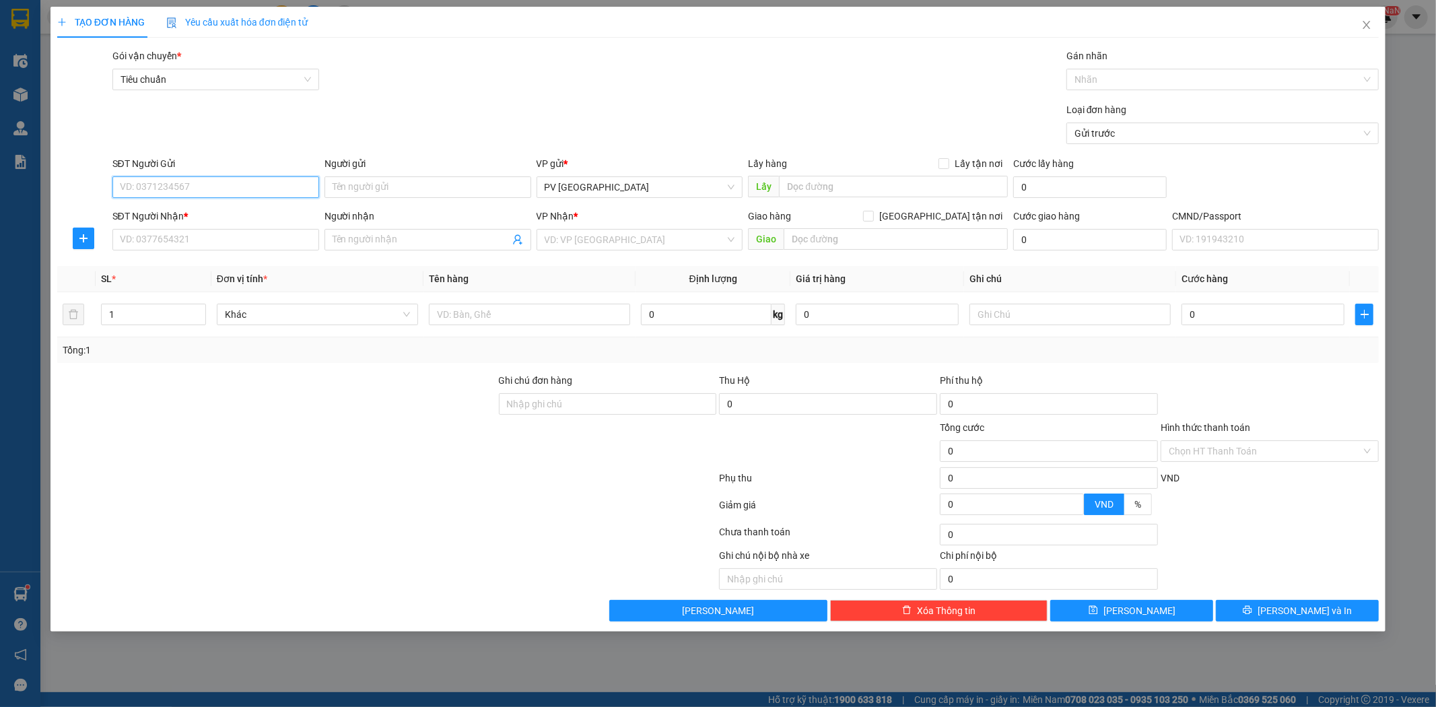
click at [243, 191] on input "SĐT Người Gửi" at bounding box center [215, 187] width 207 height 22
click at [224, 211] on div "0909688372 - bảy" at bounding box center [216, 214] width 191 height 15
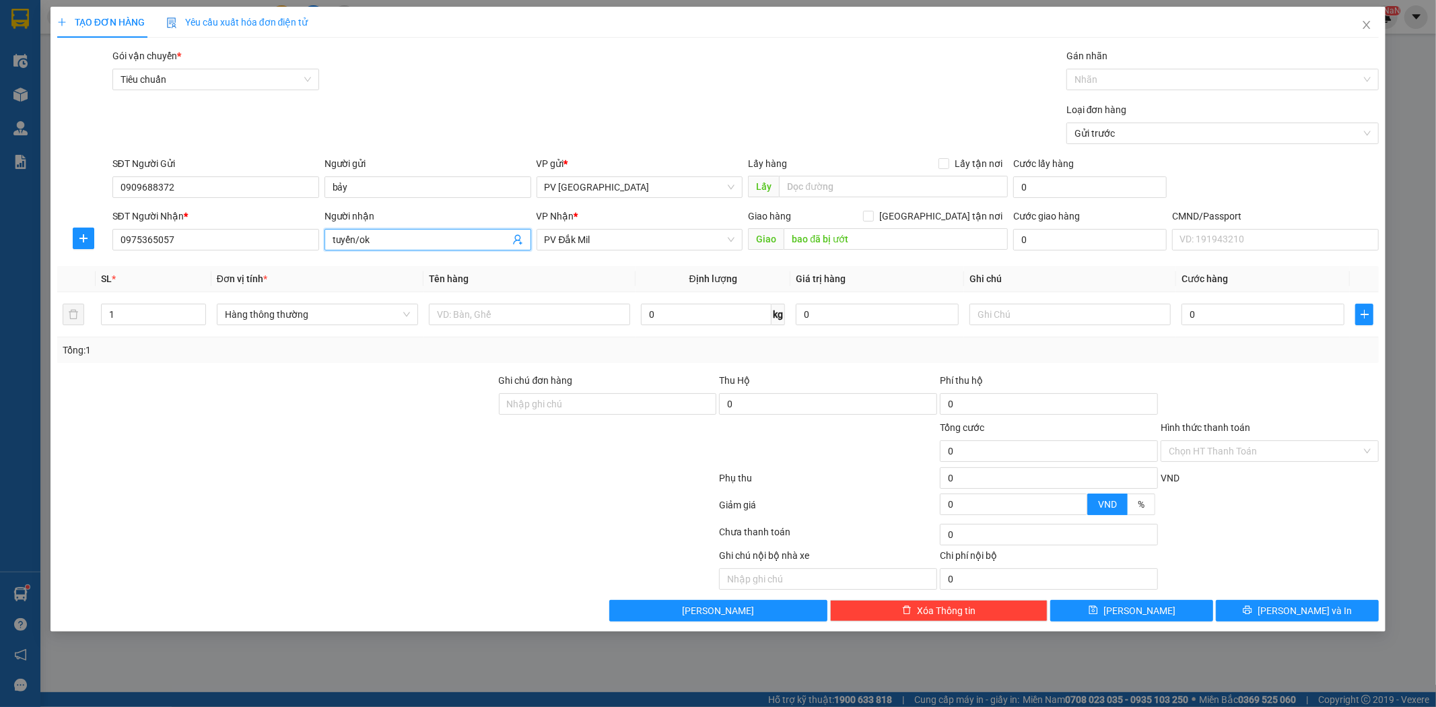
click at [414, 240] on input "tuyến/ok" at bounding box center [421, 239] width 177 height 15
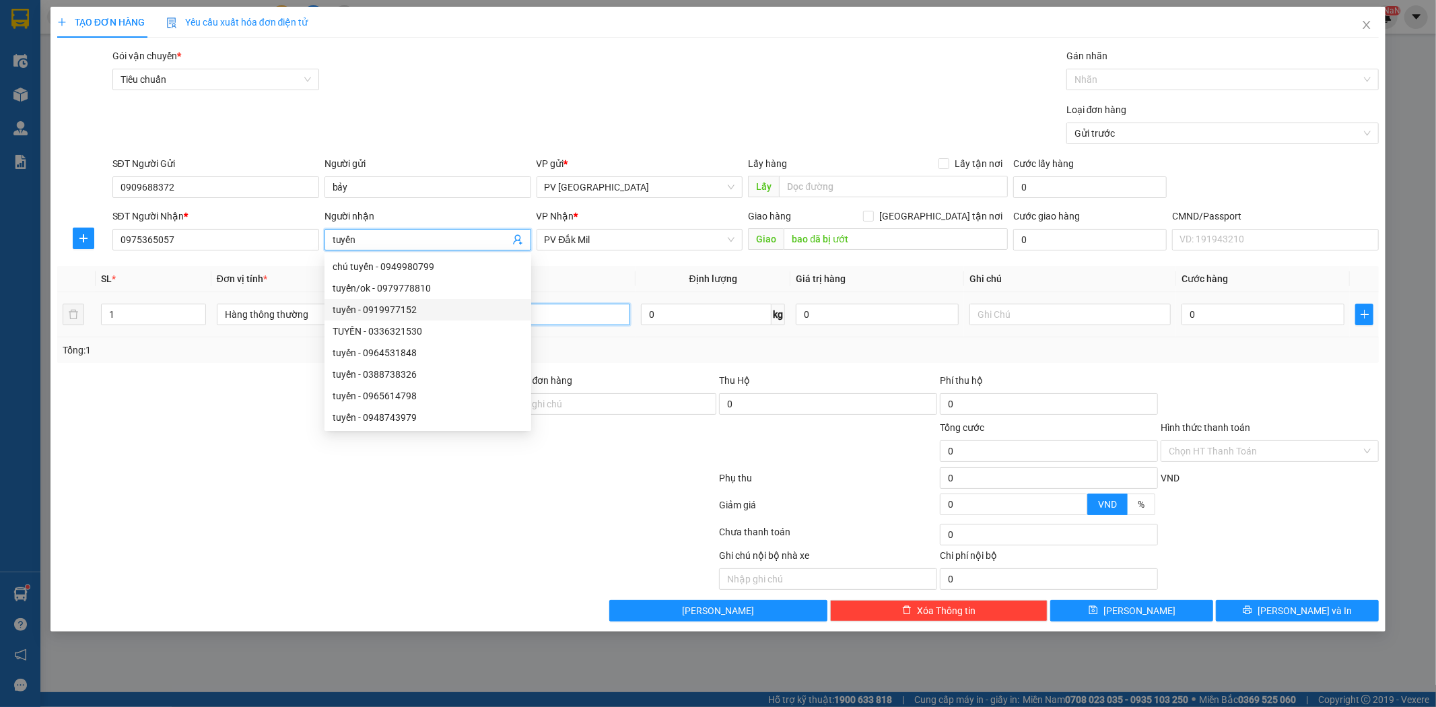
click at [555, 311] on input "text" at bounding box center [529, 315] width 201 height 22
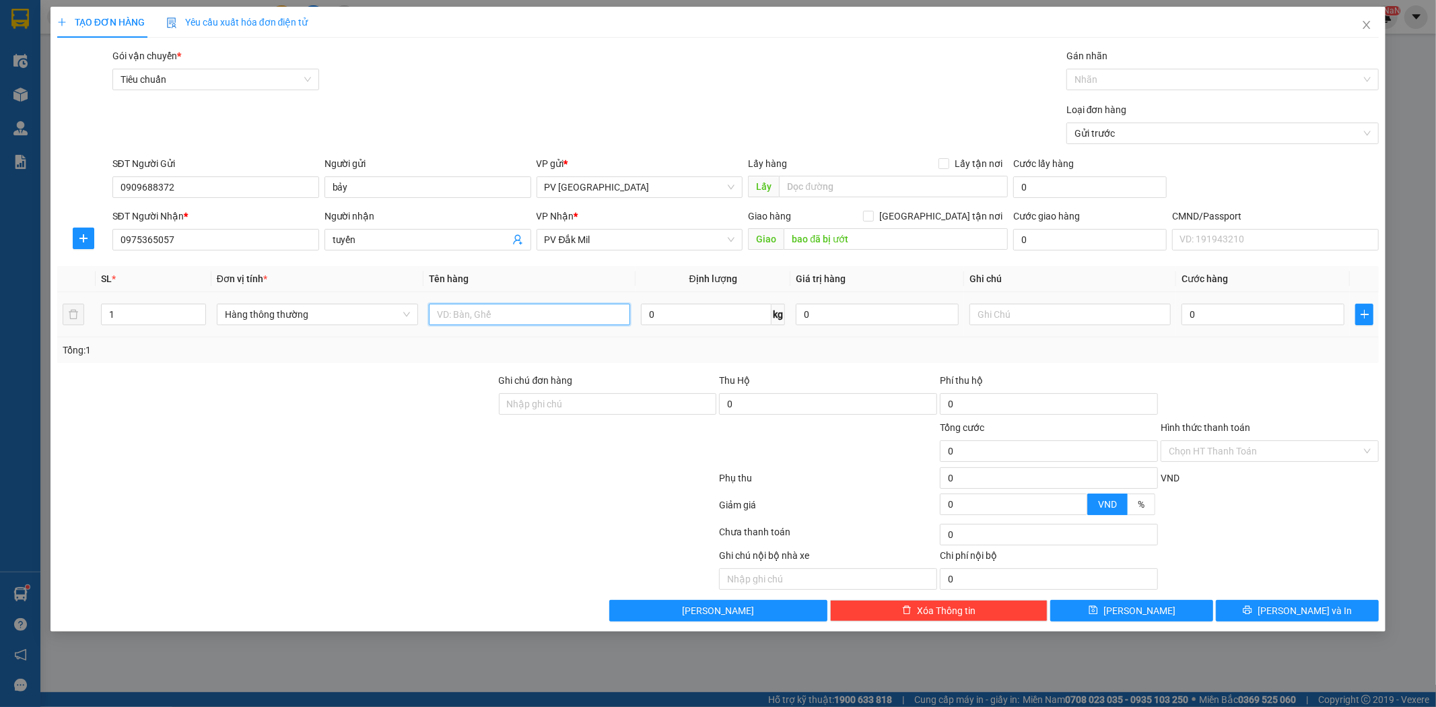
click at [551, 314] on input "text" at bounding box center [529, 315] width 201 height 22
click at [1297, 608] on span "Lưu và In" at bounding box center [1305, 610] width 94 height 15
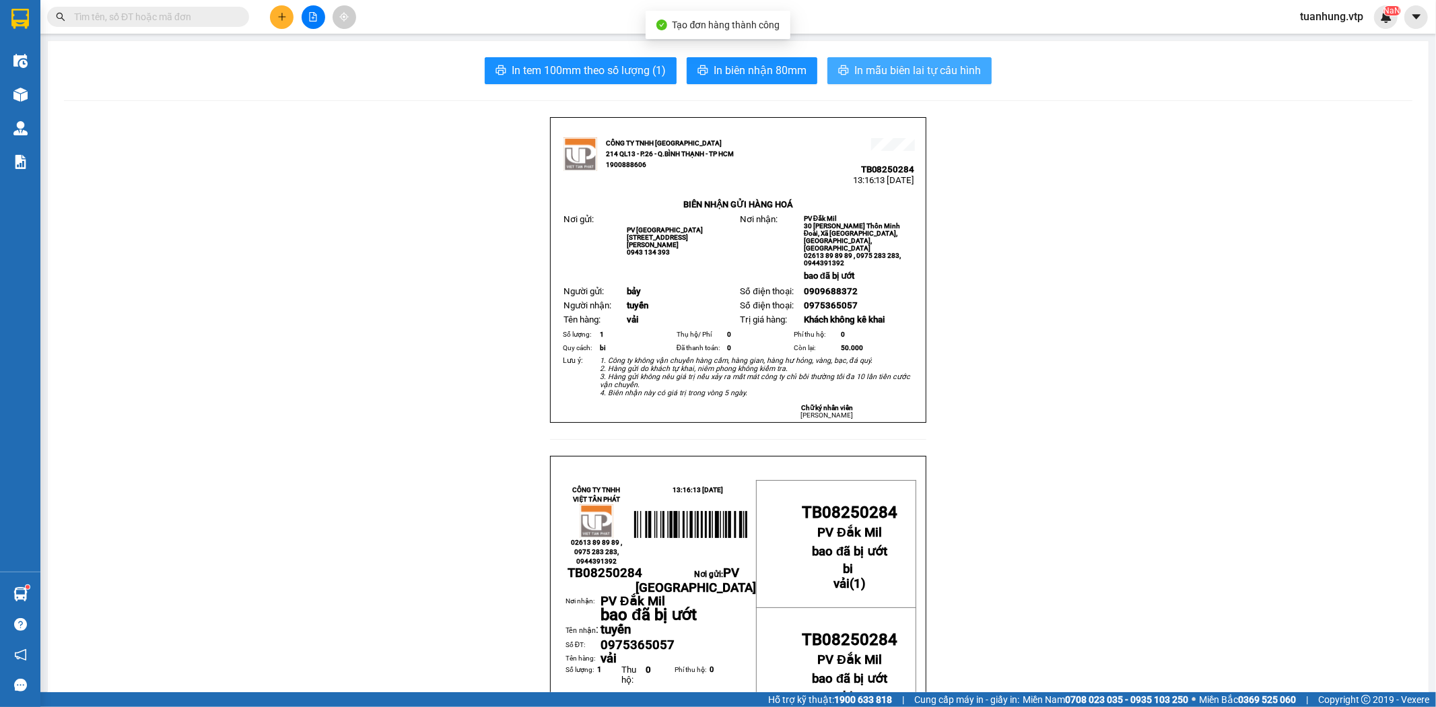
click at [891, 65] on span "In mẫu biên lai tự cấu hình" at bounding box center [917, 70] width 127 height 17
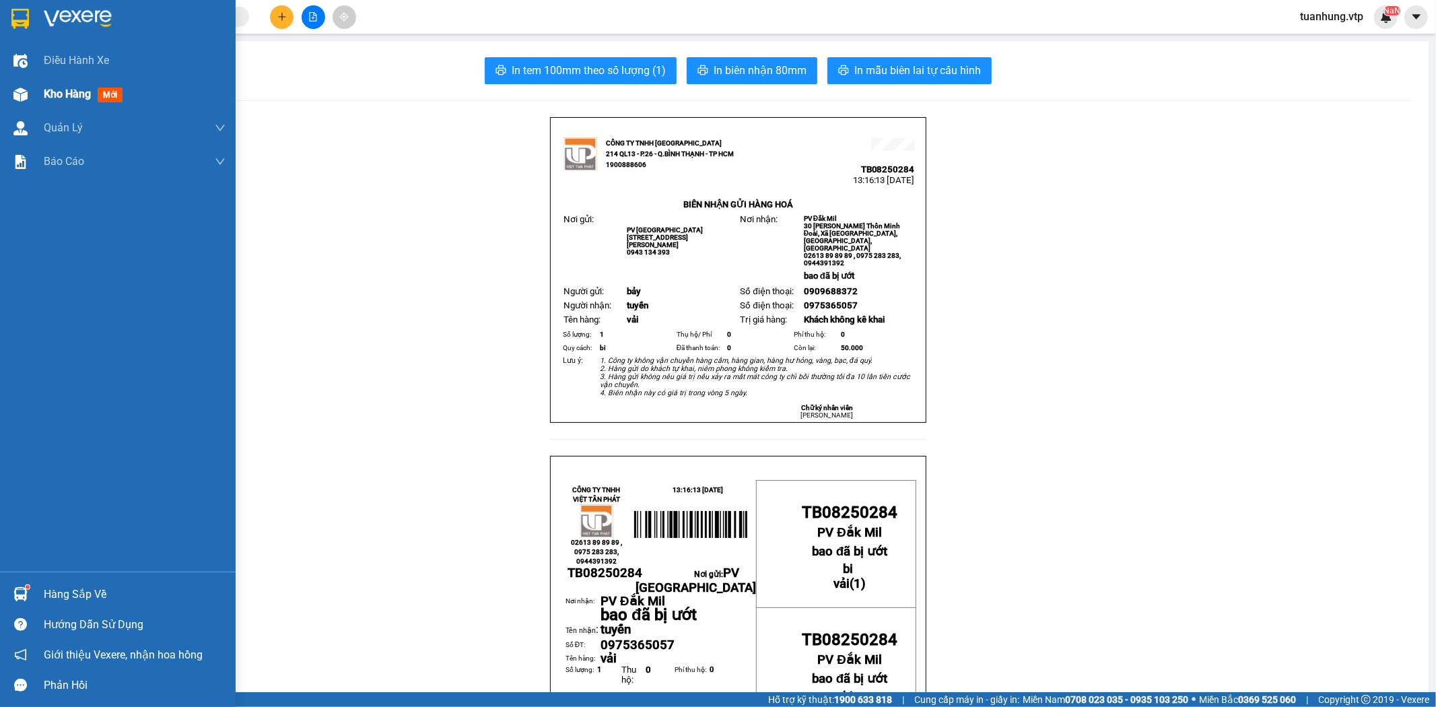
click at [36, 98] on div "Kho hàng mới" at bounding box center [118, 94] width 236 height 34
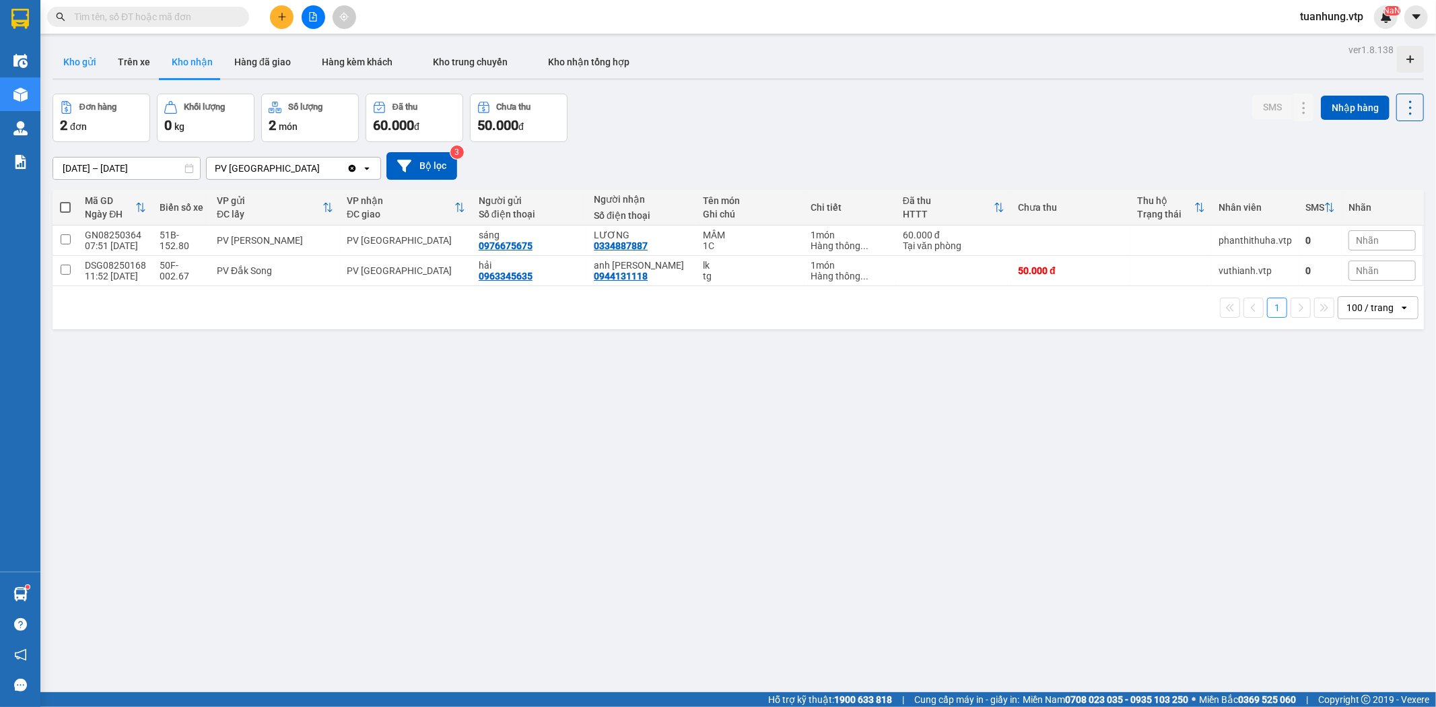
click at [79, 59] on button "Kho gửi" at bounding box center [80, 62] width 55 height 32
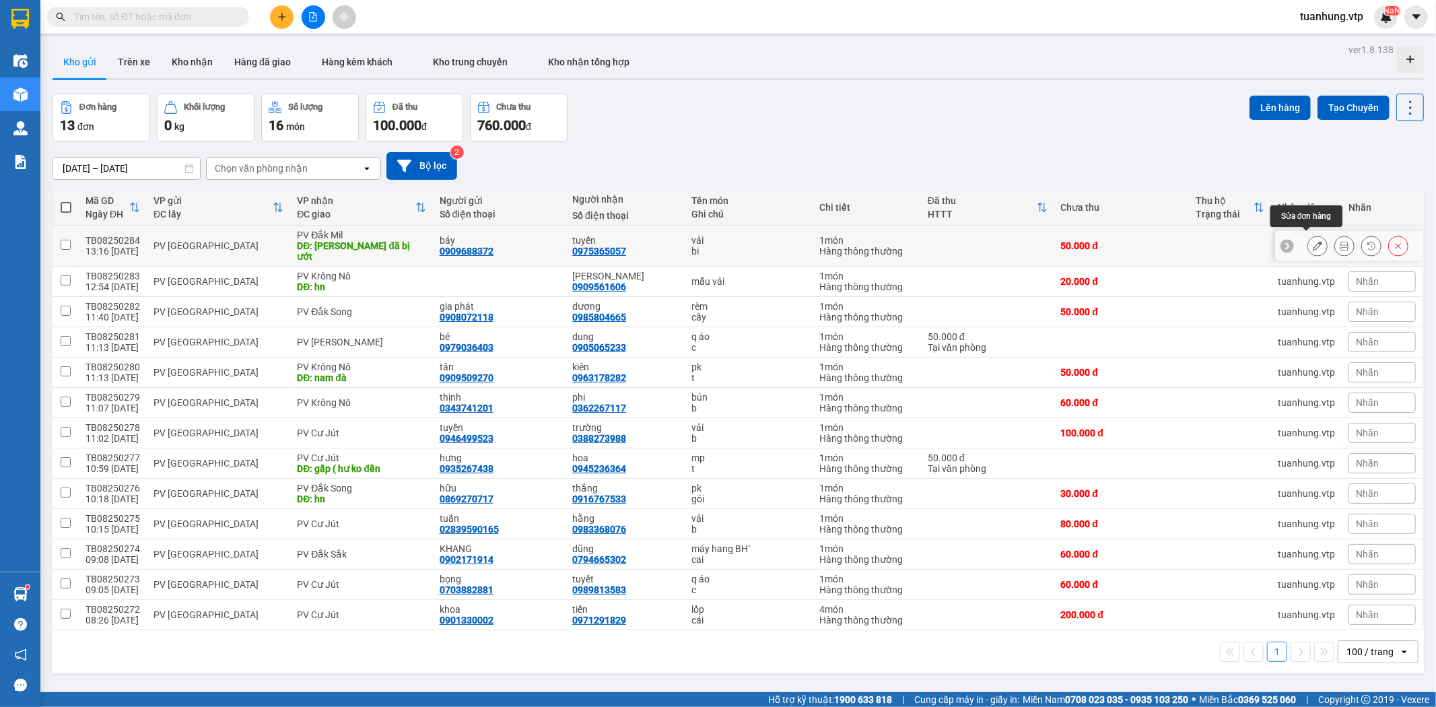
click at [1308, 238] on button at bounding box center [1317, 246] width 19 height 24
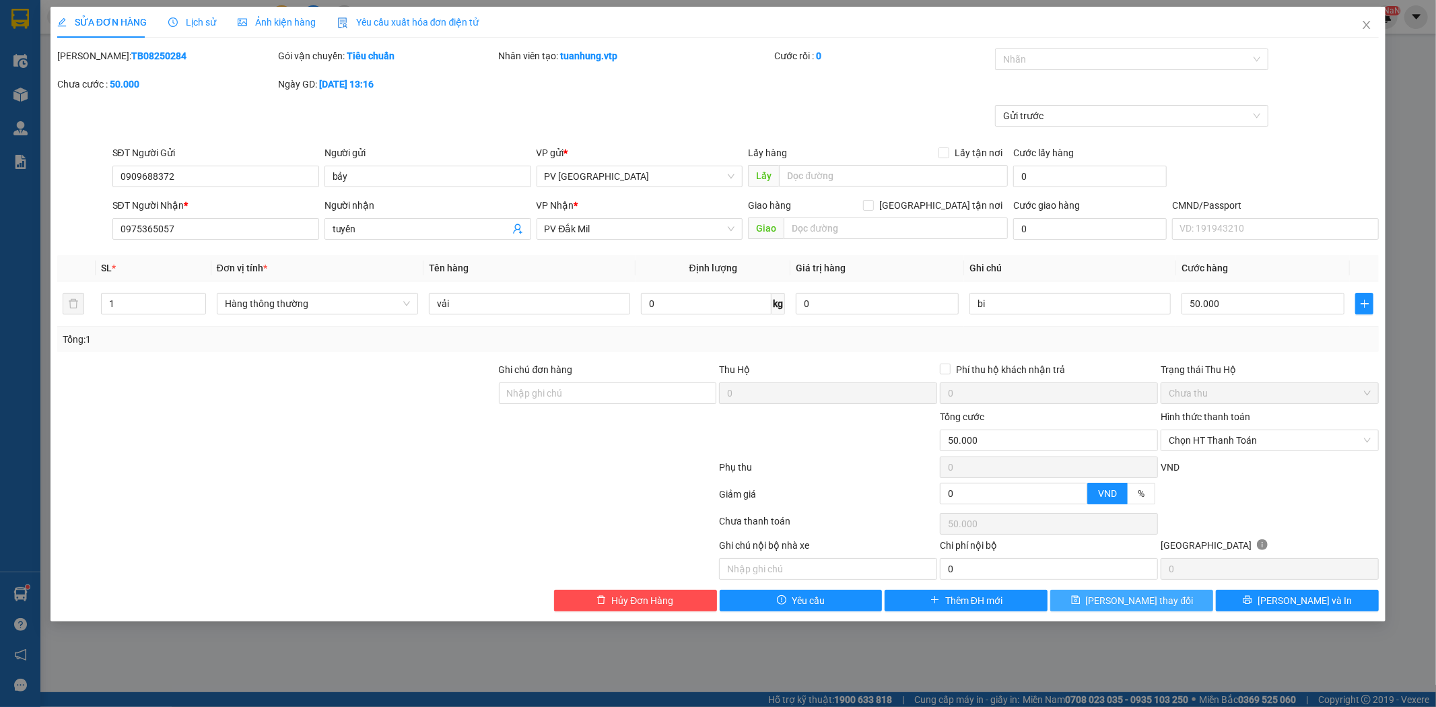
click at [1127, 604] on span "Lưu thay đổi" at bounding box center [1140, 600] width 108 height 15
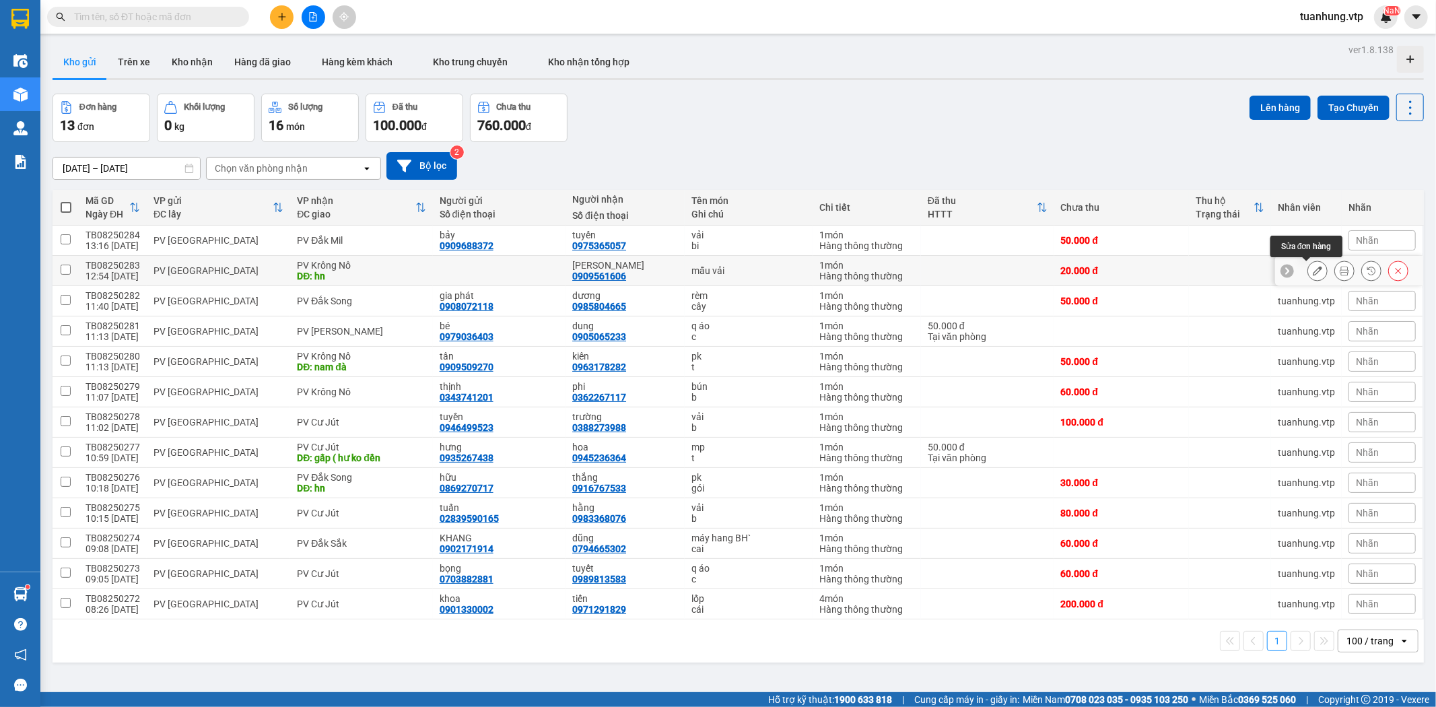
click at [1313, 272] on icon at bounding box center [1317, 270] width 9 height 9
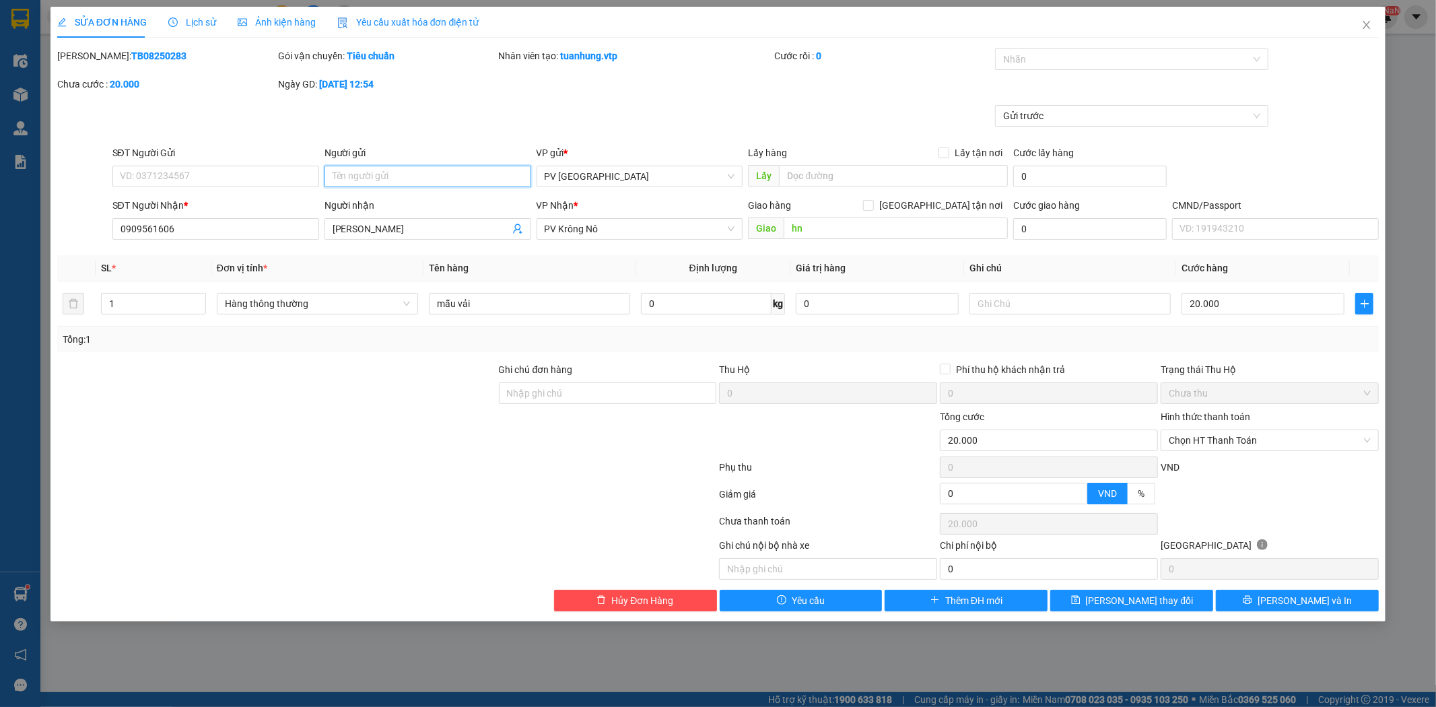
click at [350, 170] on input "Người gửi" at bounding box center [427, 177] width 207 height 22
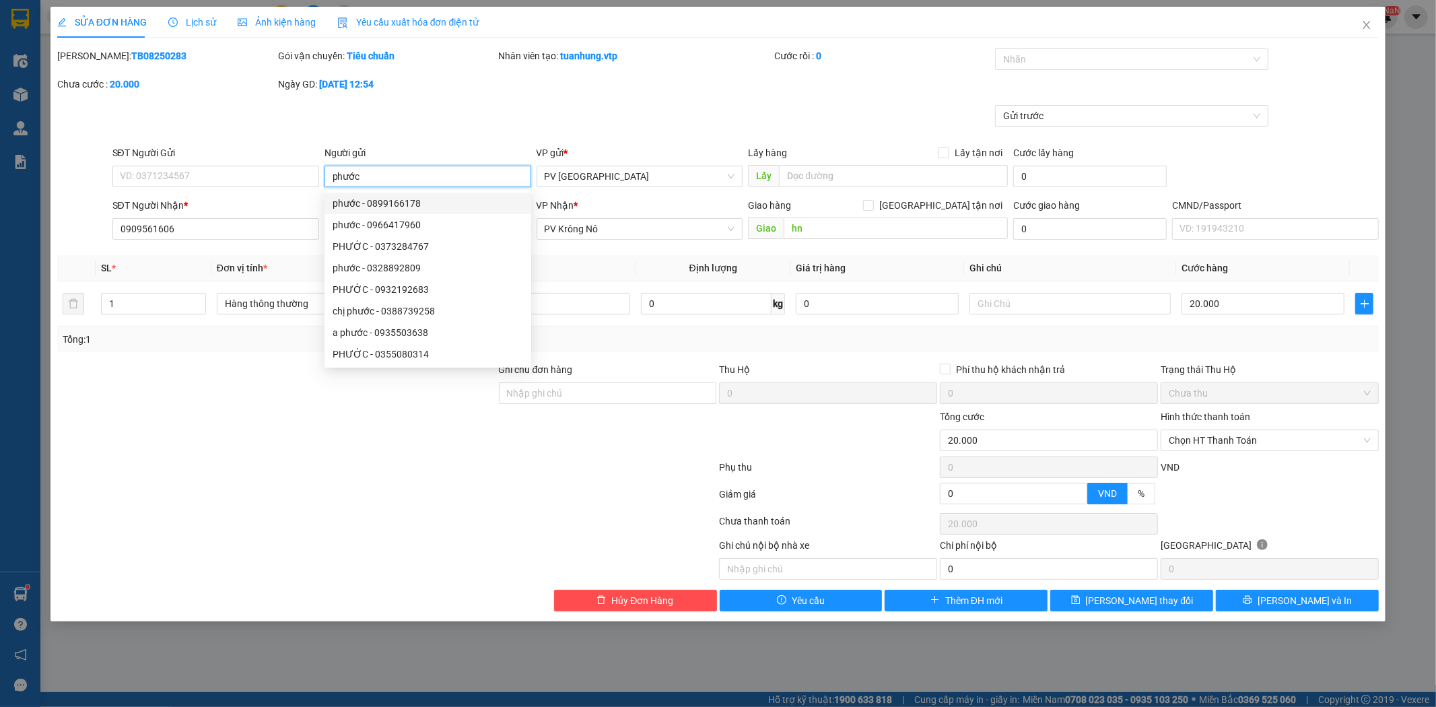
click at [460, 201] on div "phước - 0899166178" at bounding box center [428, 203] width 191 height 15
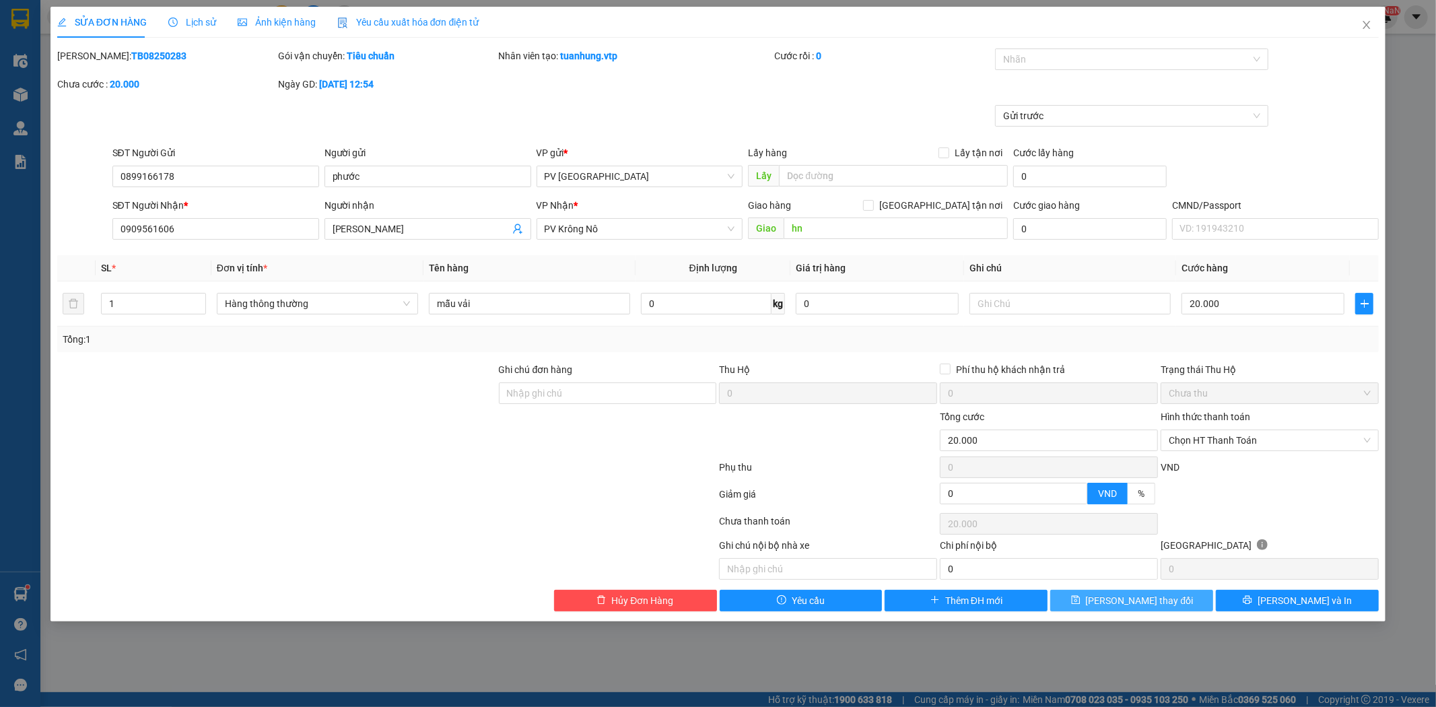
click at [1111, 597] on button "Lưu thay đổi" at bounding box center [1131, 601] width 163 height 22
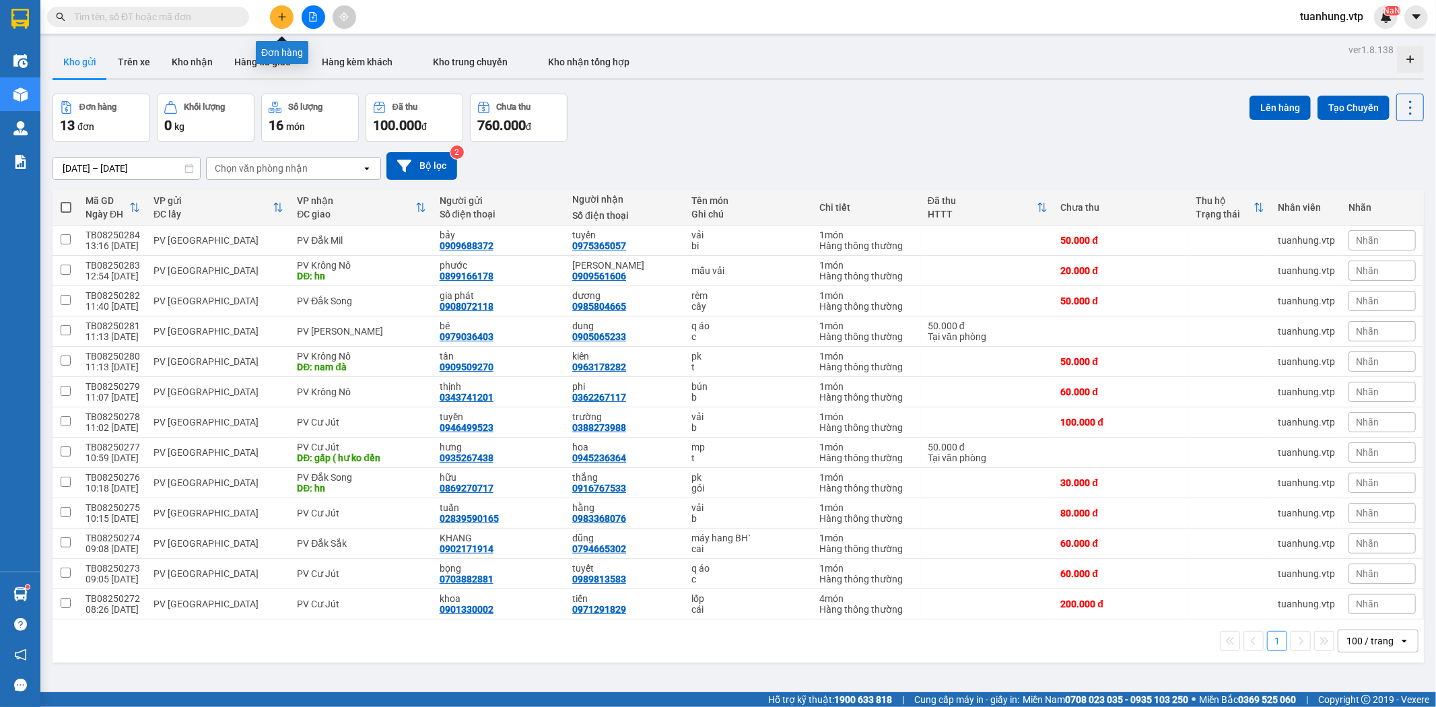
click at [279, 12] on icon "plus" at bounding box center [281, 16] width 9 height 9
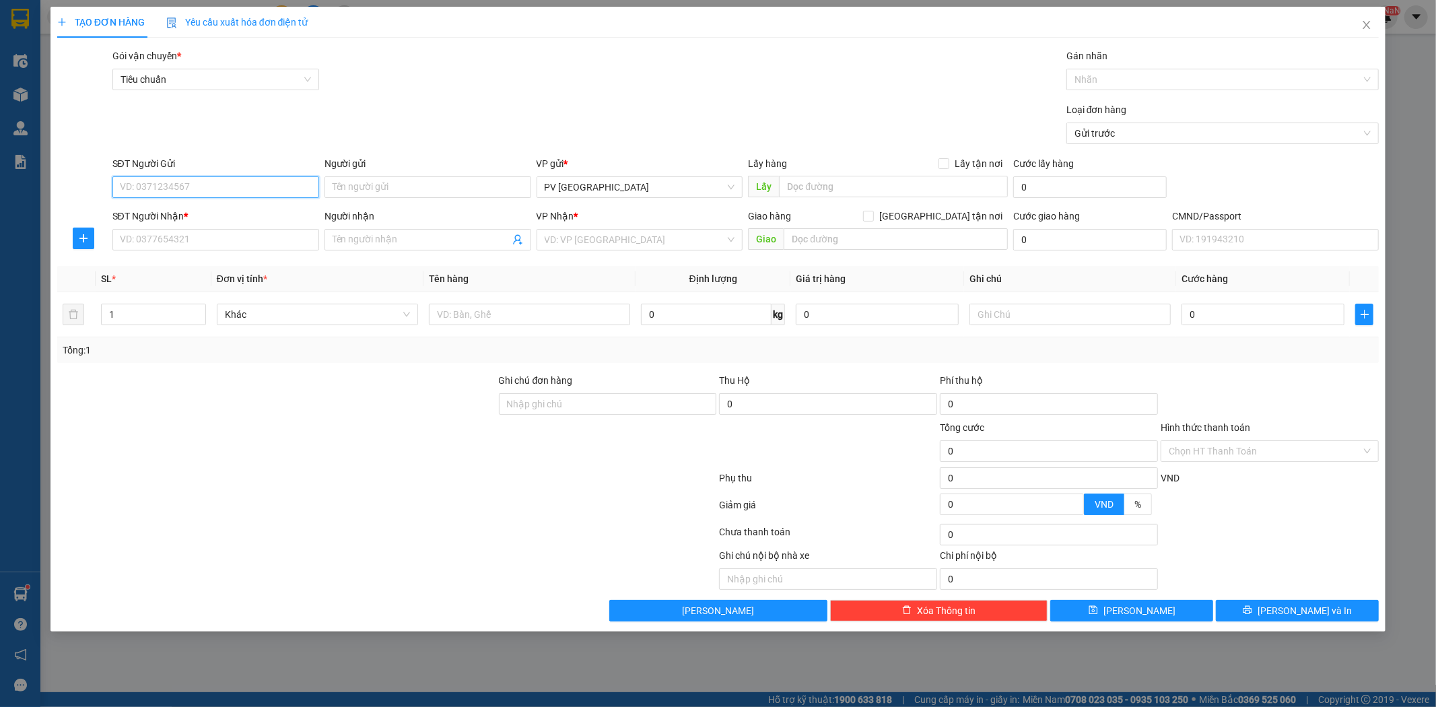
click at [239, 186] on input "SĐT Người Gửi" at bounding box center [215, 187] width 207 height 22
click at [237, 212] on div "0905530905 - nam" at bounding box center [216, 214] width 191 height 15
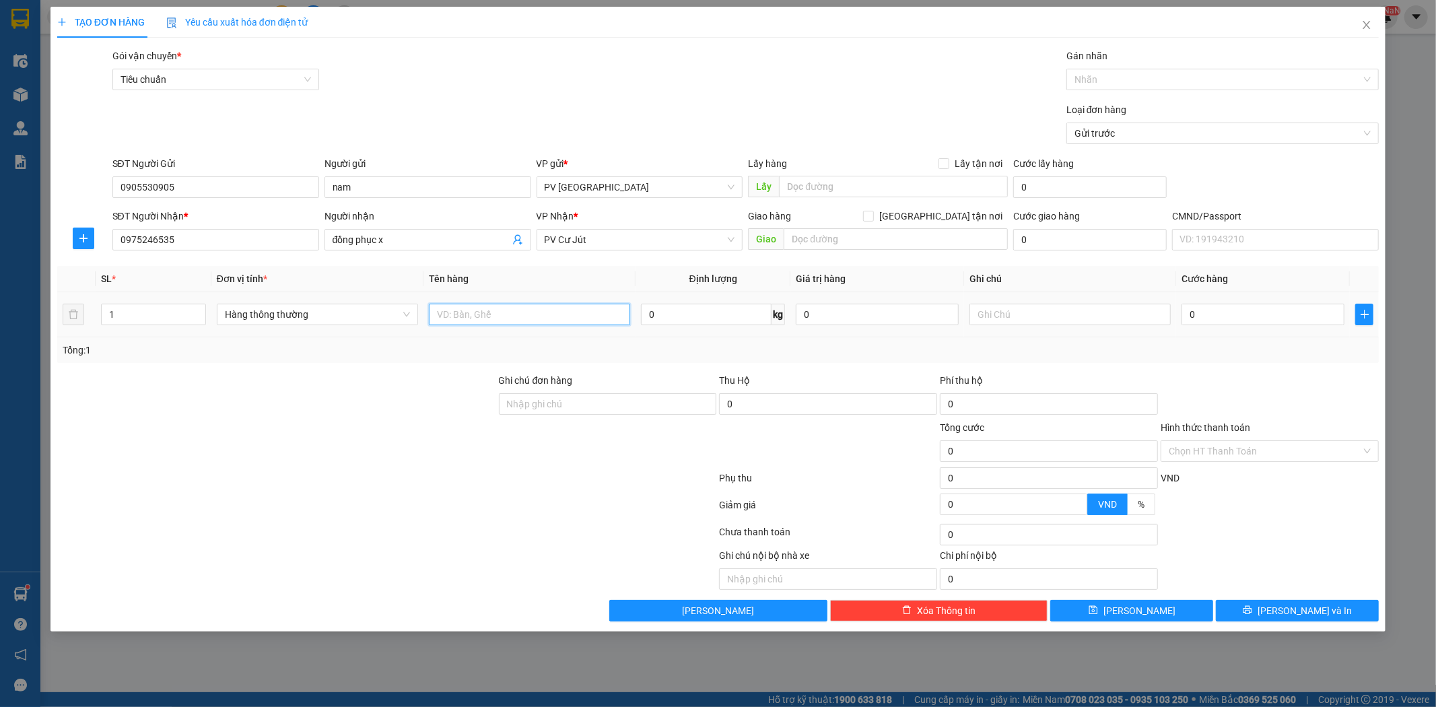
click at [480, 319] on input "text" at bounding box center [529, 315] width 201 height 22
click at [200, 241] on input "0975246535" at bounding box center [215, 240] width 207 height 22
click at [199, 260] on div "0989838537 - long tứ" at bounding box center [216, 266] width 191 height 15
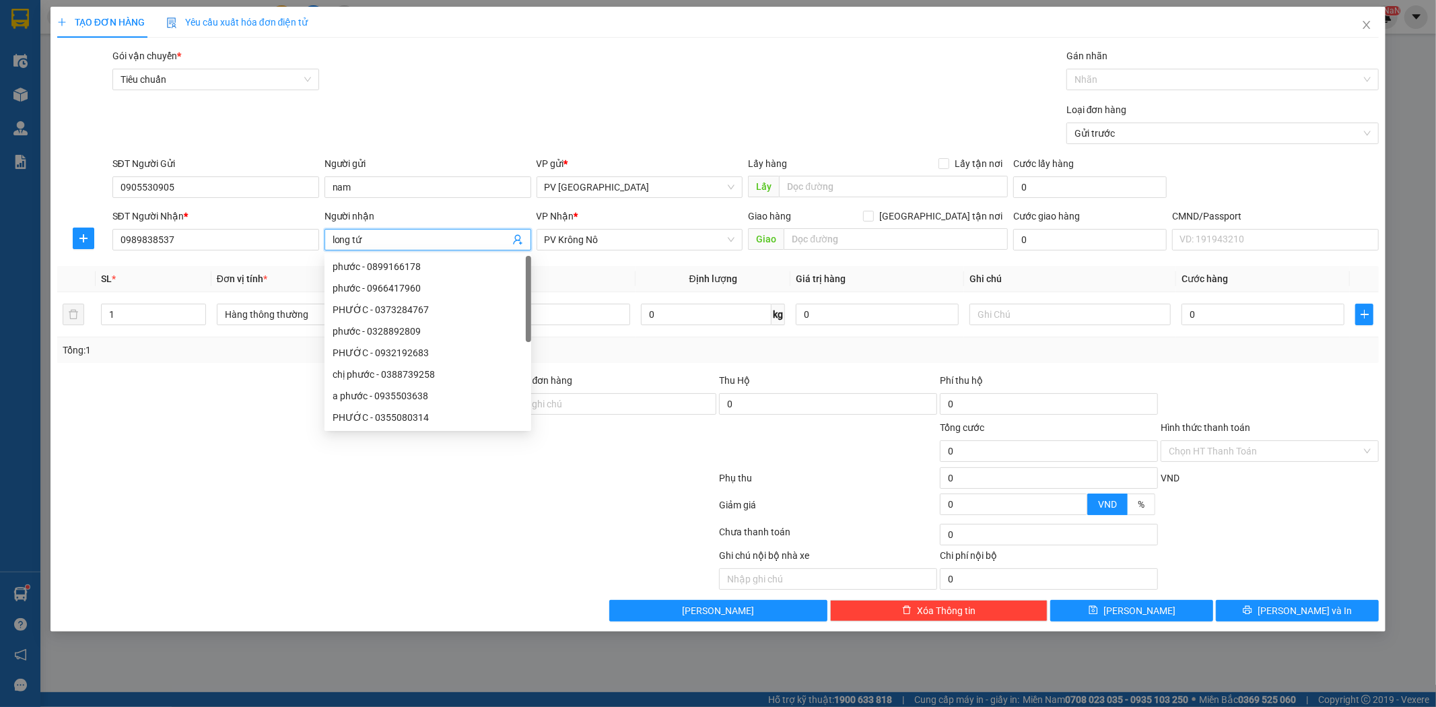
drag, startPoint x: 378, startPoint y: 234, endPoint x: 350, endPoint y: 244, distance: 29.6
click at [350, 244] on input "long tứ" at bounding box center [421, 239] width 177 height 15
click at [380, 244] on input "long tứ" at bounding box center [421, 239] width 177 height 15
click at [613, 317] on input "text" at bounding box center [529, 315] width 201 height 22
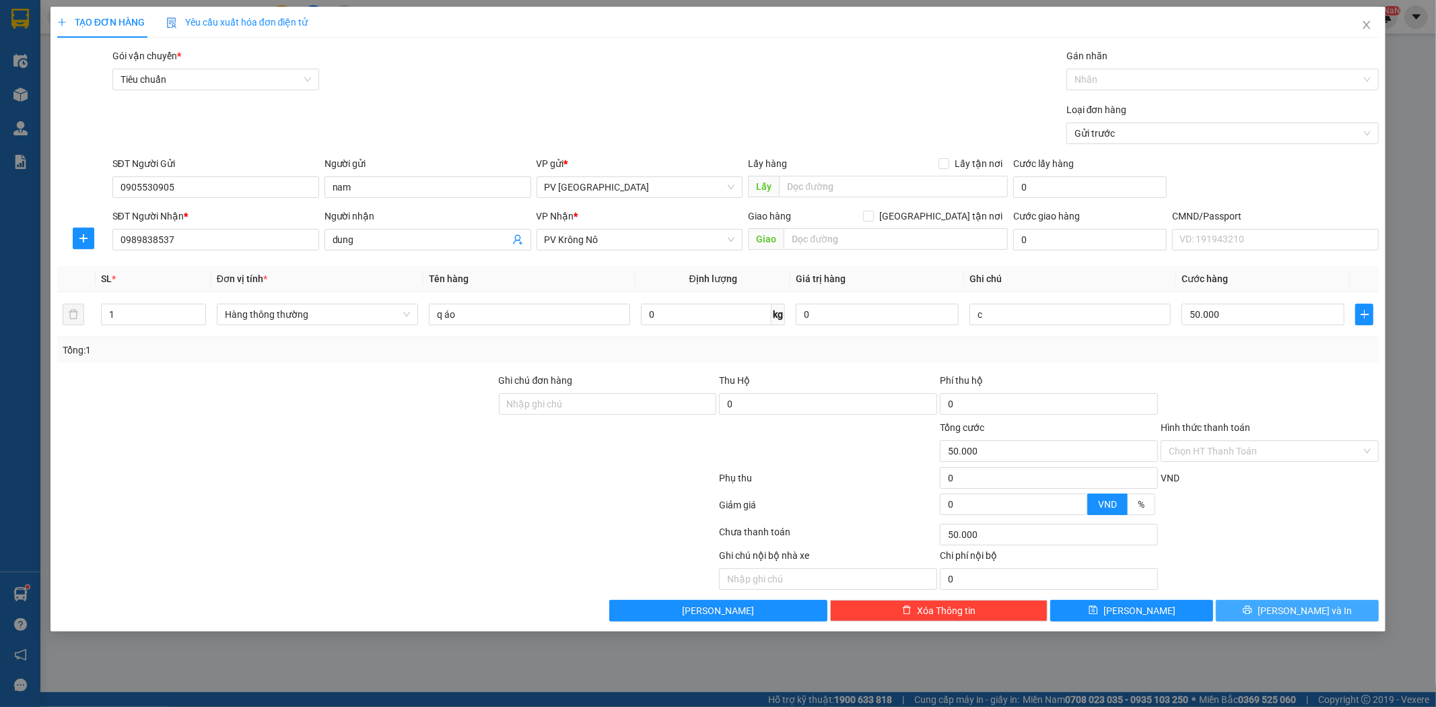
click at [1328, 611] on button "Lưu và In" at bounding box center [1297, 611] width 163 height 22
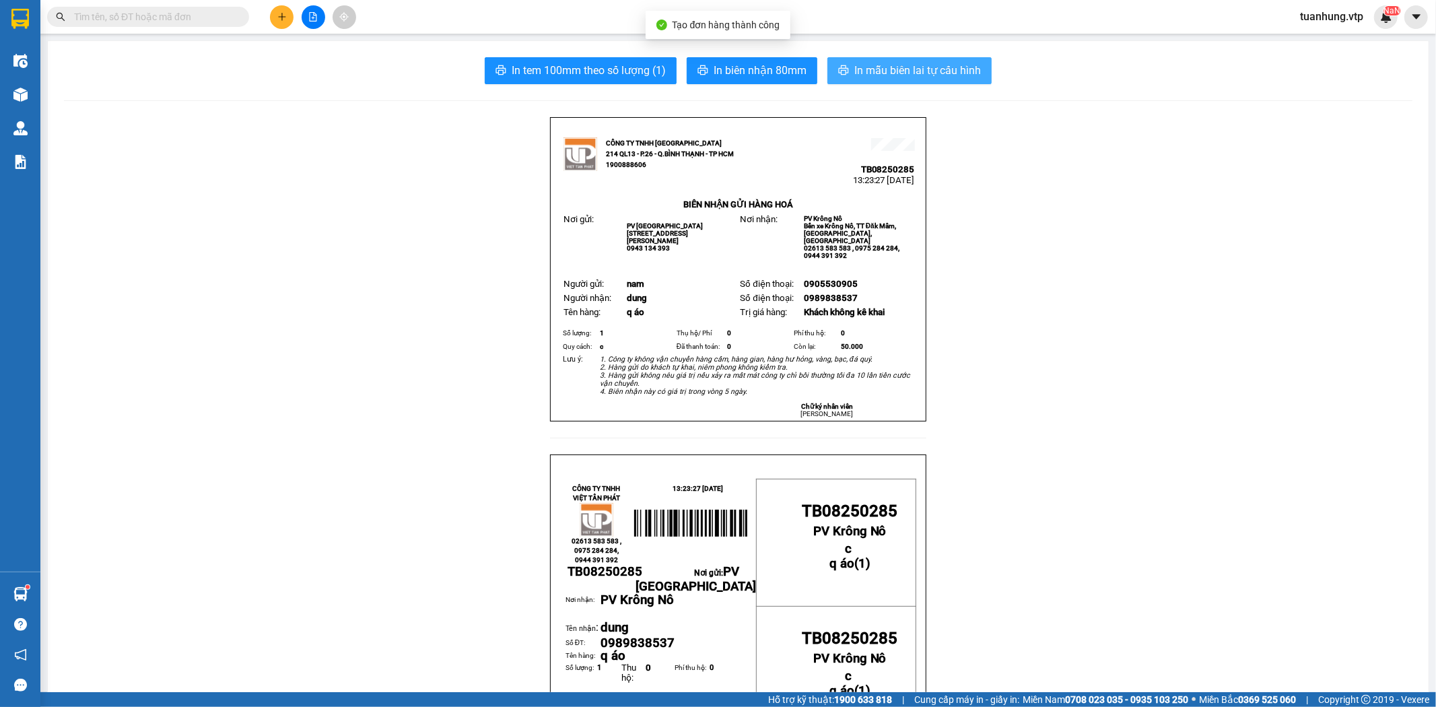
click at [895, 77] on span "In mẫu biên lai tự cấu hình" at bounding box center [917, 70] width 127 height 17
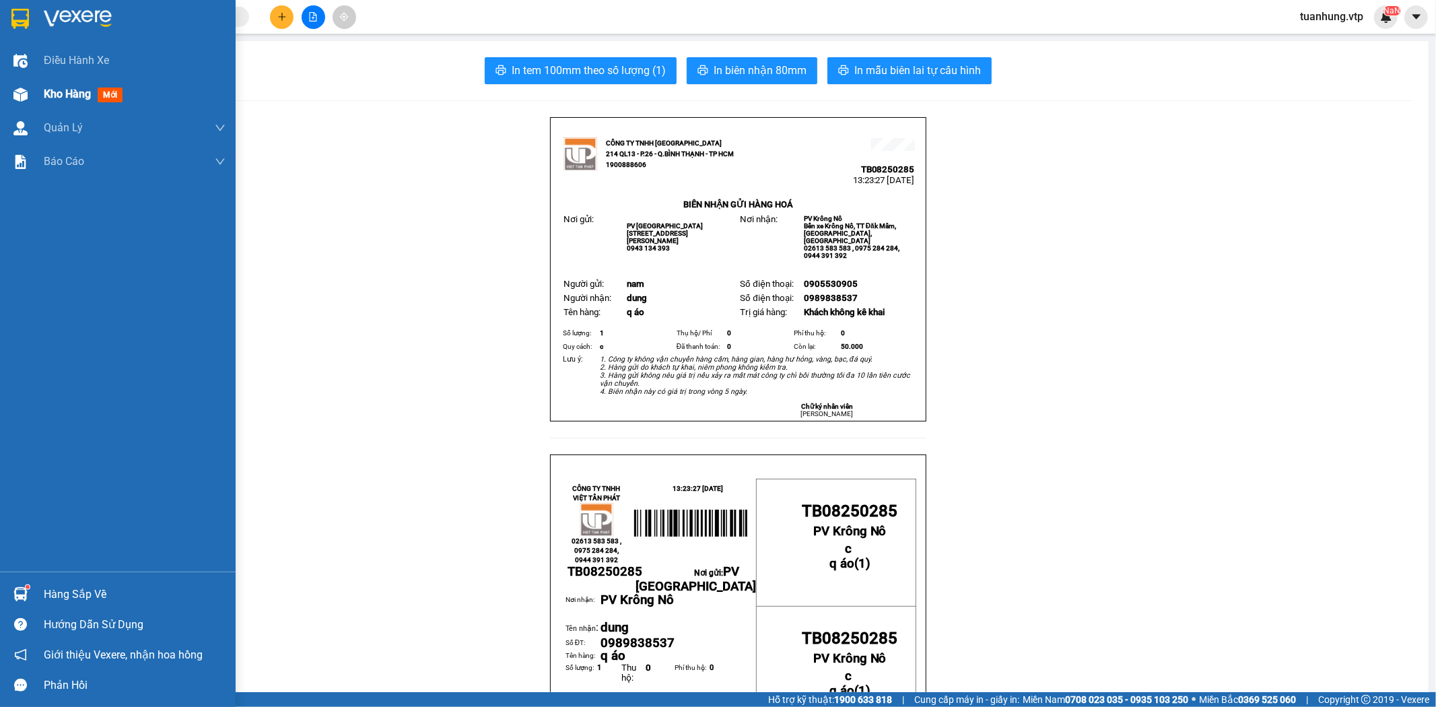
click at [74, 90] on span "Kho hàng" at bounding box center [67, 94] width 47 height 13
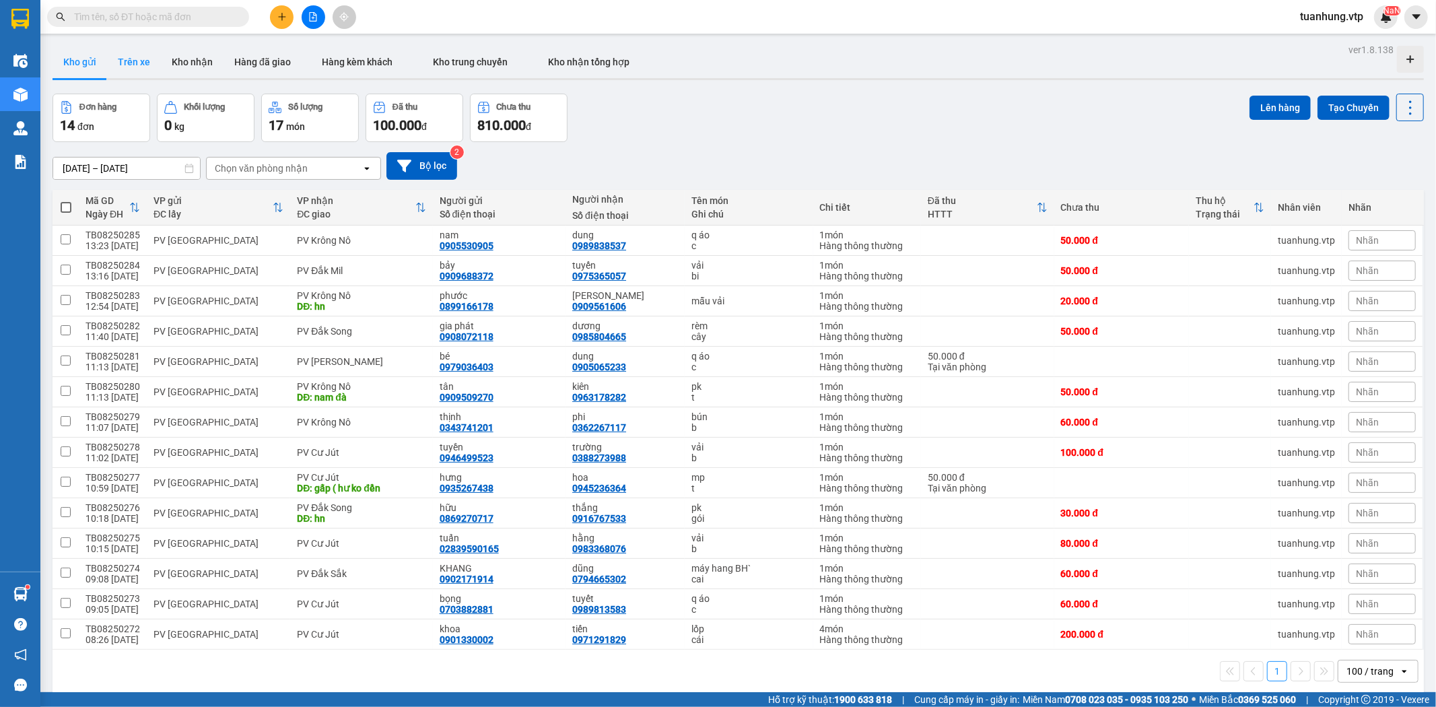
click at [128, 64] on button "Trên xe" at bounding box center [134, 62] width 54 height 32
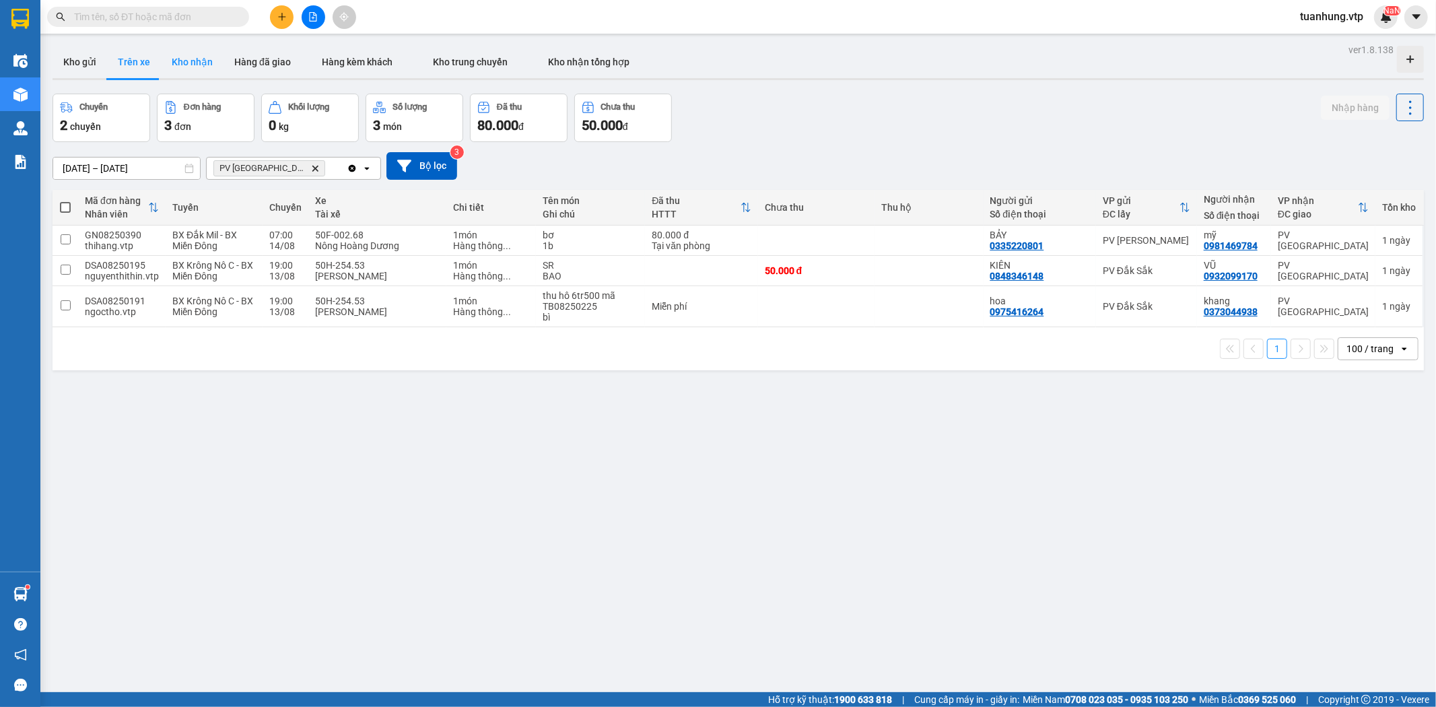
click at [192, 65] on button "Kho nhận" at bounding box center [192, 62] width 63 height 32
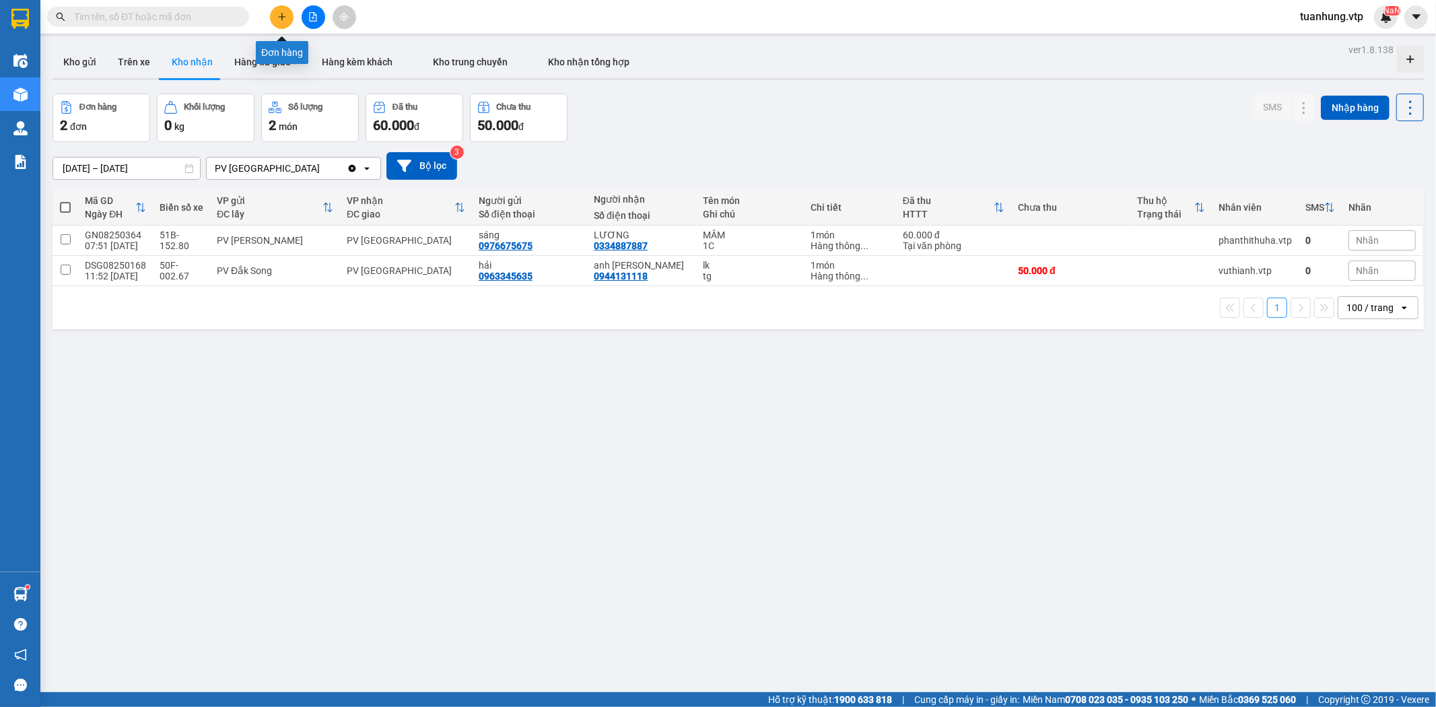
click at [281, 15] on icon "plus" at bounding box center [281, 16] width 9 height 9
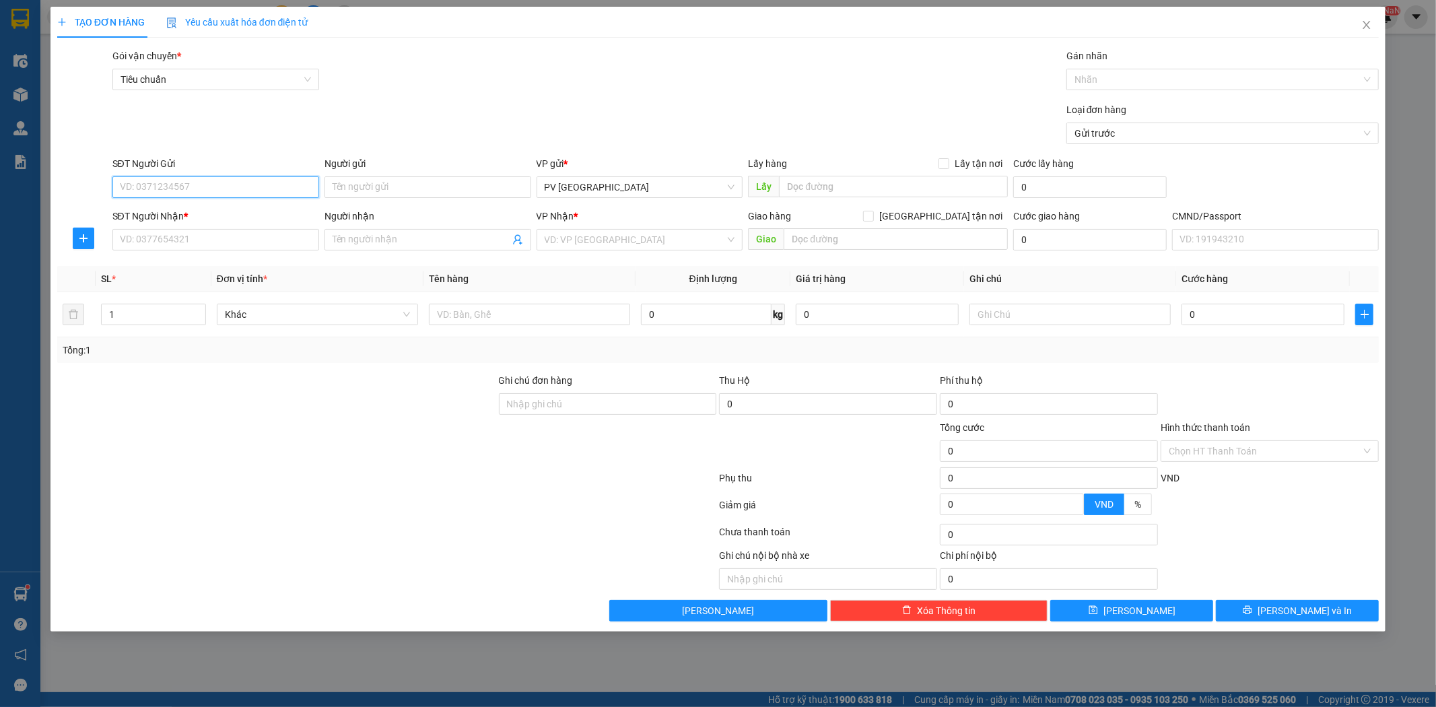
click at [259, 190] on input "SĐT Người Gửi" at bounding box center [215, 187] width 207 height 22
click at [248, 207] on div "0904371699 - donex" at bounding box center [216, 214] width 191 height 15
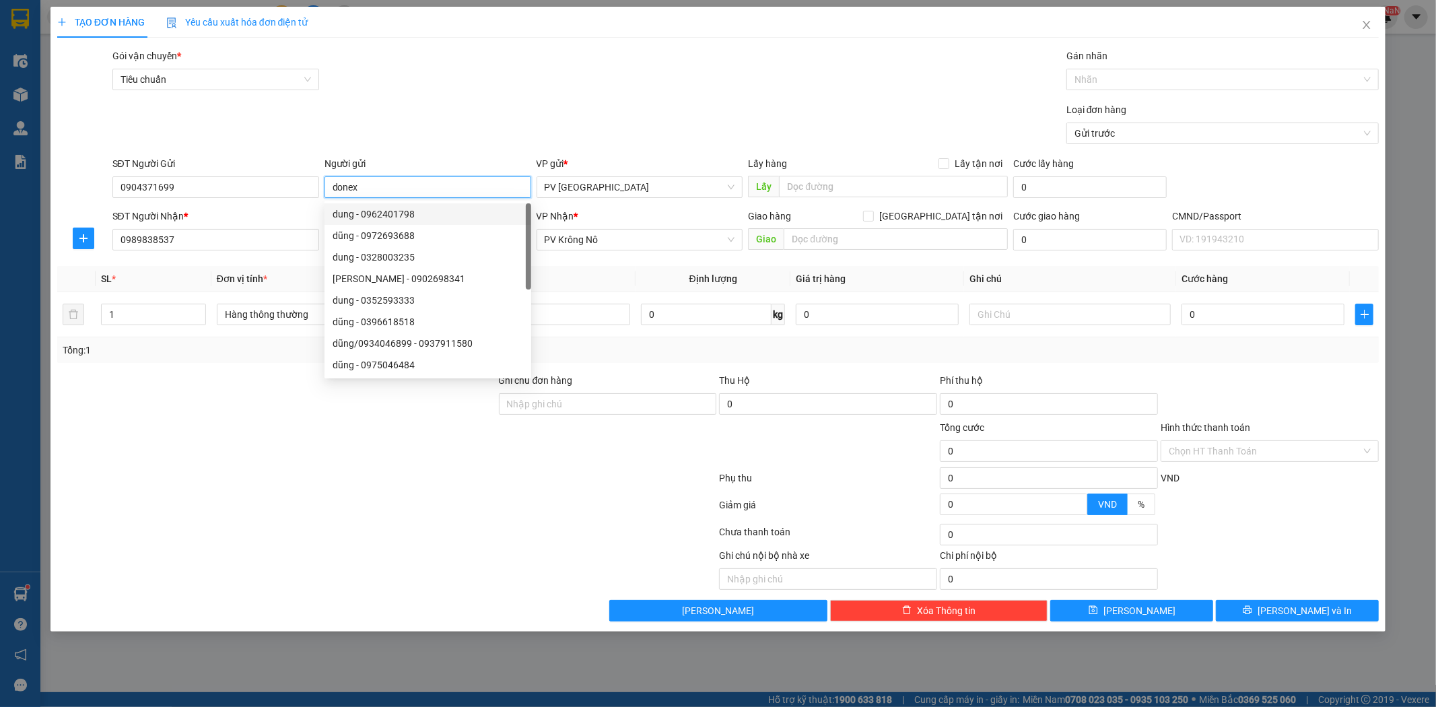
drag, startPoint x: 374, startPoint y: 193, endPoint x: 332, endPoint y: 207, distance: 44.7
click at [332, 207] on body "Kết quả tìm kiếm ( 0 ) Bộ lọc No Data tuanhung.vtp NaN Điều hành xe Kho hàng mớ…" at bounding box center [718, 353] width 1436 height 707
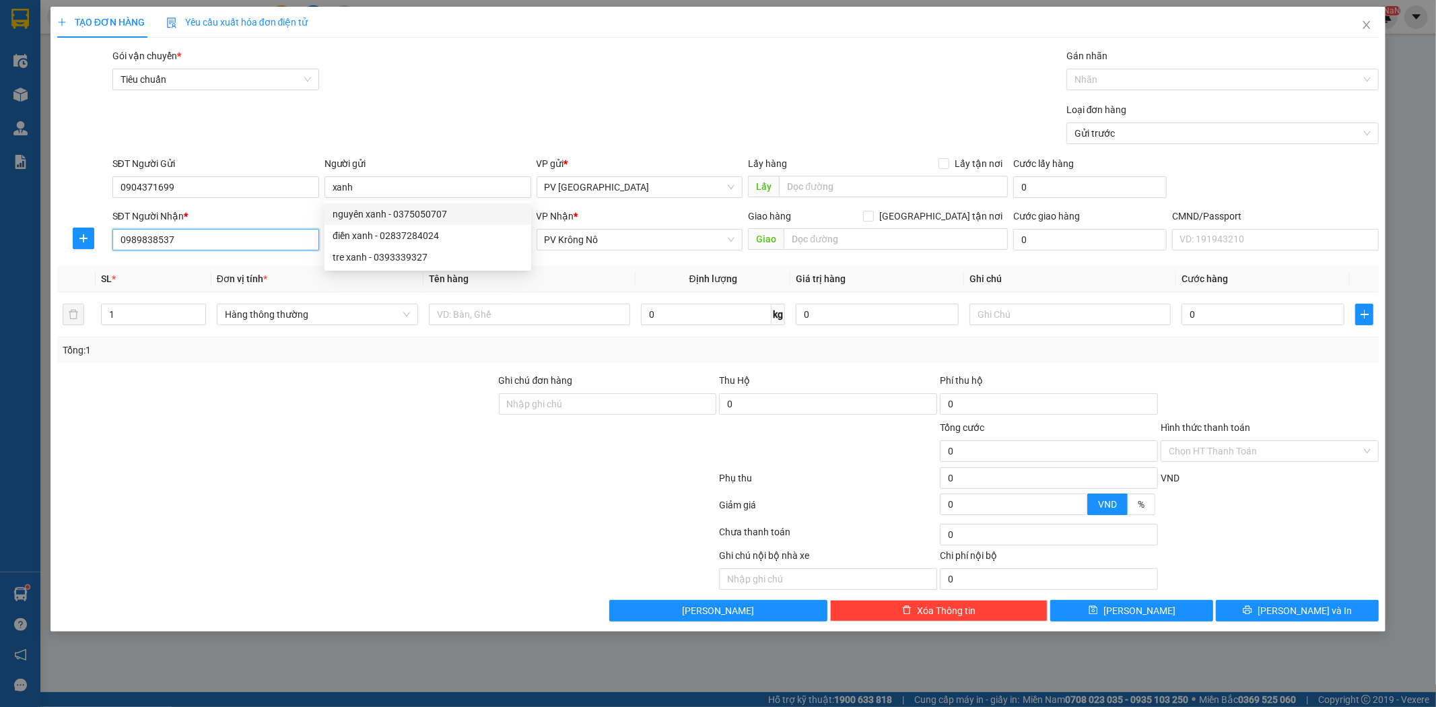
click at [245, 248] on input "0989838537" at bounding box center [215, 240] width 207 height 22
drag, startPoint x: 263, startPoint y: 244, endPoint x: 219, endPoint y: 231, distance: 45.6
click at [224, 237] on input "0989838537" at bounding box center [215, 240] width 207 height 22
drag, startPoint x: 172, startPoint y: 239, endPoint x: 86, endPoint y: 270, distance: 92.2
click at [86, 270] on div "Transit Pickup Surcharge Ids Transit Deliver Surcharge Ids Transit Deliver Surc…" at bounding box center [718, 334] width 1322 height 573
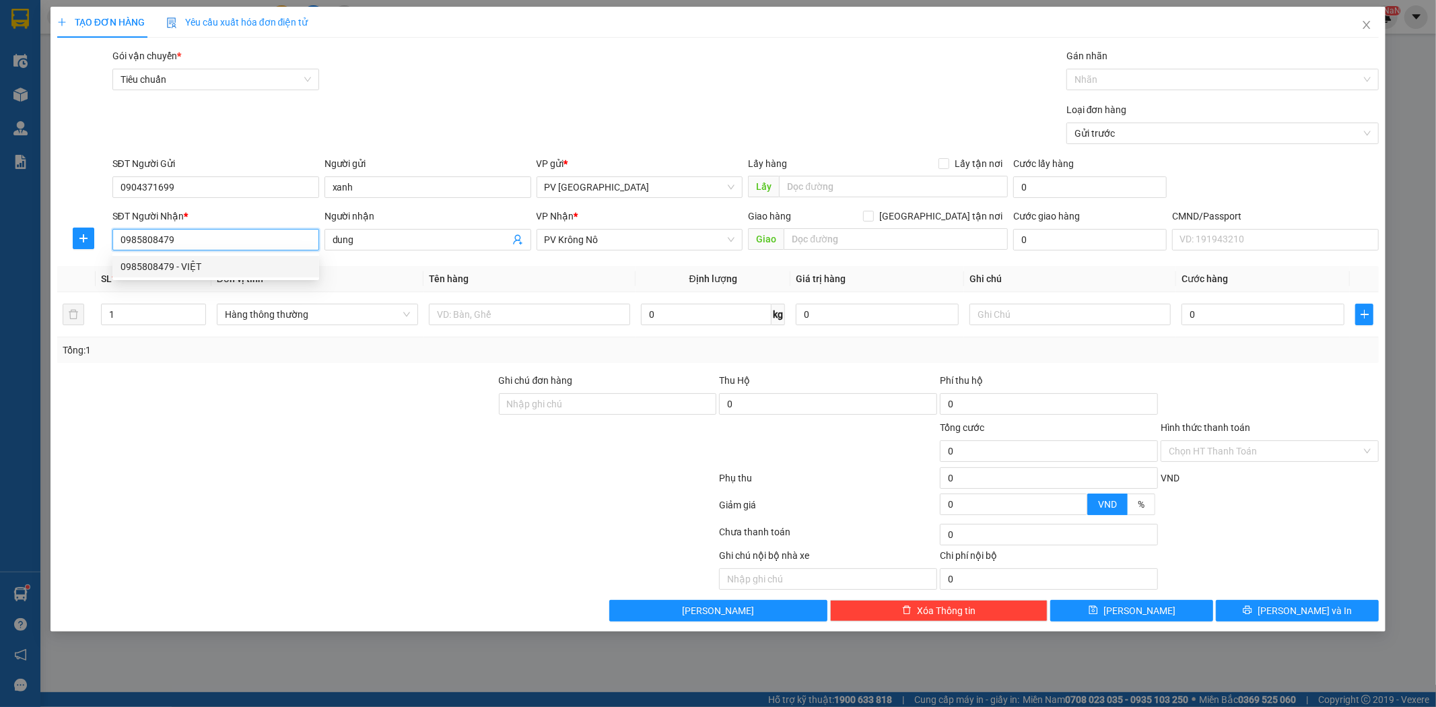
click at [152, 264] on div "0985808479 - VIỆT" at bounding box center [216, 266] width 191 height 15
click at [537, 314] on input "text" at bounding box center [529, 315] width 201 height 22
click at [1293, 603] on button "Lưu và In" at bounding box center [1297, 611] width 163 height 22
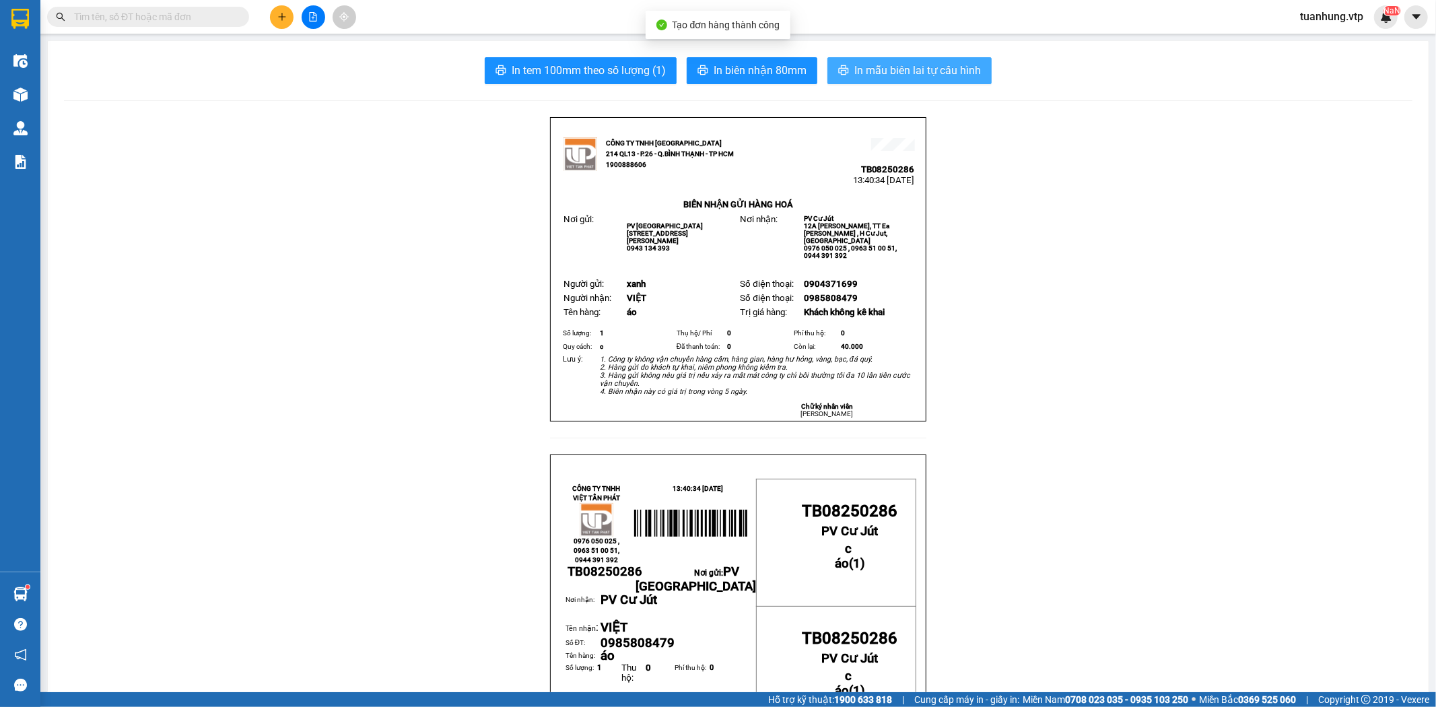
click at [941, 74] on span "In mẫu biên lai tự cấu hình" at bounding box center [917, 70] width 127 height 17
click at [283, 16] on icon "plus" at bounding box center [281, 16] width 7 height 1
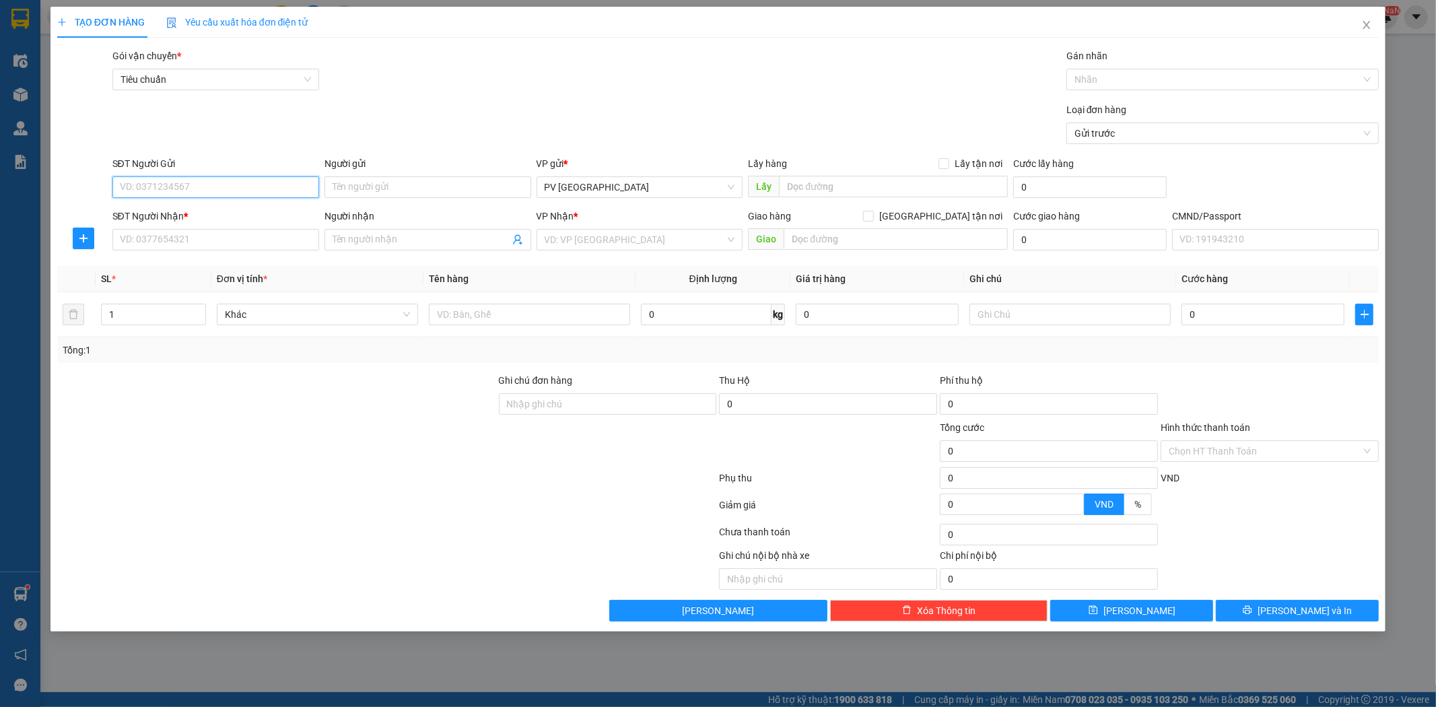
click at [273, 191] on input "SĐT Người Gửi" at bounding box center [215, 187] width 207 height 22
click at [257, 211] on div "0358963733 - thủy" at bounding box center [216, 214] width 191 height 15
click at [236, 244] on input "0989838537" at bounding box center [215, 240] width 207 height 22
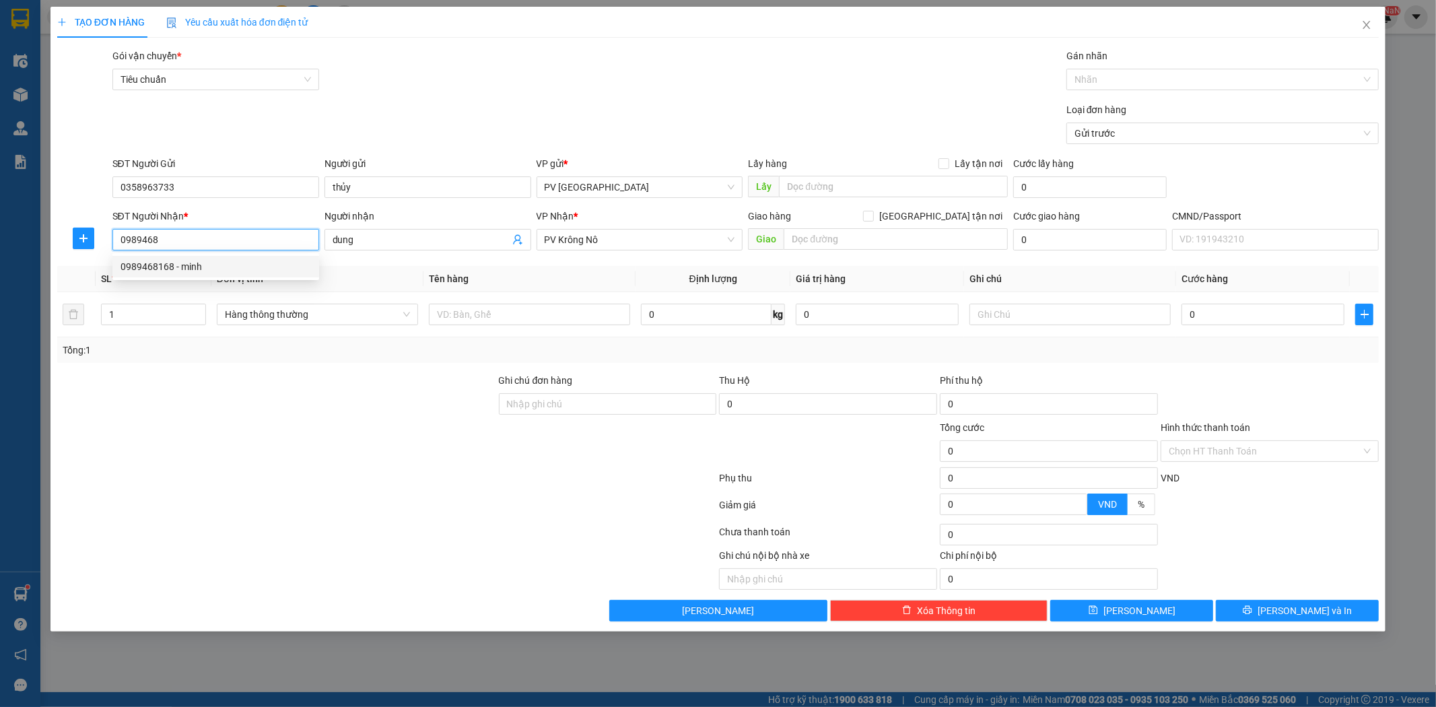
click at [191, 265] on div "0989468168 - minh" at bounding box center [216, 266] width 191 height 15
click at [563, 320] on input "text" at bounding box center [529, 315] width 201 height 22
click at [563, 320] on input "q áo" at bounding box center [529, 315] width 201 height 22
click at [1266, 604] on button "Lưu và In" at bounding box center [1297, 611] width 163 height 22
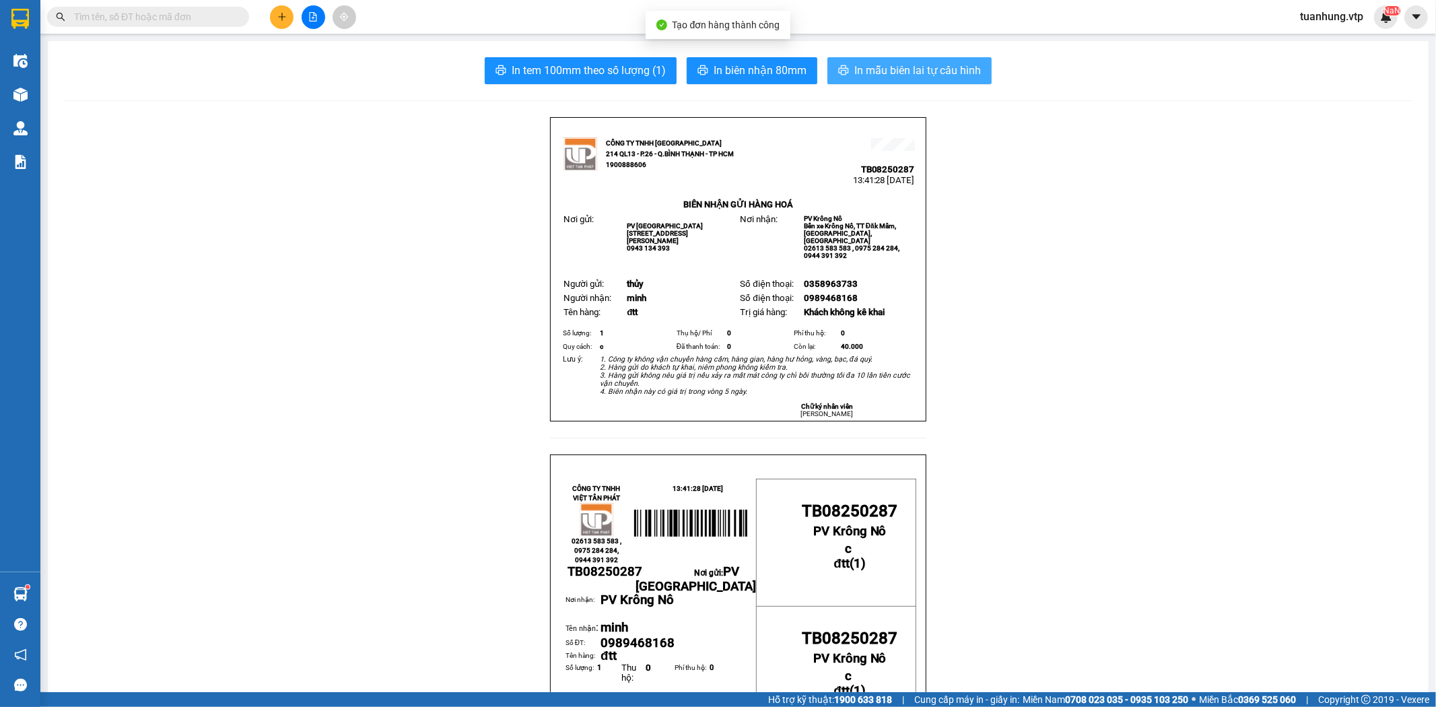
click at [891, 78] on span "In mẫu biên lai tự cấu hình" at bounding box center [917, 70] width 127 height 17
click at [286, 22] on button at bounding box center [282, 17] width 24 height 24
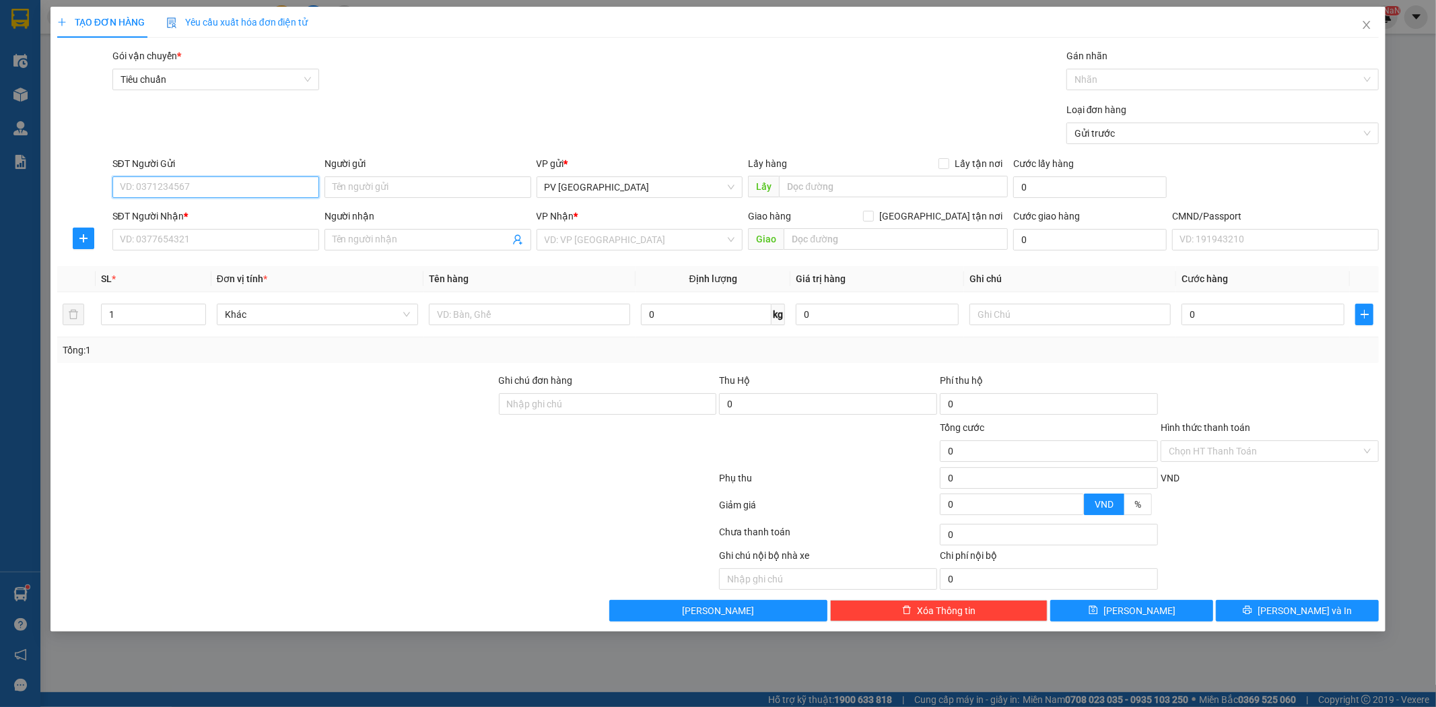
drag, startPoint x: 299, startPoint y: 180, endPoint x: 399, endPoint y: 170, distance: 100.1
click at [299, 179] on input "SĐT Người Gửi" at bounding box center [215, 187] width 207 height 22
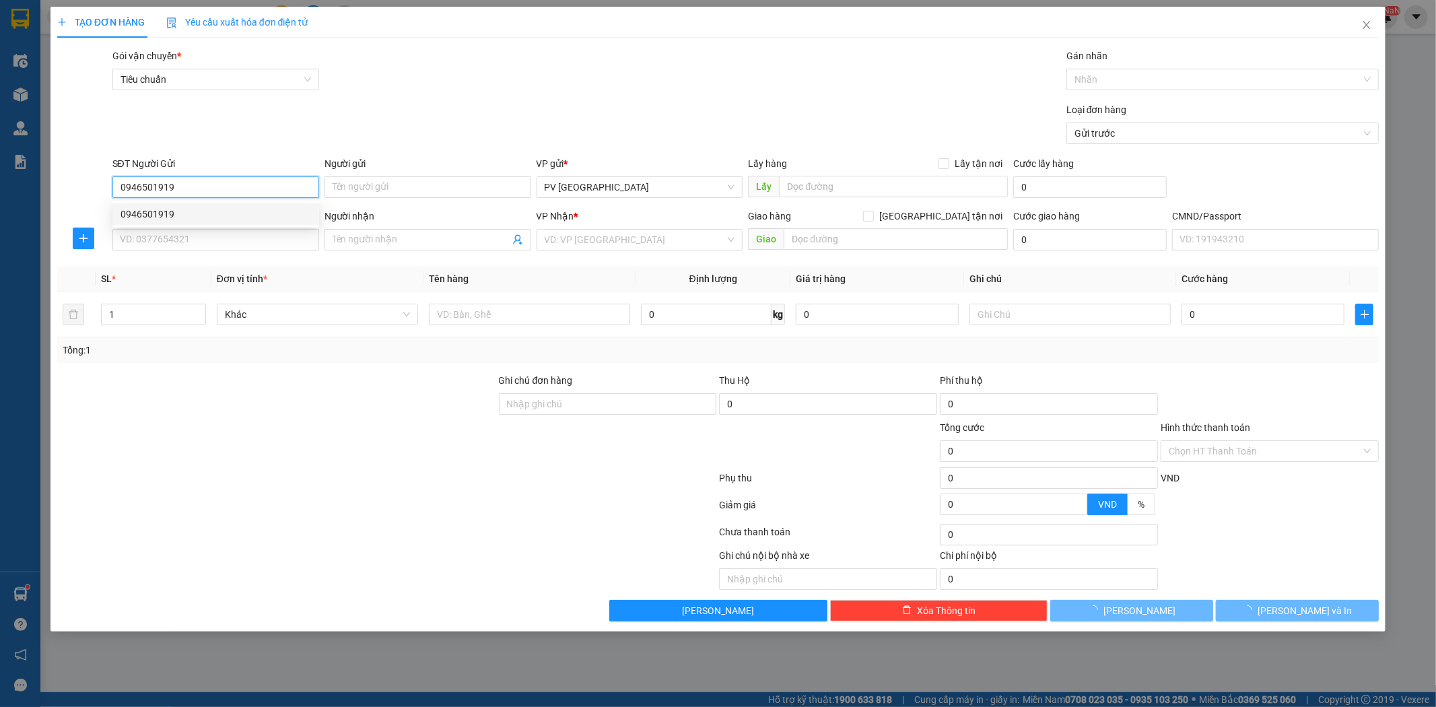
click at [254, 206] on body "Kết quả tìm kiếm ( 0 ) Bộ lọc No Data tuanhung.vtp NaN Điều hành xe Kho hàng mớ…" at bounding box center [718, 353] width 1436 height 707
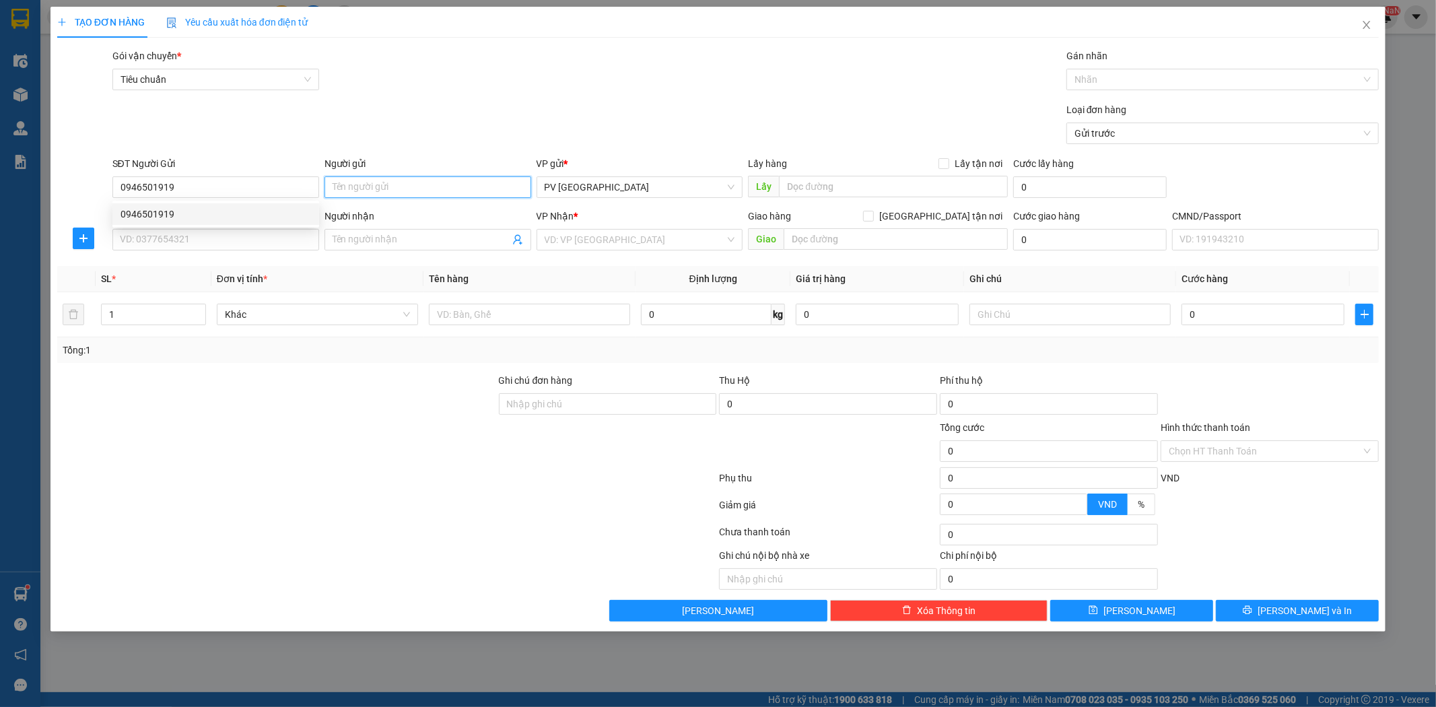
click at [415, 189] on input "Người gửi" at bounding box center [427, 187] width 207 height 22
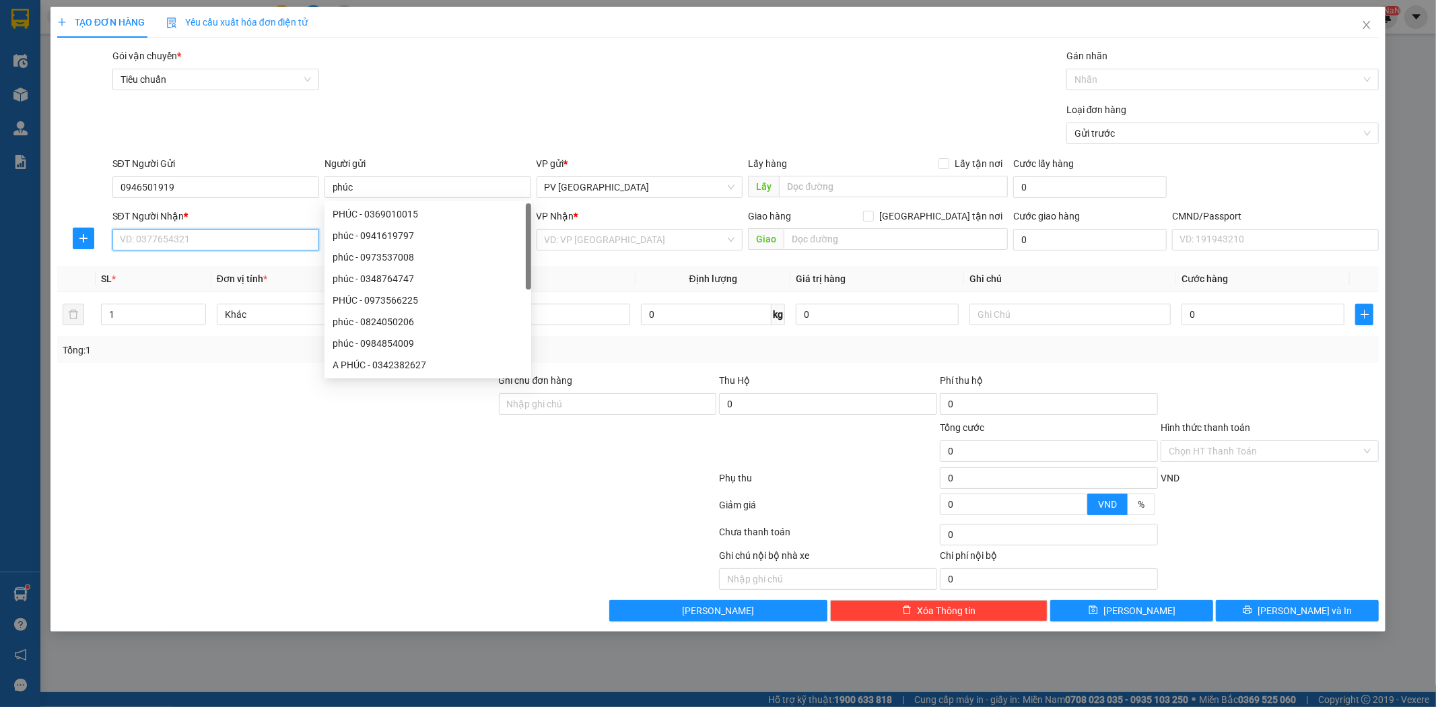
click at [283, 234] on input "SĐT Người Nhận *" at bounding box center [215, 240] width 207 height 22
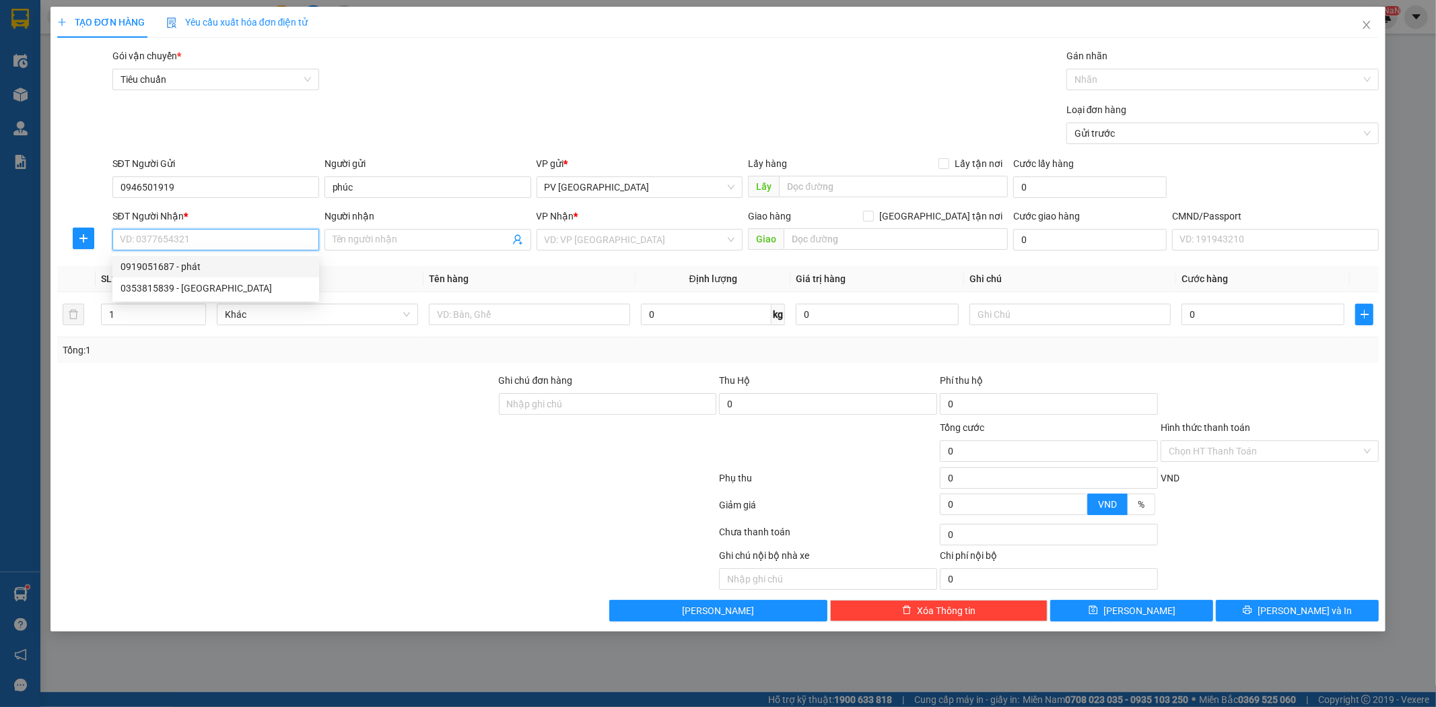
click at [193, 269] on div "0919051687 - phát" at bounding box center [216, 266] width 191 height 15
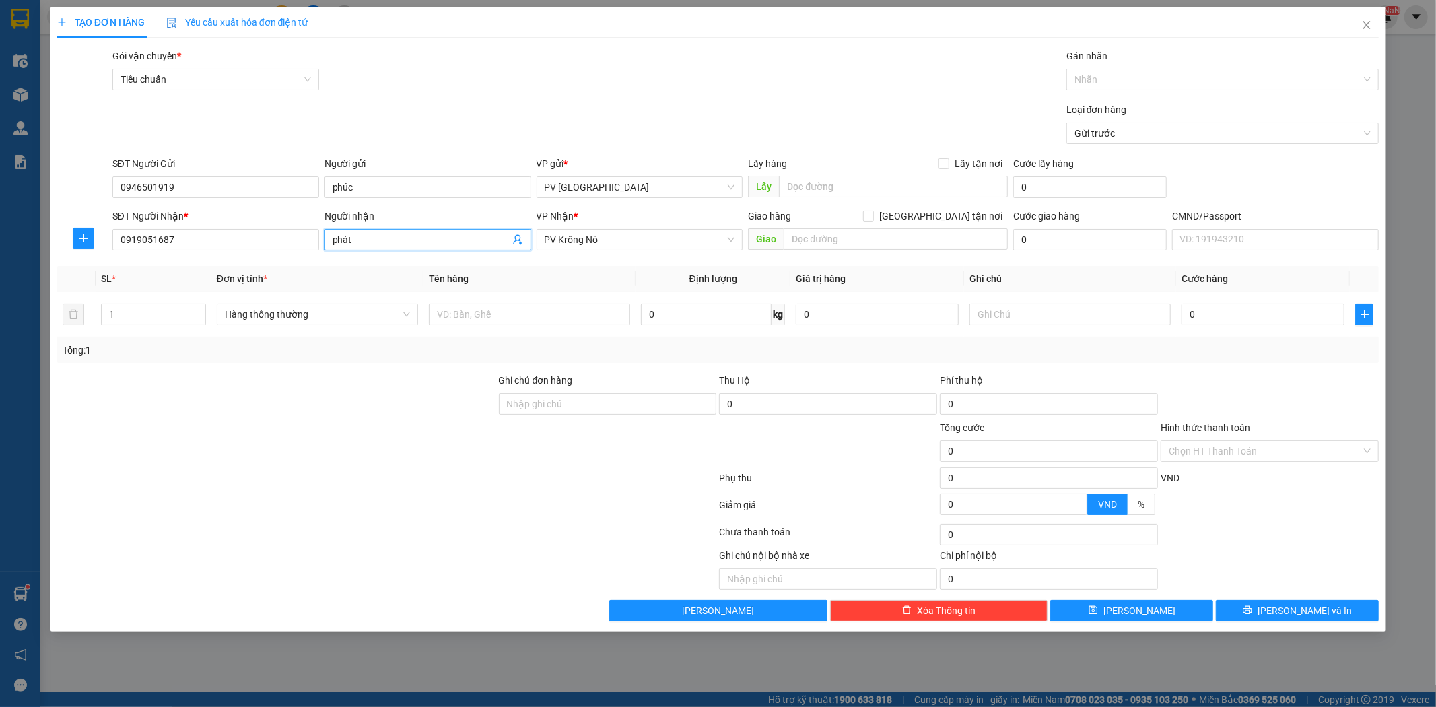
click at [334, 238] on input "phát" at bounding box center [421, 239] width 177 height 15
click at [568, 320] on input "text" at bounding box center [529, 315] width 201 height 22
click at [124, 313] on input "1" at bounding box center [154, 314] width 104 height 20
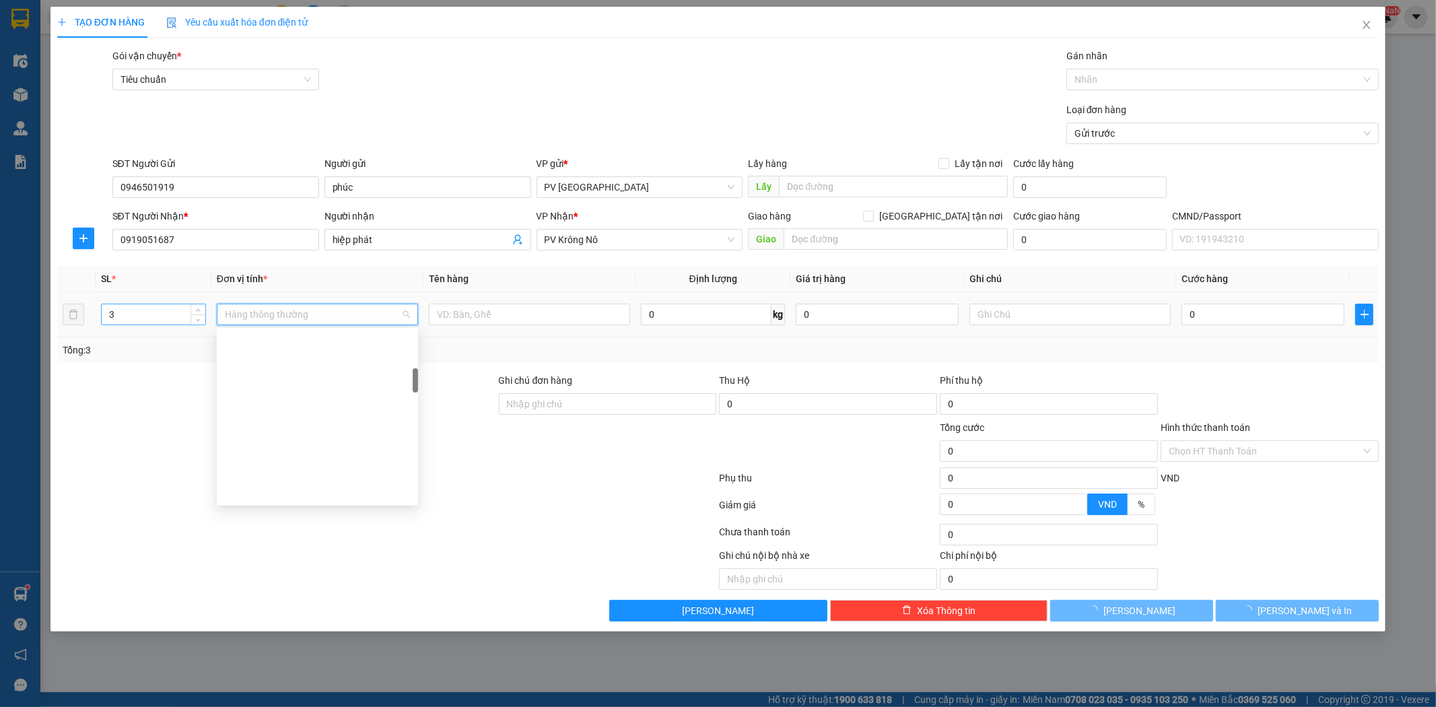
scroll to position [279, 0]
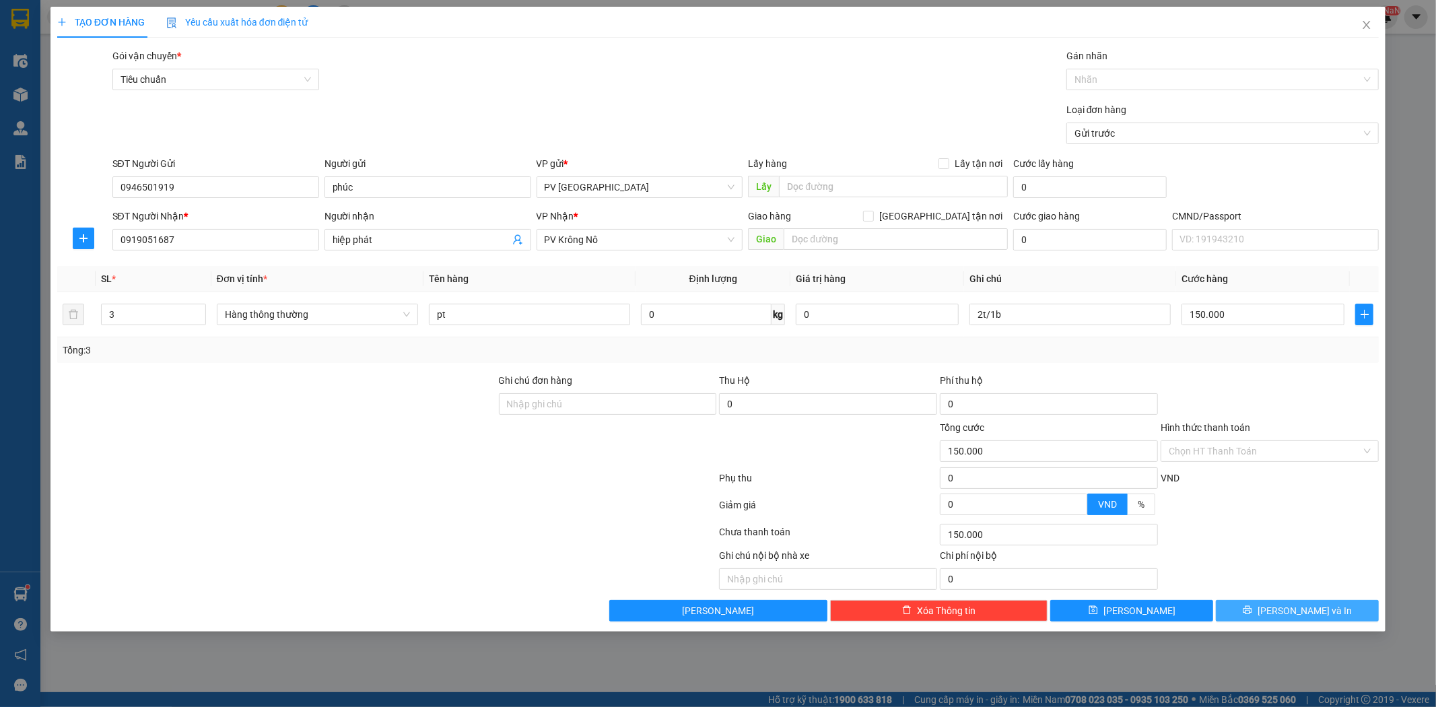
click at [1341, 600] on button "Lưu và In" at bounding box center [1297, 611] width 163 height 22
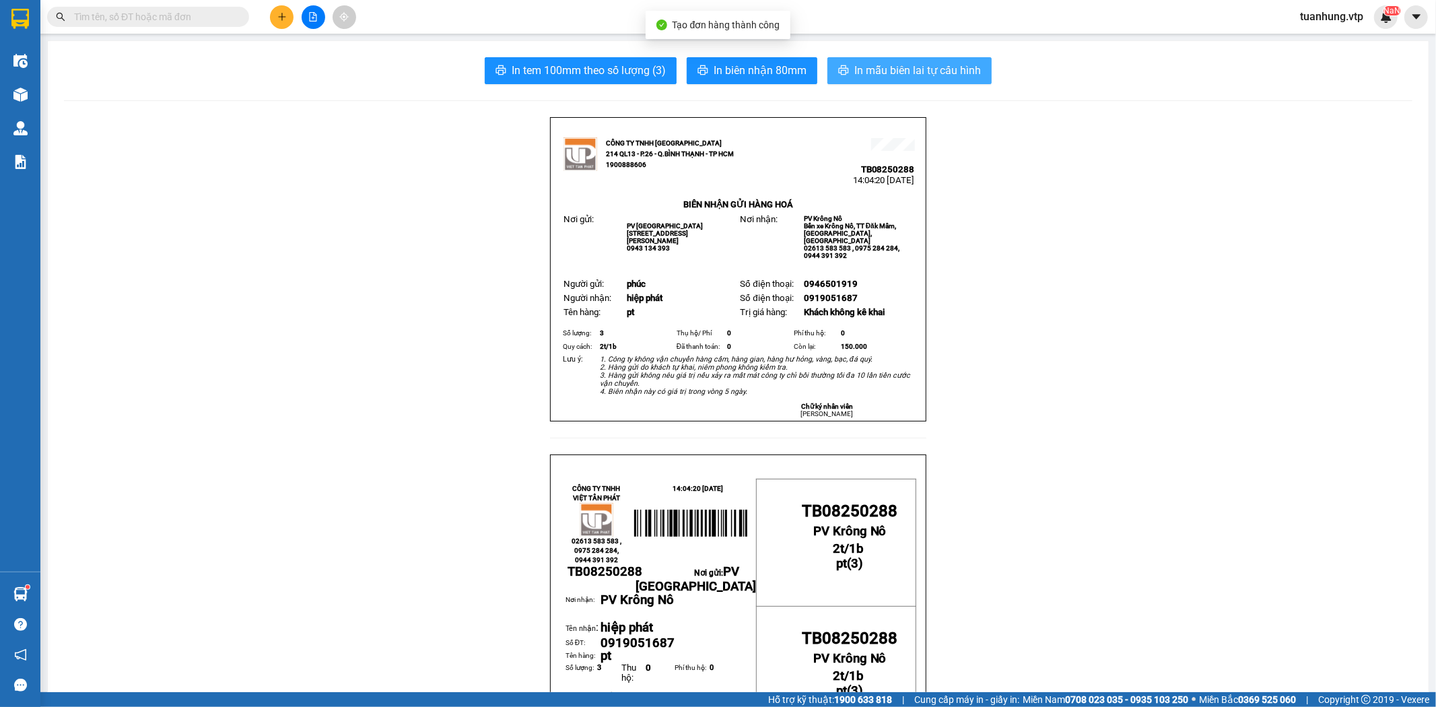
click at [906, 69] on span "In mẫu biên lai tự cấu hình" at bounding box center [917, 70] width 127 height 17
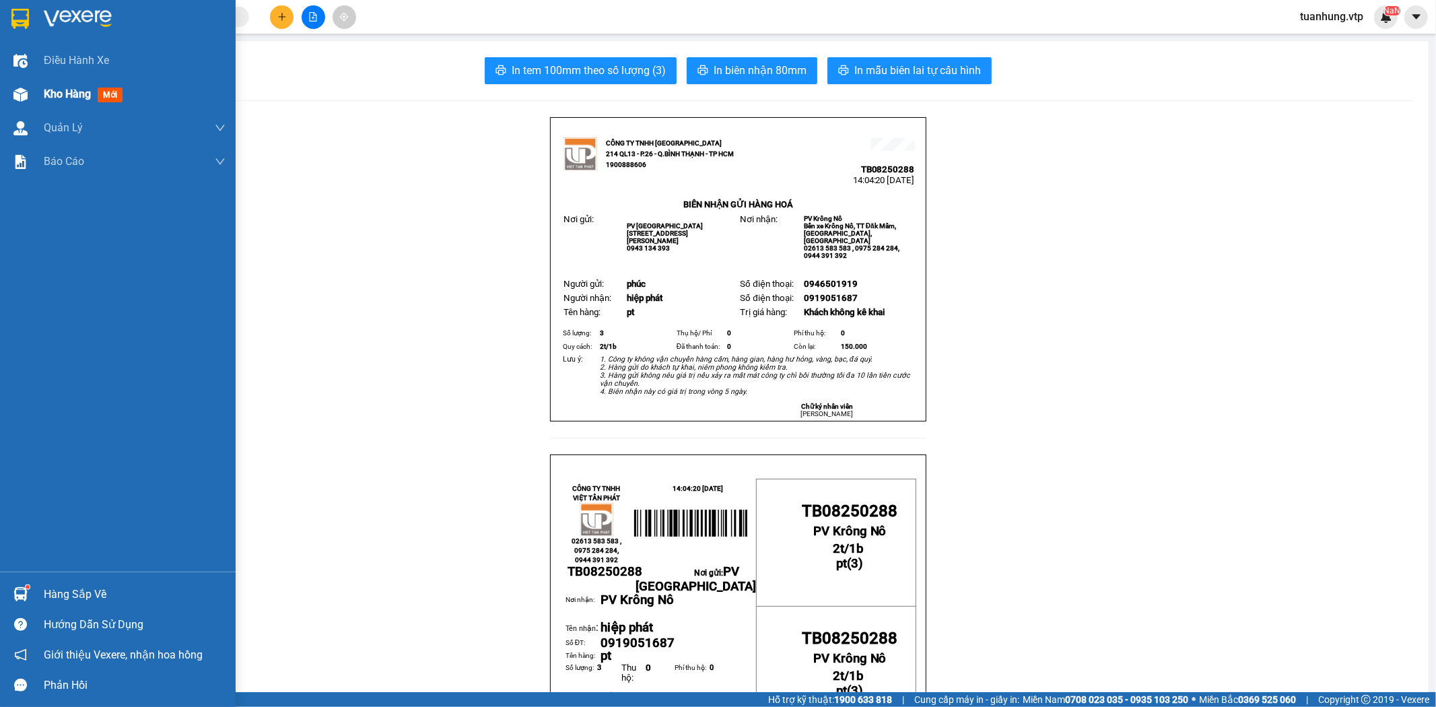
click at [36, 96] on div "Kho hàng mới" at bounding box center [118, 94] width 236 height 34
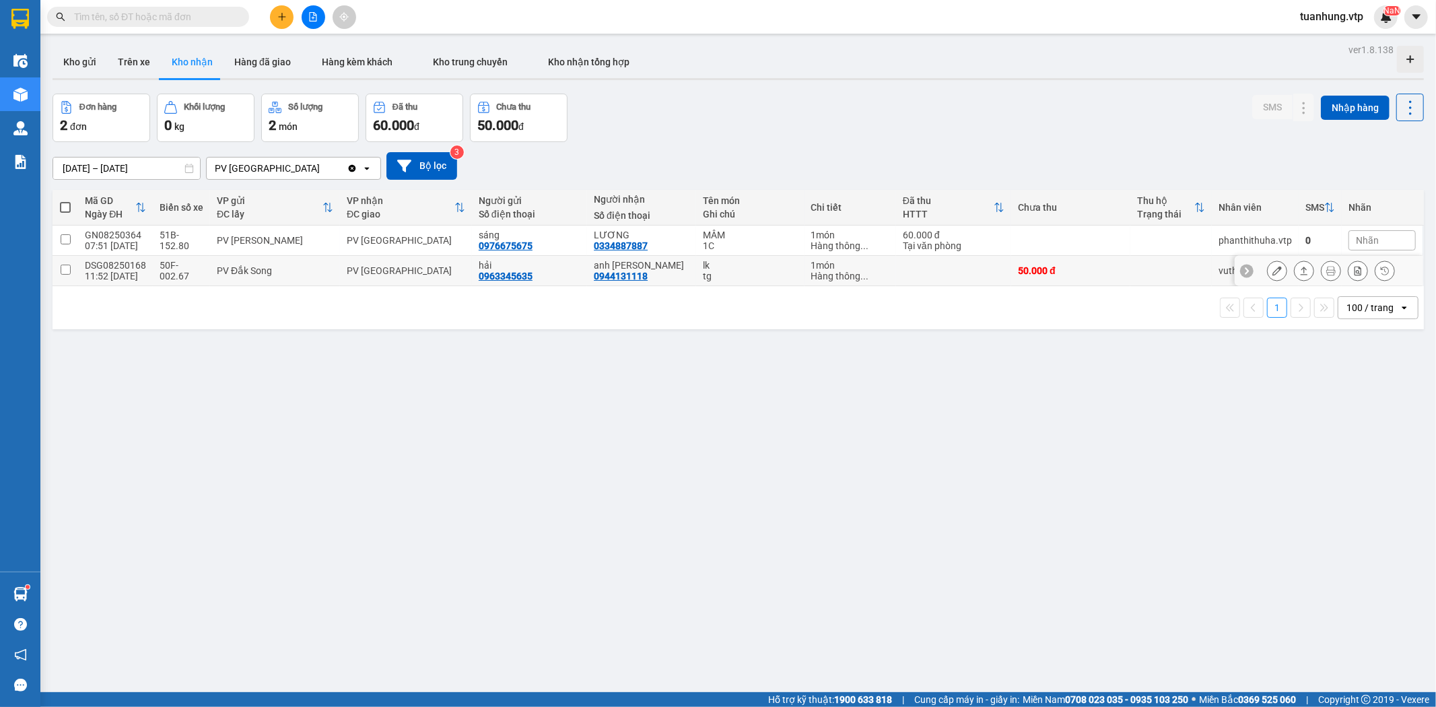
click at [638, 277] on div "0944131118" at bounding box center [621, 276] width 54 height 11
click at [1272, 275] on icon at bounding box center [1276, 270] width 9 height 9
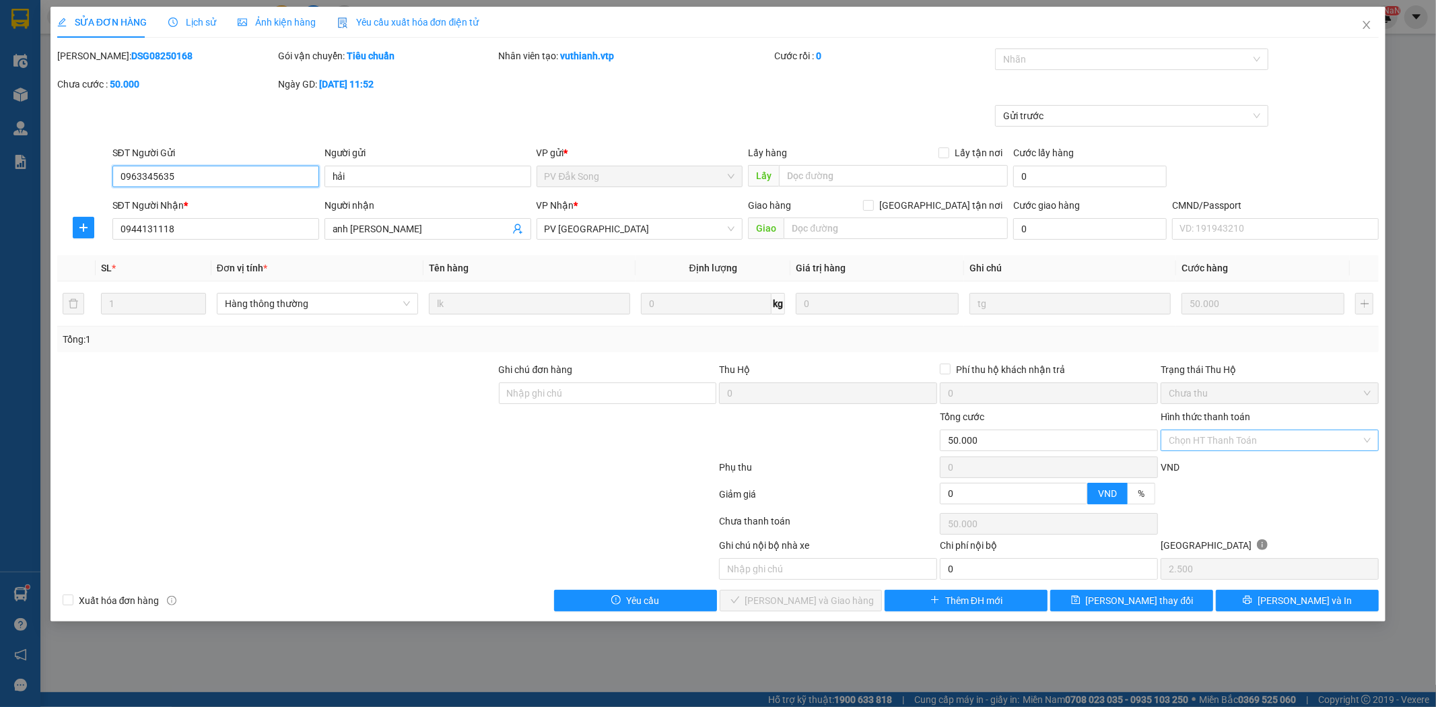
click at [1372, 435] on div "Chọn HT Thanh Toán" at bounding box center [1270, 441] width 218 height 22
click at [1296, 469] on div "Tại văn phòng" at bounding box center [1270, 467] width 202 height 15
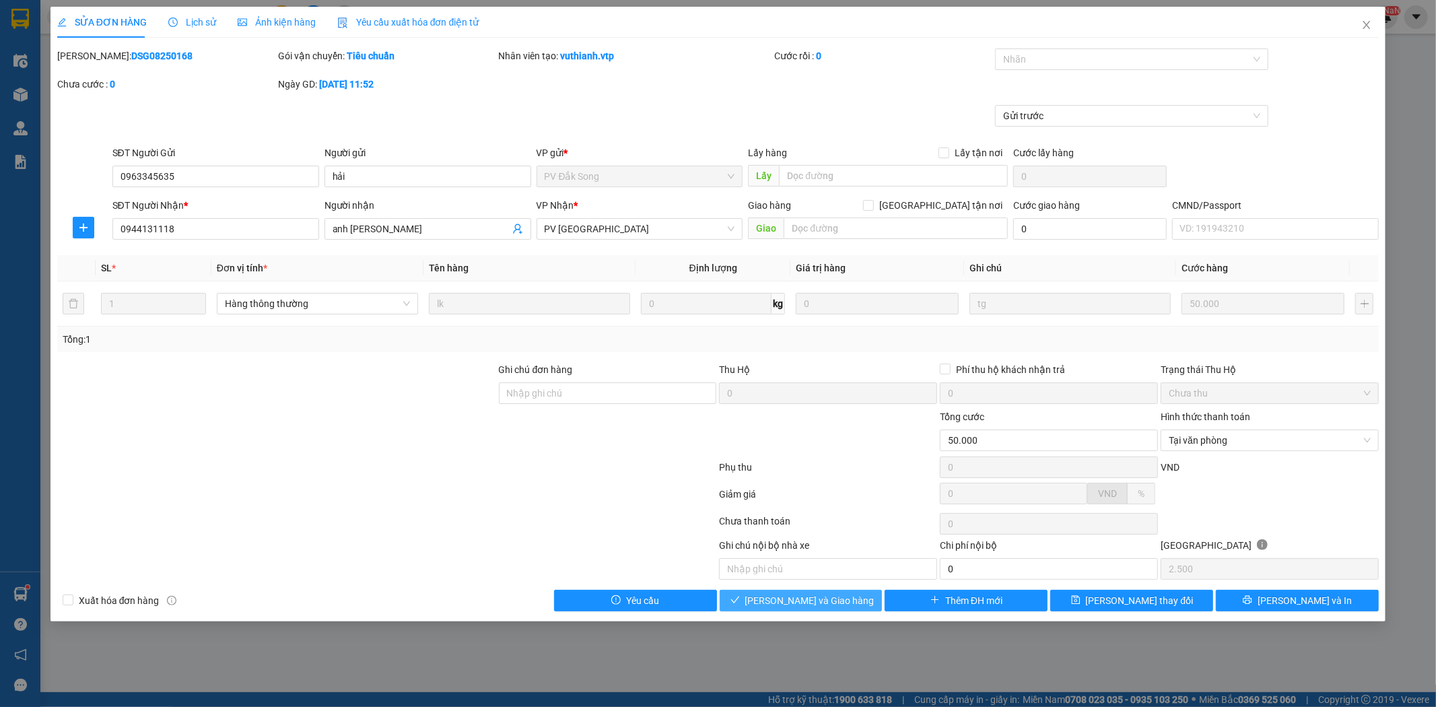
click at [828, 596] on span "Lưu và Giao hàng" at bounding box center [809, 600] width 129 height 15
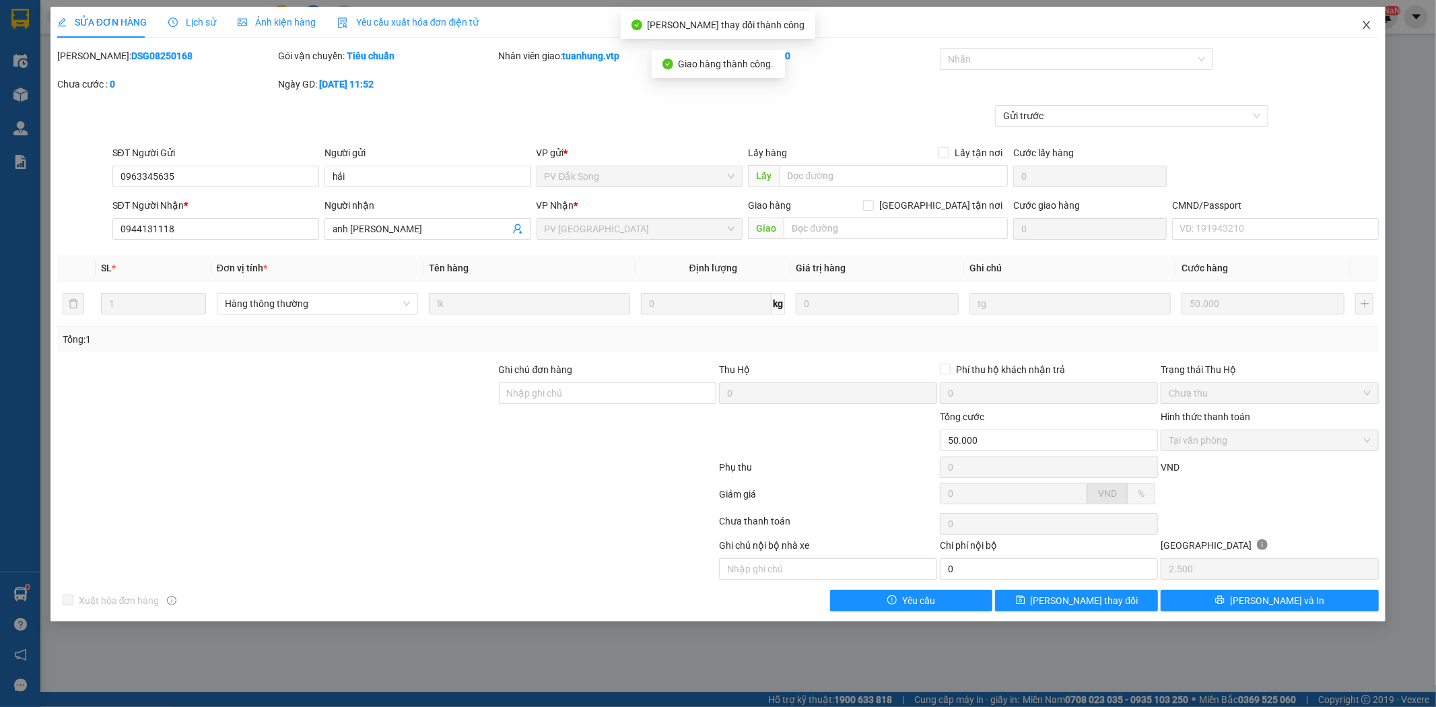
click at [1369, 25] on icon "close" at bounding box center [1366, 25] width 11 height 11
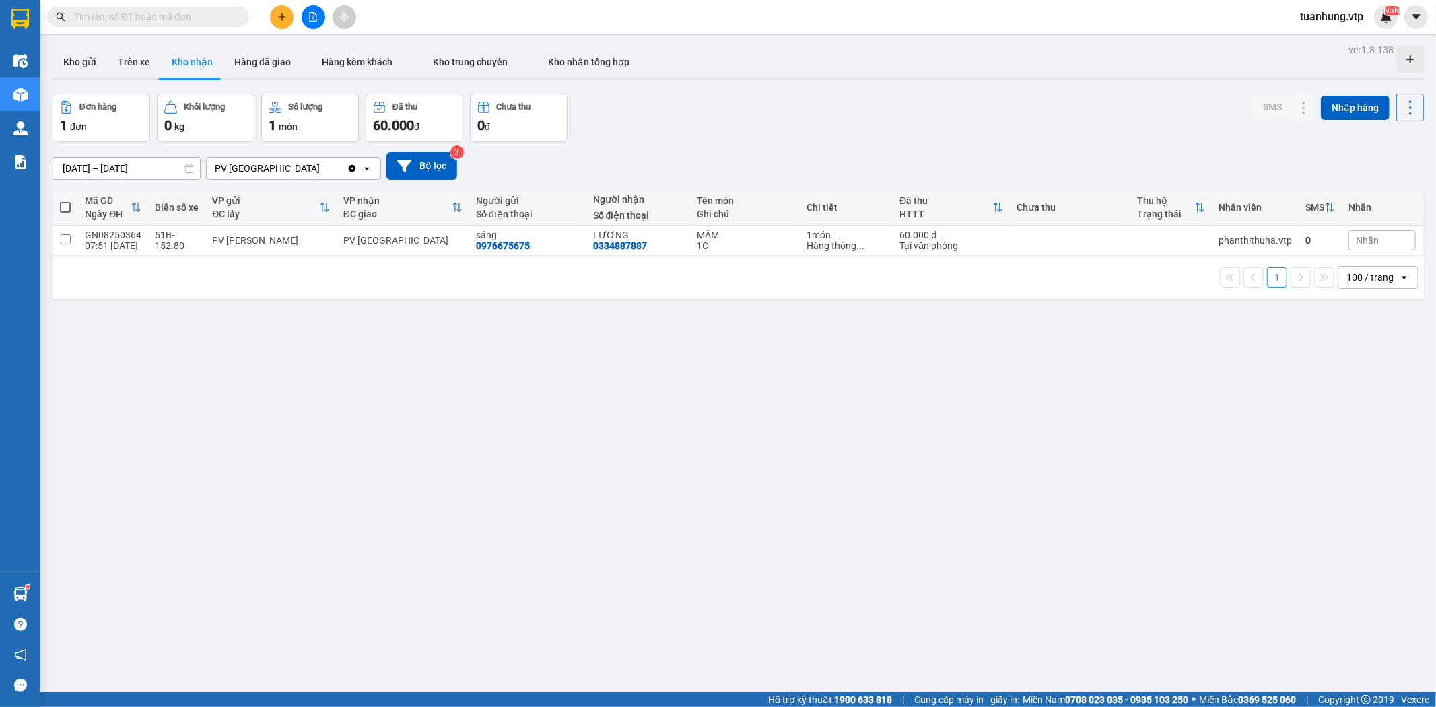
click at [1086, 419] on div "ver 1.8.138 Kho gửi Trên xe Kho nhận Hàng đã giao Hàng kèm khách Kho trung chuy…" at bounding box center [738, 393] width 1382 height 707
click at [283, 19] on icon "plus" at bounding box center [281, 16] width 9 height 9
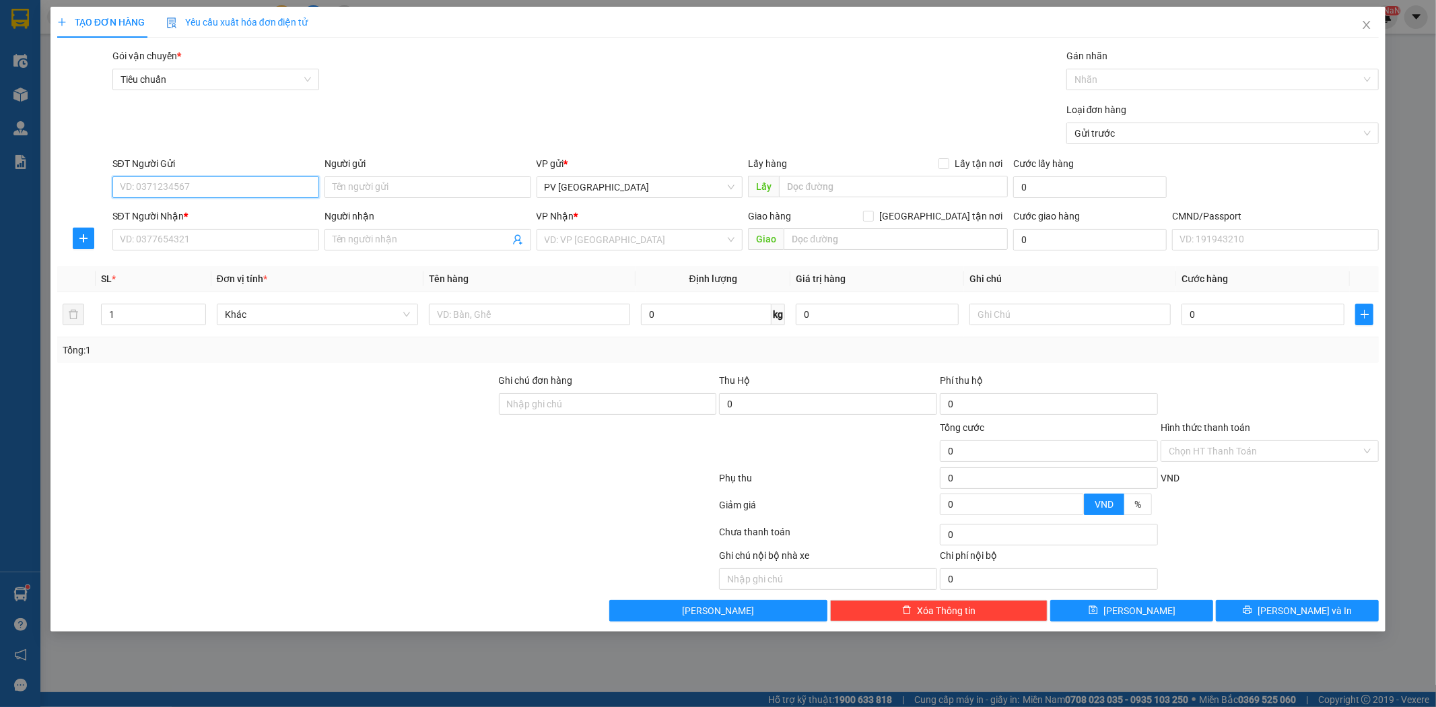
click at [248, 195] on input "SĐT Người Gửi" at bounding box center [215, 187] width 207 height 22
click at [243, 207] on div "0907227842 - tần" at bounding box center [216, 214] width 191 height 15
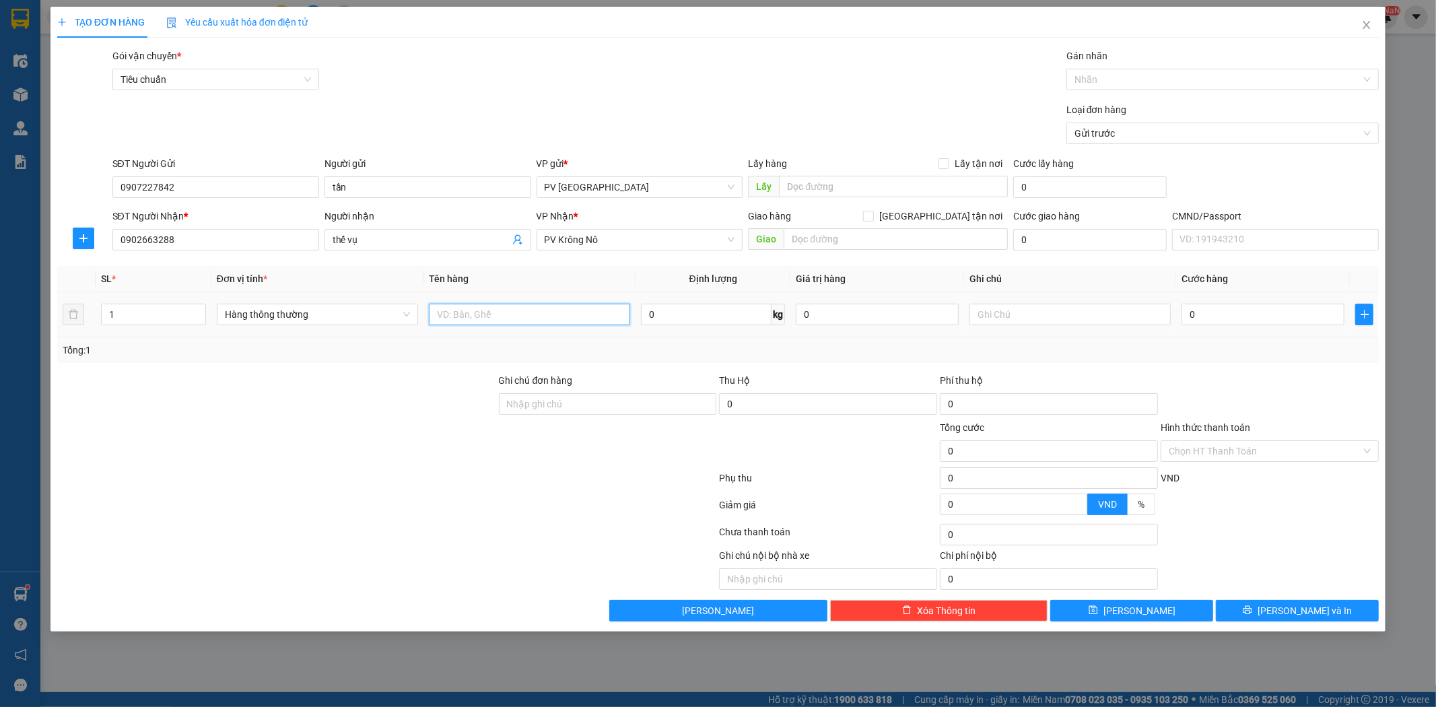
click at [440, 314] on input "text" at bounding box center [529, 315] width 201 height 22
click at [122, 314] on input "1" at bounding box center [154, 314] width 104 height 20
click at [1252, 611] on icon "printer" at bounding box center [1247, 609] width 9 height 9
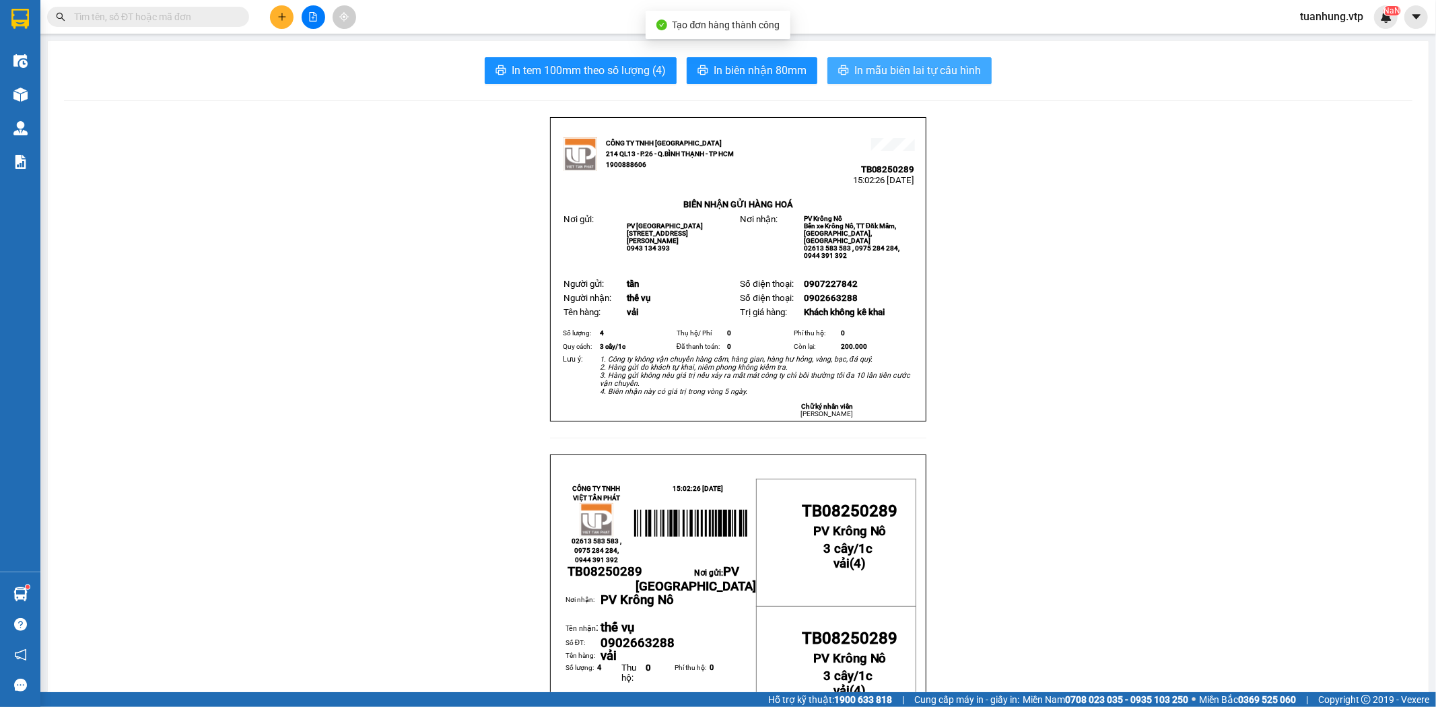
click at [930, 79] on button "In mẫu biên lai tự cấu hình" at bounding box center [909, 70] width 164 height 27
click at [280, 22] on button at bounding box center [282, 17] width 24 height 24
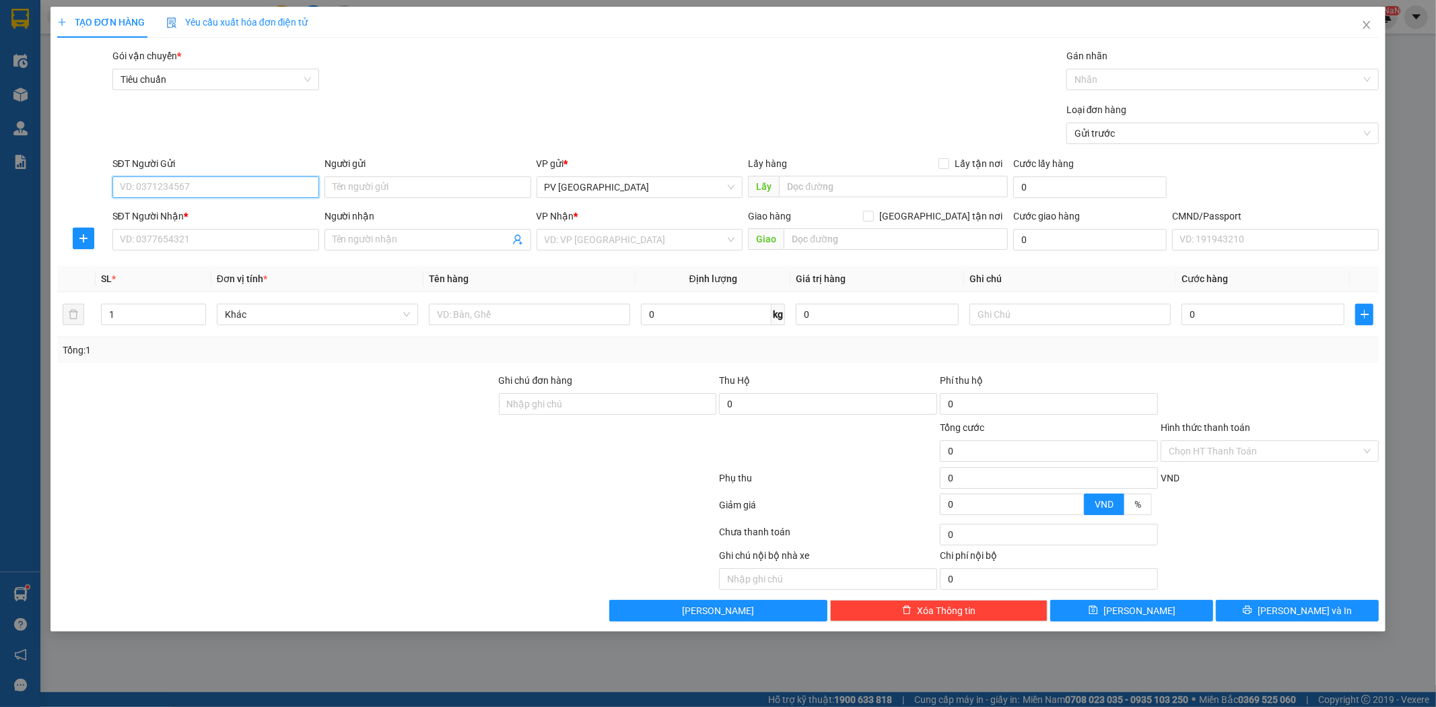
click at [284, 189] on input "SĐT Người Gửi" at bounding box center [215, 187] width 207 height 22
click at [244, 189] on input "SĐT Người Gửi" at bounding box center [215, 187] width 207 height 22
click at [219, 214] on div "0396793632 - cang" at bounding box center [216, 214] width 191 height 15
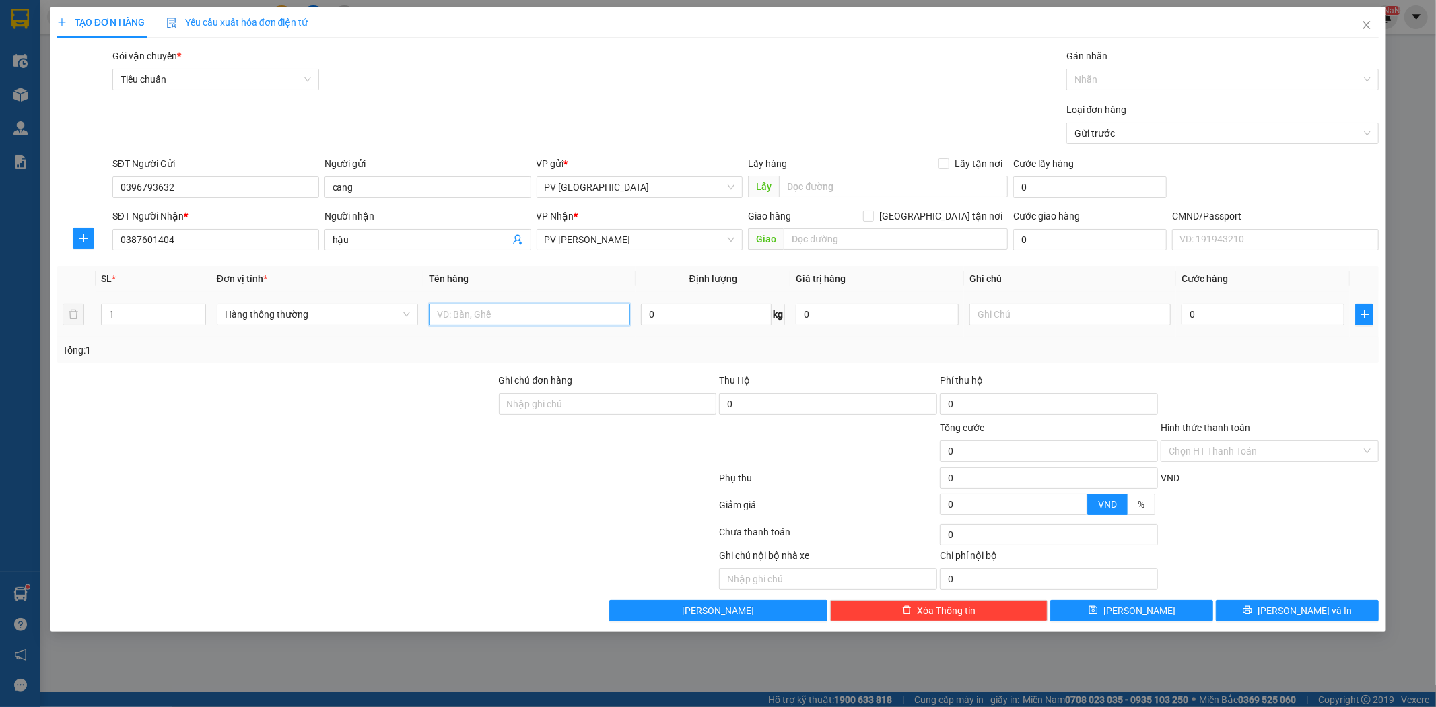
click at [517, 312] on input "text" at bounding box center [529, 315] width 201 height 22
click at [1302, 617] on span "Lưu và In" at bounding box center [1305, 610] width 94 height 15
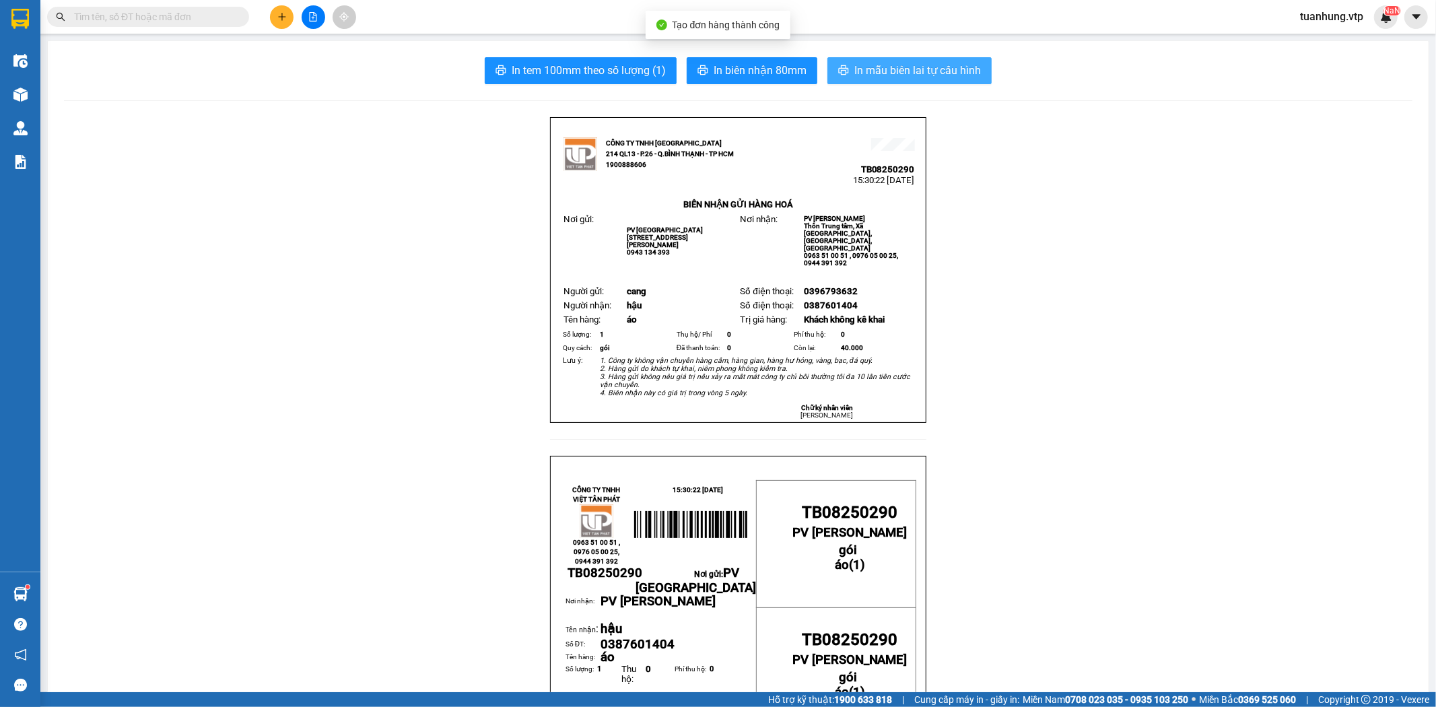
click at [912, 70] on span "In mẫu biên lai tự cấu hình" at bounding box center [917, 70] width 127 height 17
click at [279, 5] on button at bounding box center [282, 17] width 24 height 24
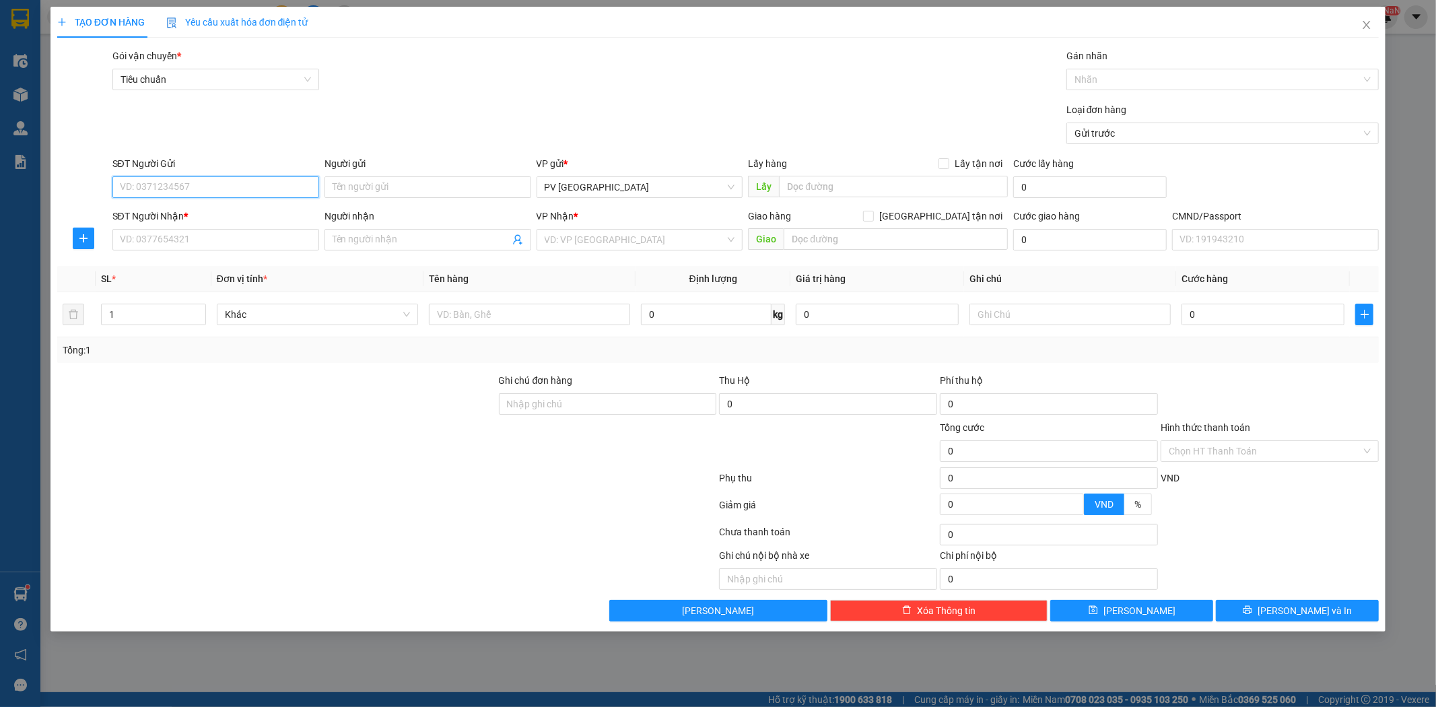
click at [280, 179] on input "SĐT Người Gửi" at bounding box center [215, 187] width 207 height 22
click at [273, 232] on input "SĐT Người Nhận *" at bounding box center [215, 240] width 207 height 22
click at [249, 257] on div "0972531235 - đức" at bounding box center [215, 267] width 207 height 22
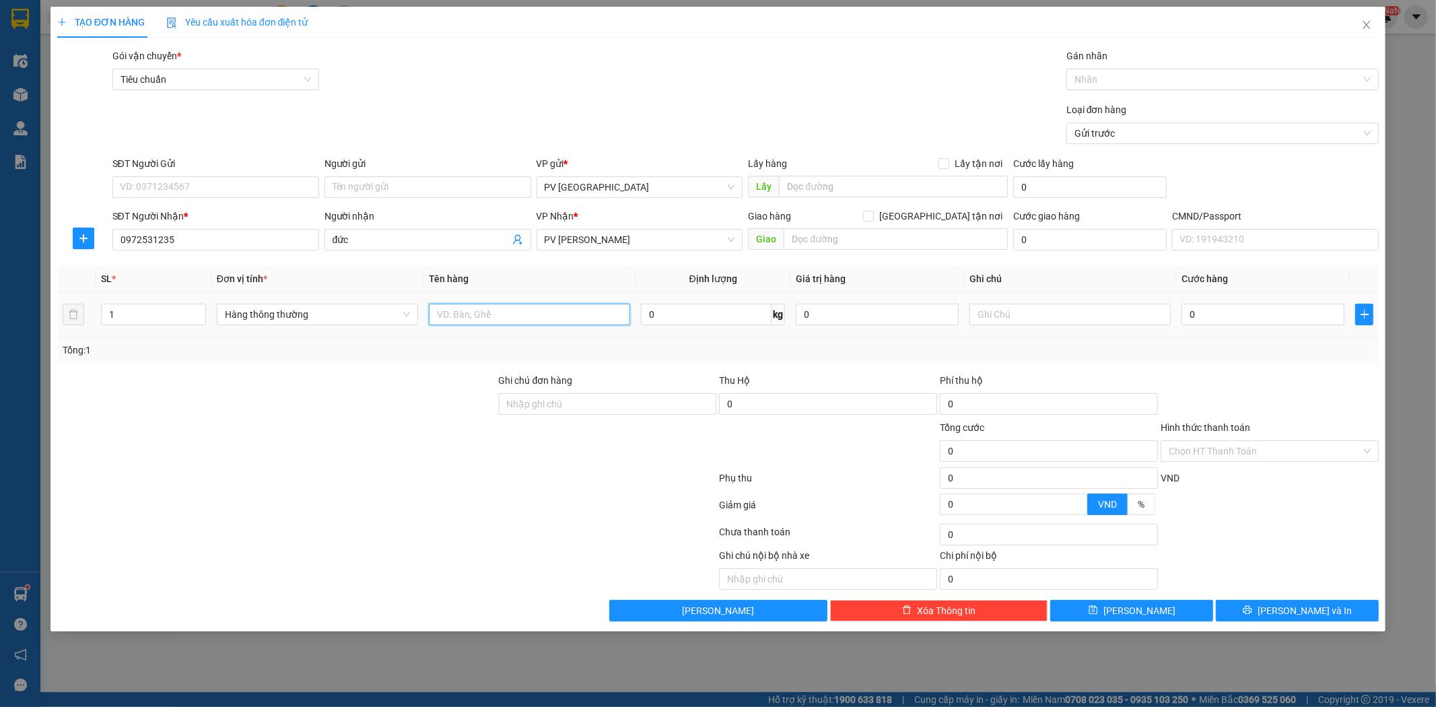
click at [473, 320] on input "text" at bounding box center [529, 315] width 201 height 22
click at [1195, 320] on input "050.000" at bounding box center [1263, 315] width 163 height 22
click at [1286, 598] on div "Transit Pickup Surcharge Ids Transit Deliver Surcharge Ids Transit Deliver Surc…" at bounding box center [718, 334] width 1322 height 573
click at [1289, 605] on span "Lưu và In" at bounding box center [1305, 610] width 94 height 15
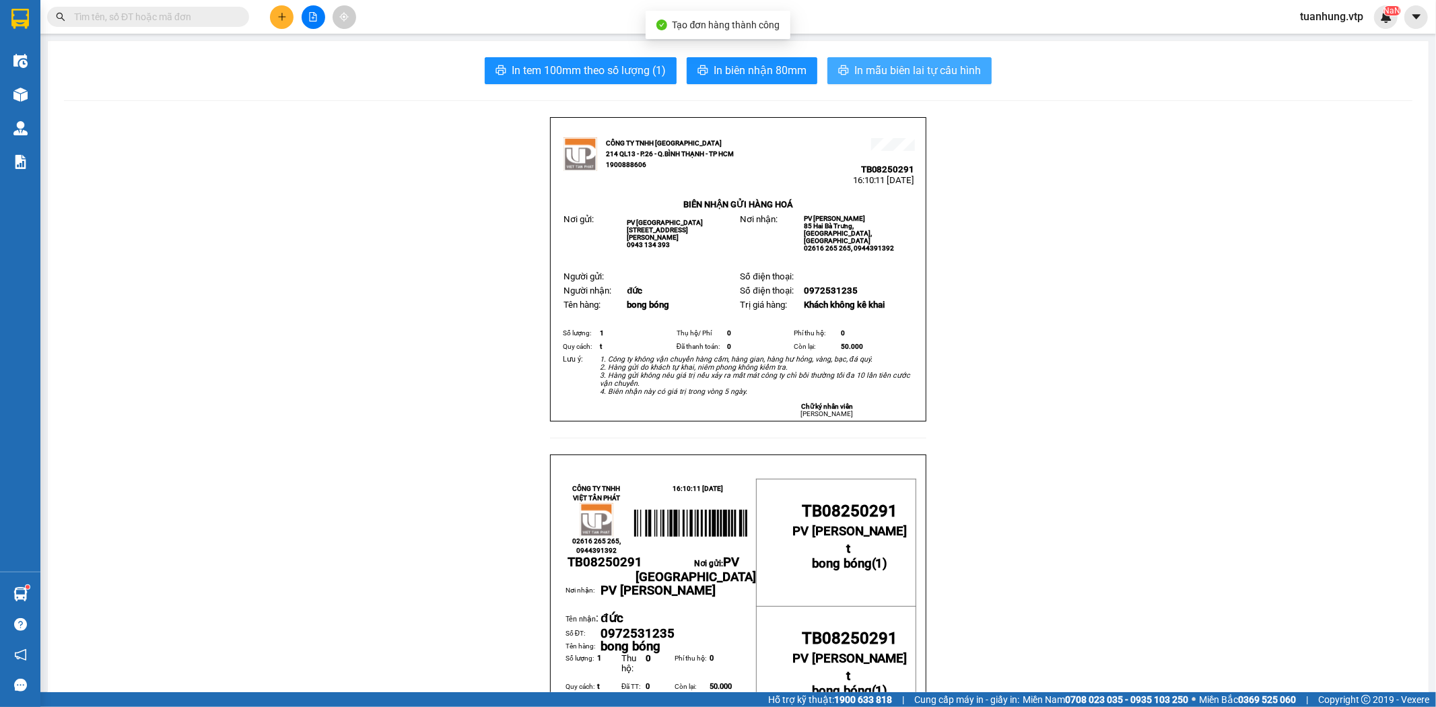
click at [934, 76] on span "In mẫu biên lai tự cấu hình" at bounding box center [917, 70] width 127 height 17
click at [287, 19] on button at bounding box center [282, 17] width 24 height 24
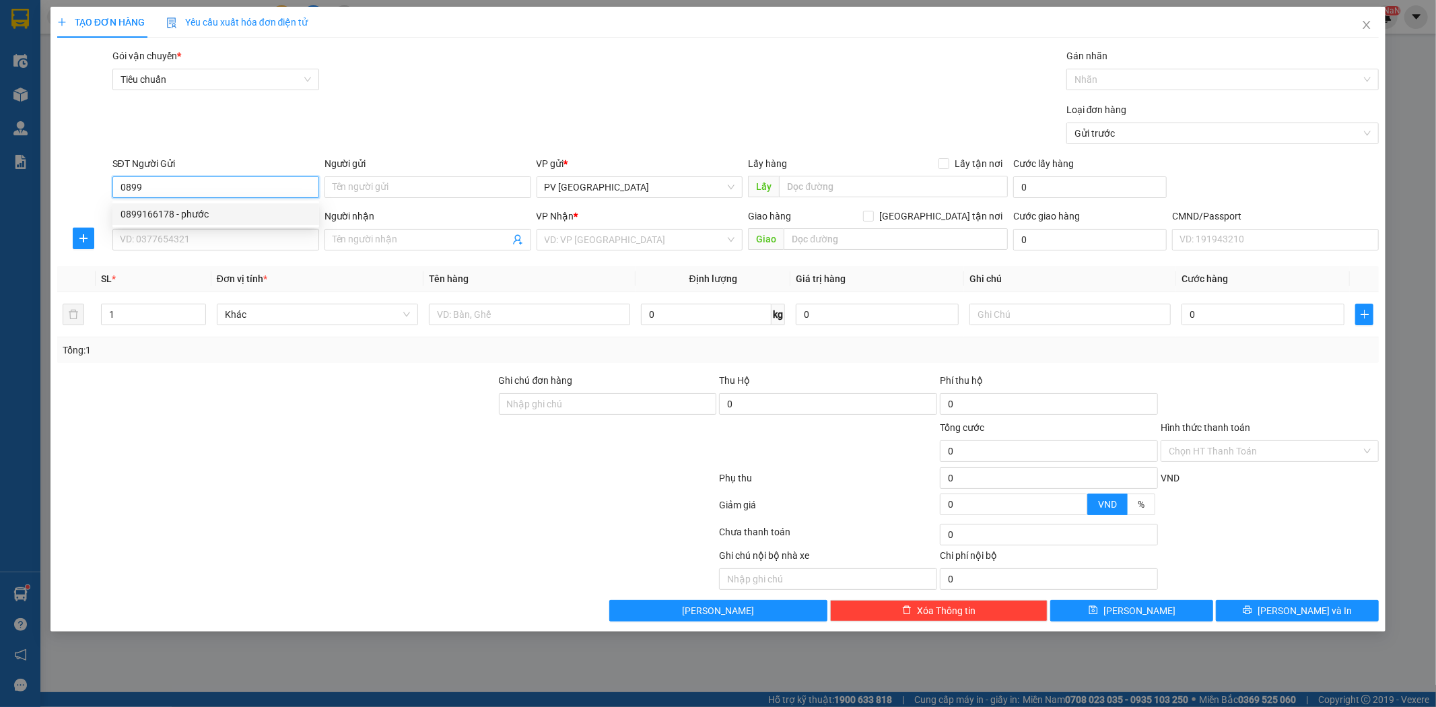
click at [246, 209] on div "0899166178 - phước" at bounding box center [216, 214] width 191 height 15
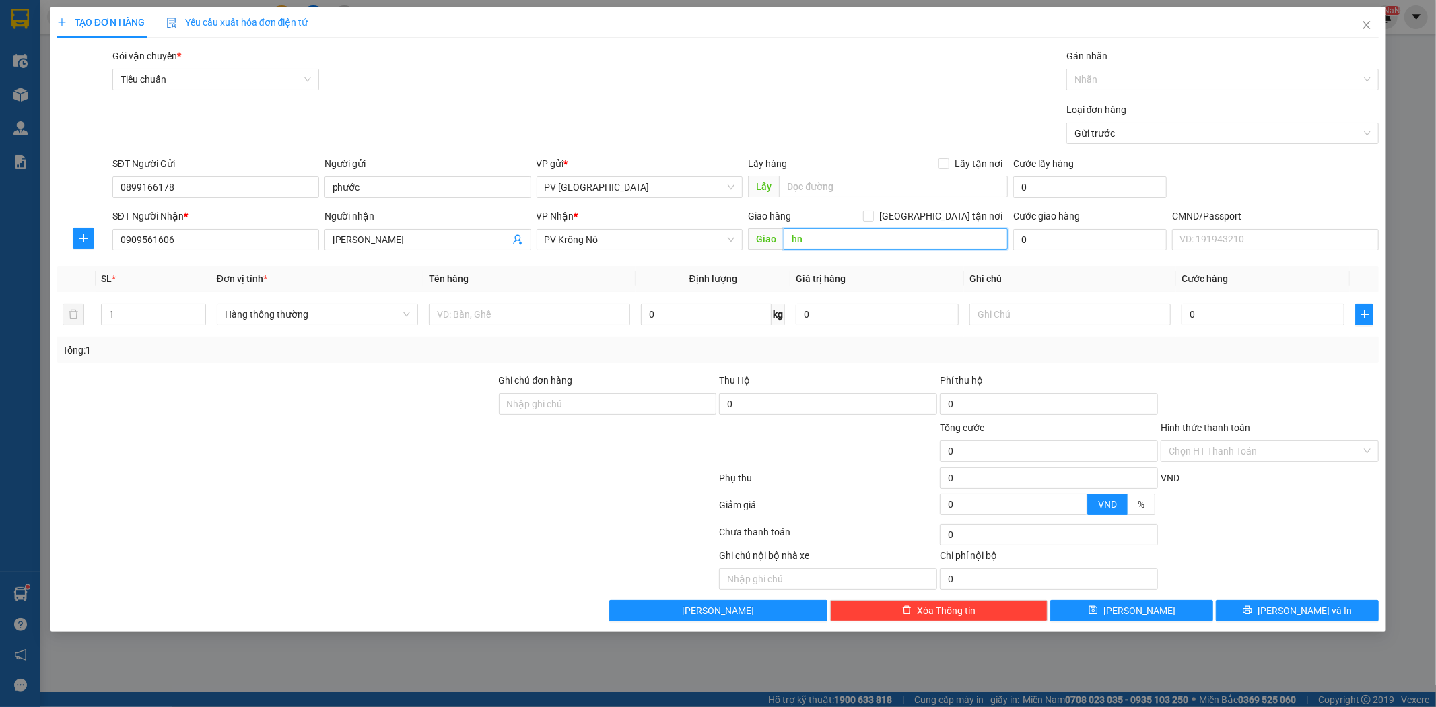
click at [805, 239] on input "hn" at bounding box center [896, 239] width 224 height 22
click at [502, 318] on input "text" at bounding box center [529, 315] width 201 height 22
click at [139, 312] on input "1" at bounding box center [154, 314] width 104 height 20
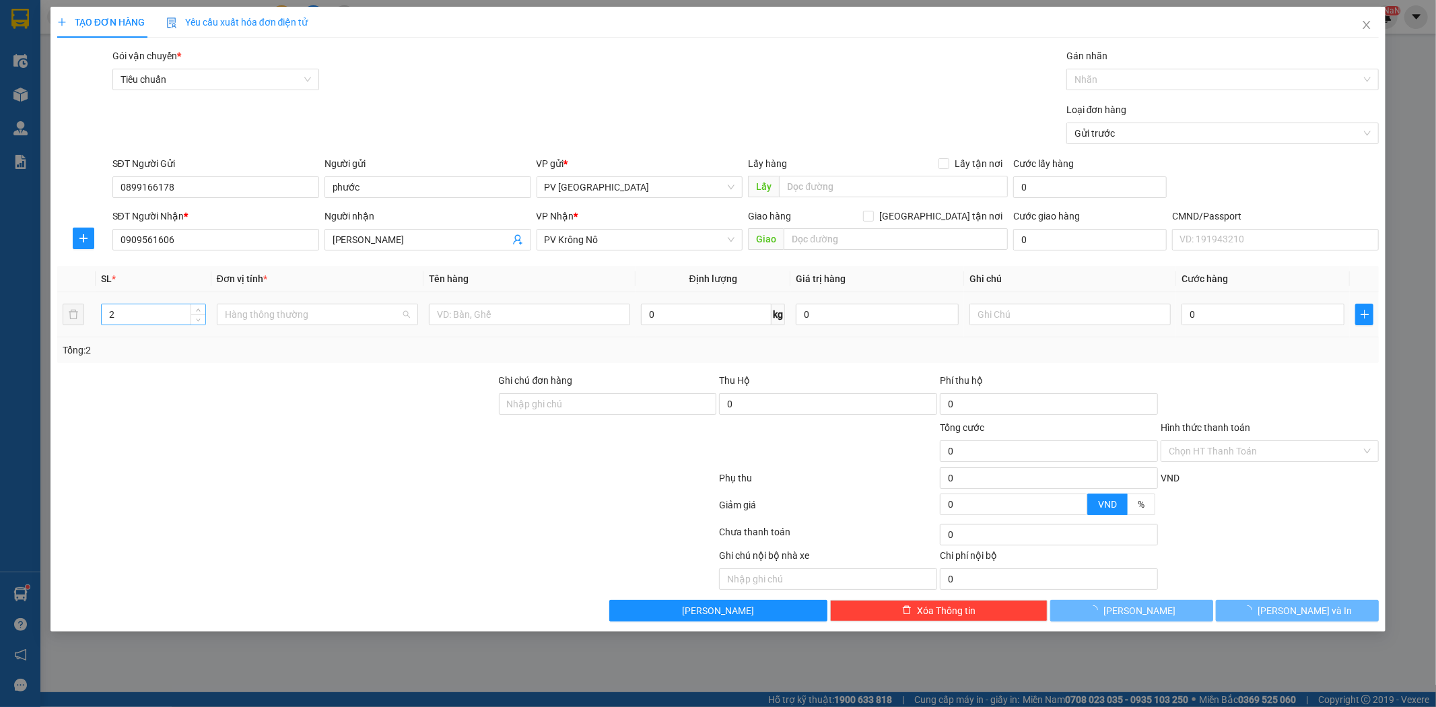
scroll to position [279, 0]
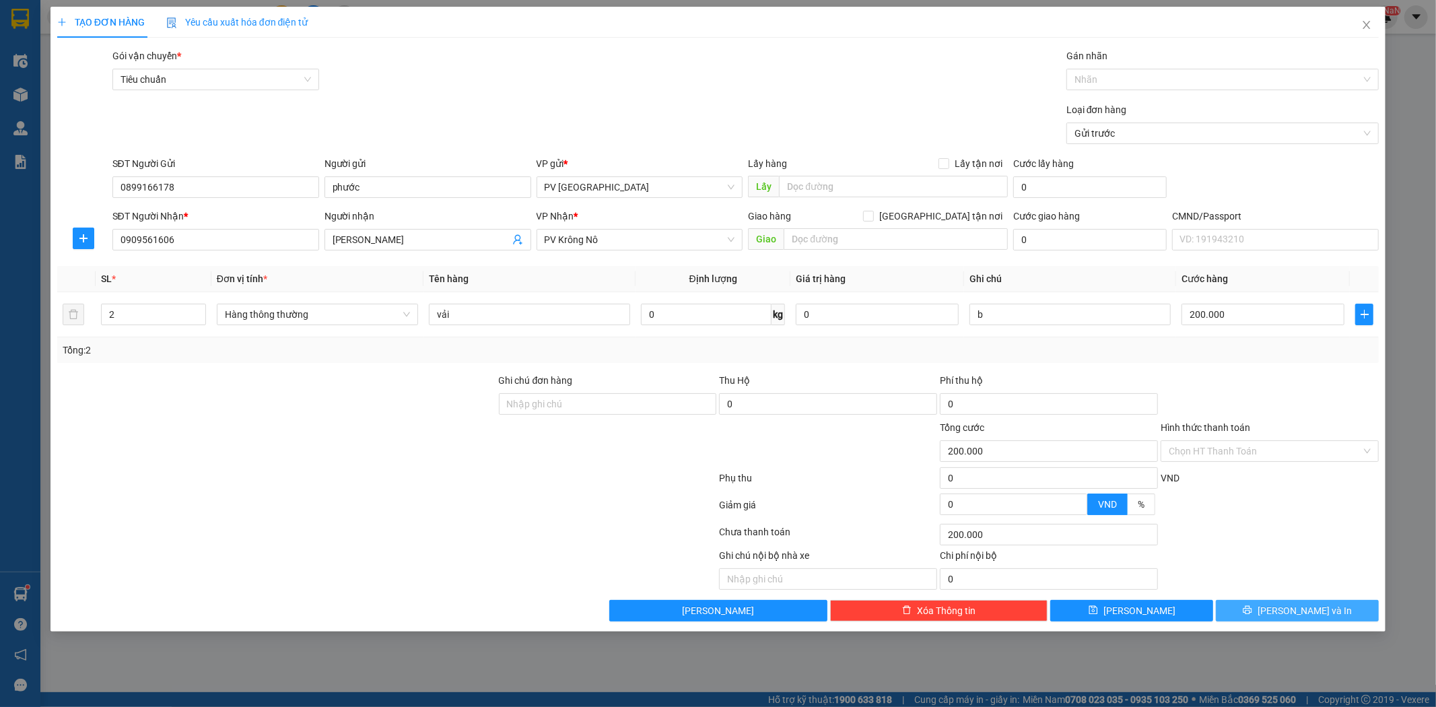
click at [1324, 614] on button "Lưu và In" at bounding box center [1297, 611] width 163 height 22
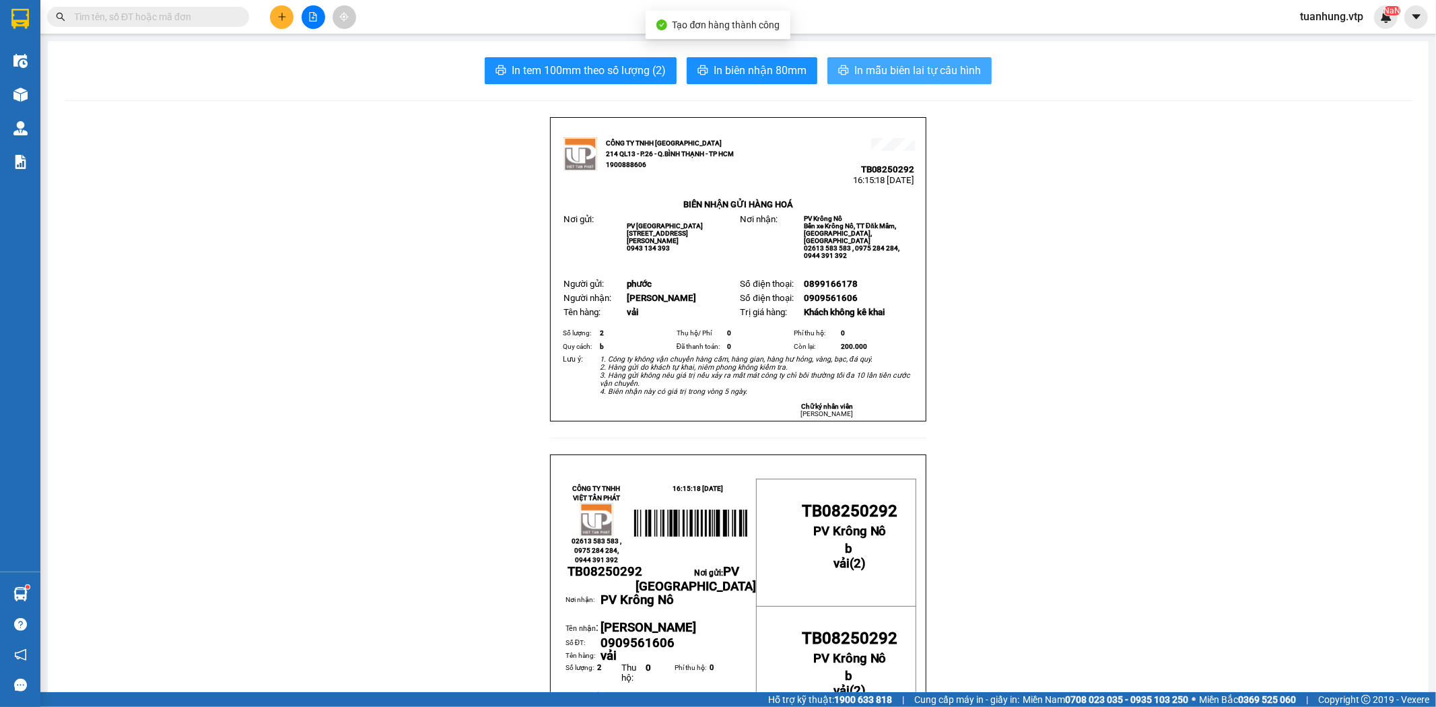
click at [949, 59] on button "In mẫu biên lai tự cấu hình" at bounding box center [909, 70] width 164 height 27
click at [284, 20] on icon "plus" at bounding box center [281, 16] width 9 height 9
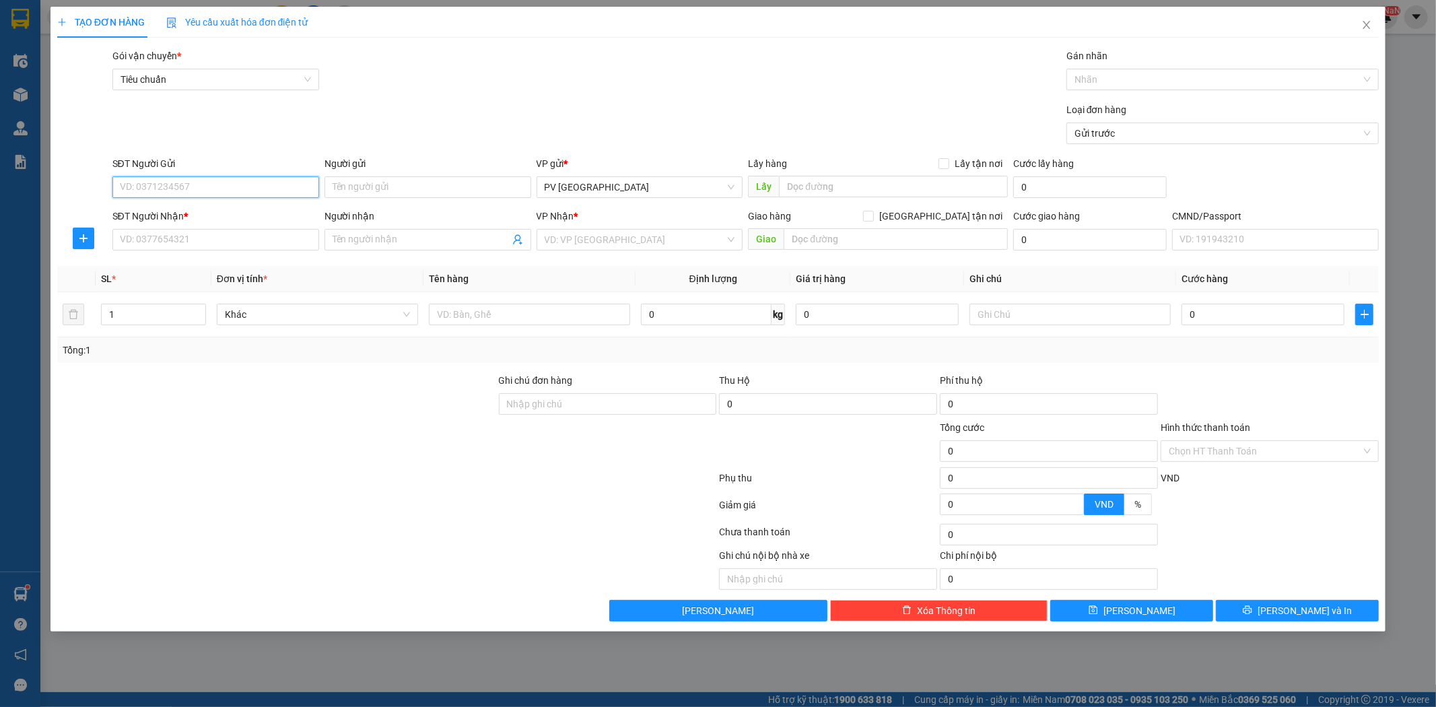
click at [285, 189] on input "SĐT Người Gửi" at bounding box center [215, 187] width 207 height 22
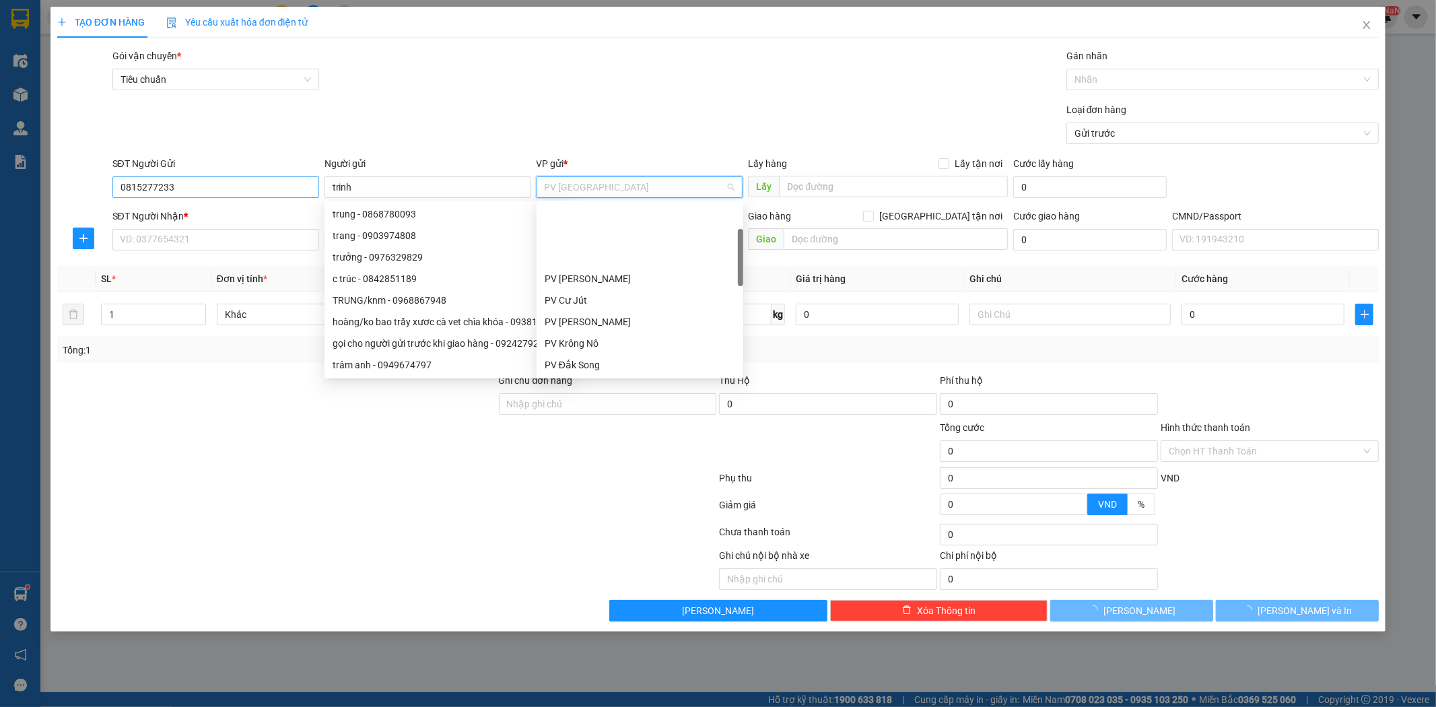
scroll to position [86, 0]
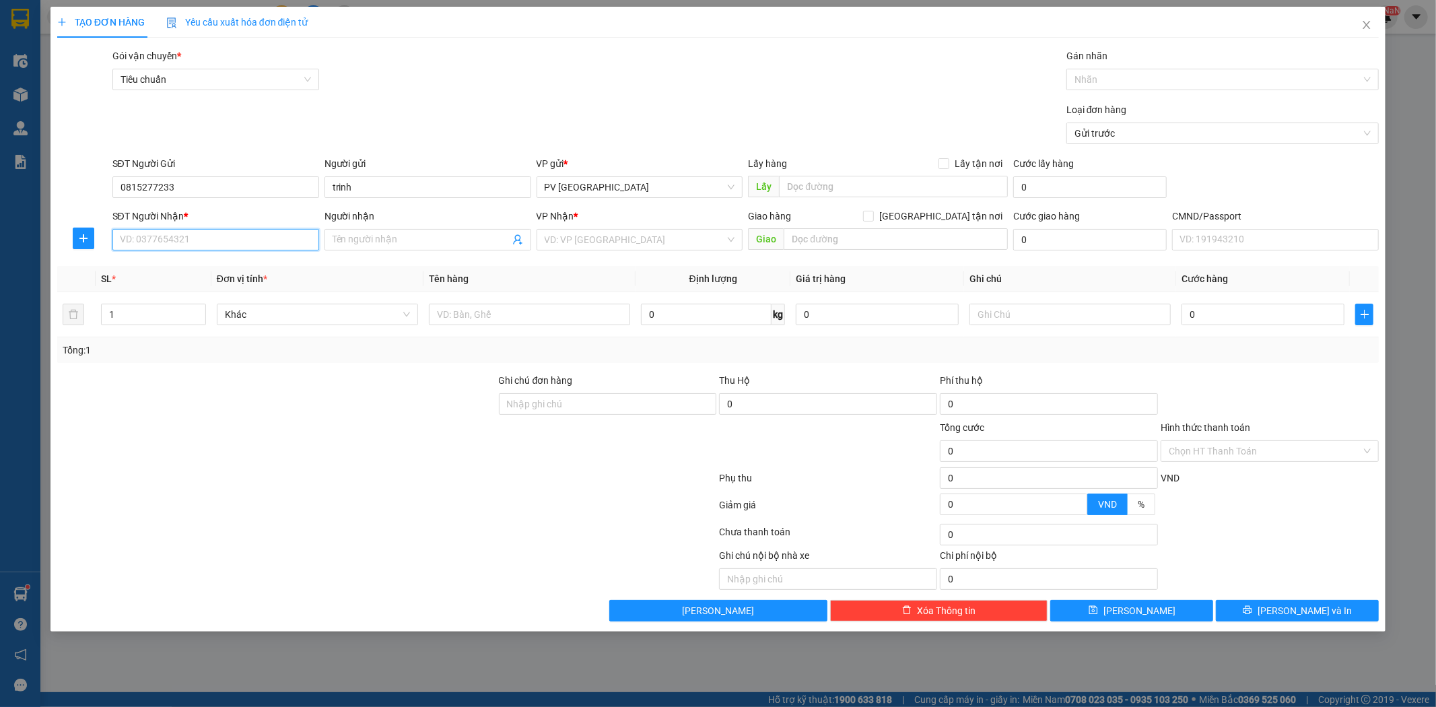
click at [194, 238] on input "SĐT Người Nhận *" at bounding box center [215, 240] width 207 height 22
click at [187, 271] on div "0985808479 - VIỆT" at bounding box center [216, 266] width 191 height 15
click at [516, 312] on input "text" at bounding box center [529, 315] width 201 height 22
click at [1194, 318] on input "030.000" at bounding box center [1263, 315] width 163 height 22
click at [871, 242] on input "text" at bounding box center [896, 239] width 224 height 22
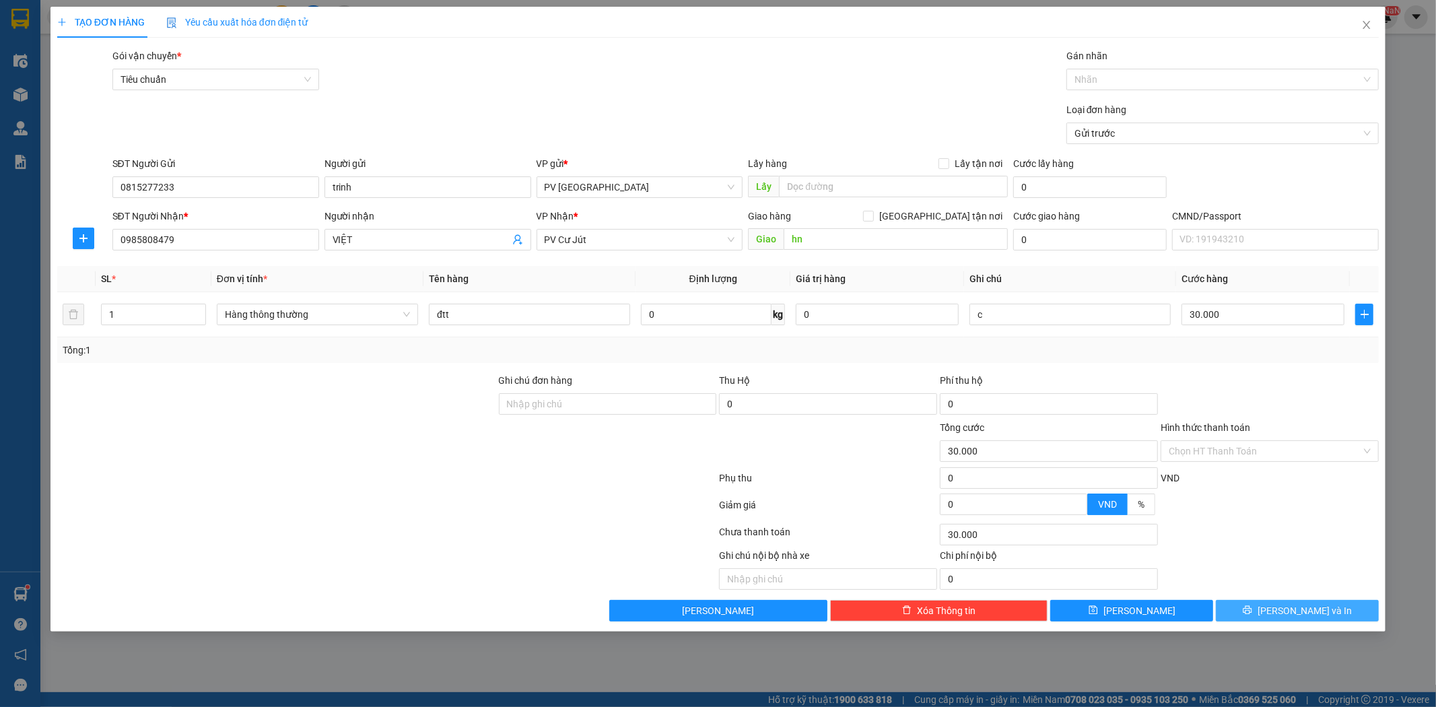
click at [1311, 619] on button "Lưu và In" at bounding box center [1297, 611] width 163 height 22
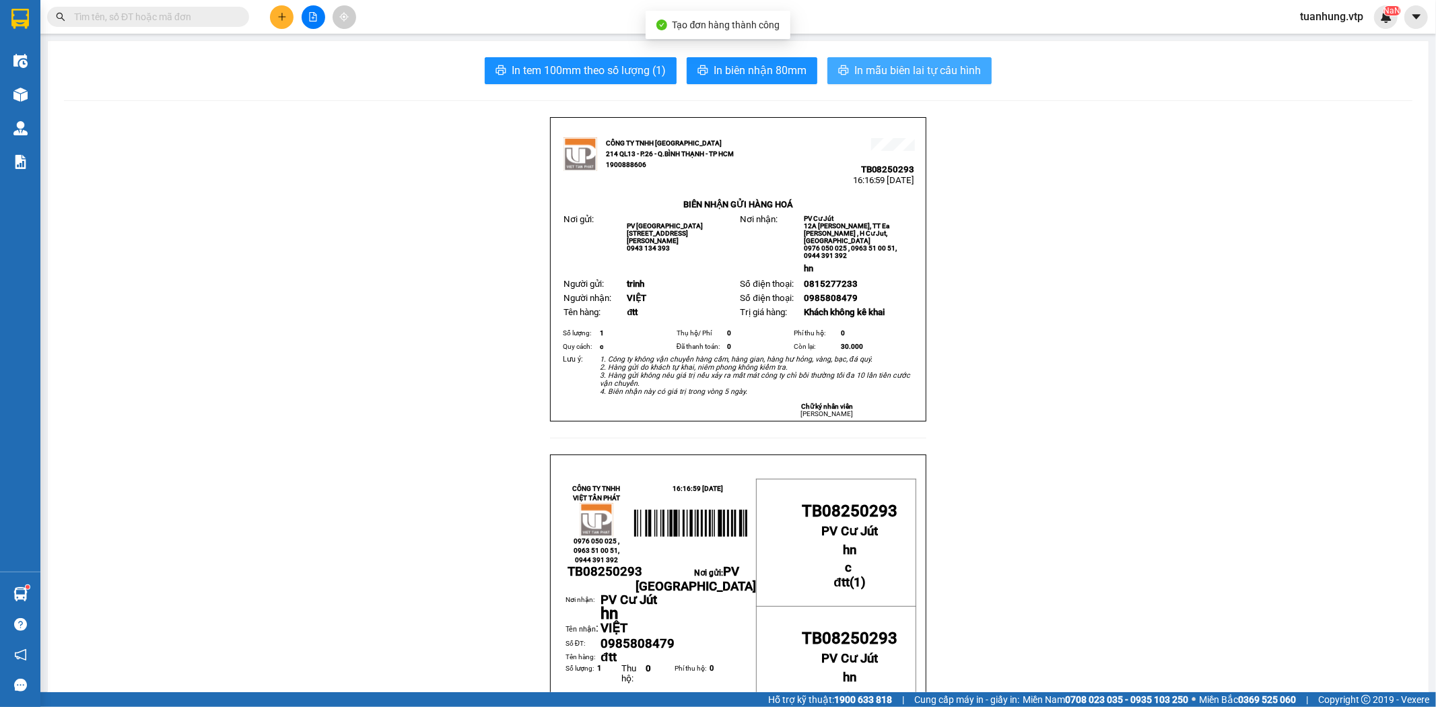
click at [922, 69] on span "In mẫu biên lai tự cấu hình" at bounding box center [917, 70] width 127 height 17
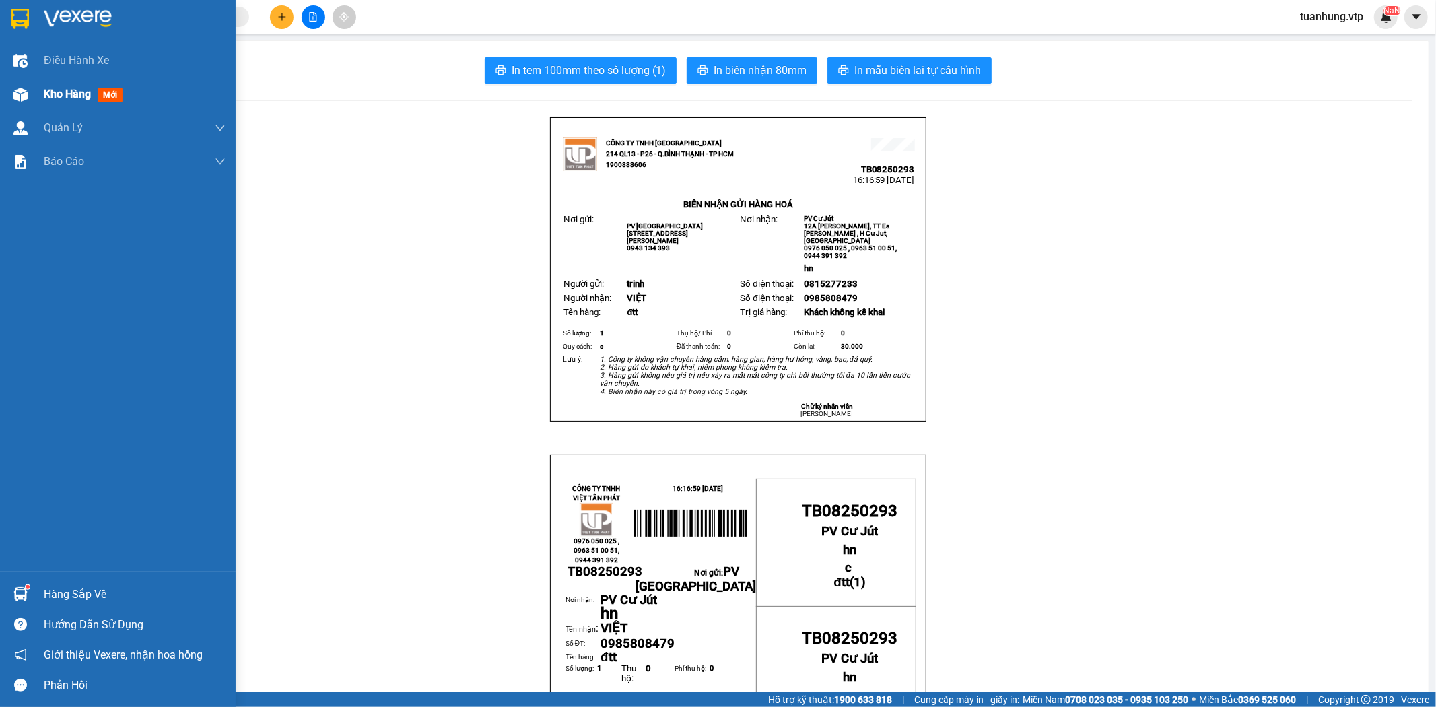
click at [18, 100] on img at bounding box center [20, 95] width 14 height 14
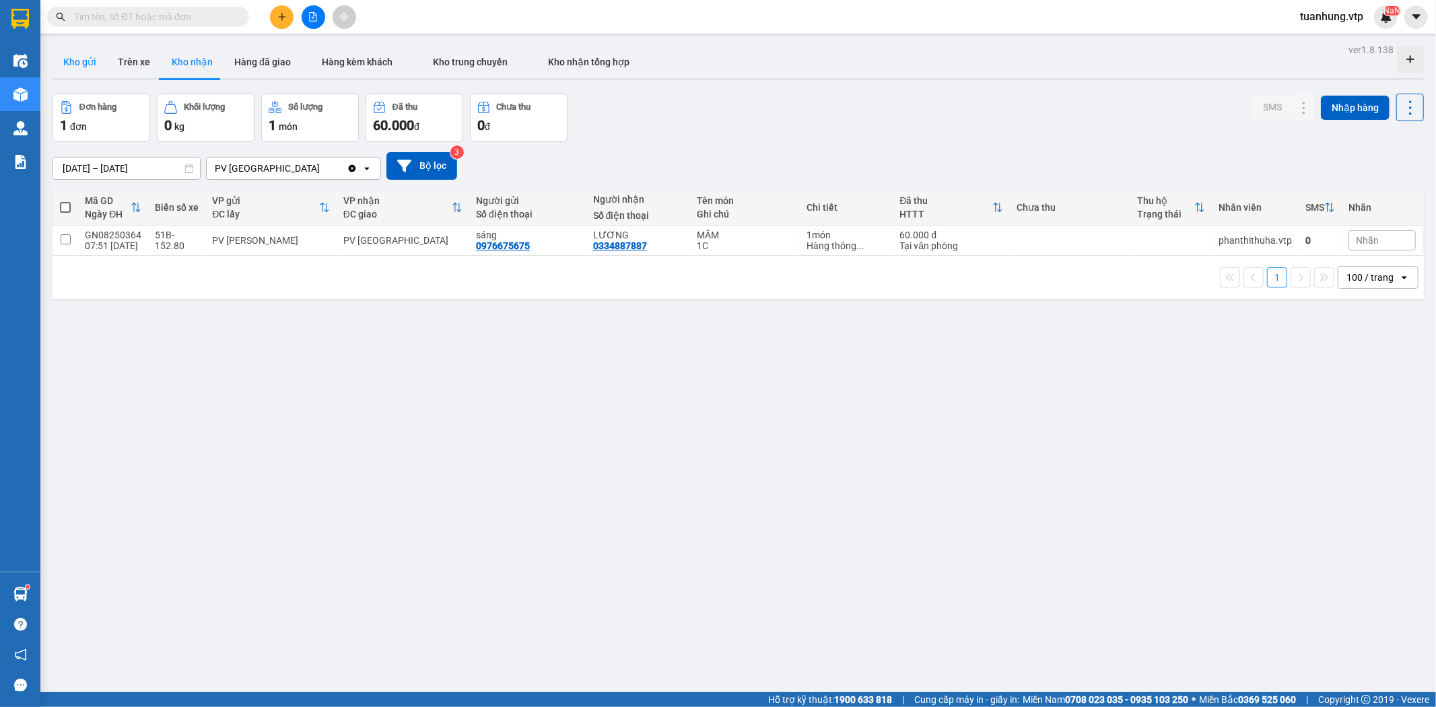
click at [73, 57] on button "Kho gửi" at bounding box center [80, 62] width 55 height 32
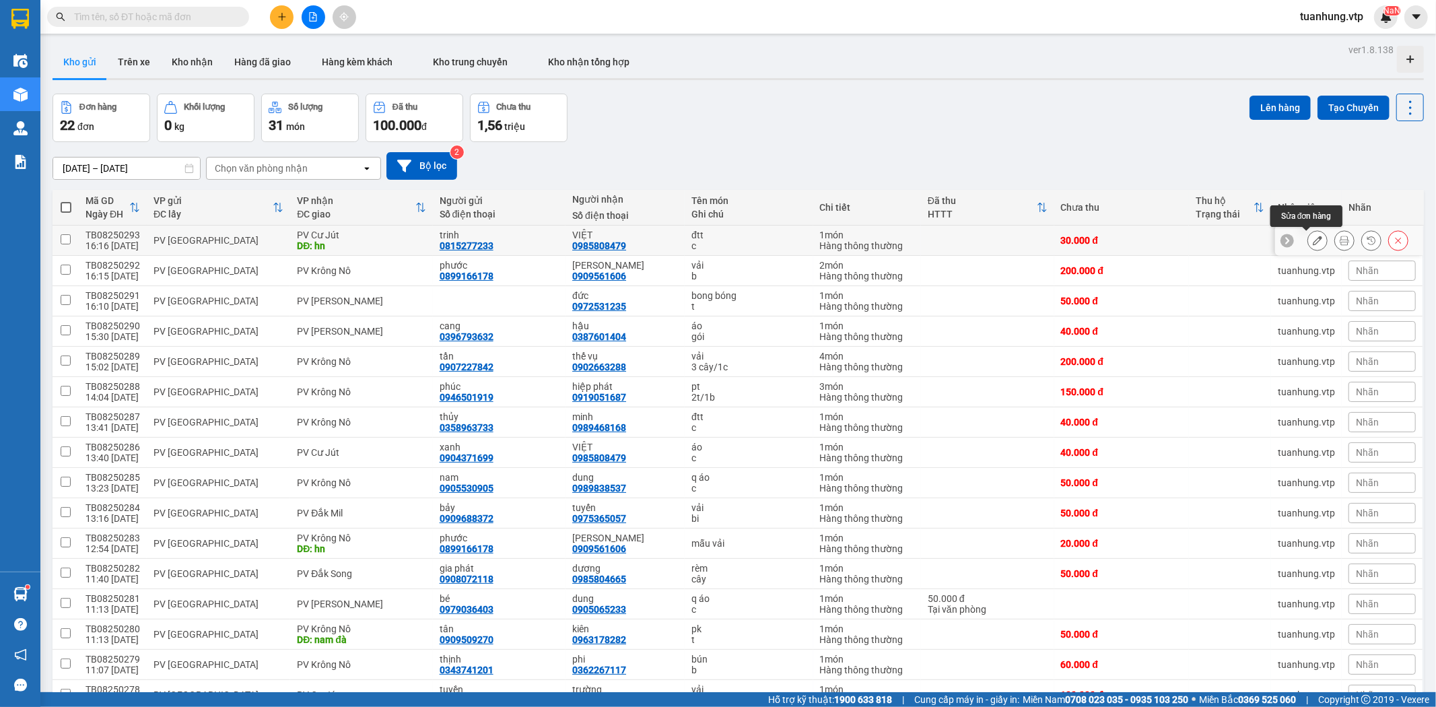
click at [1313, 240] on icon at bounding box center [1317, 240] width 9 height 9
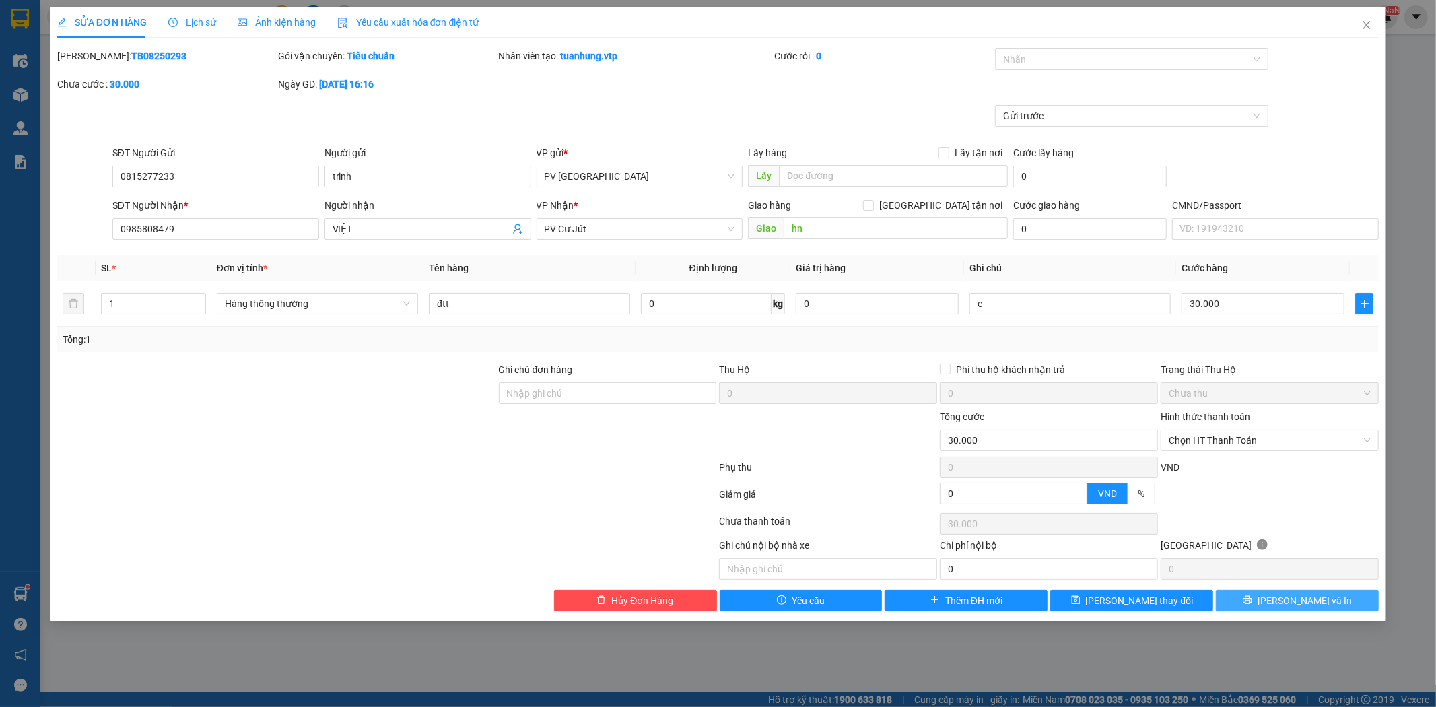
click at [1293, 603] on span "Lưu và In" at bounding box center [1305, 600] width 94 height 15
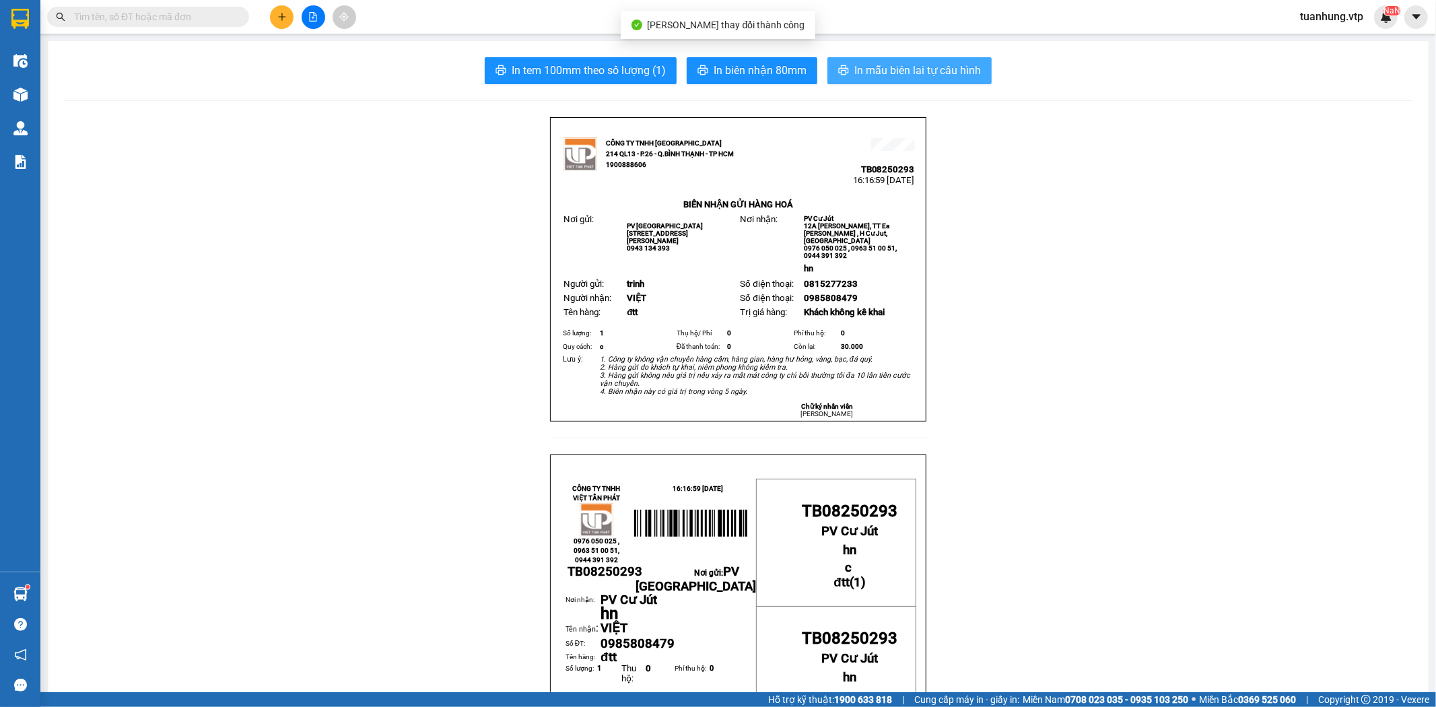
click at [903, 70] on span "In mẫu biên lai tự cấu hình" at bounding box center [917, 70] width 127 height 17
click at [916, 77] on span "In mẫu biên lai tự cấu hình" at bounding box center [917, 70] width 127 height 17
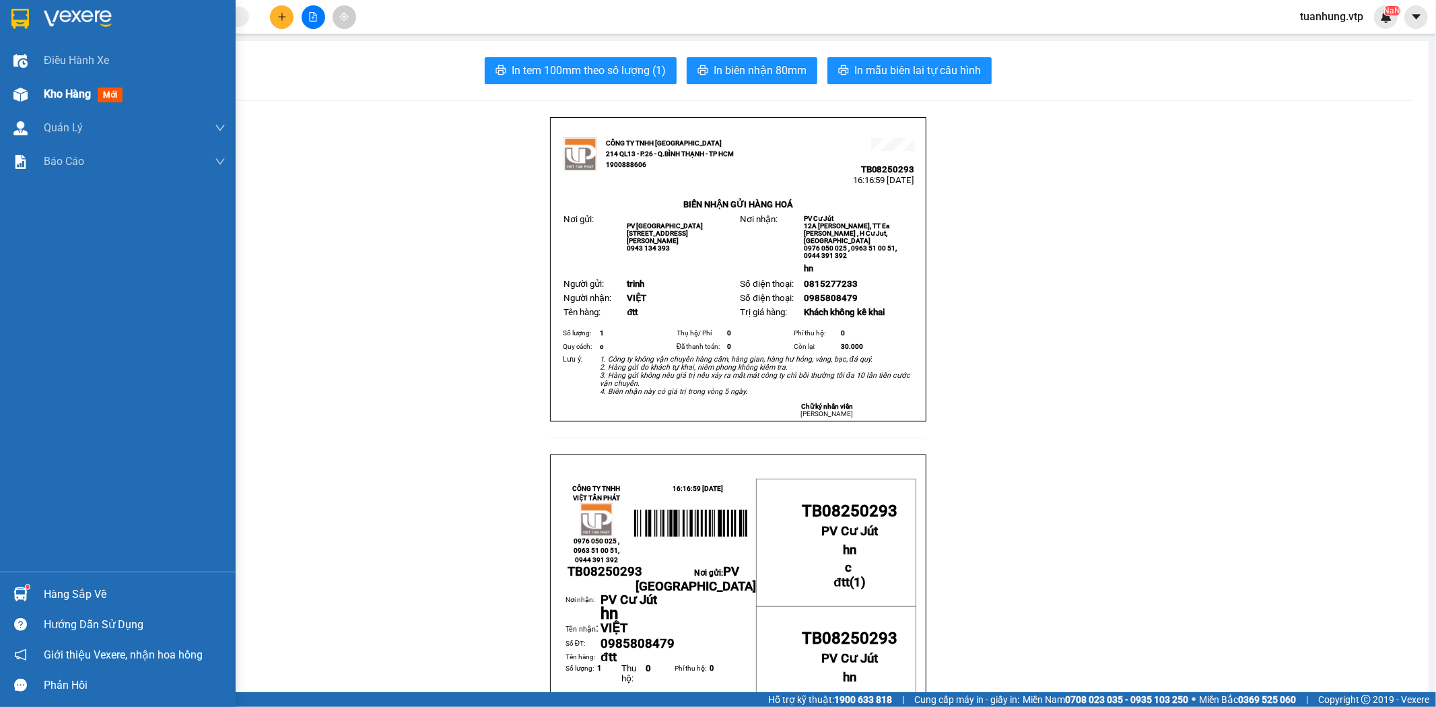
click at [11, 93] on div at bounding box center [21, 95] width 24 height 24
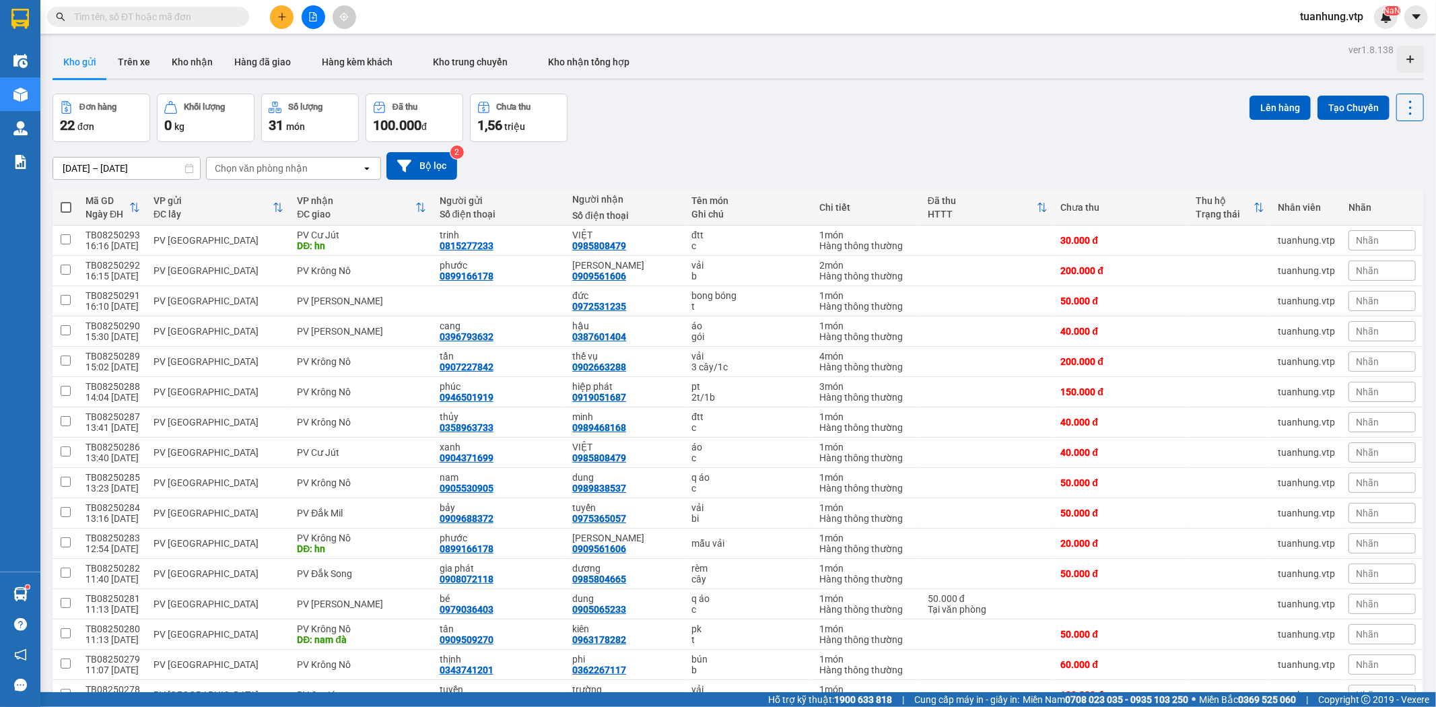
click at [69, 62] on button "Kho gửi" at bounding box center [80, 62] width 55 height 32
click at [65, 207] on span at bounding box center [66, 207] width 11 height 11
click at [66, 201] on input "checkbox" at bounding box center [66, 201] width 0 height 0
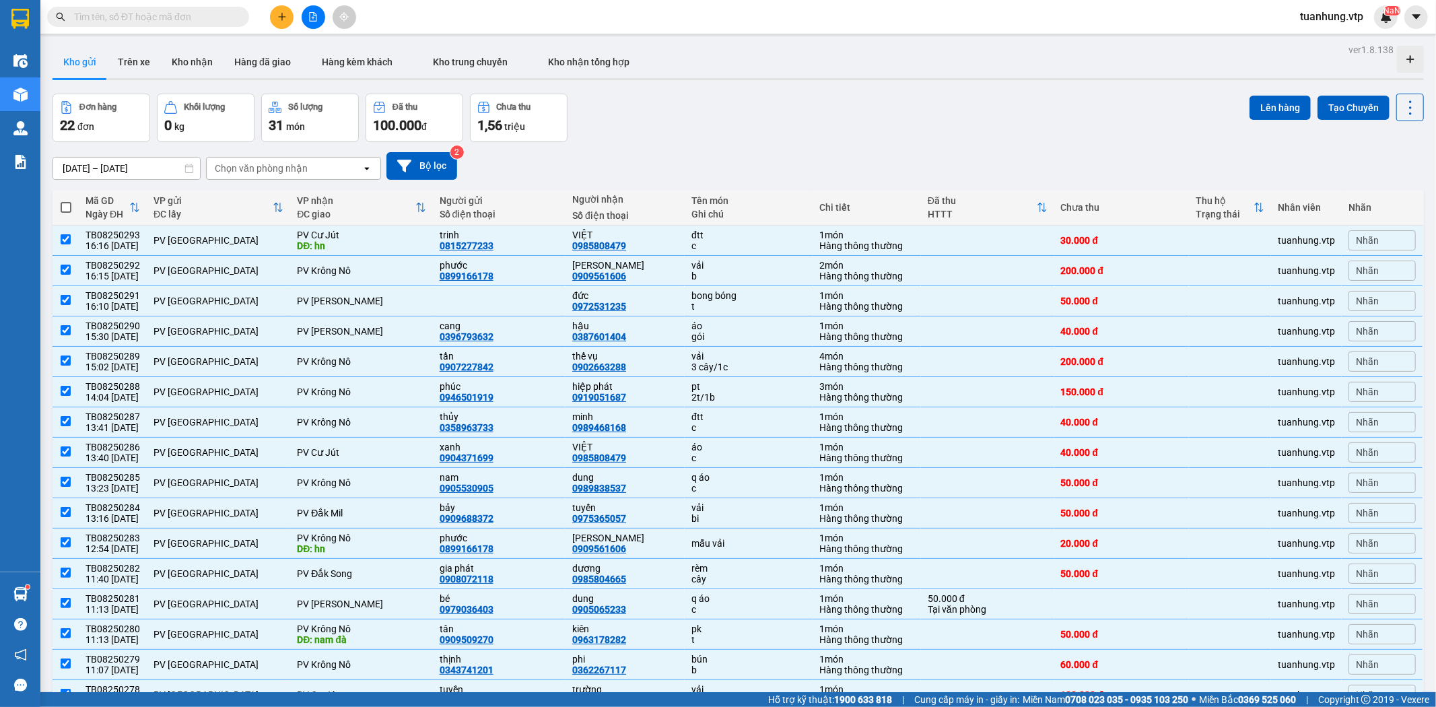
checkbox input "true"
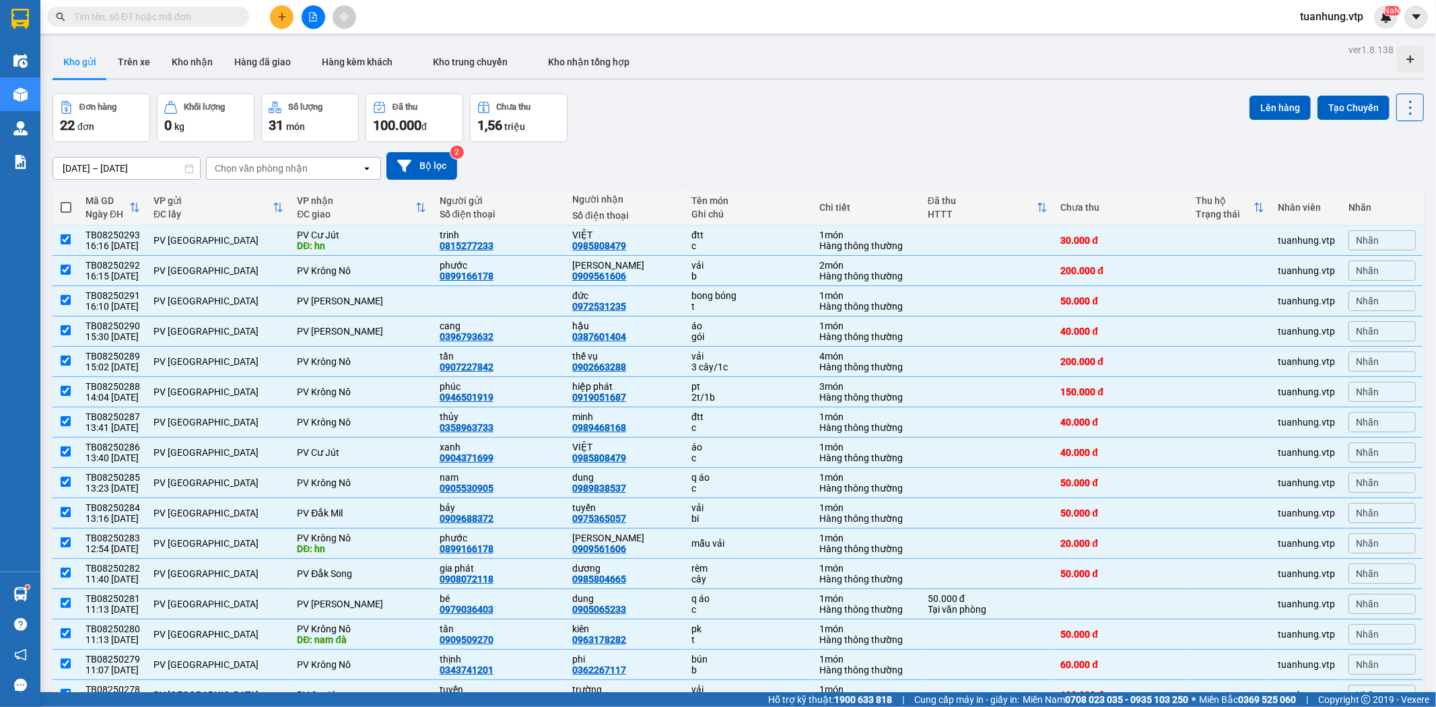
checkbox input "true"
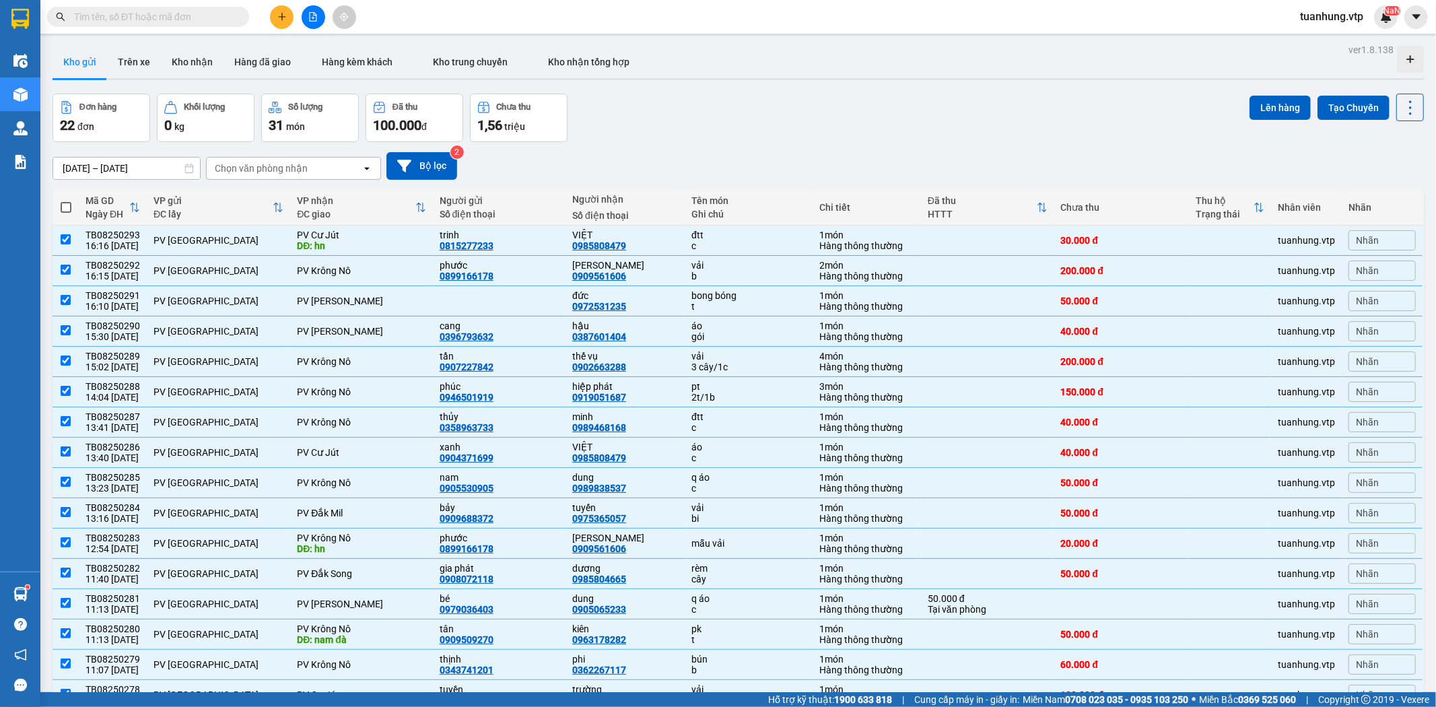
checkbox input "true"
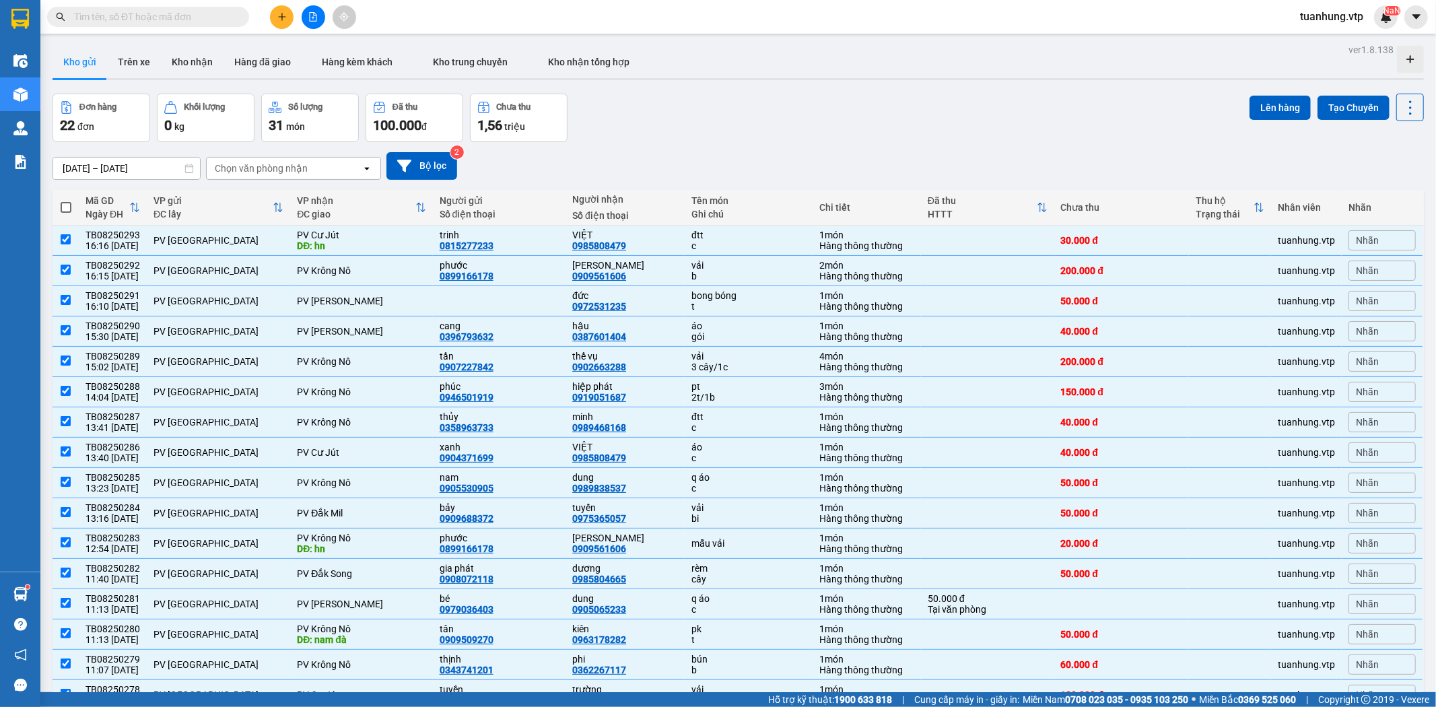
checkbox input "true"
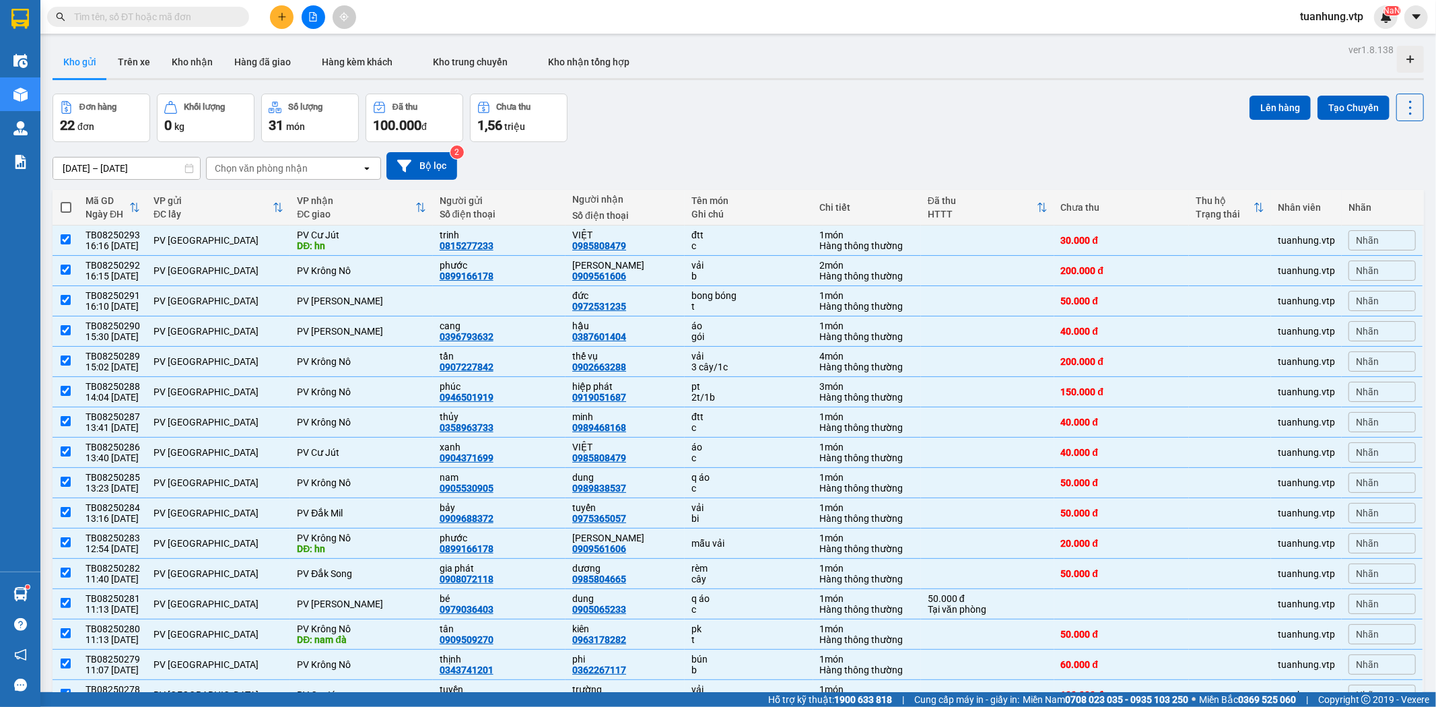
checkbox input "true"
click at [1268, 106] on button "Lên hàng" at bounding box center [1280, 108] width 61 height 24
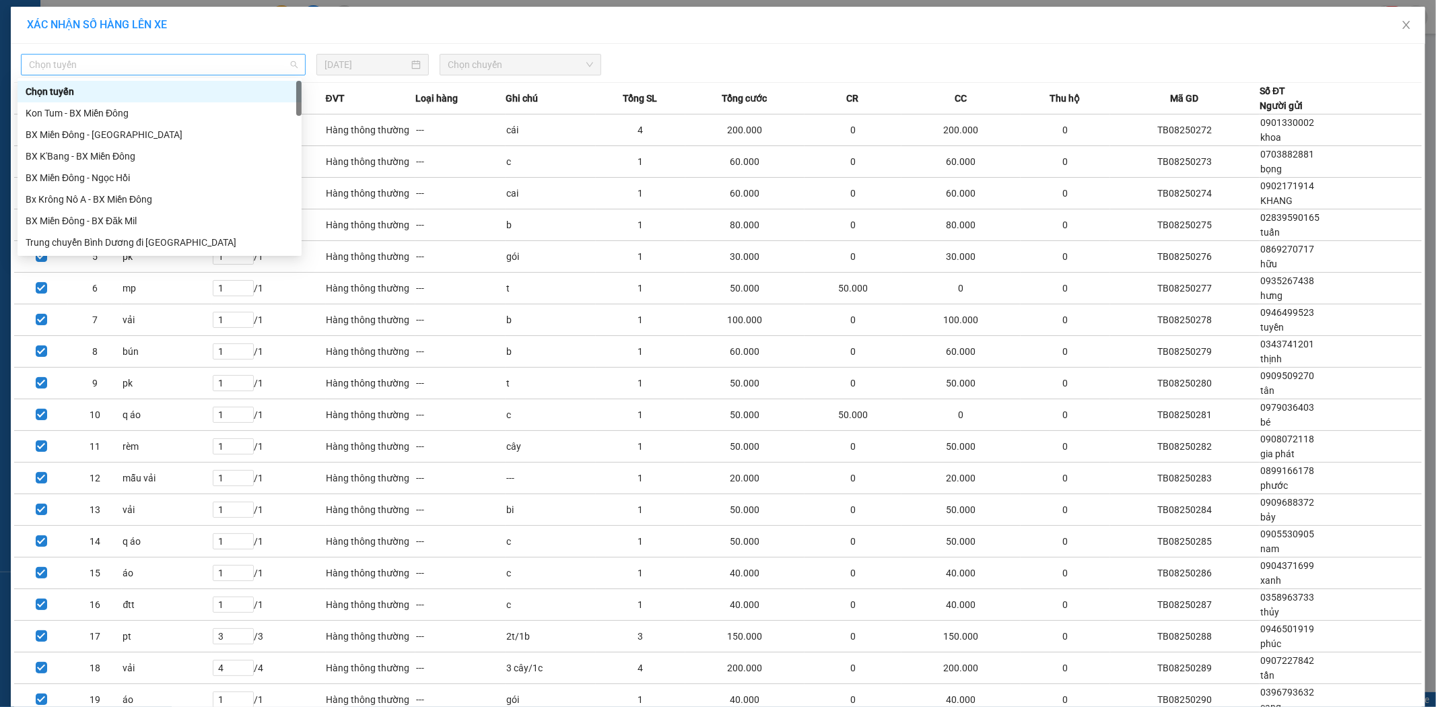
click at [291, 64] on span "Chọn tuyến" at bounding box center [163, 65] width 269 height 20
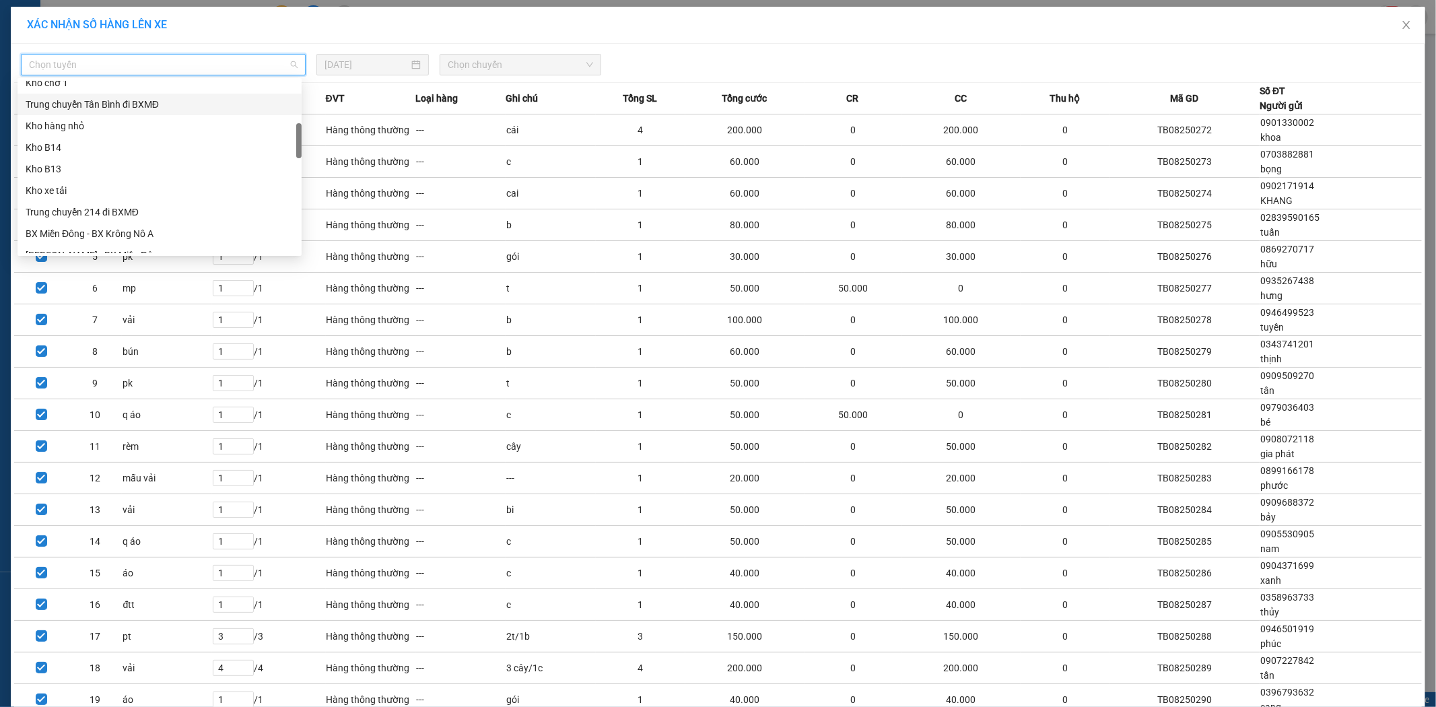
click at [178, 97] on div "Trung chuyển Tân Bình đi BXMĐ" at bounding box center [160, 104] width 268 height 15
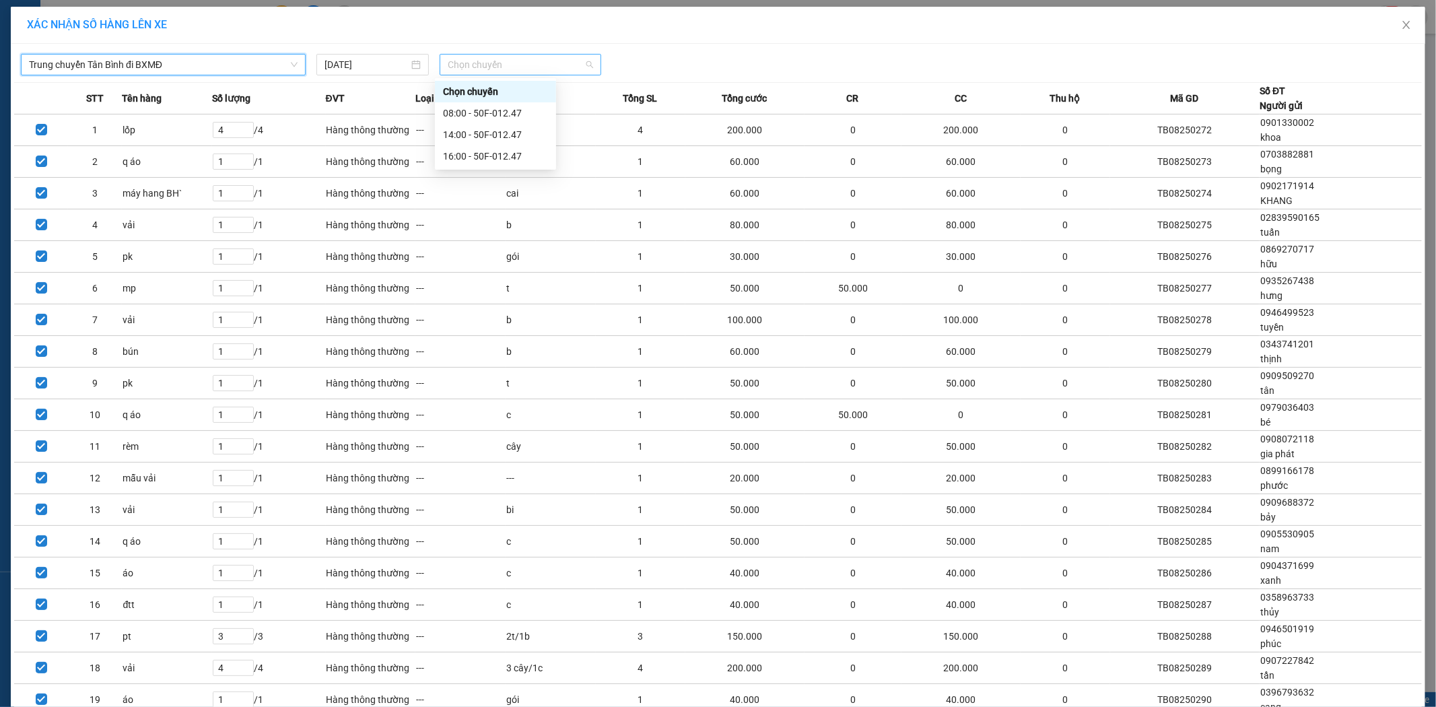
click at [584, 67] on span "Chọn chuyến" at bounding box center [520, 65] width 145 height 20
click at [499, 158] on div "16:00 - 50F-012.47" at bounding box center [495, 156] width 105 height 15
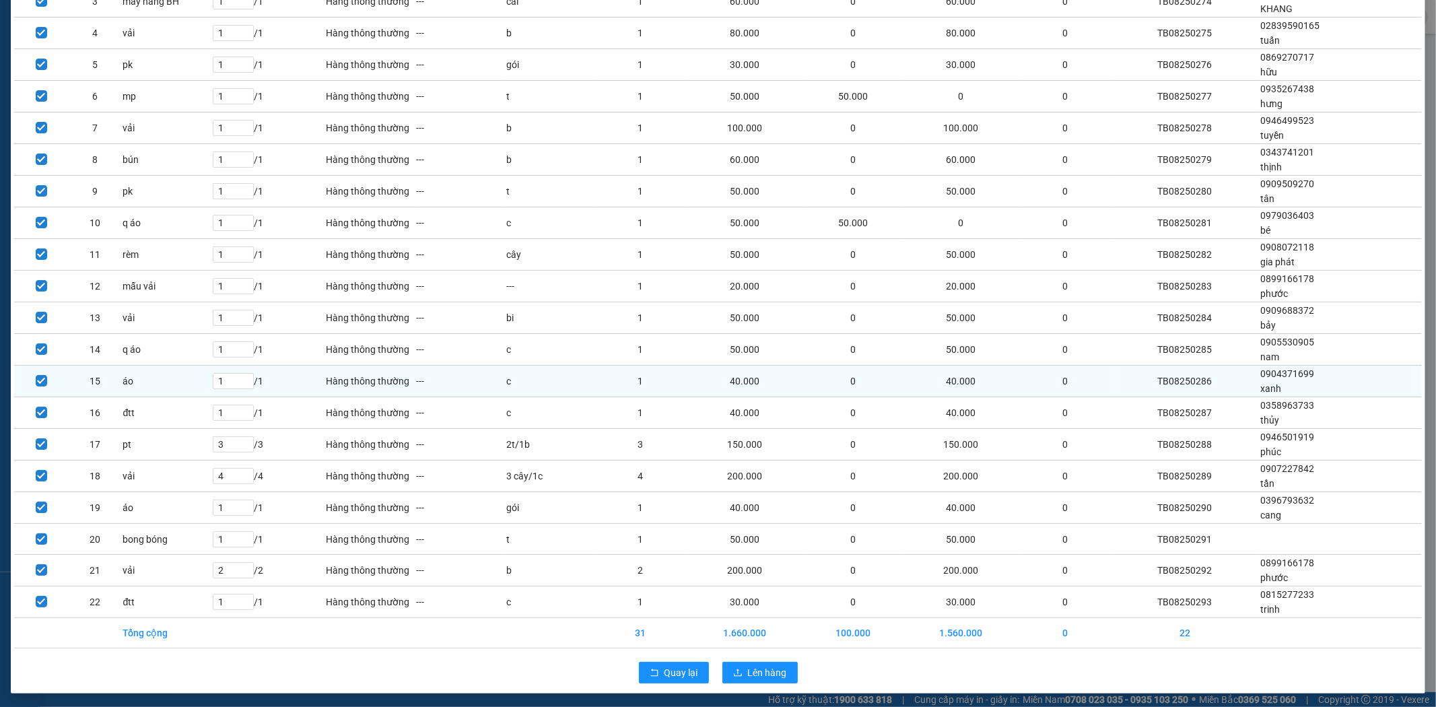
scroll to position [203, 0]
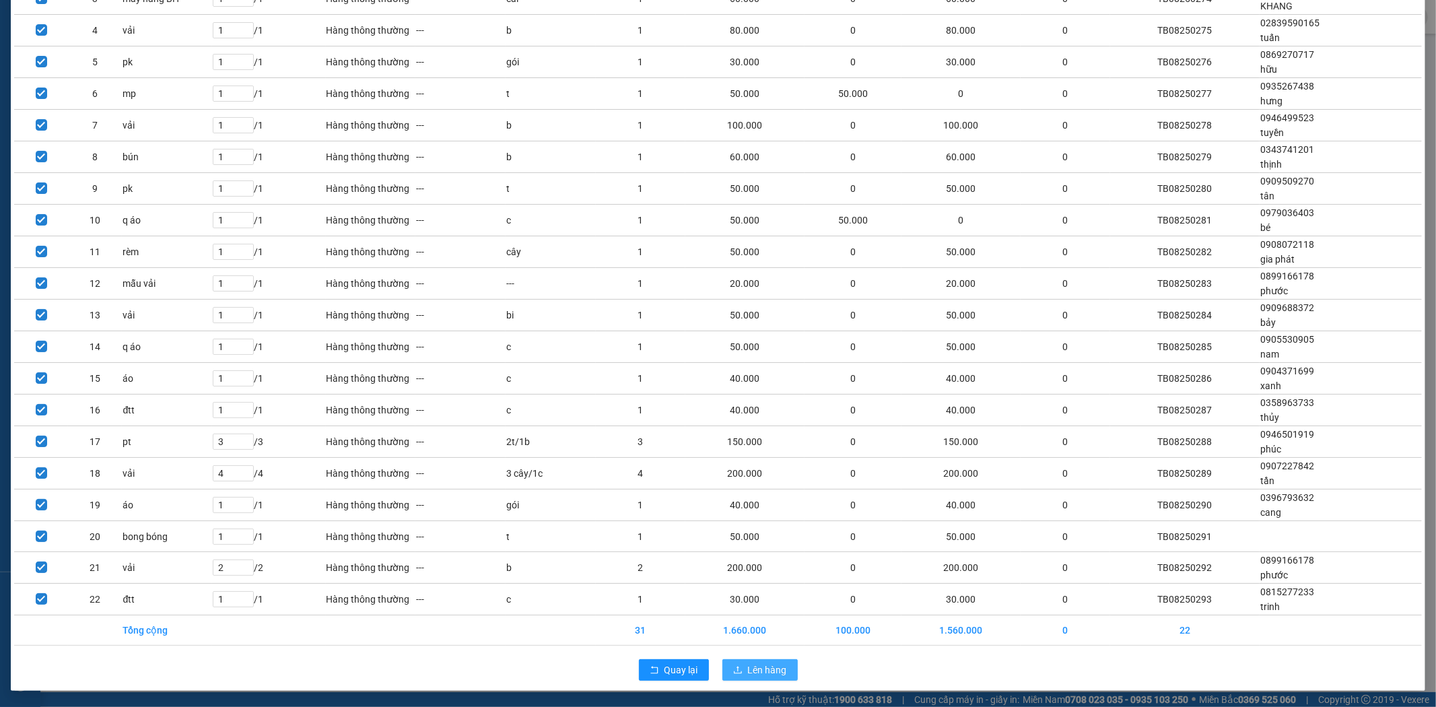
click at [763, 667] on span "Lên hàng" at bounding box center [767, 669] width 39 height 15
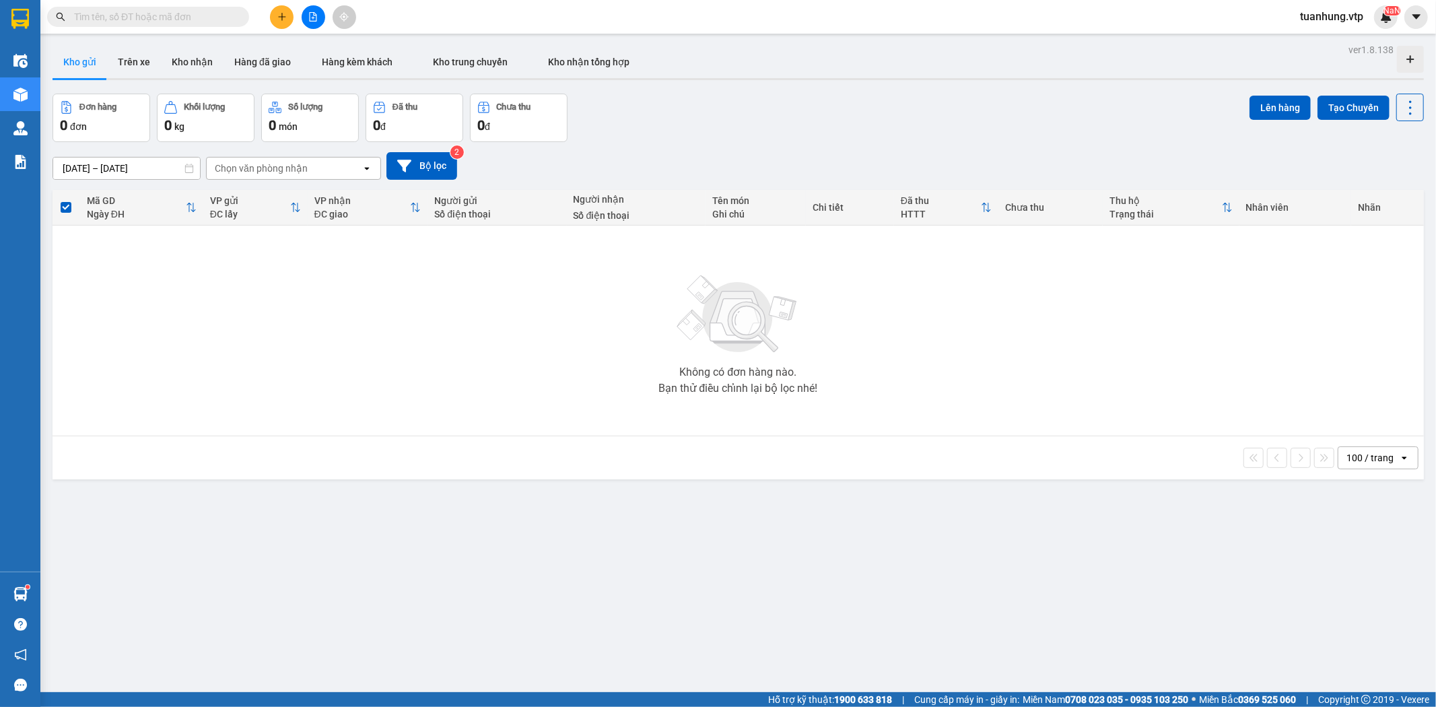
click at [226, 11] on input "text" at bounding box center [153, 16] width 159 height 15
click at [227, 23] on input "text" at bounding box center [153, 16] width 159 height 15
drag, startPoint x: 314, startPoint y: 12, endPoint x: 244, endPoint y: 38, distance: 74.1
click at [314, 12] on icon "file-add" at bounding box center [312, 16] width 9 height 9
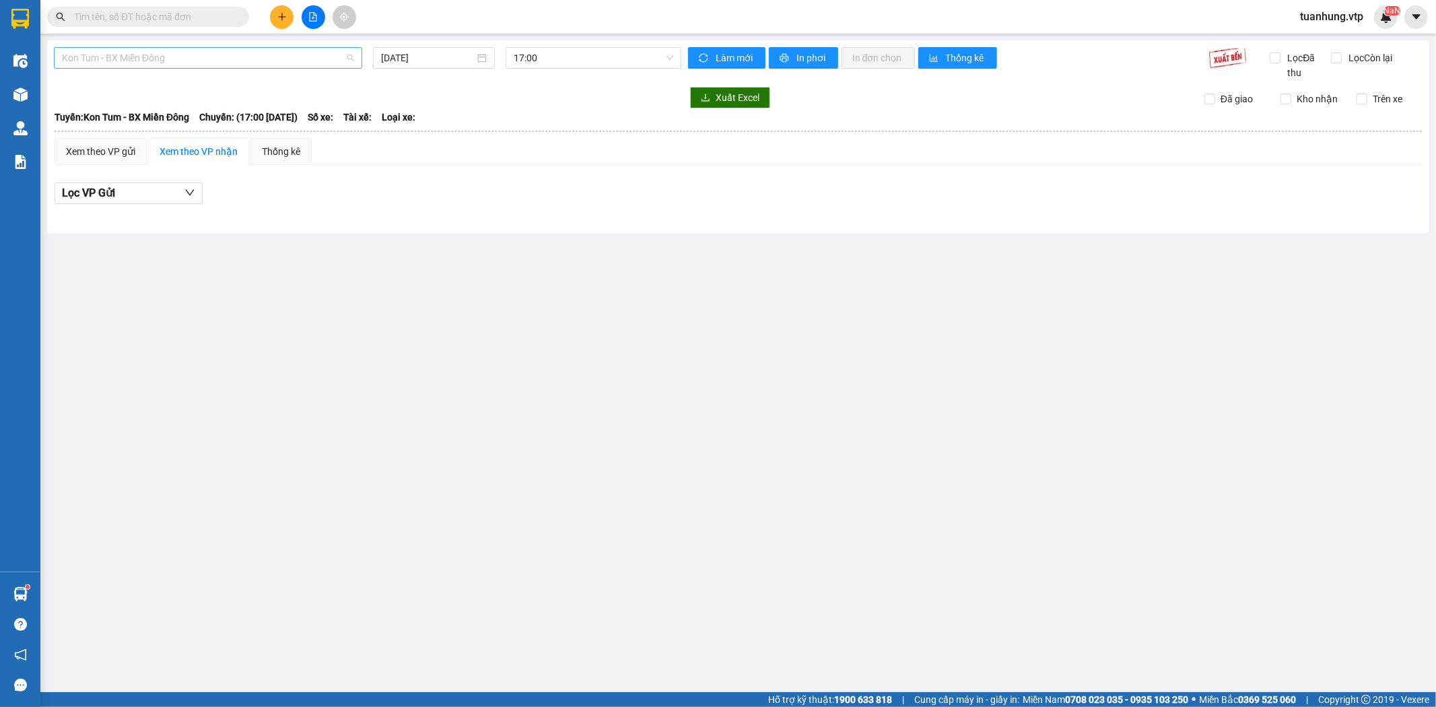
click at [349, 59] on span "Kon Tum - BX Miền Đông" at bounding box center [208, 58] width 292 height 20
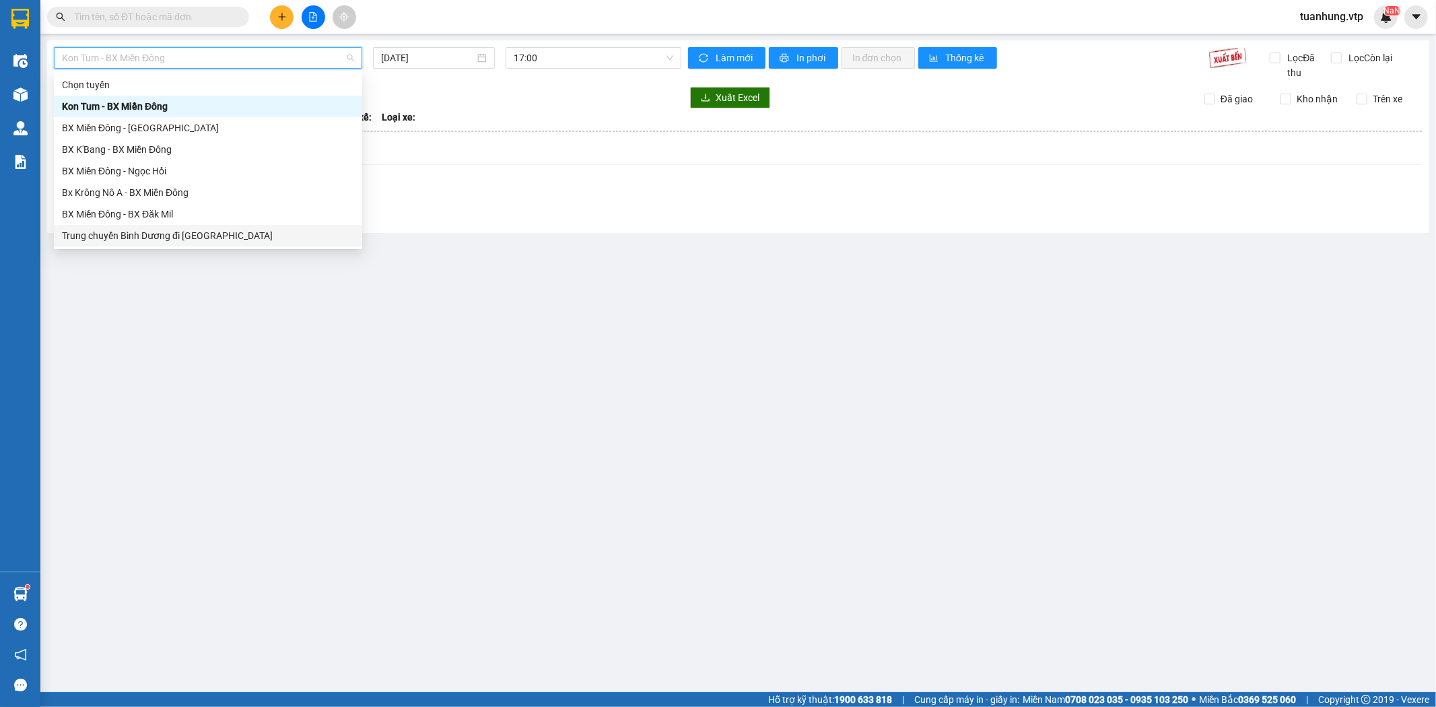
click at [229, 232] on div "Trung chuyển Bình Dương đi [GEOGRAPHIC_DATA]" at bounding box center [208, 235] width 292 height 15
type input "[DATE]"
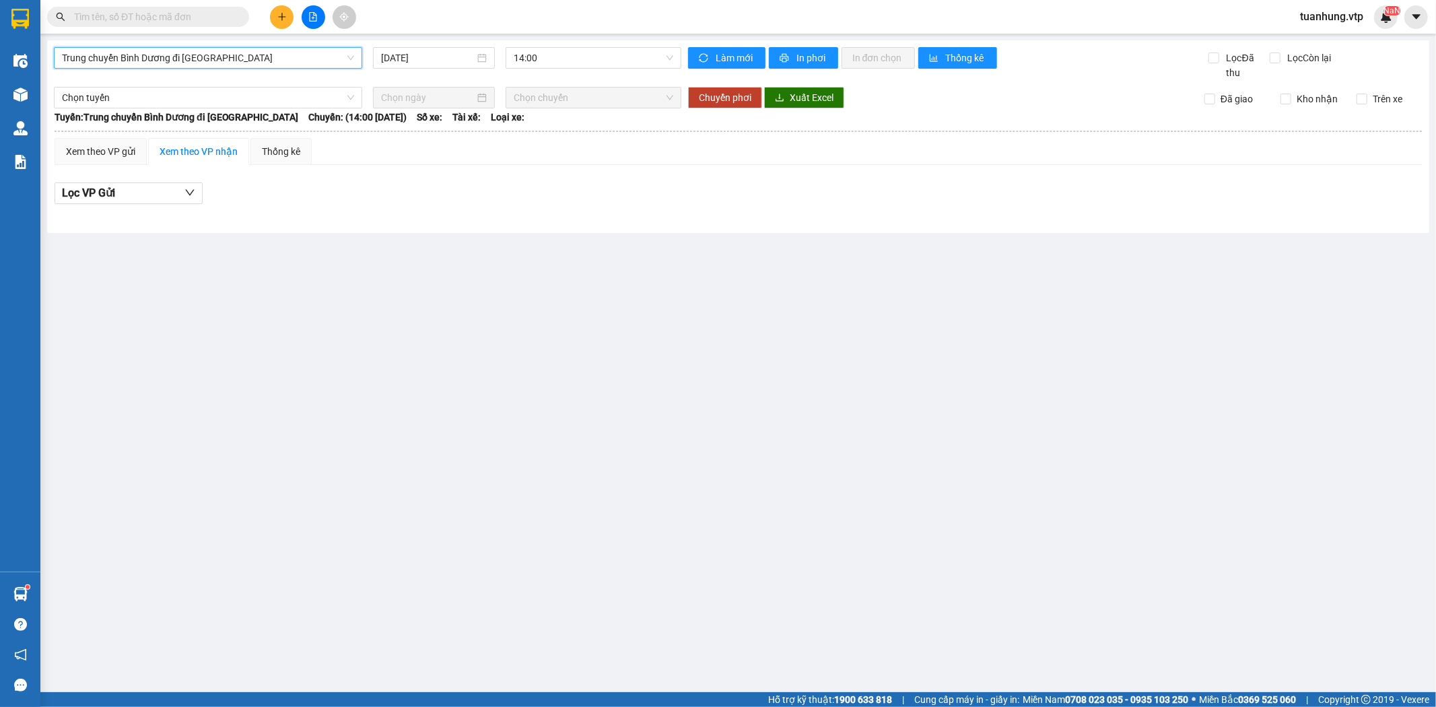
click at [353, 52] on span "Trung chuyển Bình Dương đi [GEOGRAPHIC_DATA]" at bounding box center [208, 58] width 292 height 20
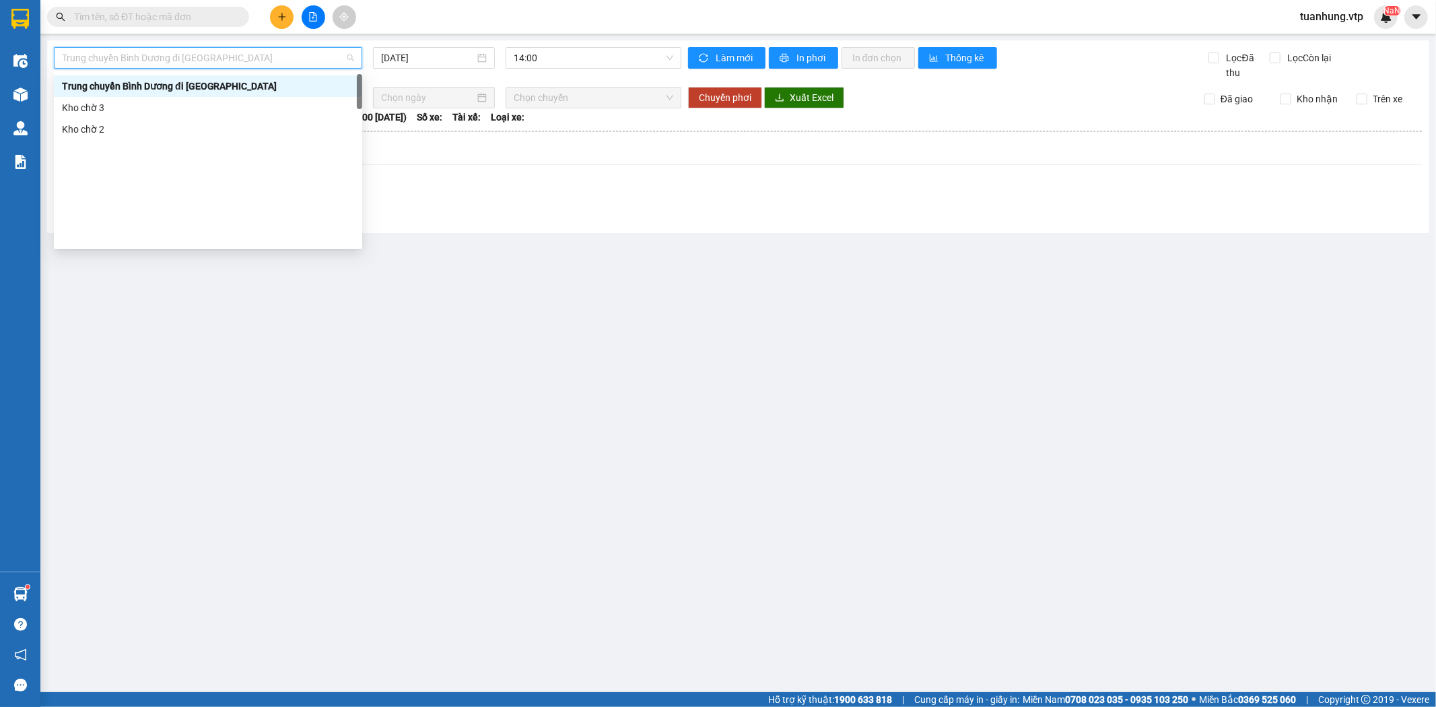
scroll to position [224, 0]
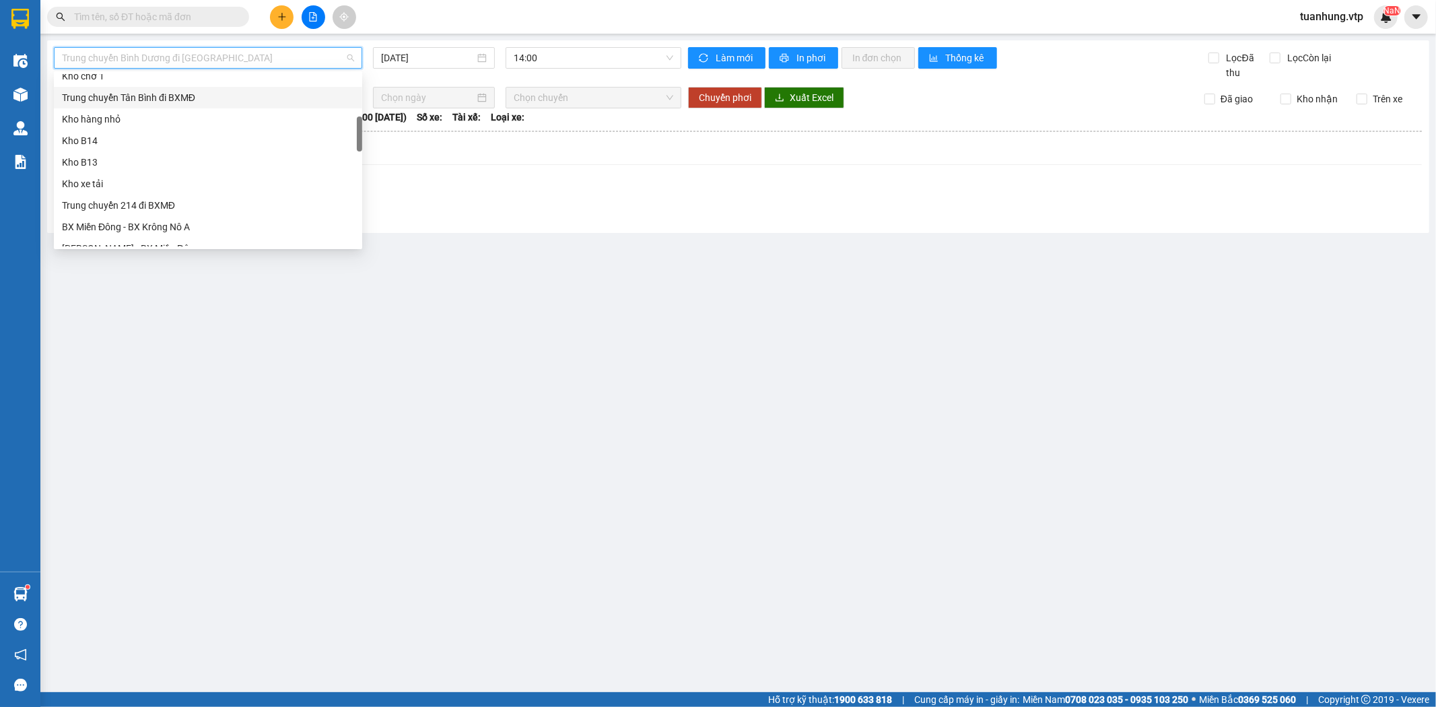
click at [244, 96] on div "Trung chuyển Tân Bình đi BXMĐ" at bounding box center [208, 97] width 292 height 15
type input "[DATE]"
click at [347, 61] on span "Trung chuyển Tân Bình đi BXMĐ" at bounding box center [208, 58] width 292 height 20
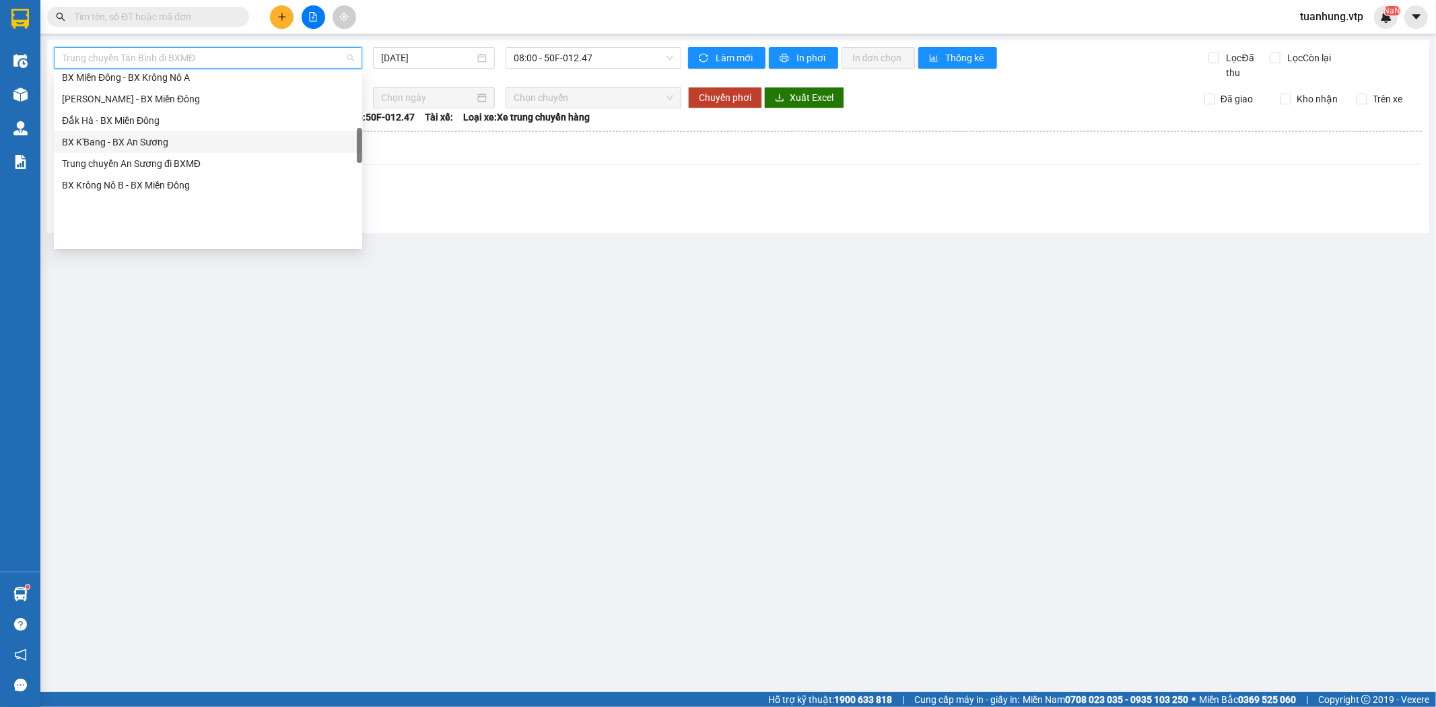
scroll to position [224, 0]
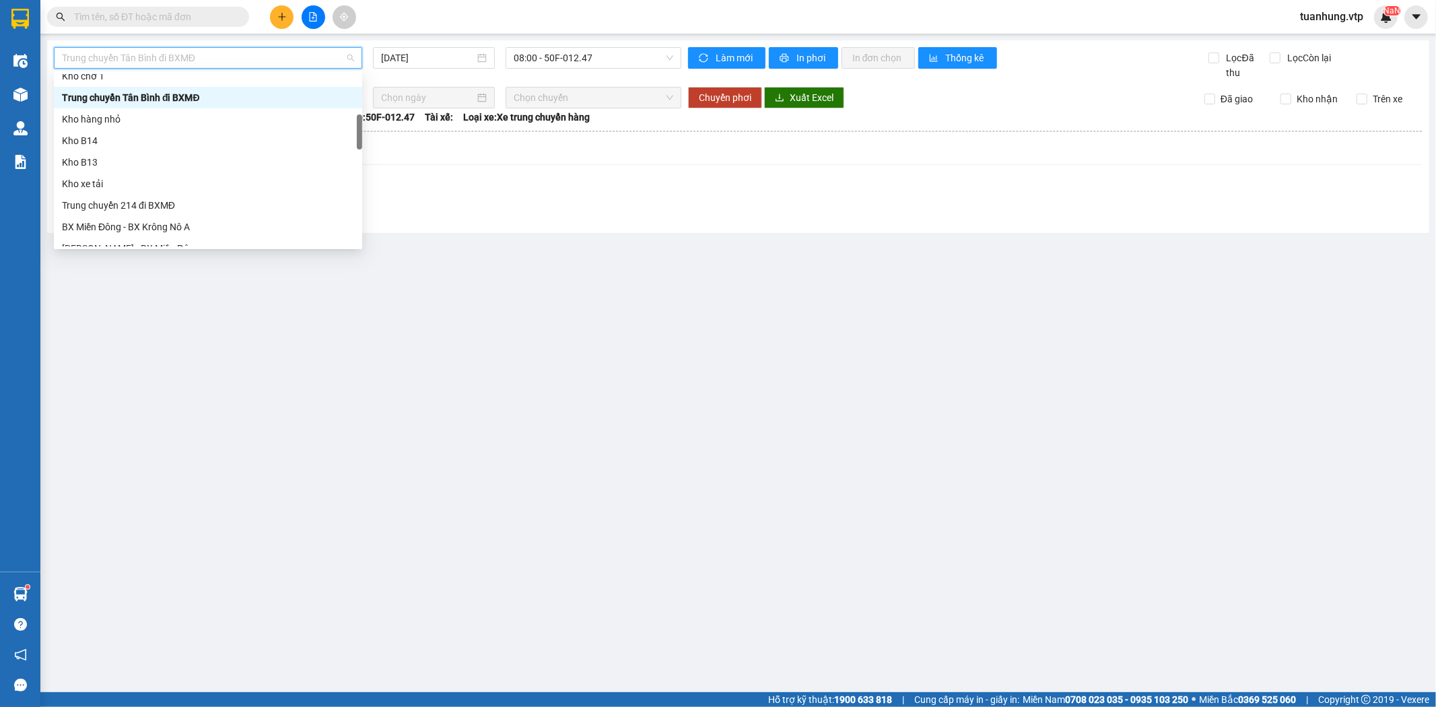
click at [233, 92] on div "Trung chuyển Tân Bình đi BXMĐ" at bounding box center [208, 97] width 292 height 15
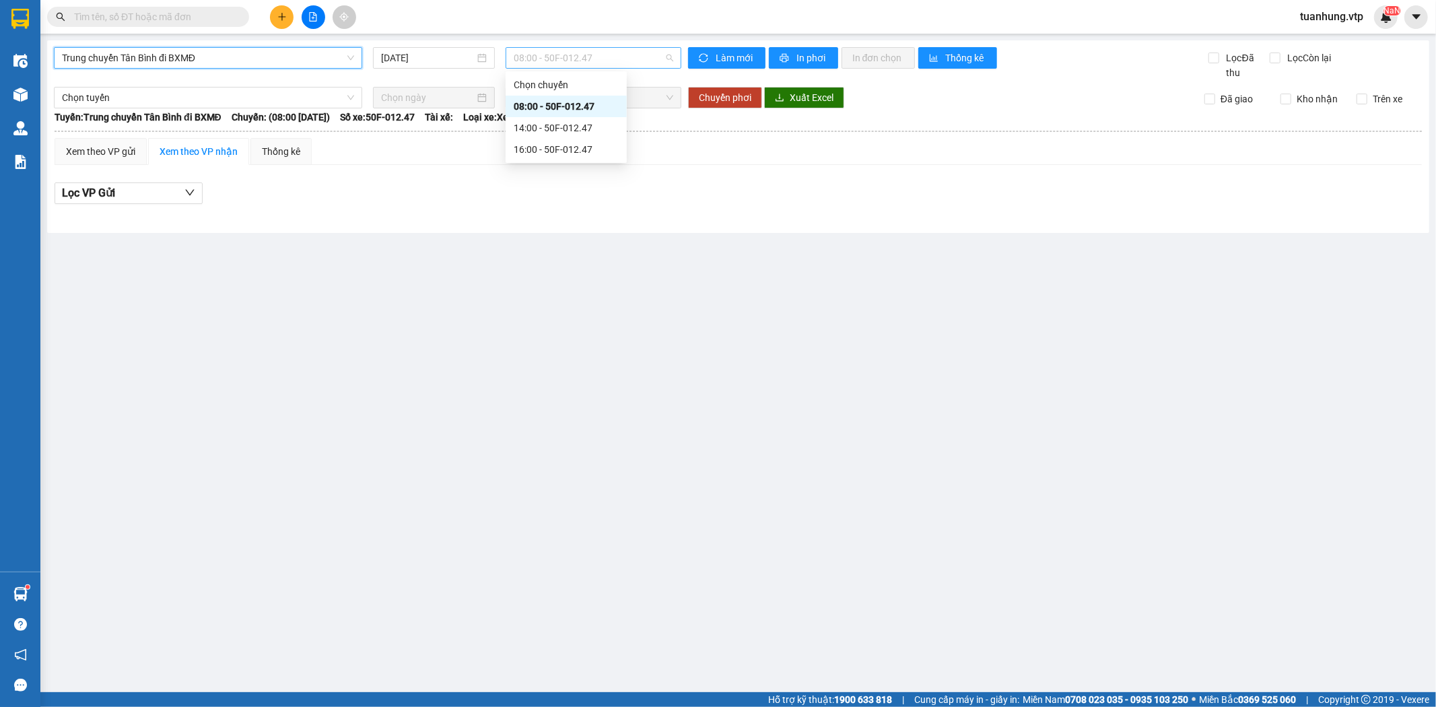
click at [664, 57] on span "08:00 - 50F-012.47" at bounding box center [593, 58] width 159 height 20
click at [568, 149] on div "16:00 - 50F-012.47" at bounding box center [566, 149] width 105 height 15
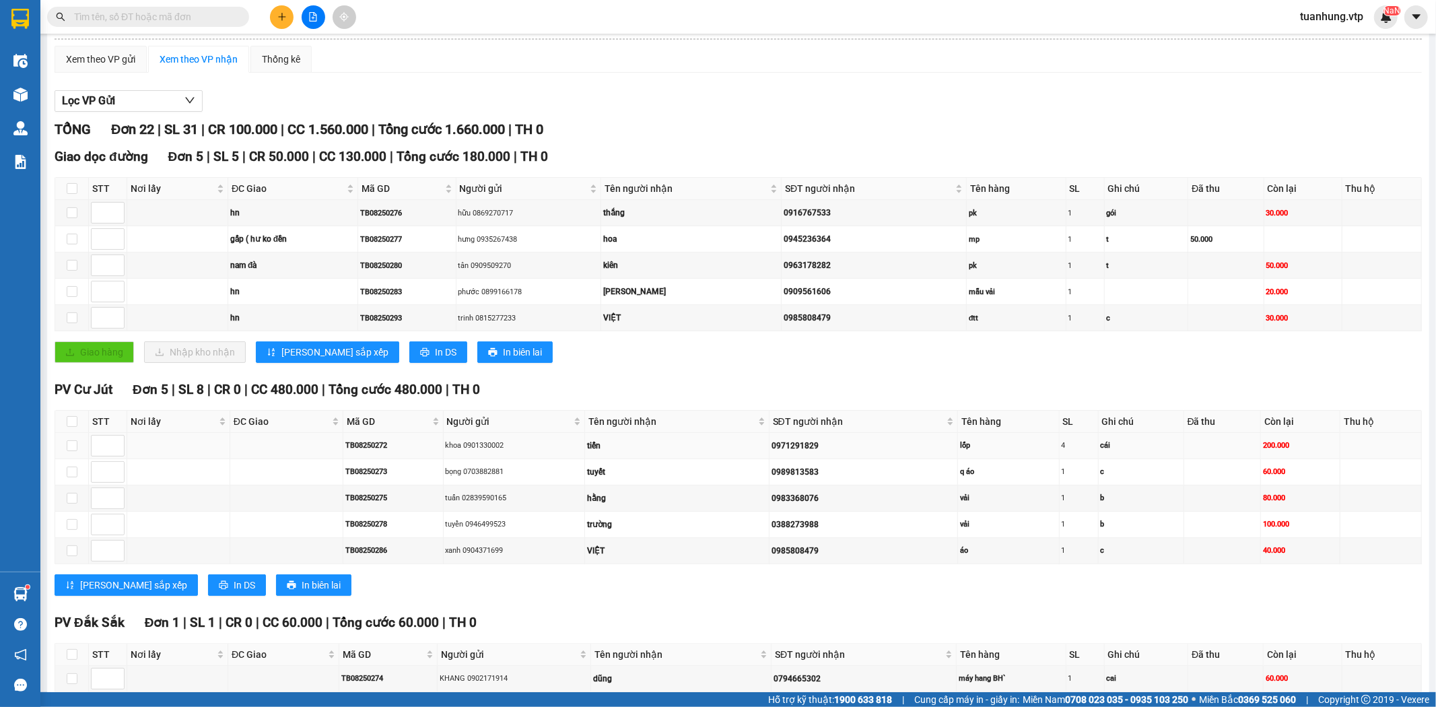
scroll to position [75, 0]
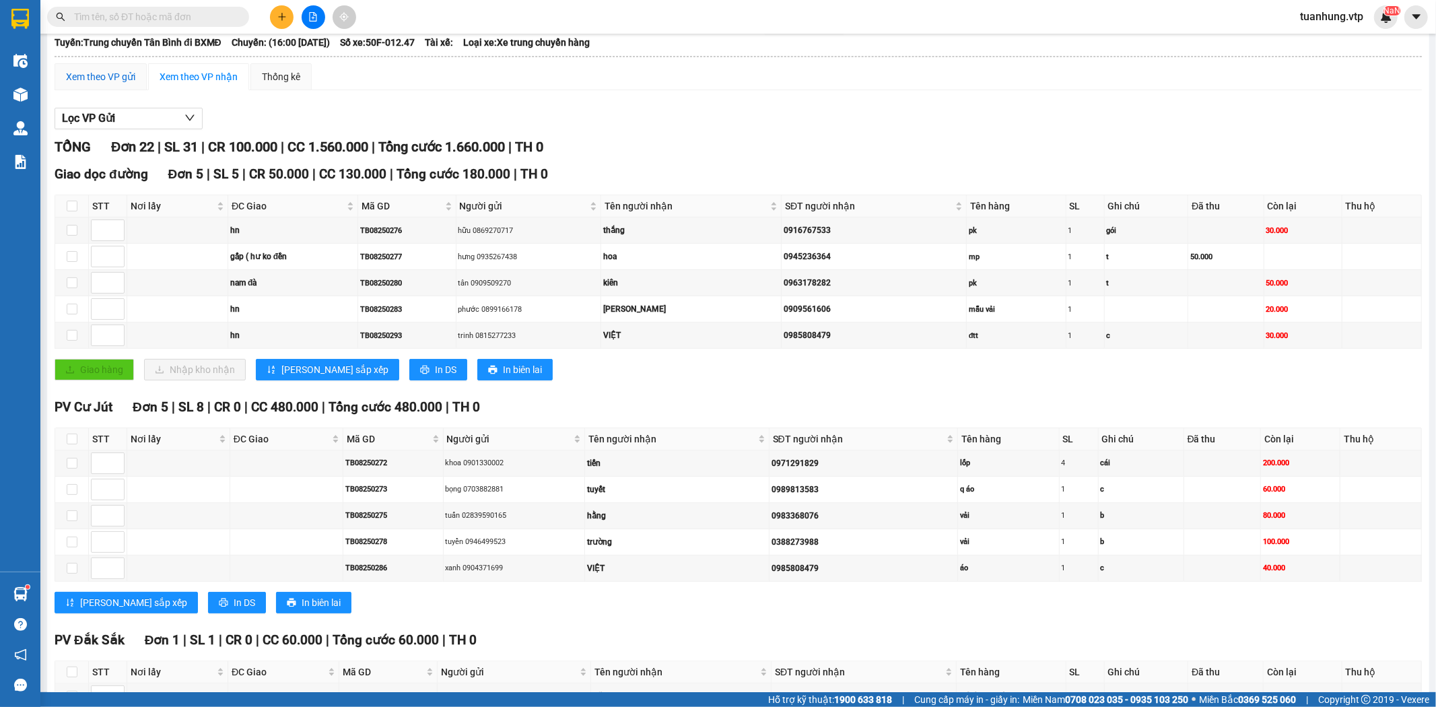
click at [79, 77] on div "Xem theo VP gửi" at bounding box center [100, 76] width 69 height 15
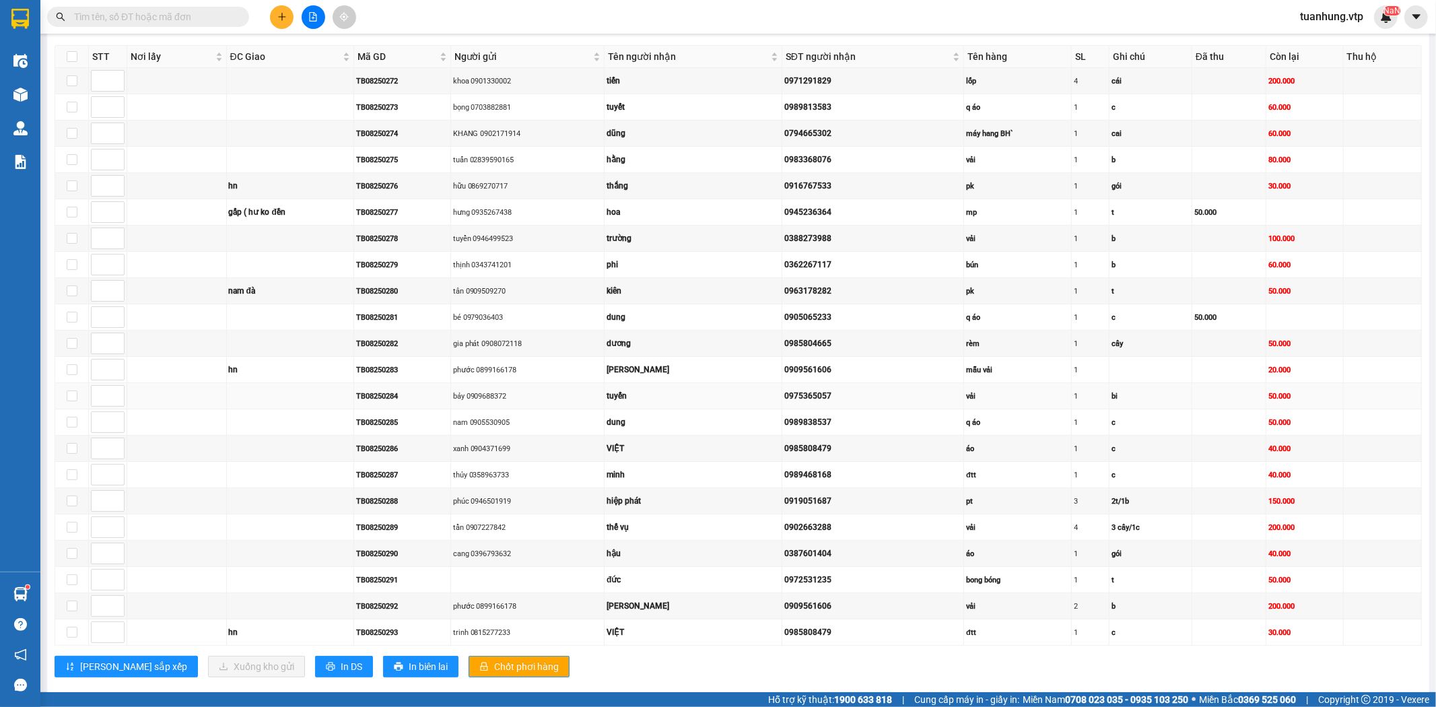
scroll to position [252, 0]
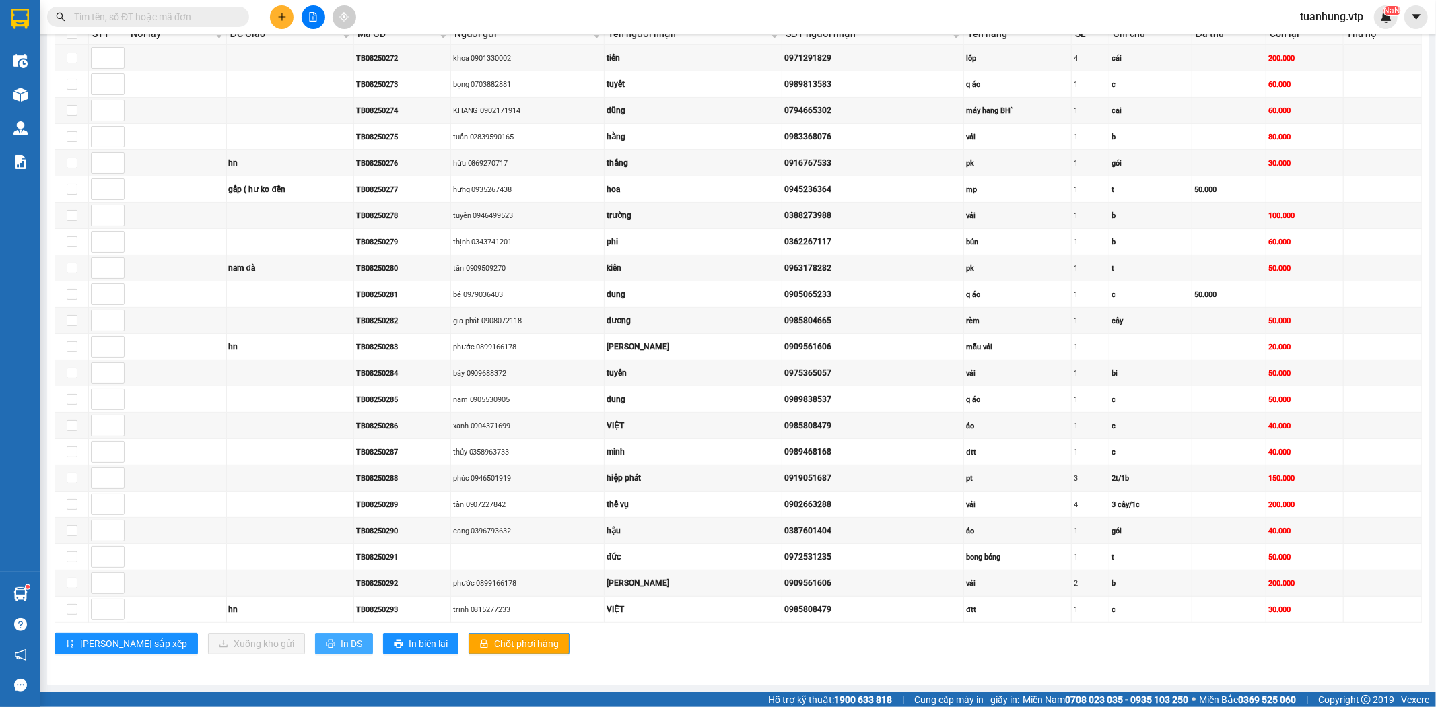
click at [341, 641] on span "In DS" at bounding box center [352, 643] width 22 height 15
click at [315, 638] on button "In DS" at bounding box center [344, 644] width 58 height 22
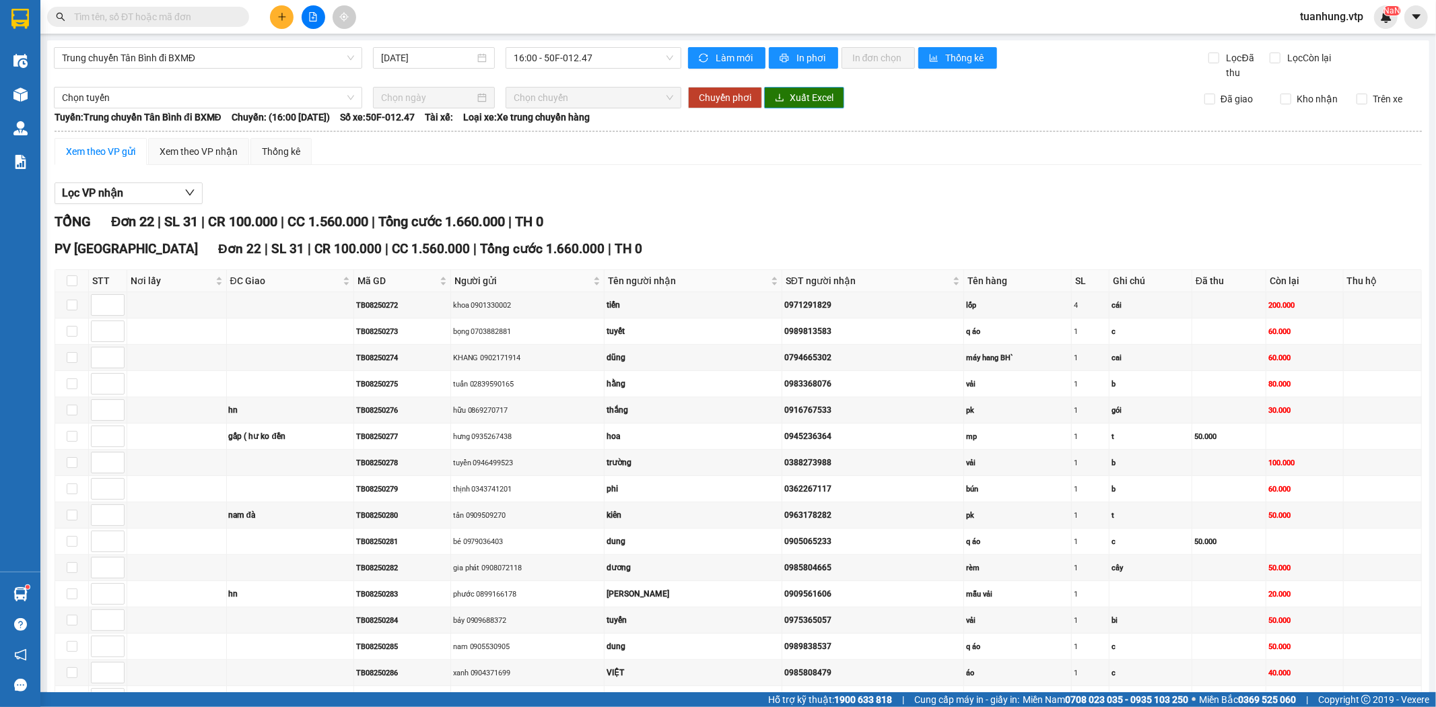
click at [790, 97] on span "Xuất Excel" at bounding box center [812, 97] width 44 height 15
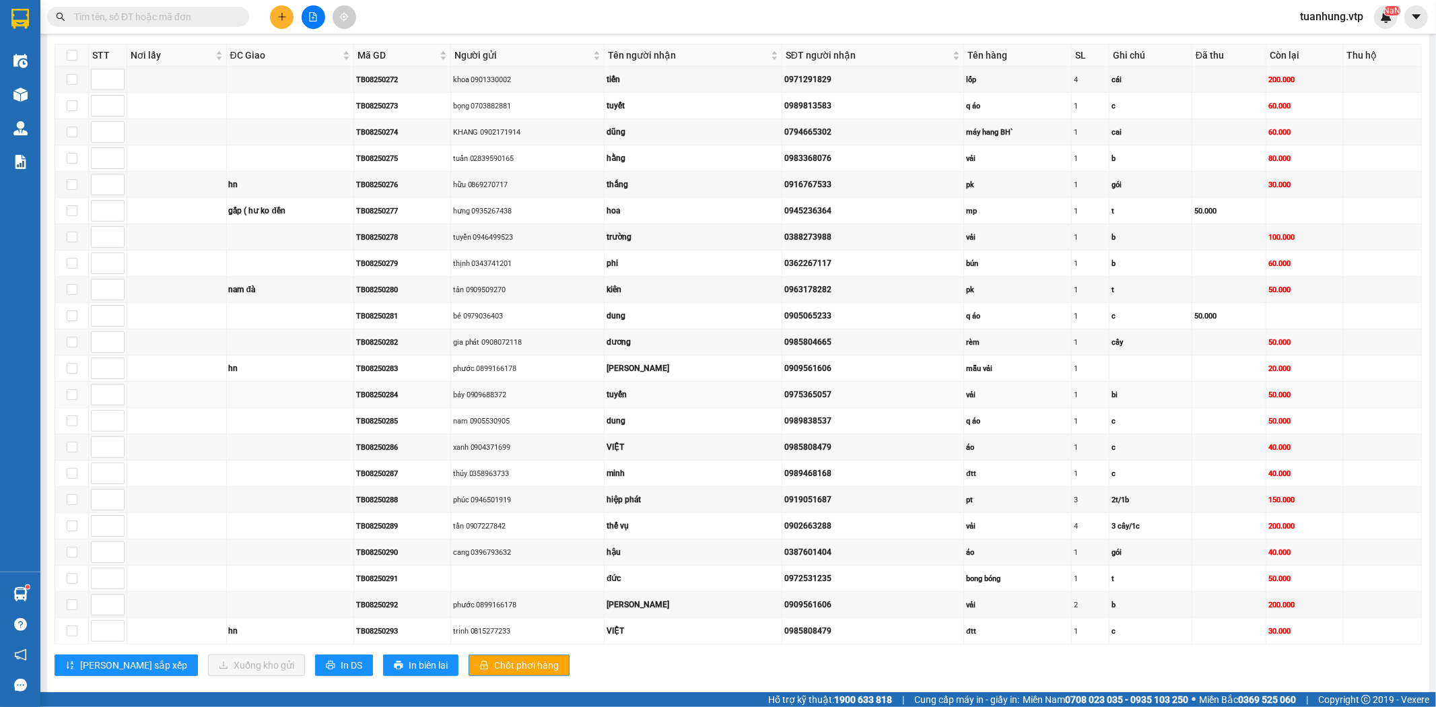
scroll to position [252, 0]
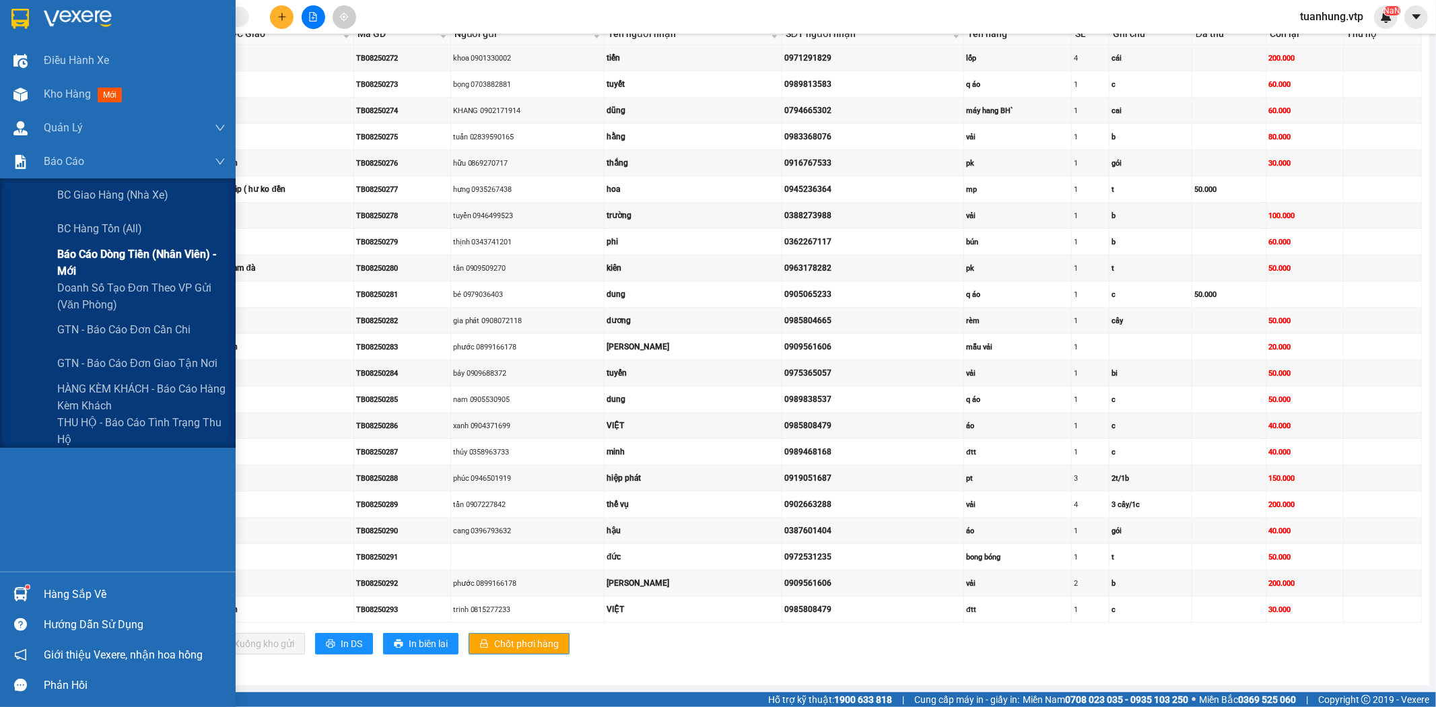
click at [89, 254] on span "Báo cáo dòng tiền (nhân viên) - mới" at bounding box center [141, 263] width 168 height 34
